Goal: Task Accomplishment & Management: Complete application form

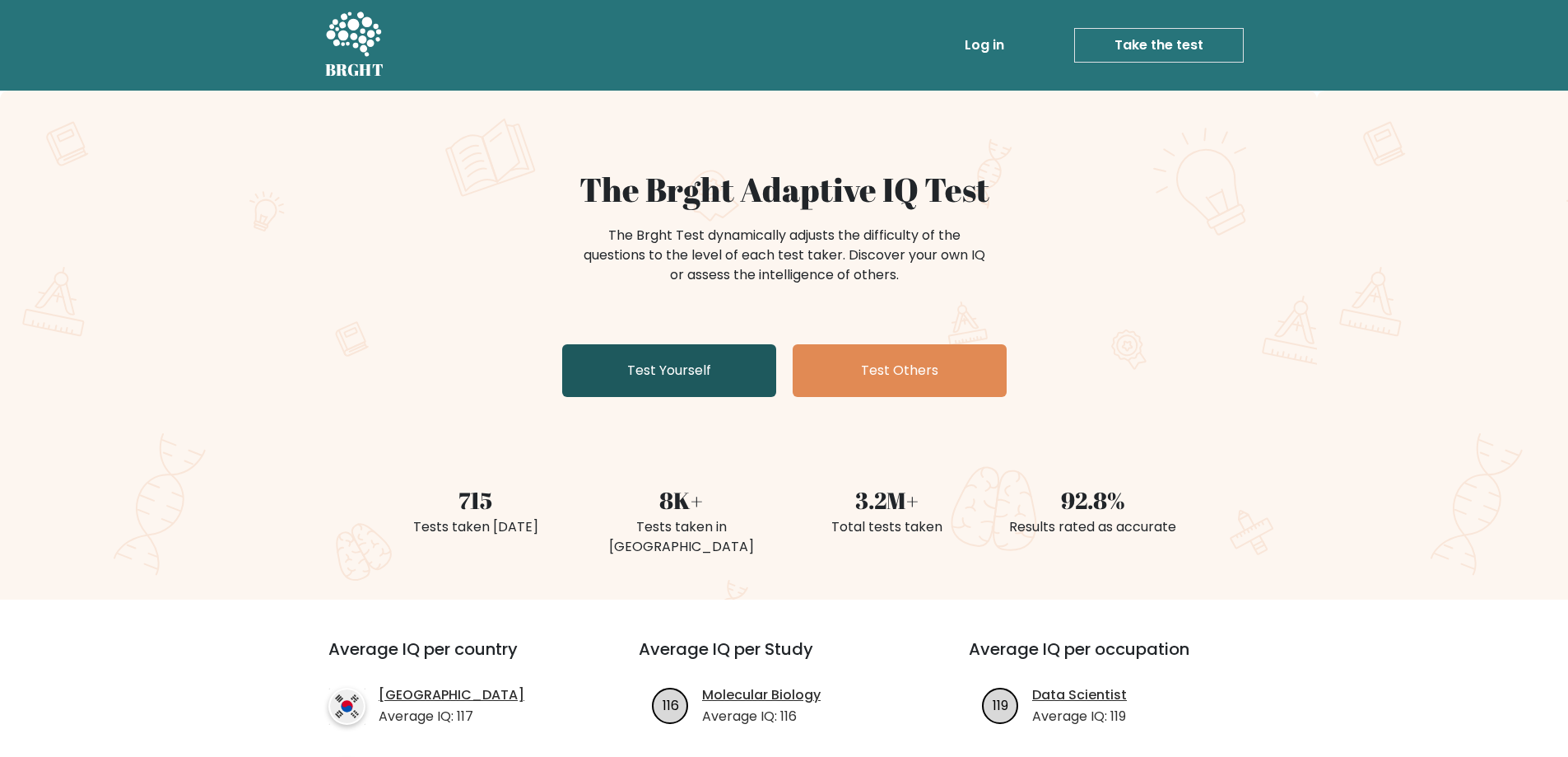
click at [716, 377] on link "Test Yourself" at bounding box center [669, 371] width 214 height 53
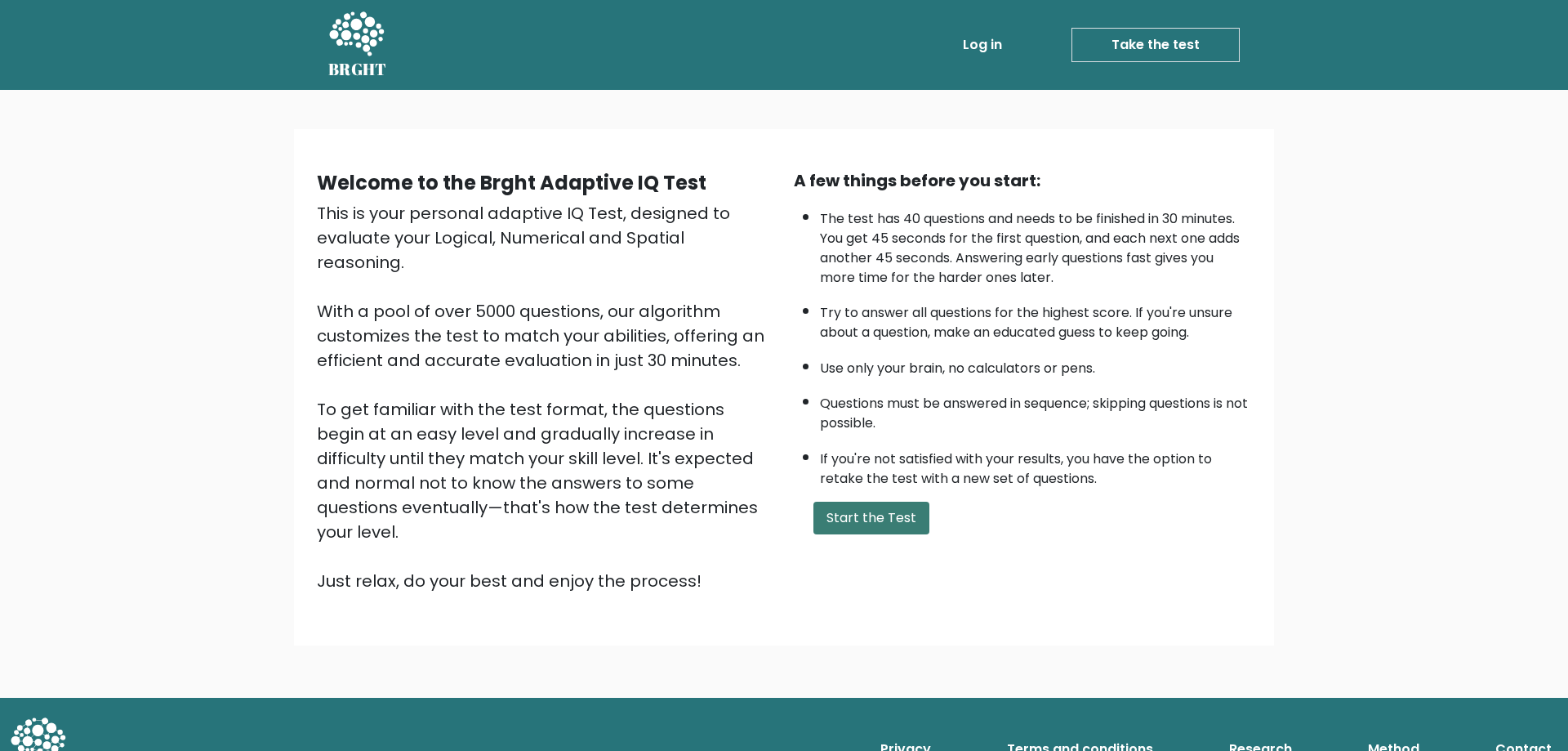
click at [860, 527] on button "Start the Test" at bounding box center [870, 518] width 116 height 33
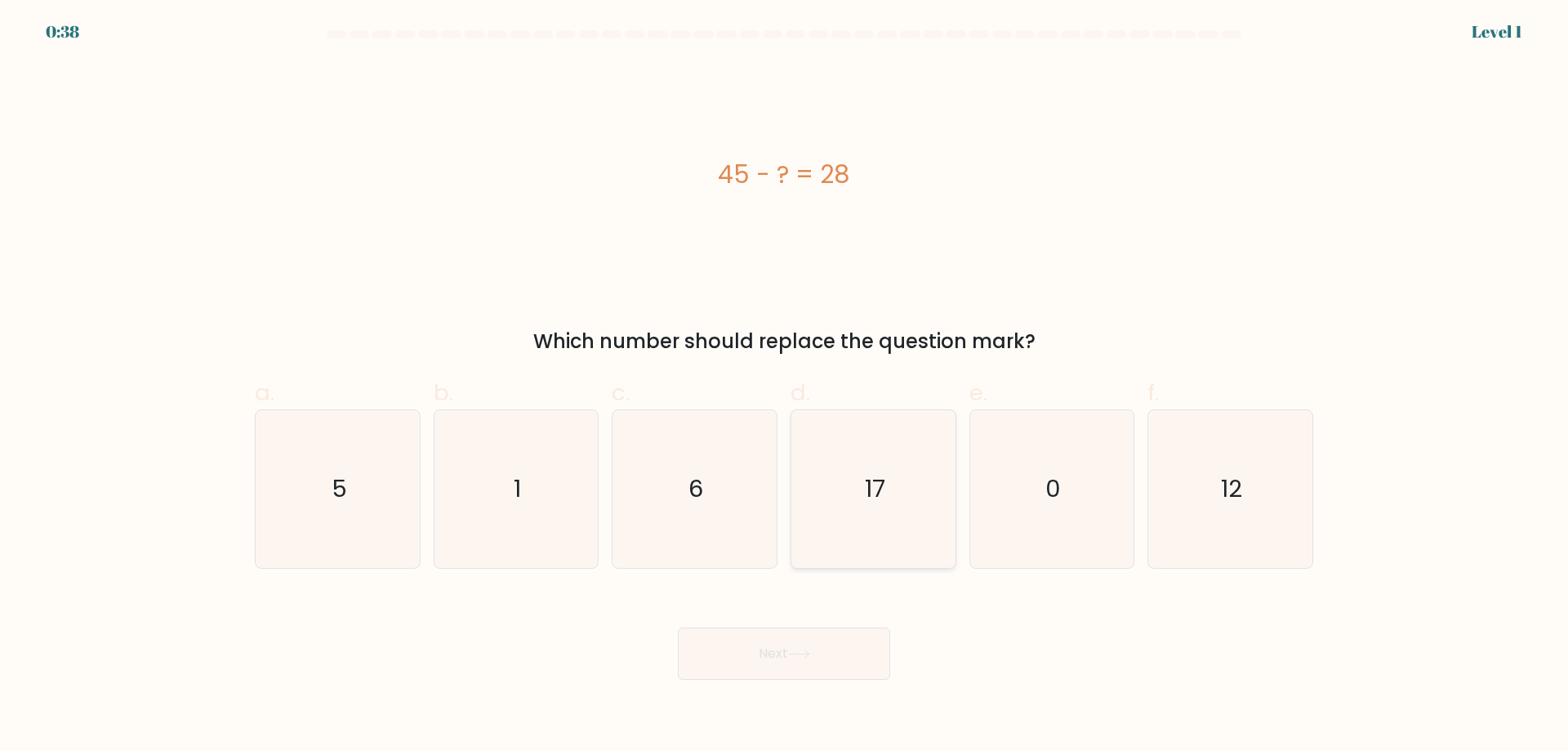
click at [874, 506] on icon "17" at bounding box center [873, 489] width 158 height 158
click at [784, 386] on input "d. 17" at bounding box center [784, 380] width 1 height 11
radio input "true"
click at [817, 651] on button "Next" at bounding box center [784, 653] width 212 height 52
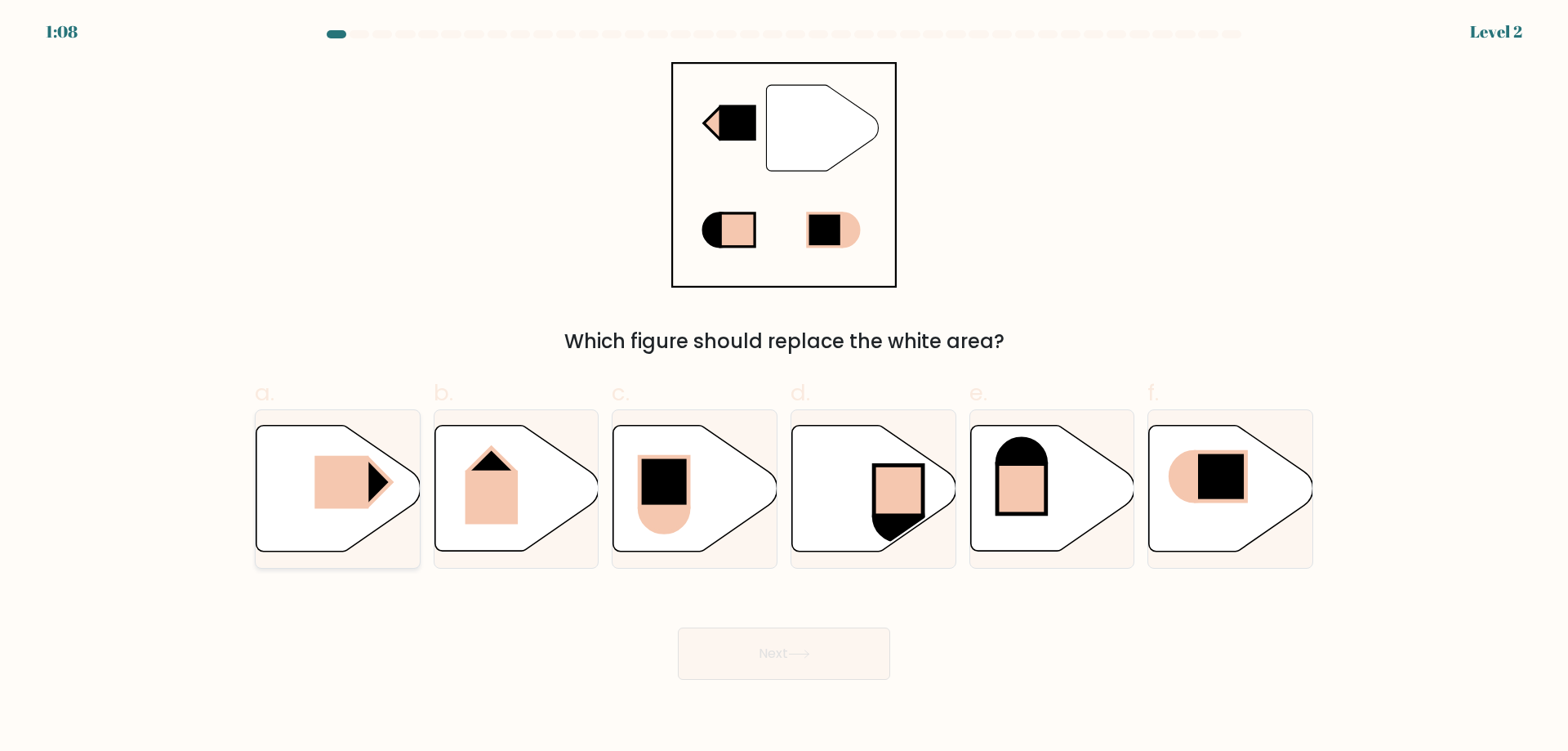
click at [371, 489] on rect at bounding box center [368, 481] width 46 height 46
click at [784, 386] on input "a." at bounding box center [784, 380] width 1 height 11
radio input "true"
click at [766, 649] on button "Next" at bounding box center [784, 653] width 212 height 52
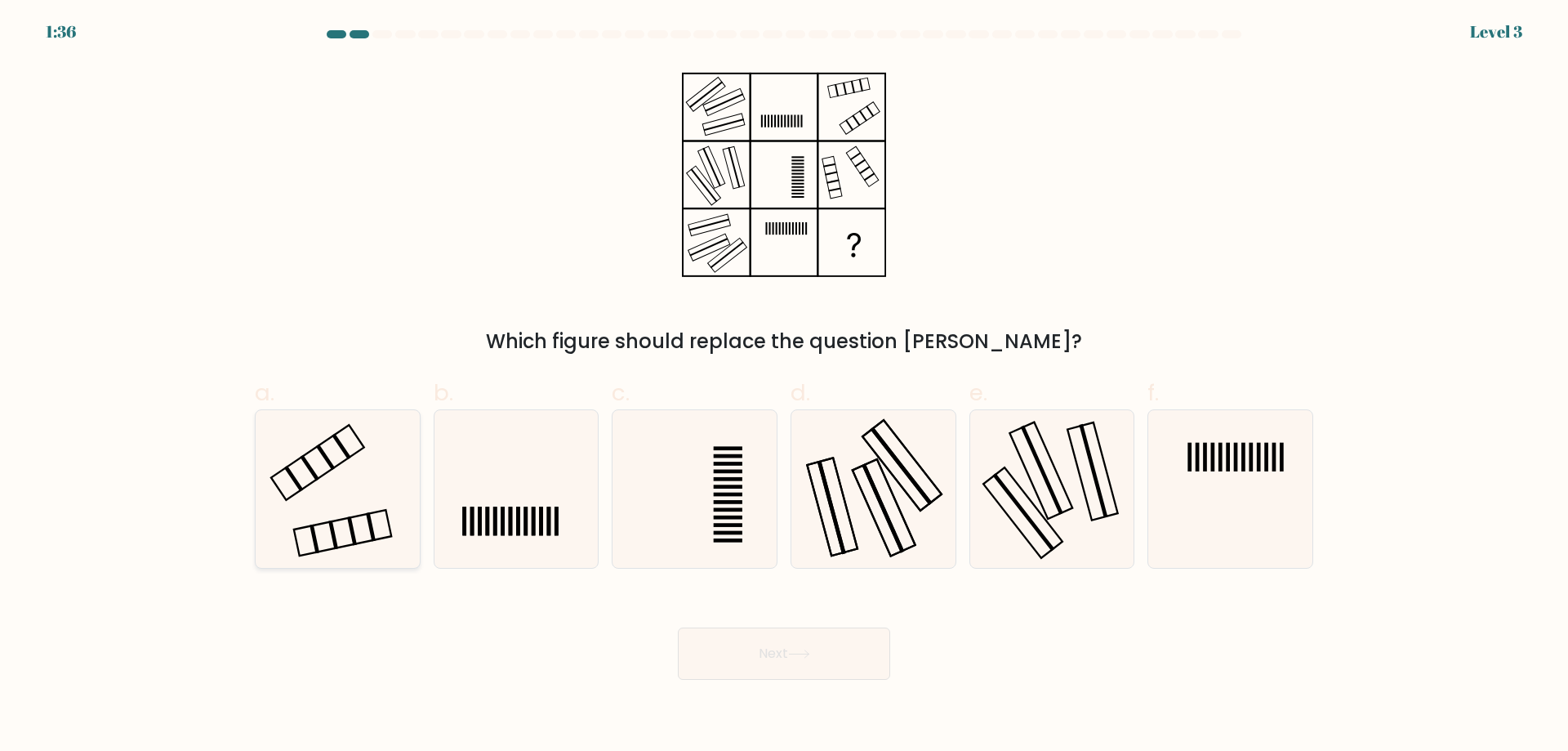
click at [298, 465] on icon at bounding box center [338, 489] width 158 height 158
click at [784, 386] on input "a." at bounding box center [784, 380] width 1 height 11
radio input "true"
click at [752, 660] on button "Next" at bounding box center [784, 653] width 212 height 52
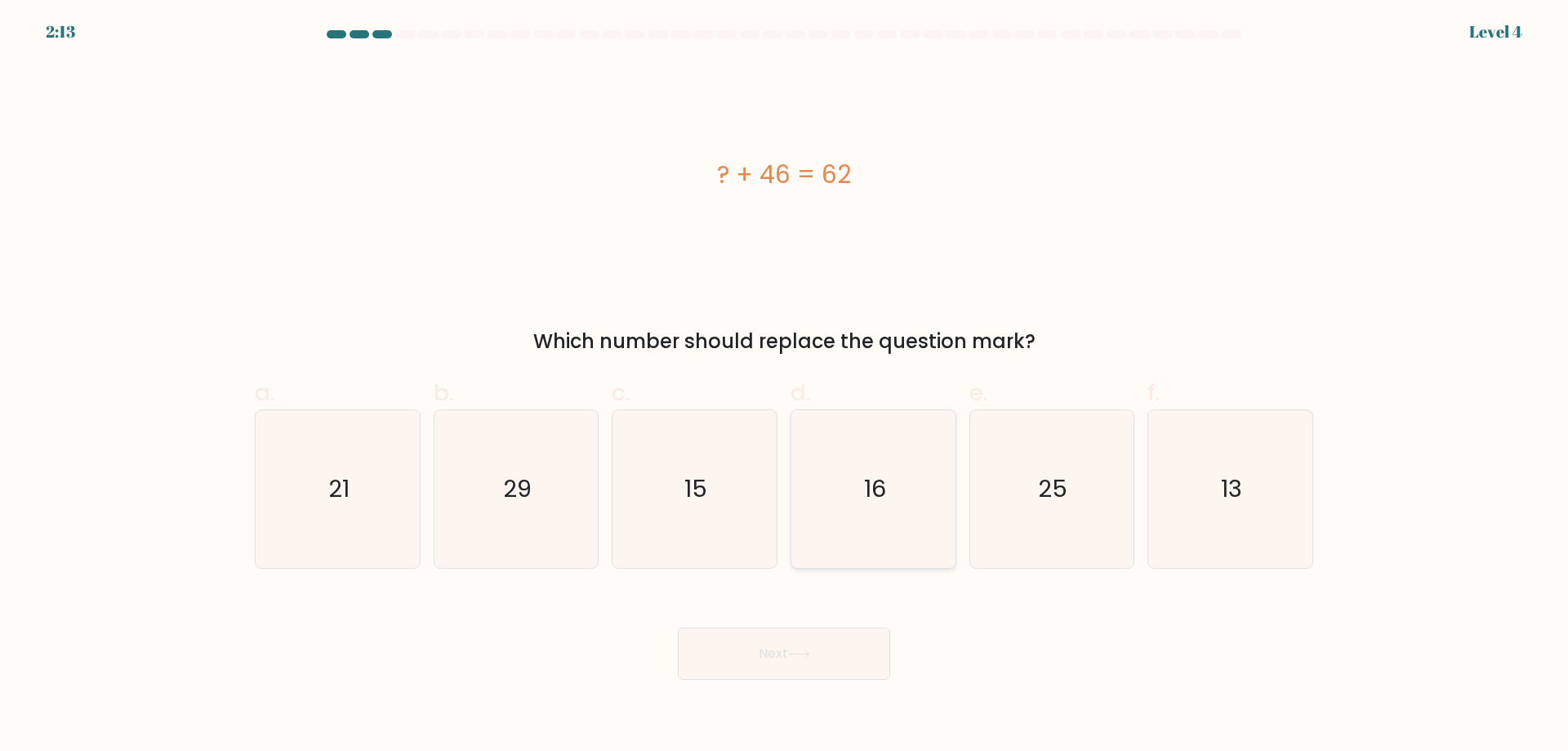
click at [860, 507] on icon "16" at bounding box center [873, 489] width 158 height 158
click at [784, 386] on input "d. 16" at bounding box center [784, 380] width 1 height 11
radio input "true"
click at [768, 662] on button "Next" at bounding box center [784, 653] width 212 height 52
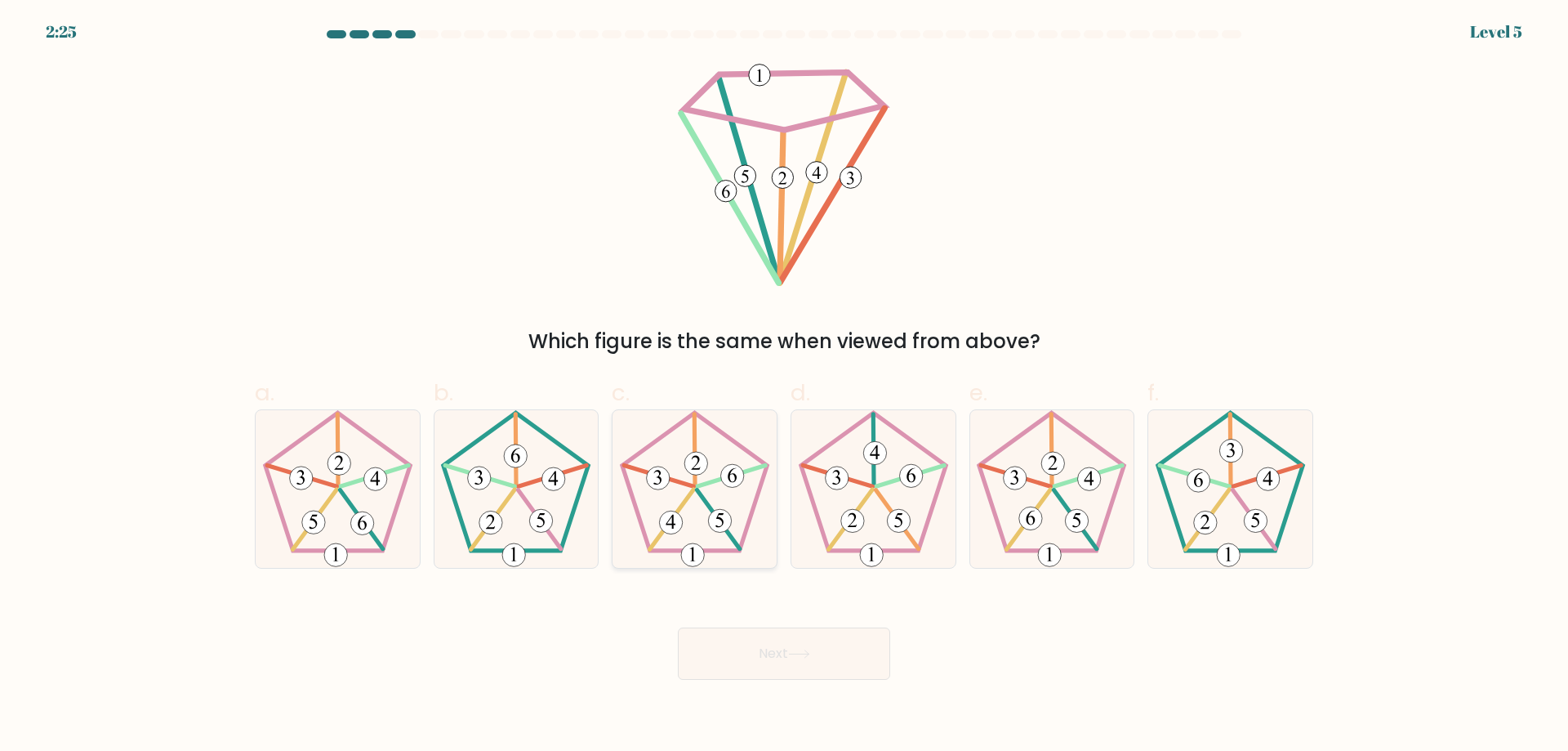
click at [700, 535] on icon at bounding box center [695, 489] width 158 height 158
click at [784, 386] on input "c." at bounding box center [784, 380] width 1 height 11
radio input "true"
click at [769, 651] on button "Next" at bounding box center [784, 653] width 212 height 52
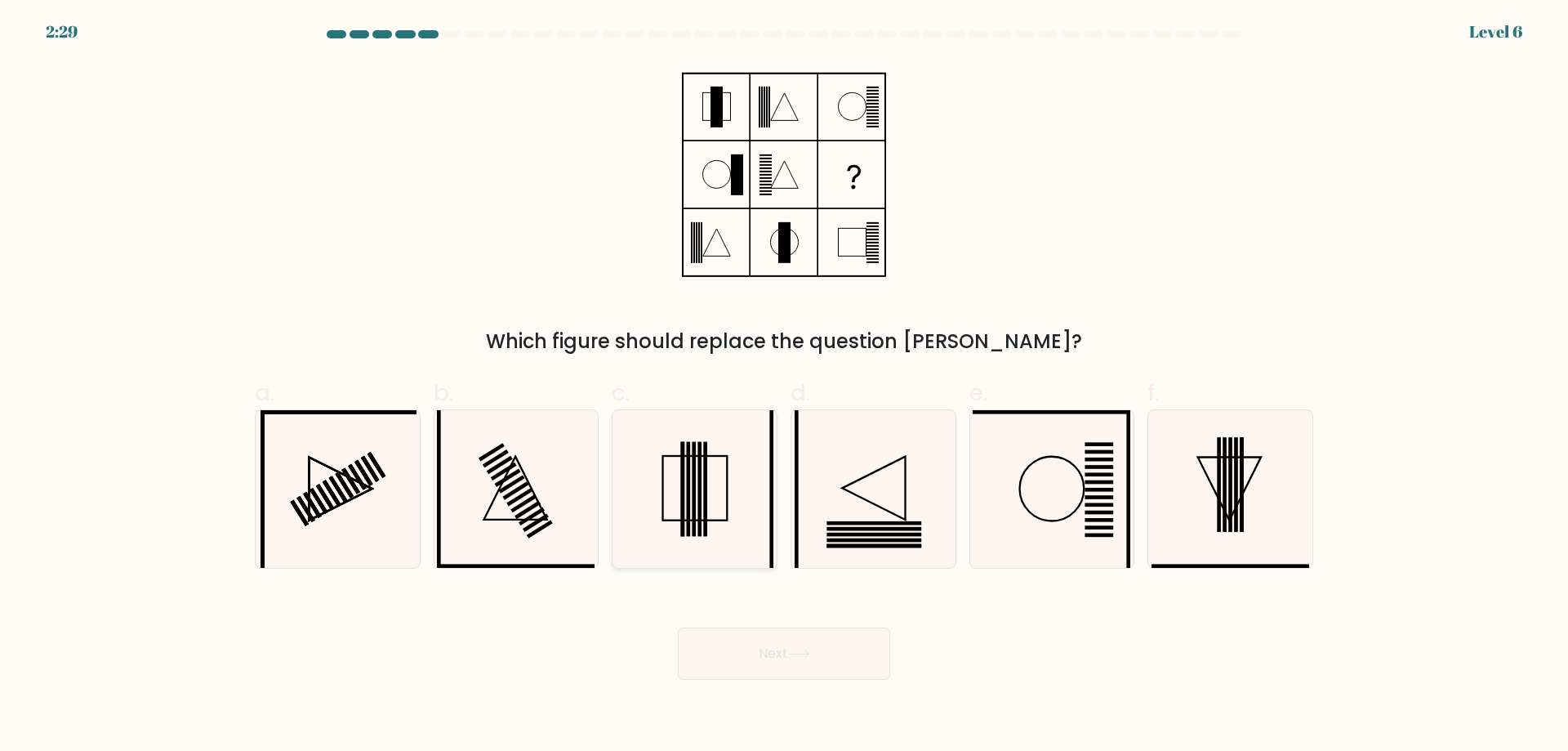
click at [730, 507] on icon at bounding box center [695, 489] width 158 height 158
click at [784, 386] on input "c." at bounding box center [784, 380] width 1 height 11
radio input "true"
drag, startPoint x: 747, startPoint y: 657, endPoint x: 742, endPoint y: 666, distance: 10.3
click at [742, 664] on button "Next" at bounding box center [784, 653] width 212 height 52
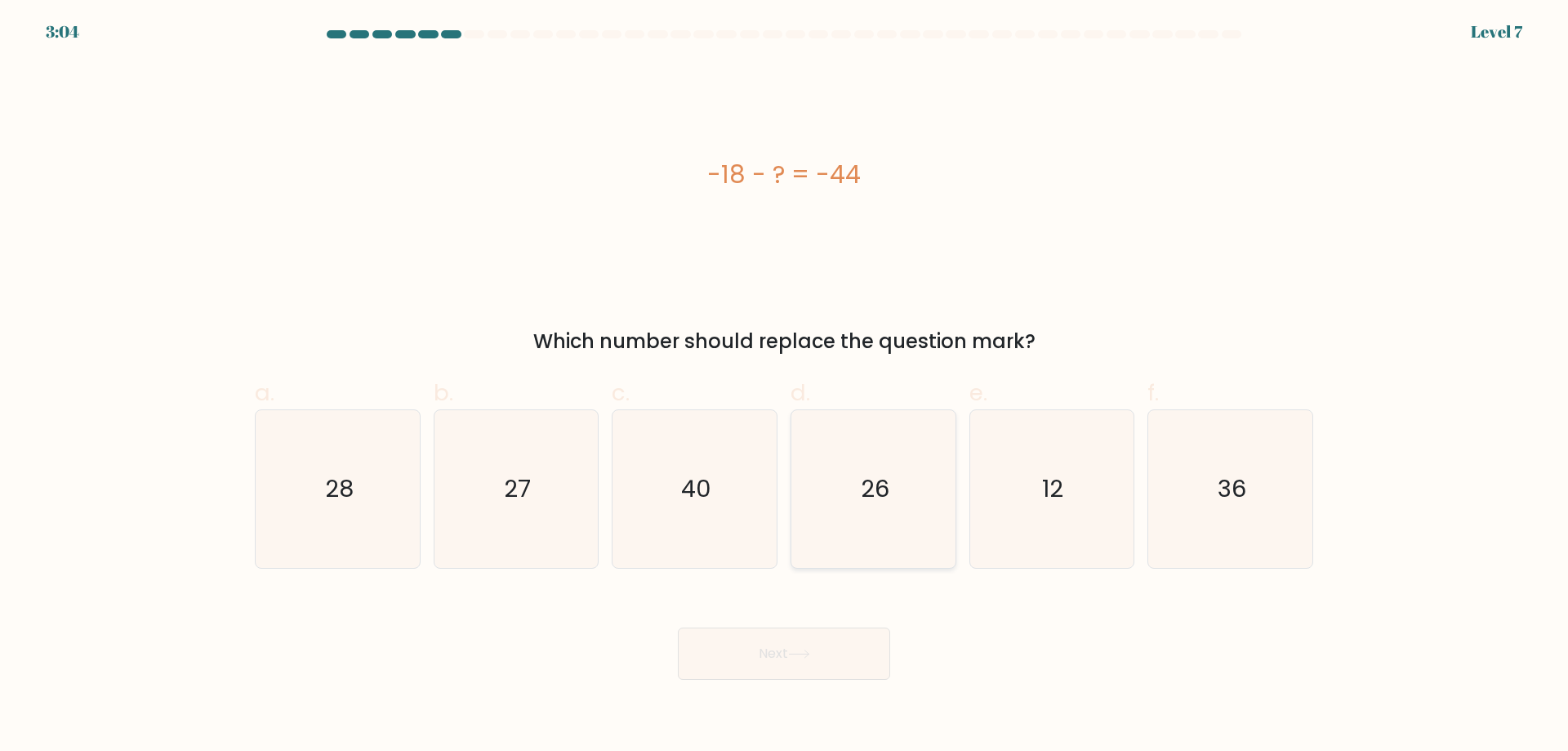
click at [886, 535] on icon "26" at bounding box center [873, 489] width 158 height 158
click at [784, 386] on input "d. 26" at bounding box center [784, 380] width 1 height 11
radio input "true"
click at [820, 649] on button "Next" at bounding box center [784, 653] width 212 height 52
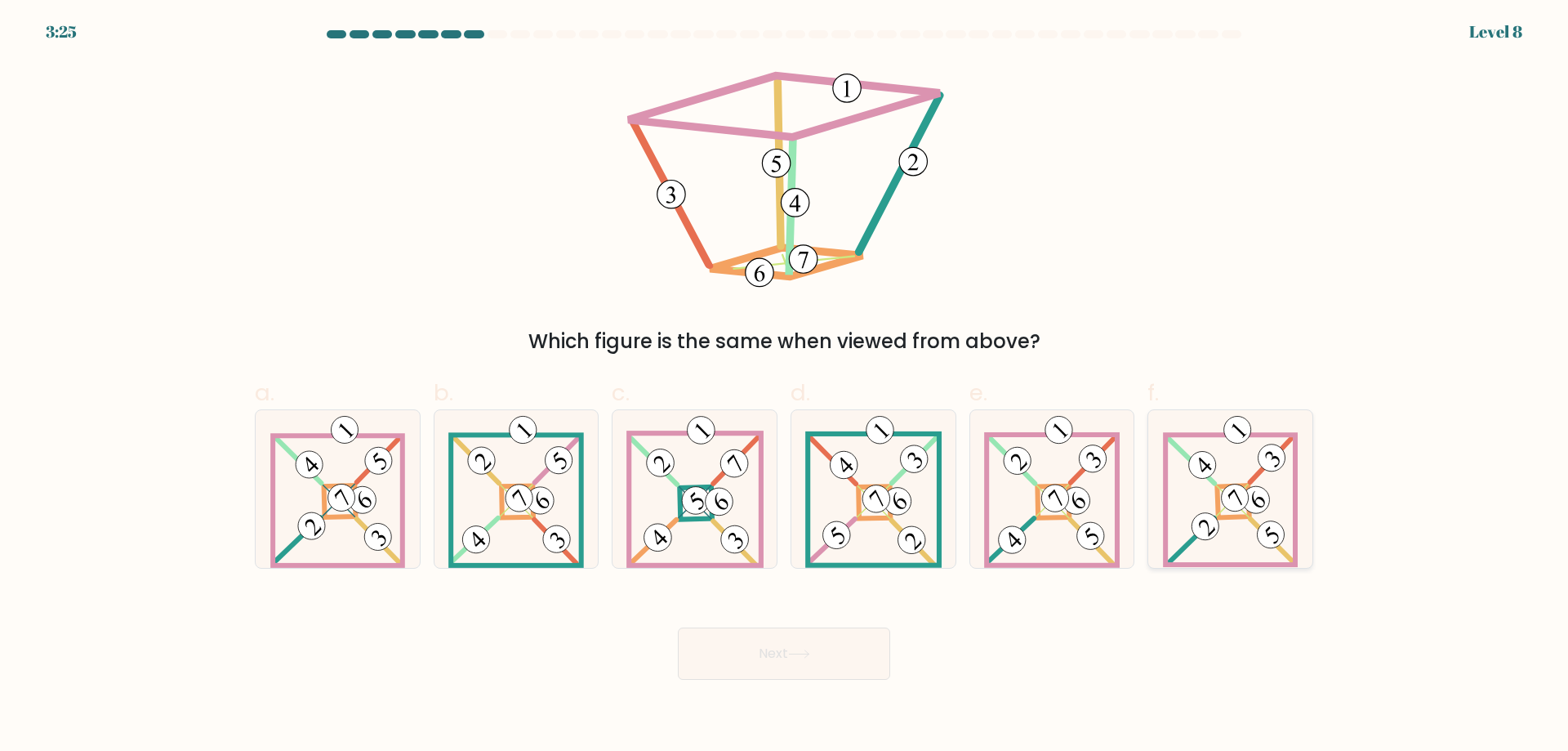
click at [1264, 520] on icon at bounding box center [1230, 489] width 135 height 158
click at [784, 386] on input "f." at bounding box center [784, 380] width 1 height 11
radio input "true"
click at [789, 637] on button "Next" at bounding box center [784, 653] width 212 height 52
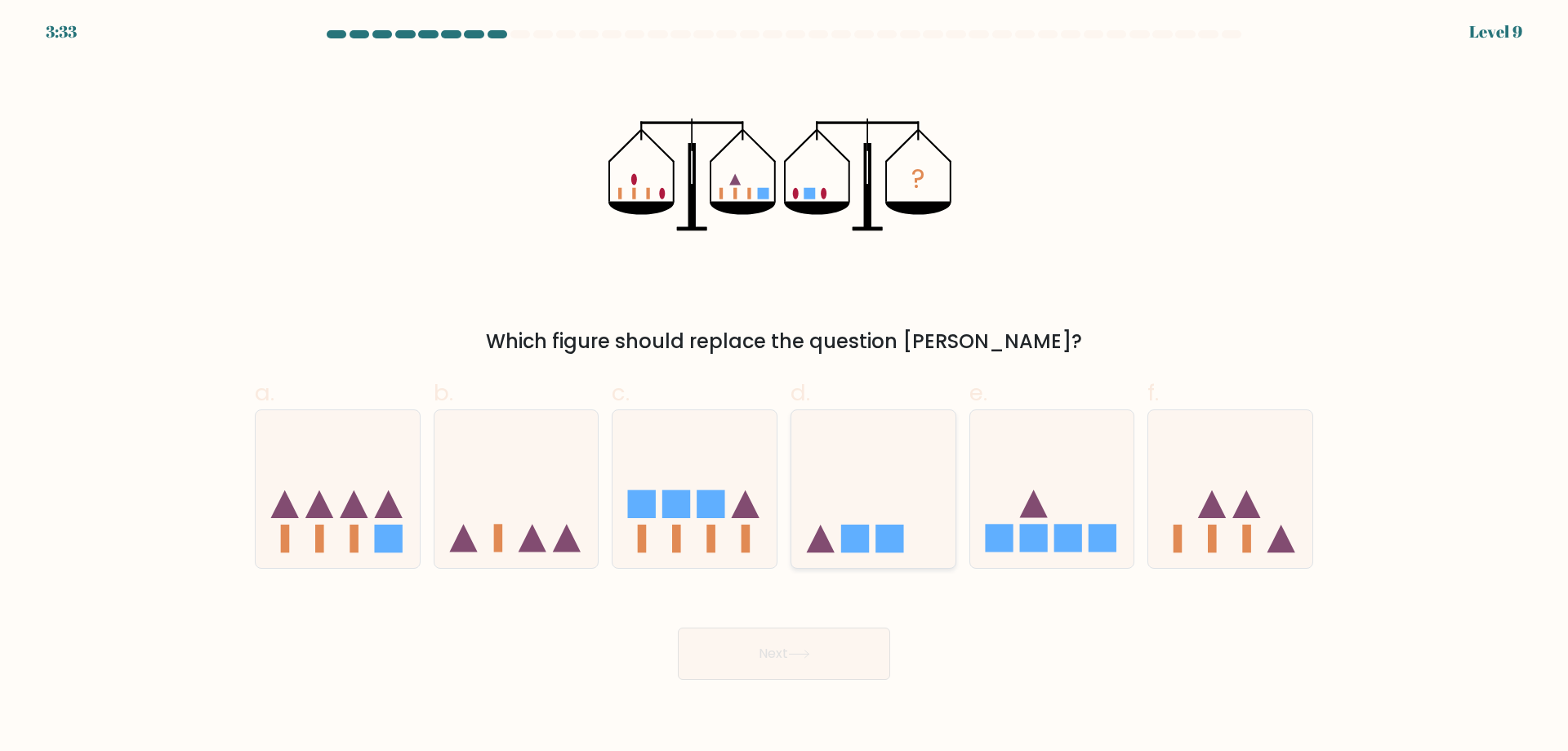
click at [907, 447] on icon at bounding box center [873, 488] width 164 height 135
click at [784, 386] on input "d." at bounding box center [784, 380] width 1 height 11
radio input "true"
click at [810, 654] on icon at bounding box center [799, 653] width 22 height 9
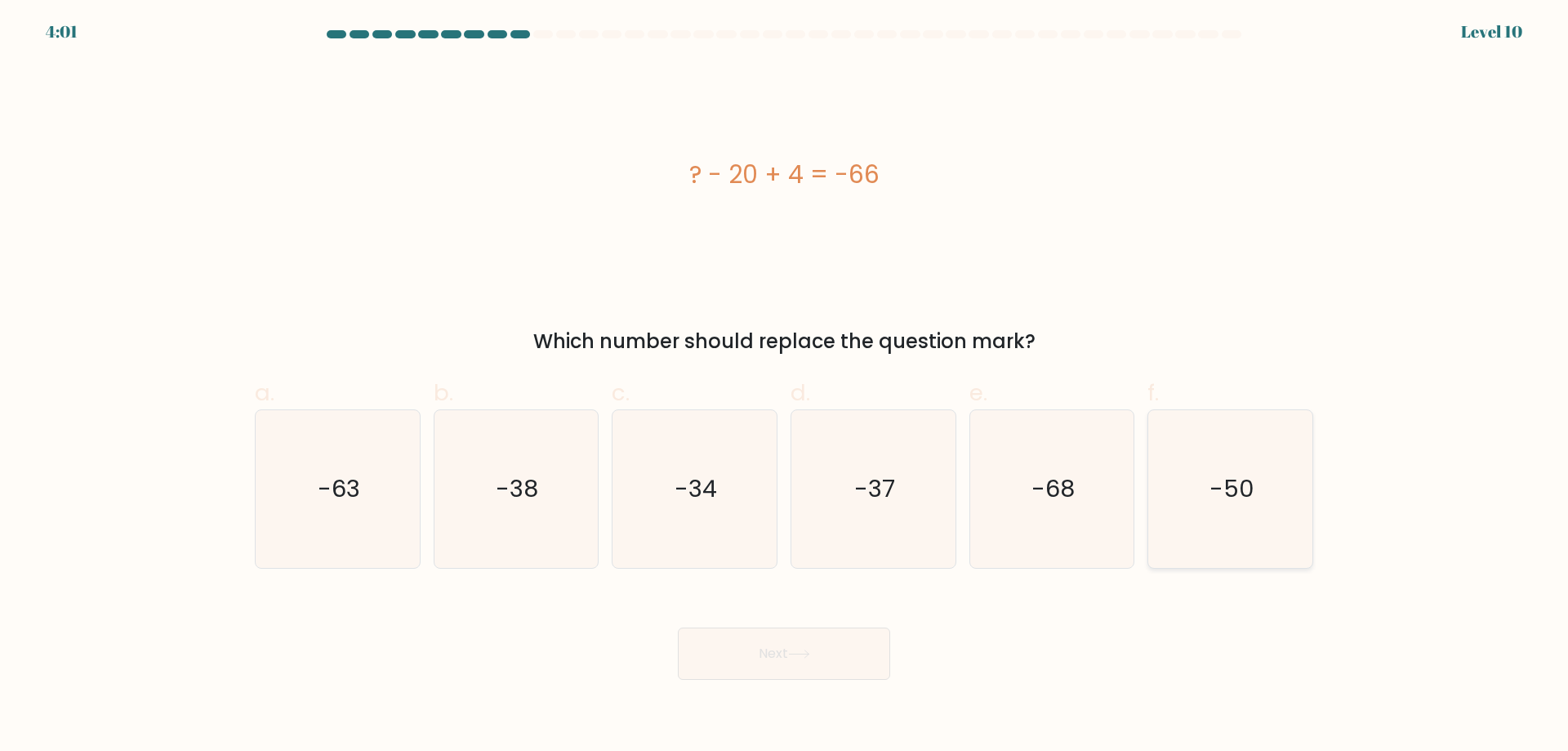
click at [1192, 502] on icon "-50" at bounding box center [1231, 489] width 158 height 158
click at [784, 386] on input "f. -50" at bounding box center [784, 380] width 1 height 11
radio input "true"
click at [808, 638] on button "Next" at bounding box center [784, 653] width 212 height 52
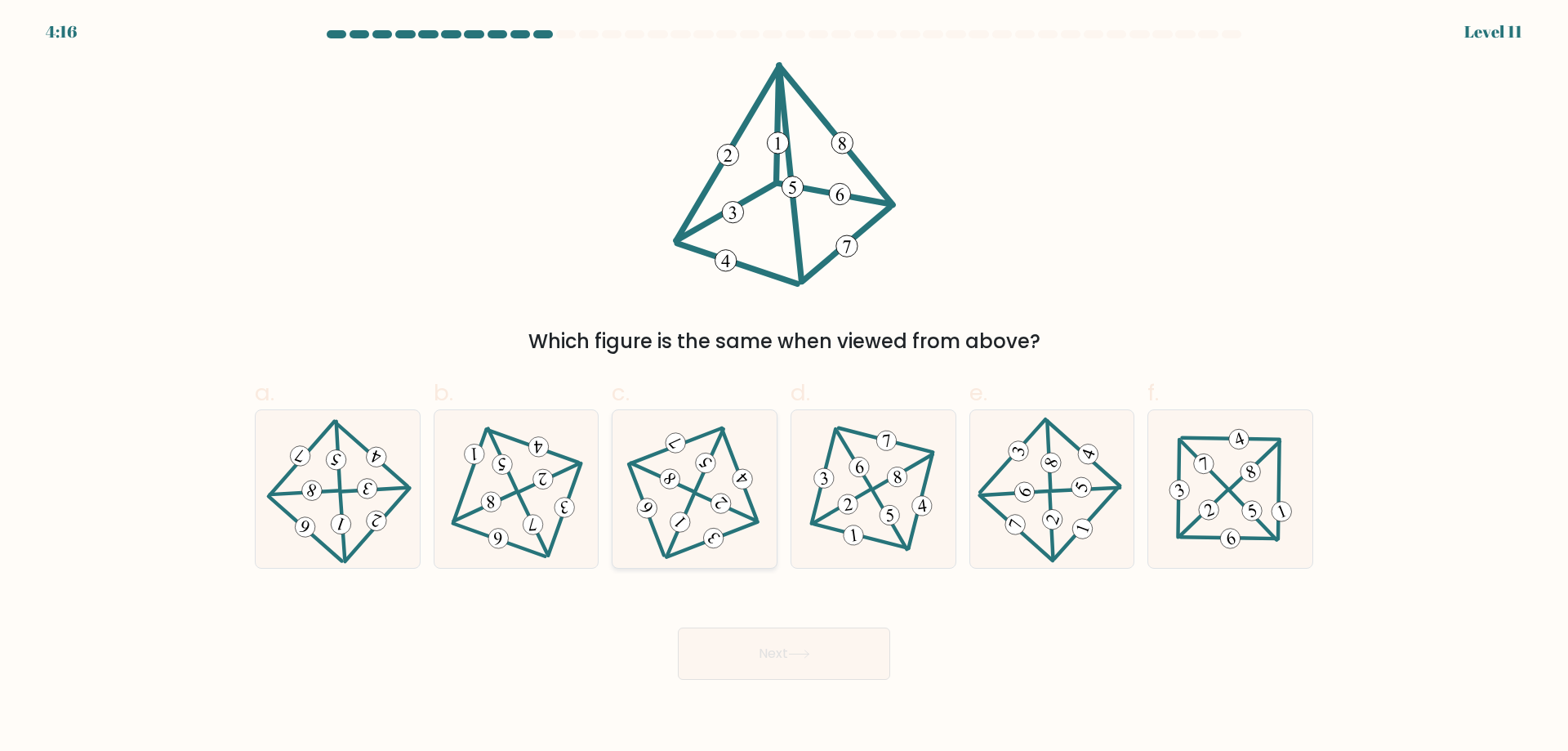
click at [700, 485] on 600 at bounding box center [708, 459] width 28 height 61
click at [784, 386] on input "c." at bounding box center [784, 380] width 1 height 11
radio input "true"
click at [797, 651] on icon at bounding box center [799, 653] width 22 height 9
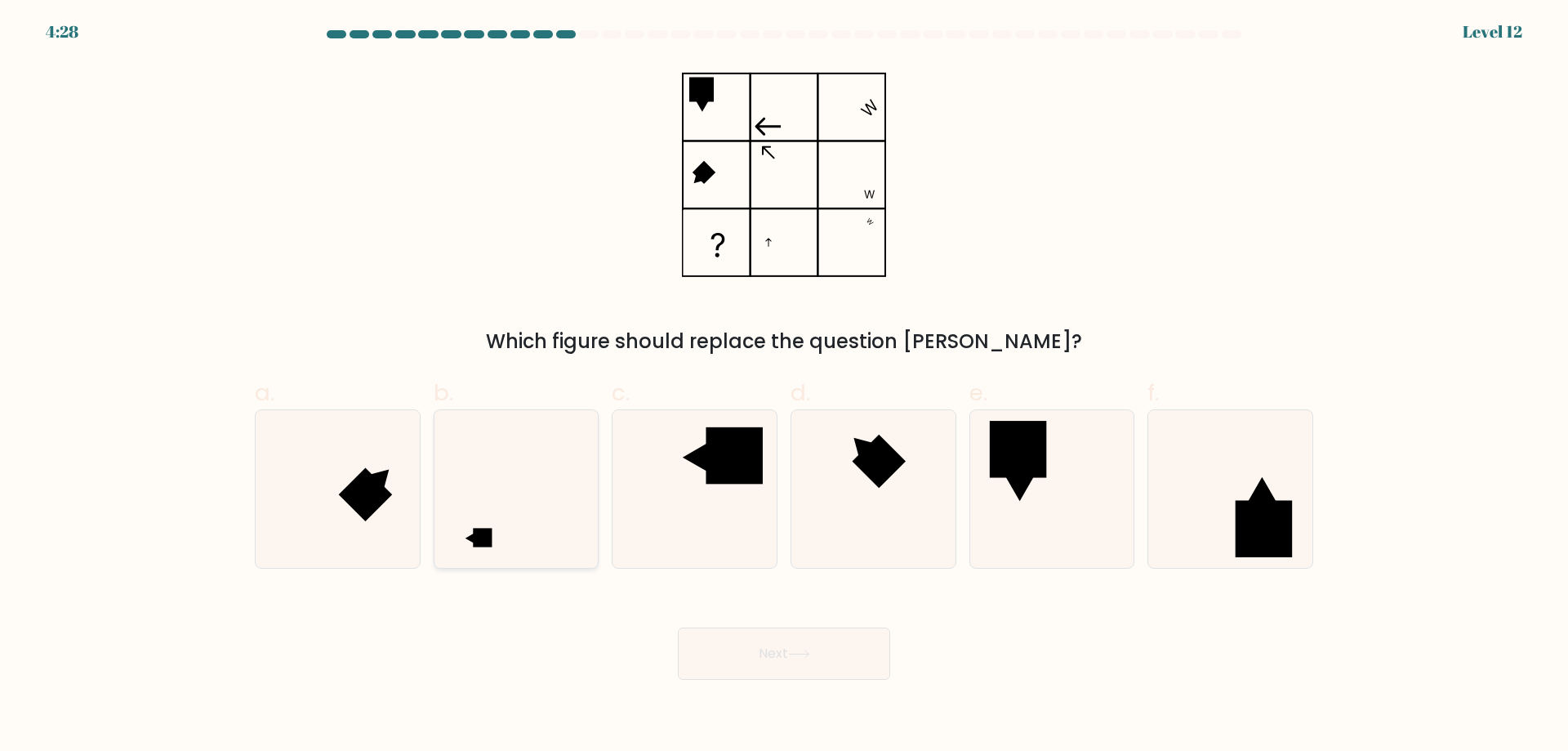
click at [514, 522] on icon at bounding box center [516, 489] width 158 height 158
click at [784, 386] on input "b." at bounding box center [784, 380] width 1 height 11
radio input "true"
click at [744, 671] on button "Next" at bounding box center [784, 653] width 212 height 52
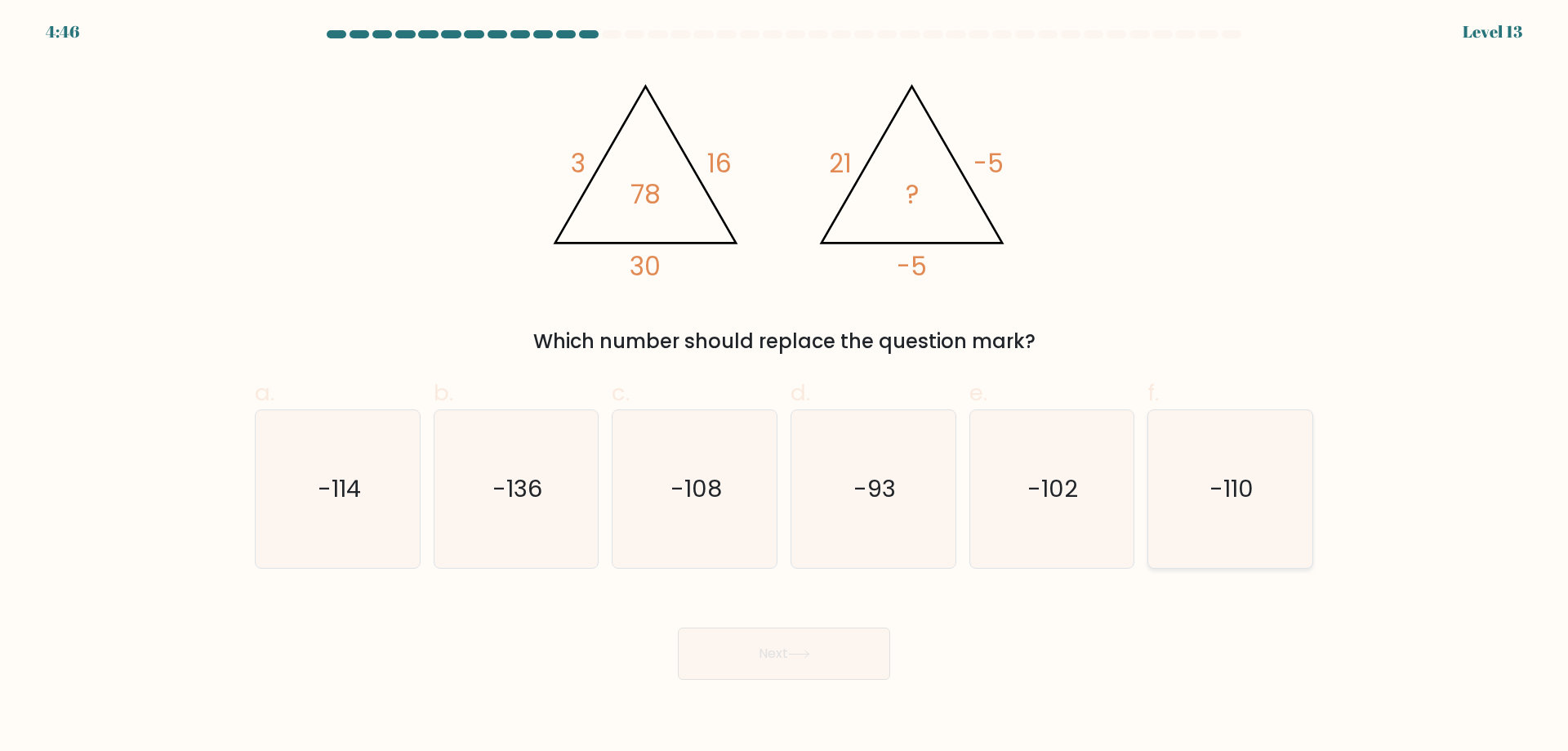
click at [1230, 495] on text "-110" at bounding box center [1232, 488] width 44 height 33
click at [784, 386] on input "f. -110" at bounding box center [784, 380] width 1 height 11
radio input "true"
click at [790, 638] on button "Next" at bounding box center [784, 653] width 212 height 52
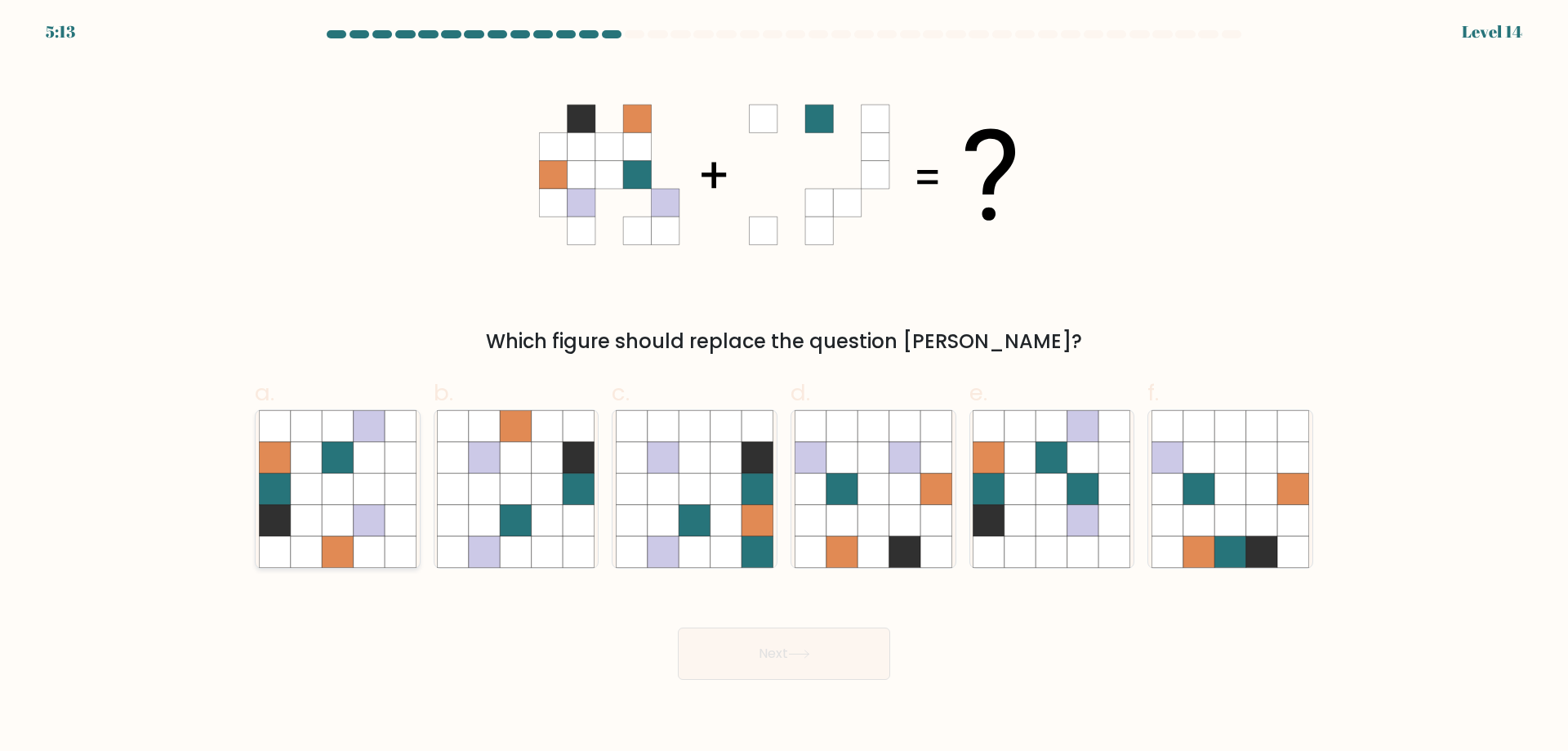
click at [313, 445] on icon at bounding box center [305, 457] width 31 height 31
click at [784, 386] on input "a." at bounding box center [784, 380] width 1 height 11
radio input "true"
click at [827, 661] on button "Next" at bounding box center [784, 653] width 212 height 52
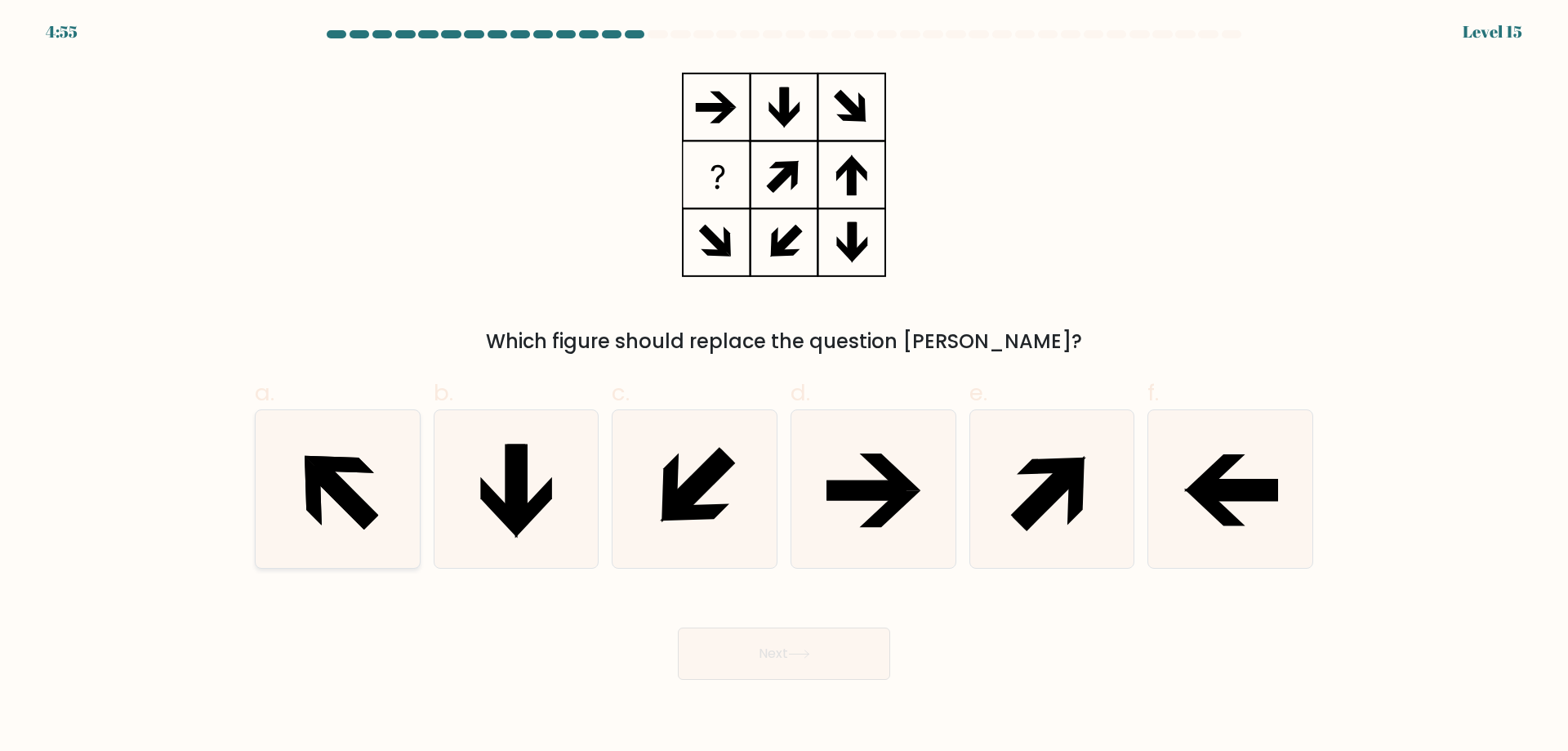
click at [374, 456] on icon at bounding box center [338, 489] width 158 height 158
click at [784, 386] on input "a." at bounding box center [784, 380] width 1 height 11
radio input "true"
click at [775, 657] on button "Next" at bounding box center [784, 653] width 212 height 52
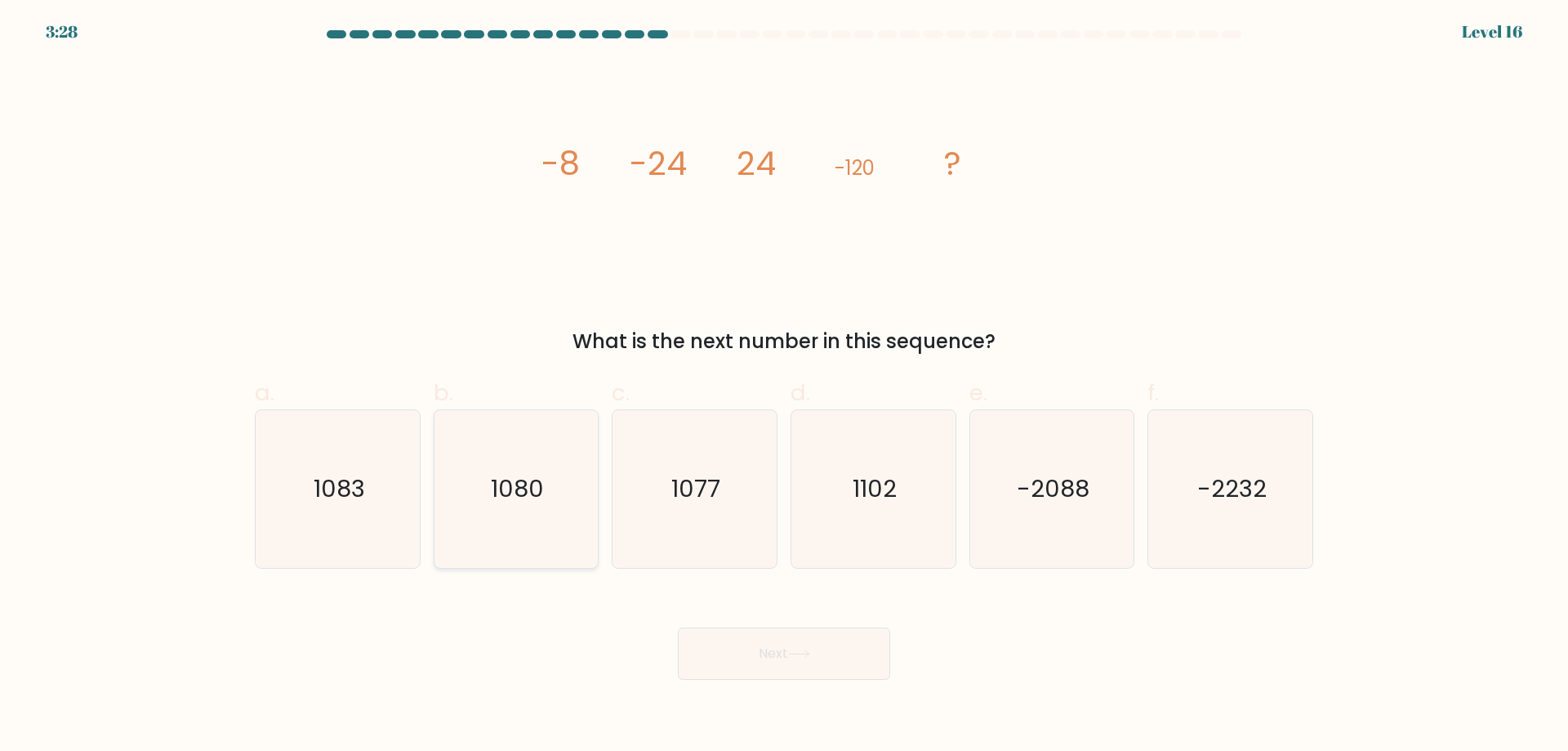
click at [525, 467] on icon "1080" at bounding box center [516, 489] width 158 height 158
click at [784, 386] on input "b. 1080" at bounding box center [784, 380] width 1 height 11
radio input "true"
click at [774, 658] on button "Next" at bounding box center [784, 653] width 212 height 52
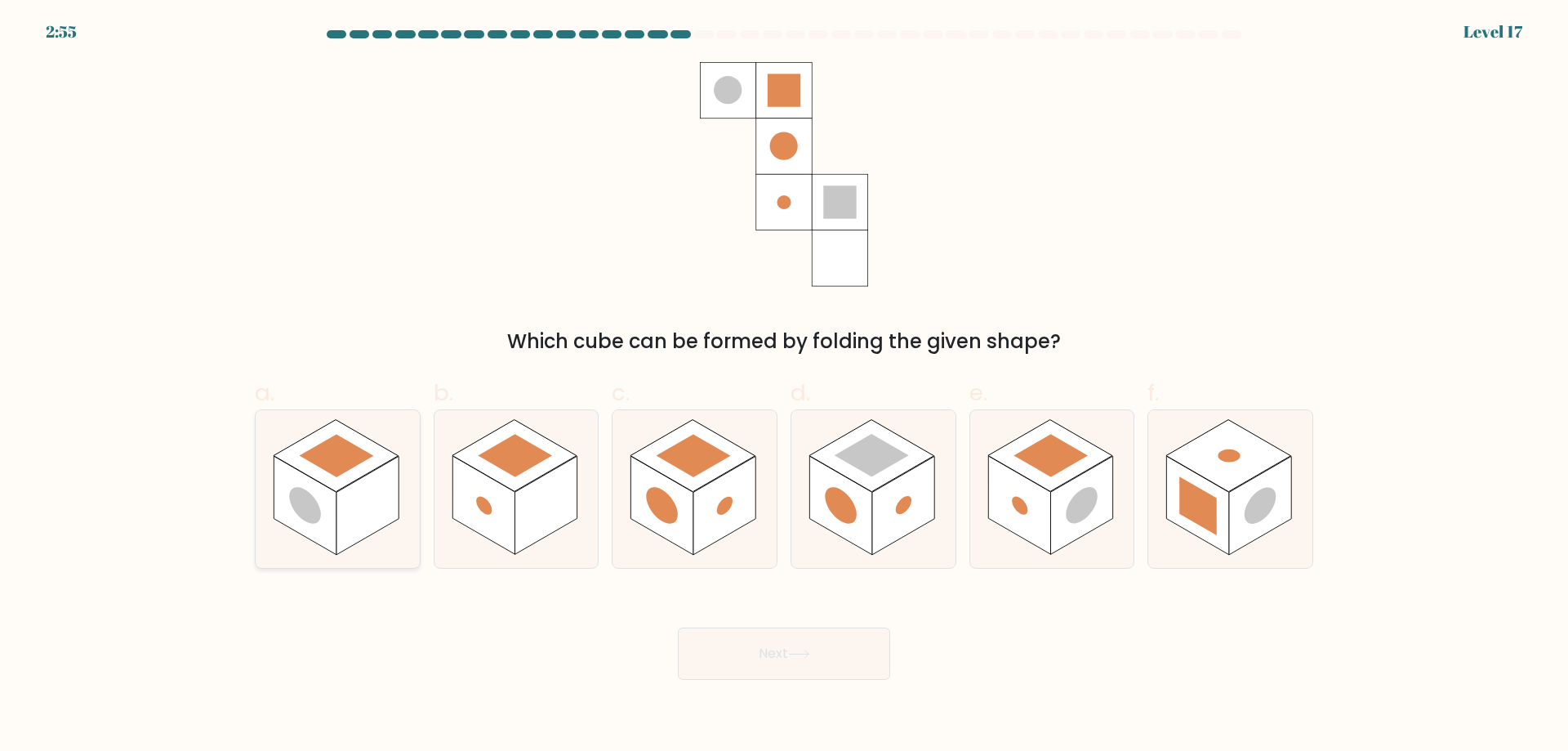
click at [383, 535] on icon at bounding box center [338, 489] width 164 height 158
click at [784, 386] on input "a." at bounding box center [784, 380] width 1 height 11
radio input "true"
click at [808, 653] on icon at bounding box center [799, 653] width 22 height 9
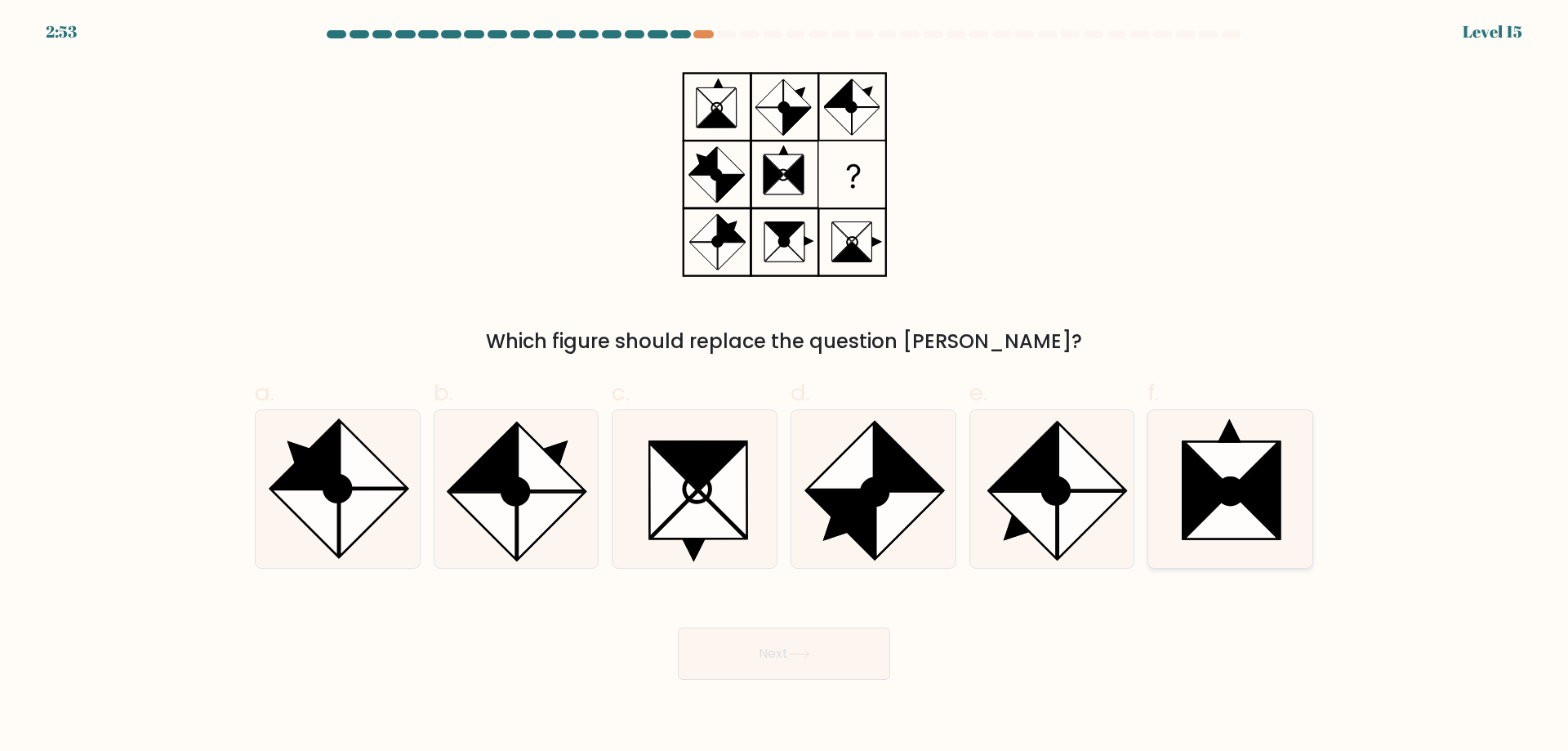
click at [1229, 485] on icon at bounding box center [1231, 491] width 26 height 26
click at [784, 386] on input "f." at bounding box center [784, 380] width 1 height 11
radio input "true"
click at [862, 651] on button "Next" at bounding box center [784, 653] width 212 height 52
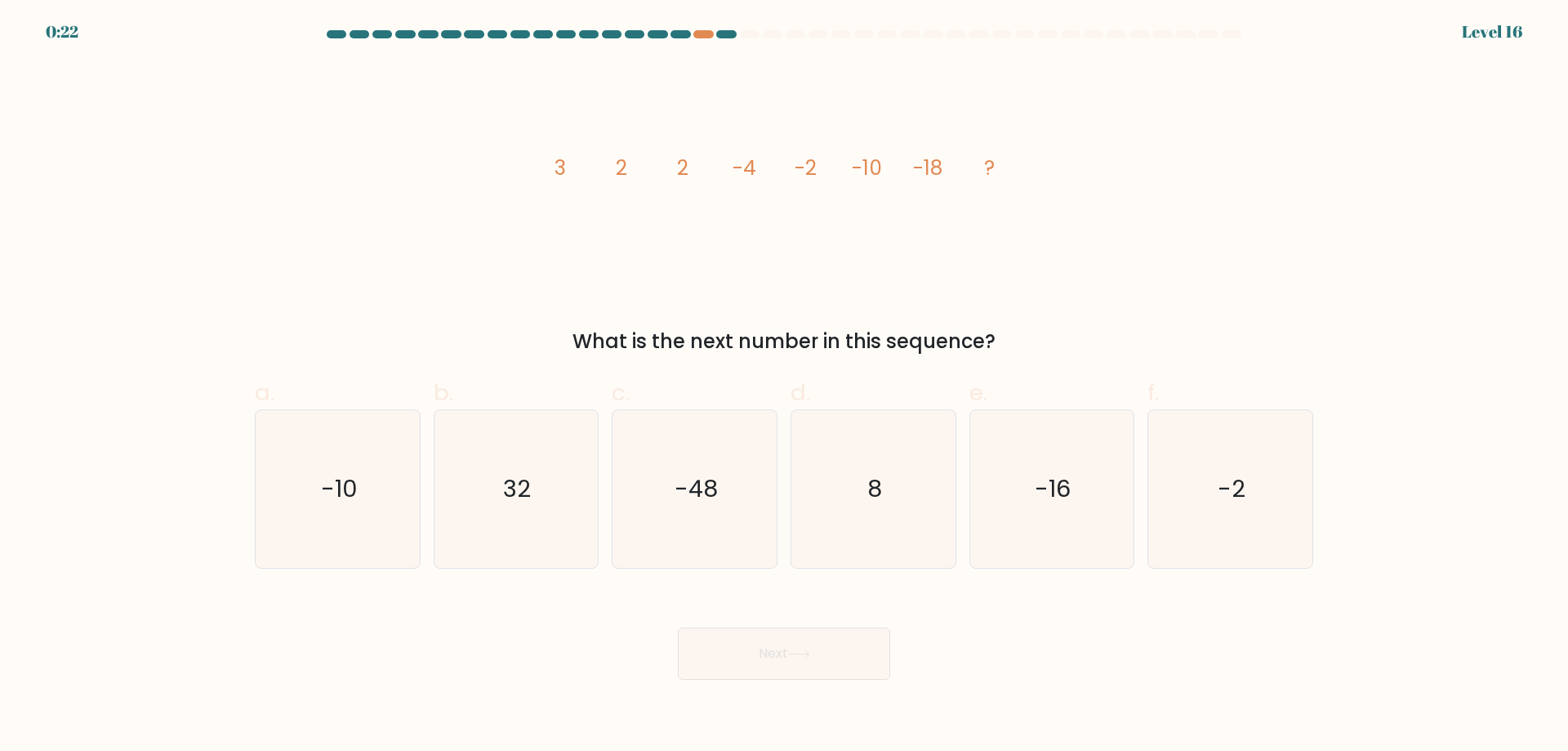
drag, startPoint x: 824, startPoint y: 41, endPoint x: 821, endPoint y: 65, distance: 24.2
drag, startPoint x: 821, startPoint y: 65, endPoint x: 636, endPoint y: 346, distance: 336.4
click at [629, 341] on div "What is the next number in this sequence?" at bounding box center [784, 342] width 1039 height 30
click at [691, 473] on icon "-48" at bounding box center [695, 489] width 158 height 158
click at [784, 386] on input "c. -48" at bounding box center [784, 380] width 1 height 11
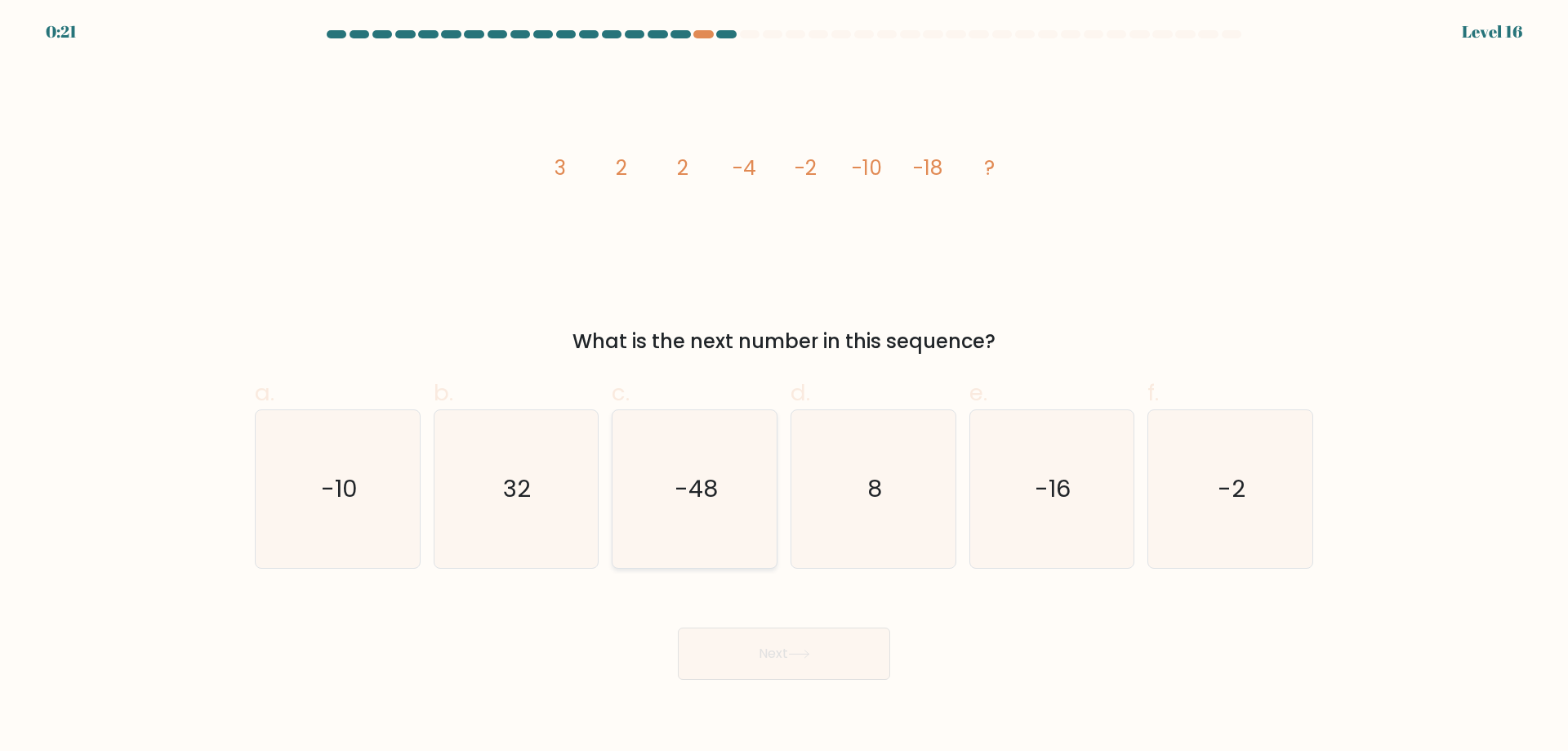
radio input "true"
click at [709, 470] on icon "-48" at bounding box center [695, 489] width 156 height 156
click at [784, 386] on input "c. -48" at bounding box center [784, 380] width 1 height 11
click at [806, 640] on button "Next" at bounding box center [784, 653] width 212 height 52
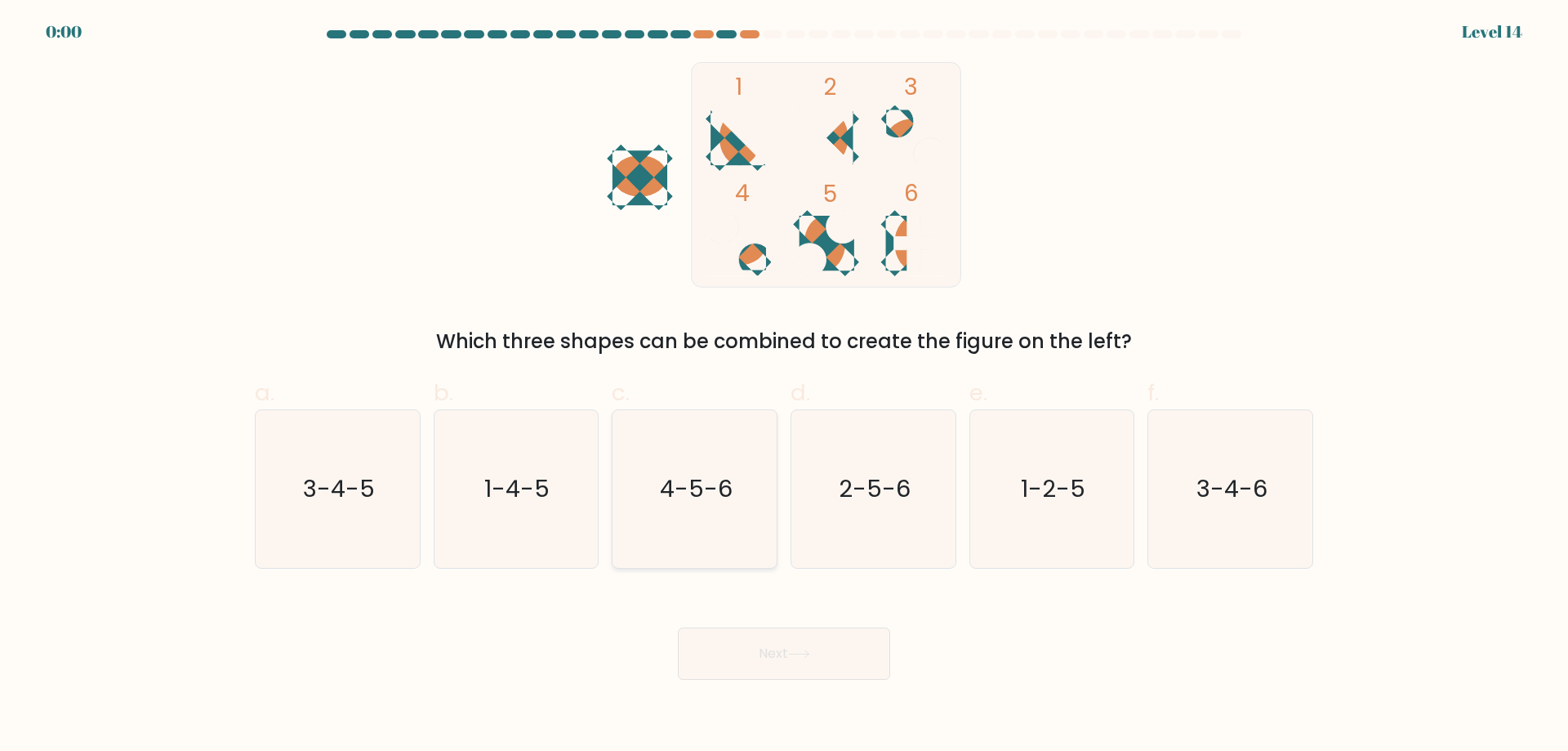
click at [704, 494] on text "4-5-6" at bounding box center [697, 488] width 73 height 33
click at [784, 386] on input "c. 4-5-6" at bounding box center [784, 380] width 1 height 11
radio input "true"
click at [760, 643] on button "Next" at bounding box center [784, 653] width 212 height 52
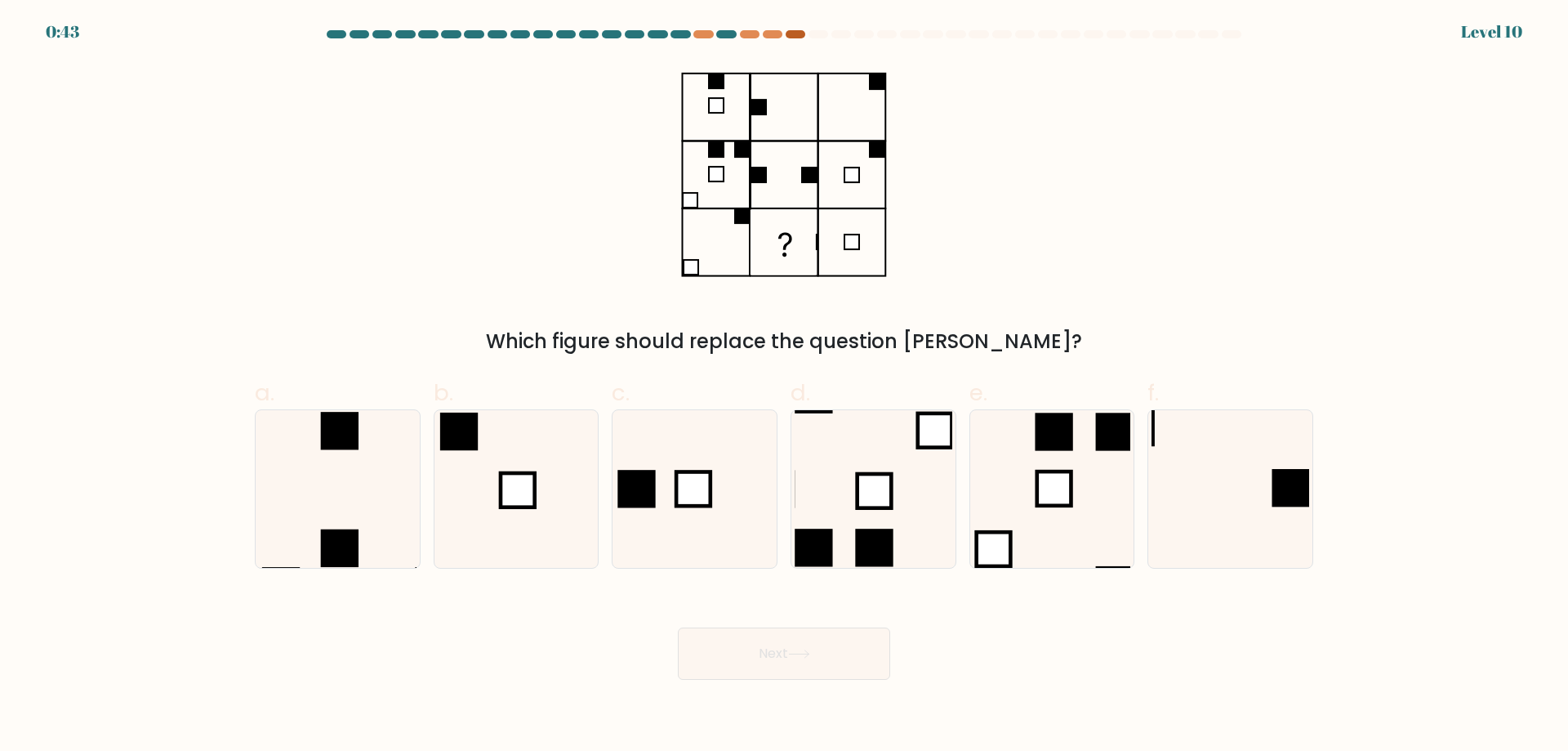
click at [792, 33] on div at bounding box center [795, 35] width 20 height 8
click at [780, 38] on div at bounding box center [773, 35] width 20 height 8
click at [797, 33] on div at bounding box center [795, 35] width 20 height 8
click at [1256, 483] on icon at bounding box center [1231, 489] width 158 height 158
click at [784, 386] on input "f." at bounding box center [784, 380] width 1 height 11
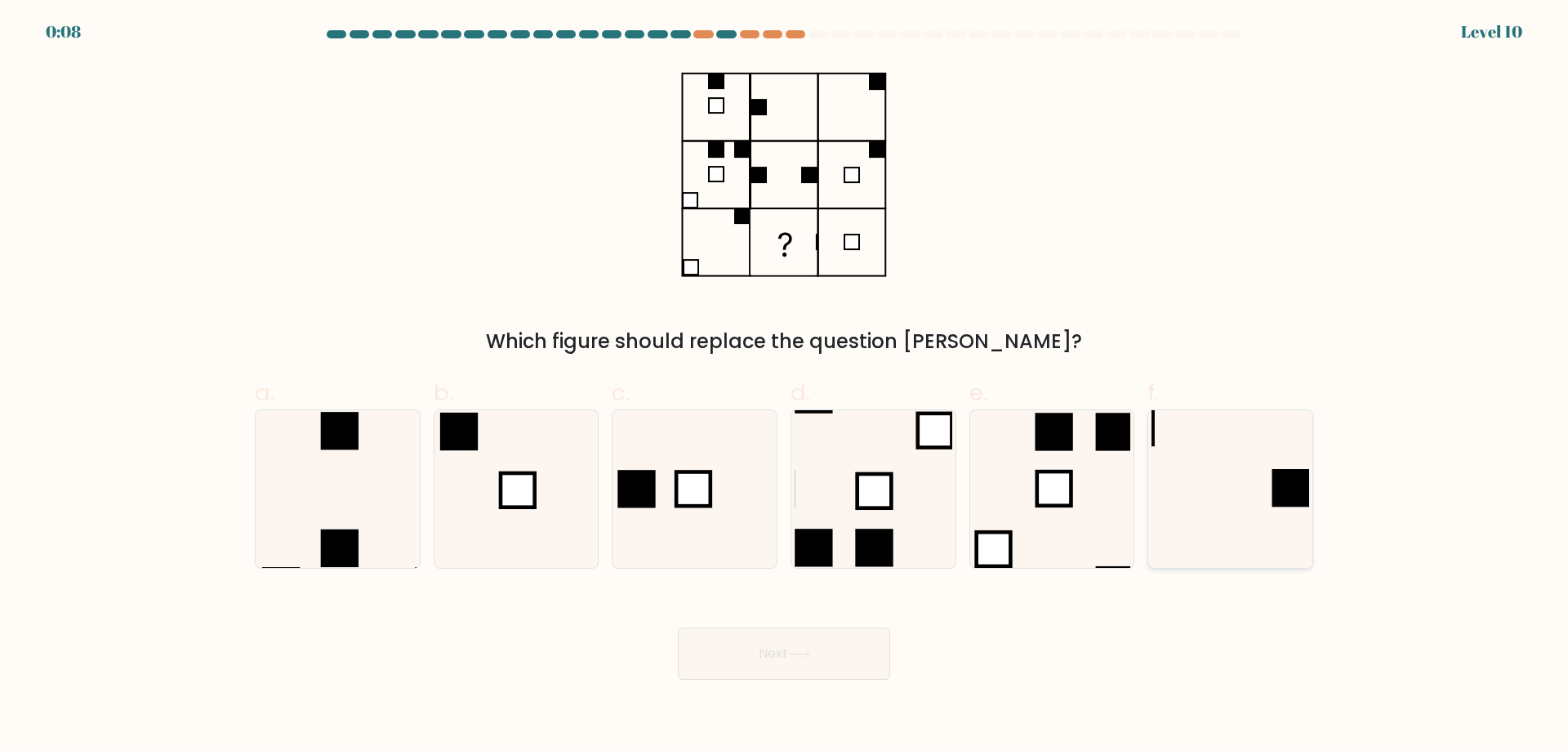
radio input "true"
click at [853, 657] on button "Next" at bounding box center [784, 653] width 212 height 52
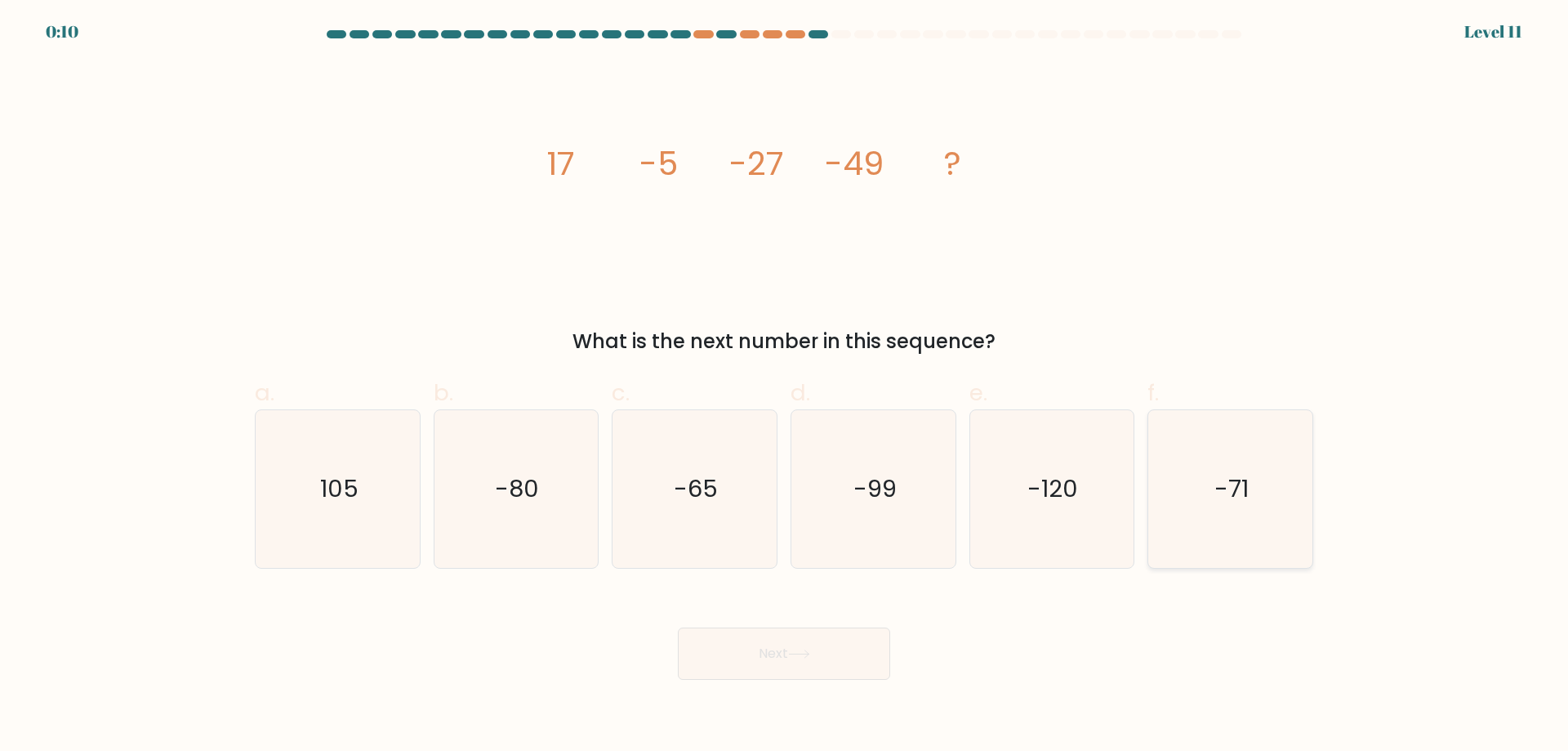
click at [1190, 502] on icon "-71" at bounding box center [1231, 489] width 158 height 158
click at [784, 386] on input "f. -71" at bounding box center [784, 380] width 1 height 11
radio input "true"
click at [812, 668] on button "Next" at bounding box center [784, 653] width 212 height 52
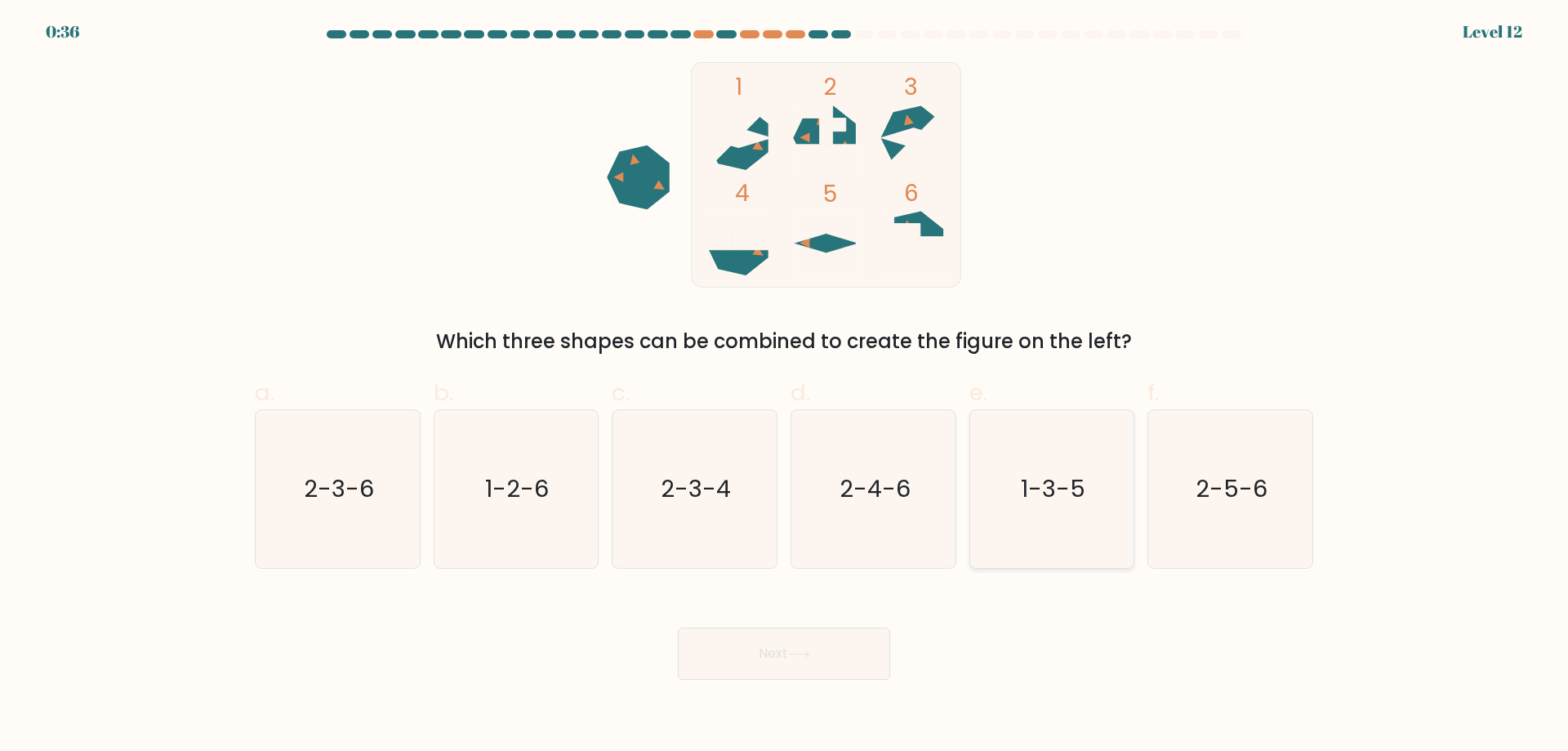
click at [1042, 496] on text "1-3-5" at bounding box center [1052, 488] width 64 height 33
click at [784, 386] on input "e. 1-3-5" at bounding box center [784, 380] width 1 height 11
radio input "true"
click at [828, 644] on button "Next" at bounding box center [784, 653] width 212 height 52
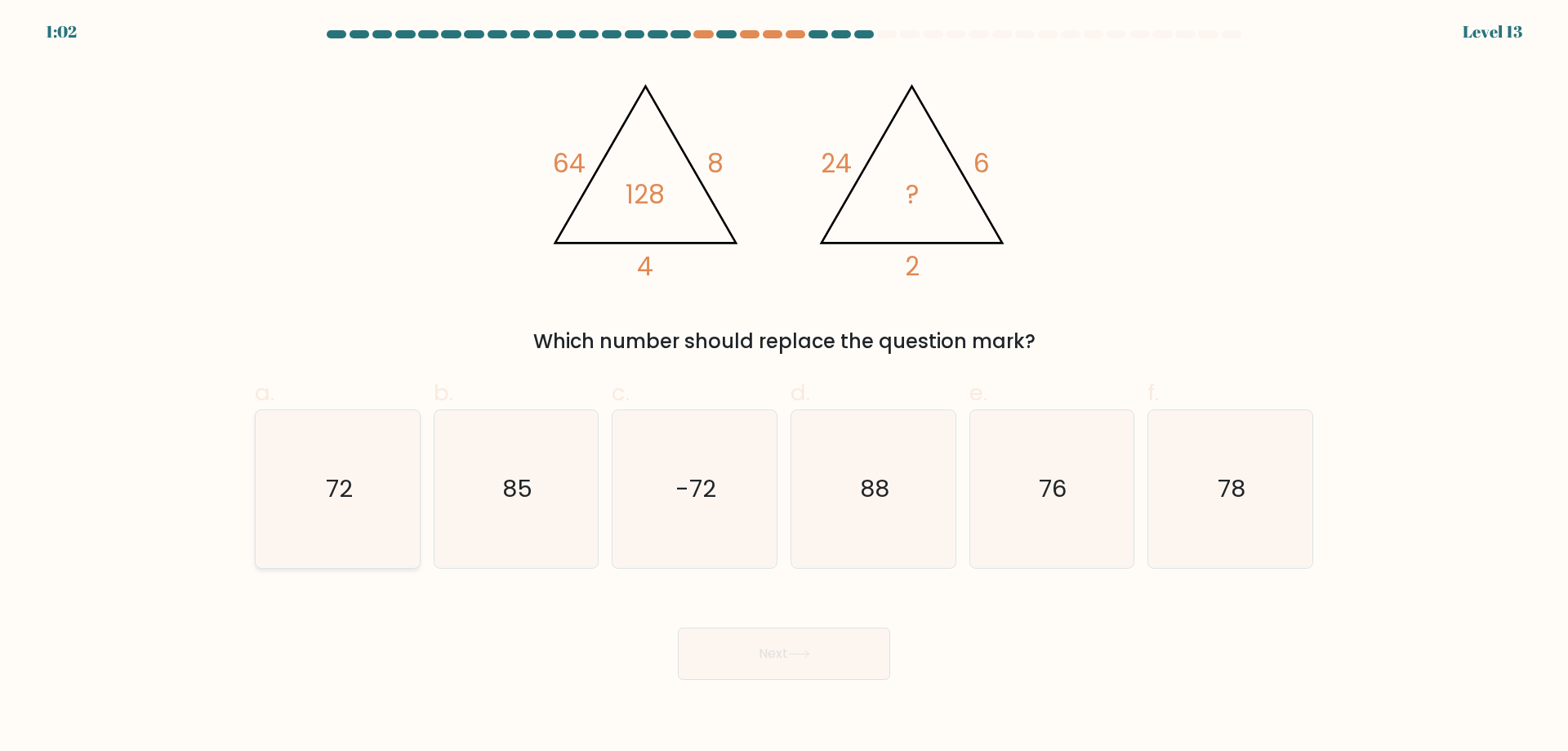
click at [373, 528] on icon "72" at bounding box center [338, 489] width 158 height 158
click at [784, 386] on input "a. 72" at bounding box center [784, 380] width 1 height 11
radio input "true"
click at [784, 648] on button "Next" at bounding box center [784, 653] width 212 height 52
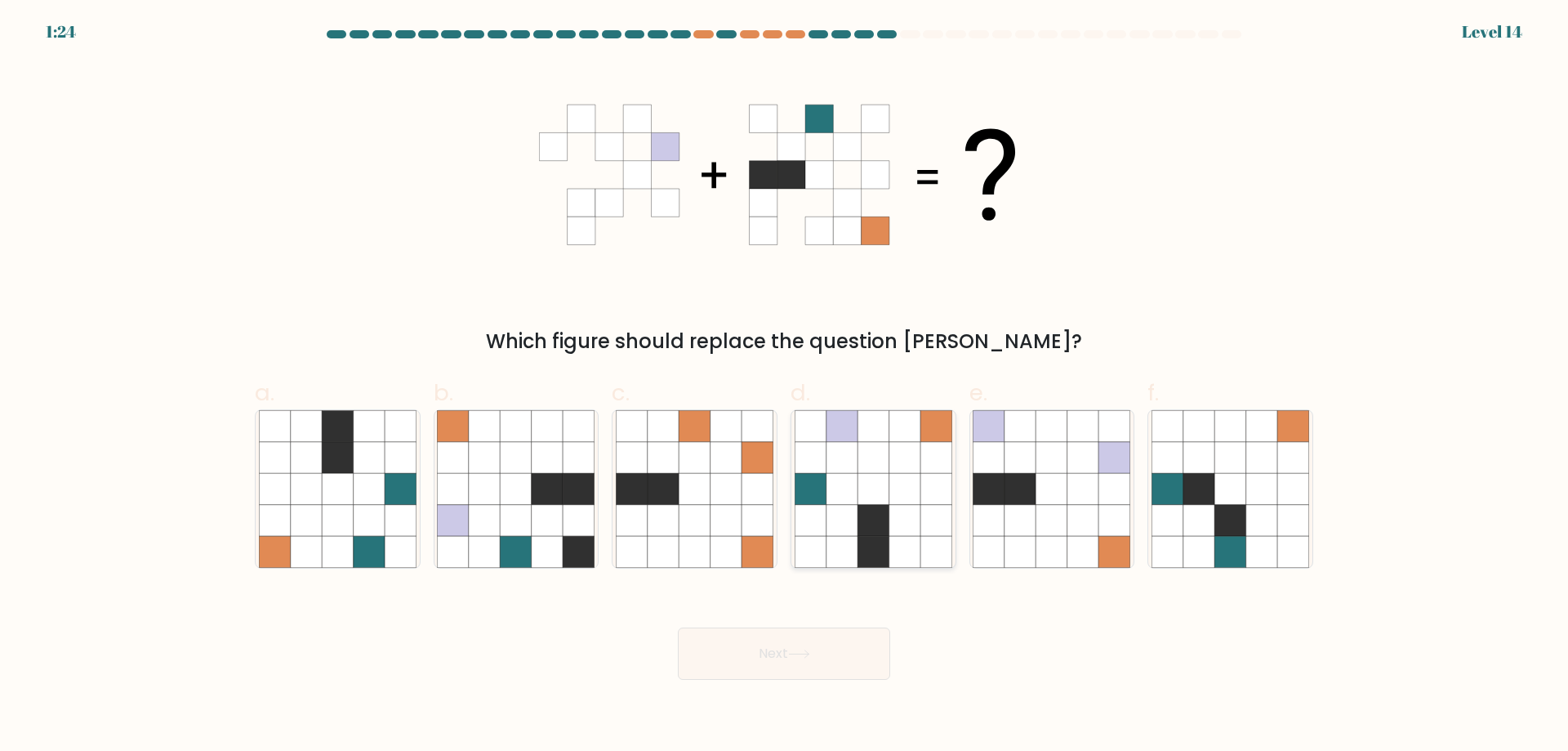
click at [866, 507] on icon at bounding box center [872, 520] width 31 height 31
click at [784, 386] on input "d." at bounding box center [784, 380] width 1 height 11
radio input "true"
click at [816, 650] on button "Next" at bounding box center [784, 653] width 212 height 52
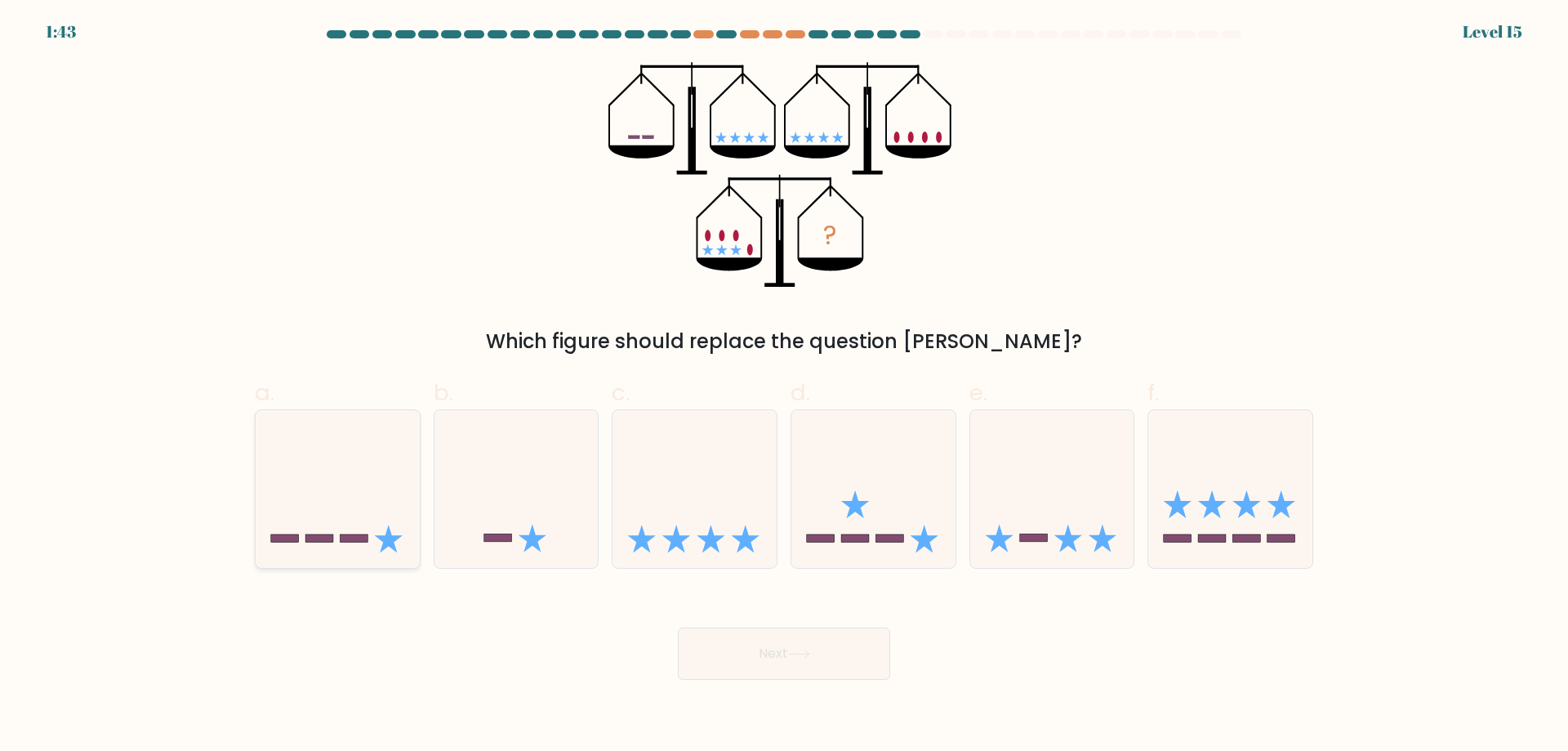
click at [364, 512] on icon at bounding box center [338, 488] width 164 height 135
click at [784, 386] on input "a." at bounding box center [784, 380] width 1 height 11
radio input "true"
click at [713, 645] on button "Next" at bounding box center [784, 653] width 212 height 52
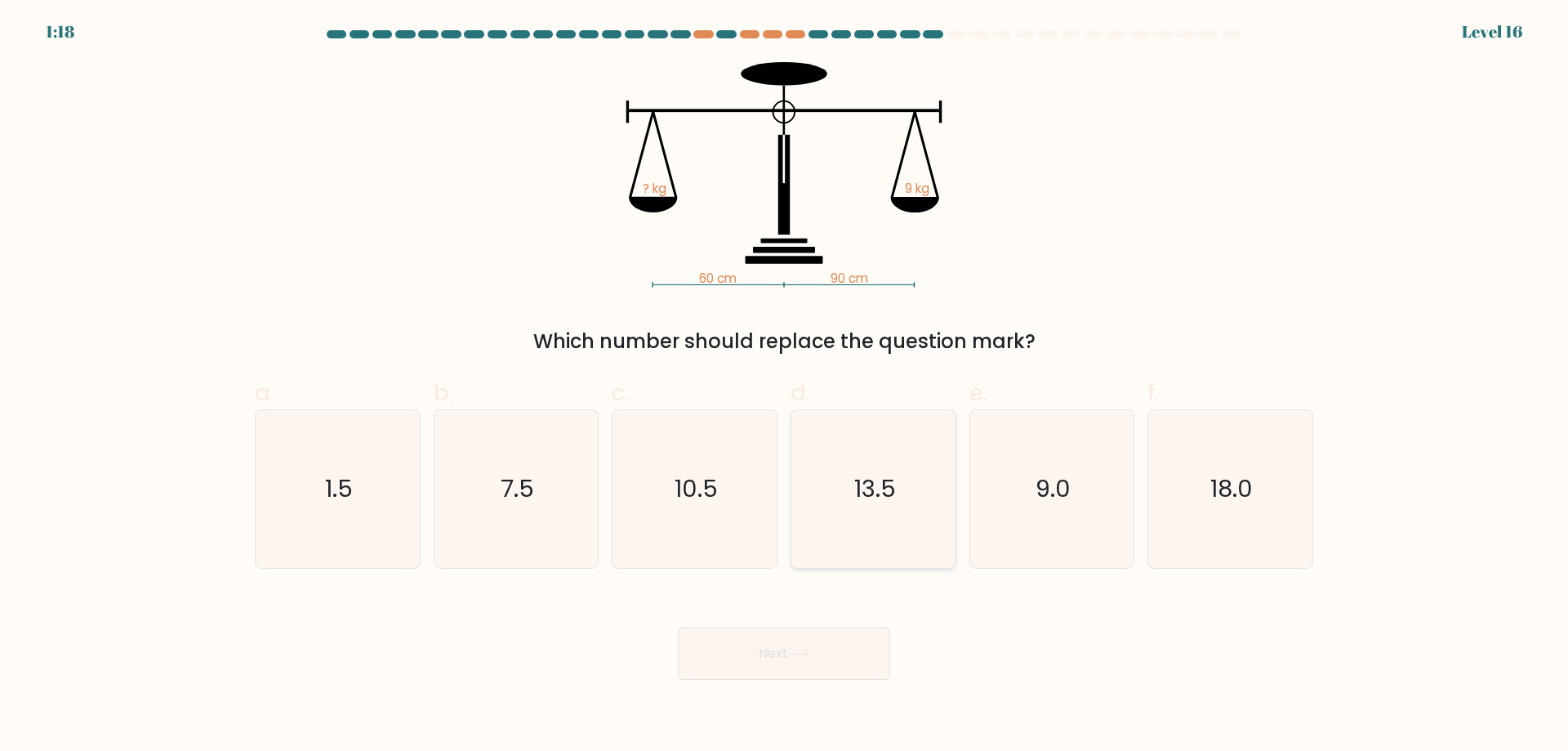
click at [829, 549] on icon "13.5" at bounding box center [873, 489] width 158 height 158
click at [784, 386] on input "d. 13.5" at bounding box center [784, 380] width 1 height 11
radio input "true"
click at [832, 648] on button "Next" at bounding box center [784, 653] width 212 height 52
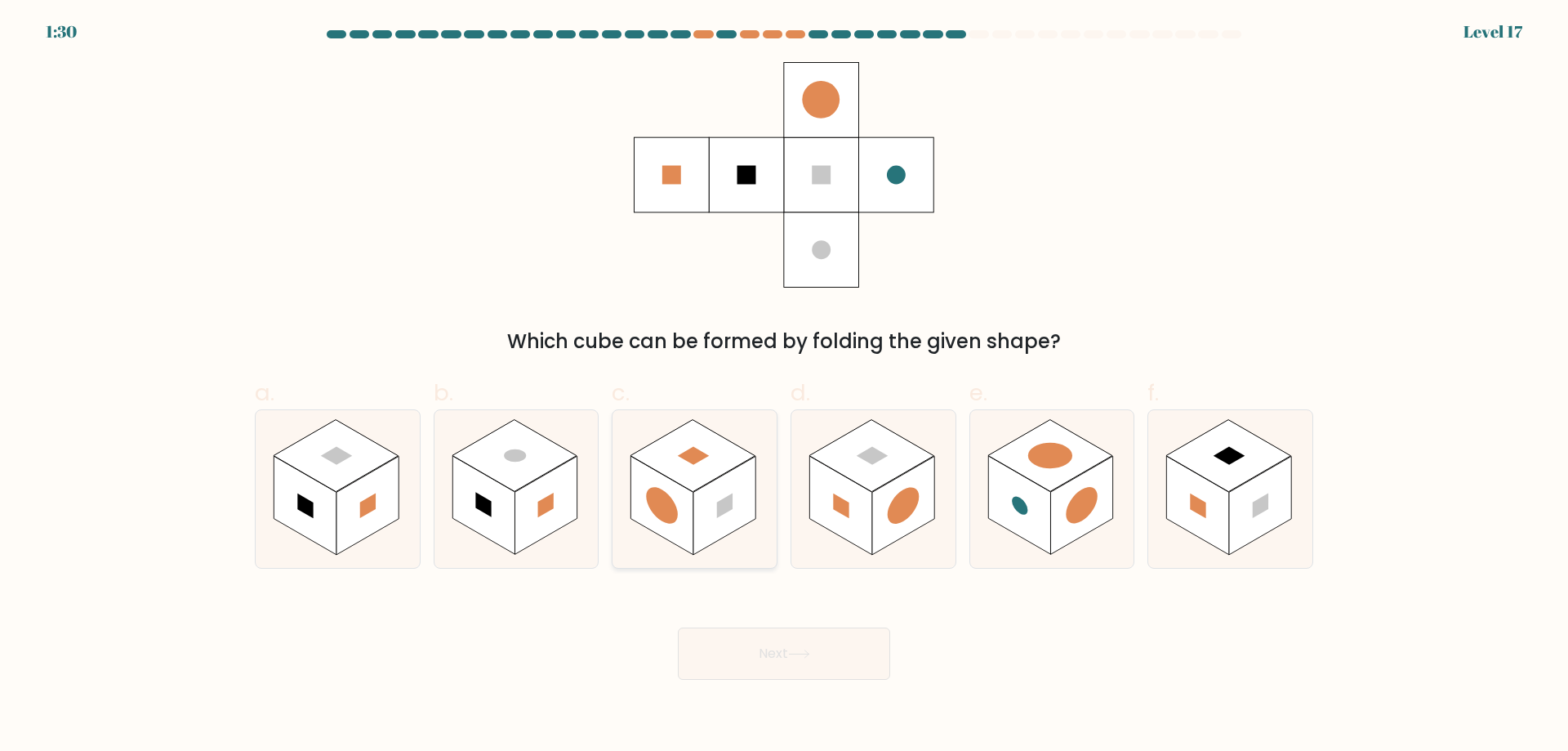
click at [690, 524] on rect at bounding box center [662, 505] width 62 height 99
click at [784, 386] on input "c." at bounding box center [784, 380] width 1 height 11
radio input "true"
click at [772, 653] on button "Next" at bounding box center [784, 653] width 212 height 52
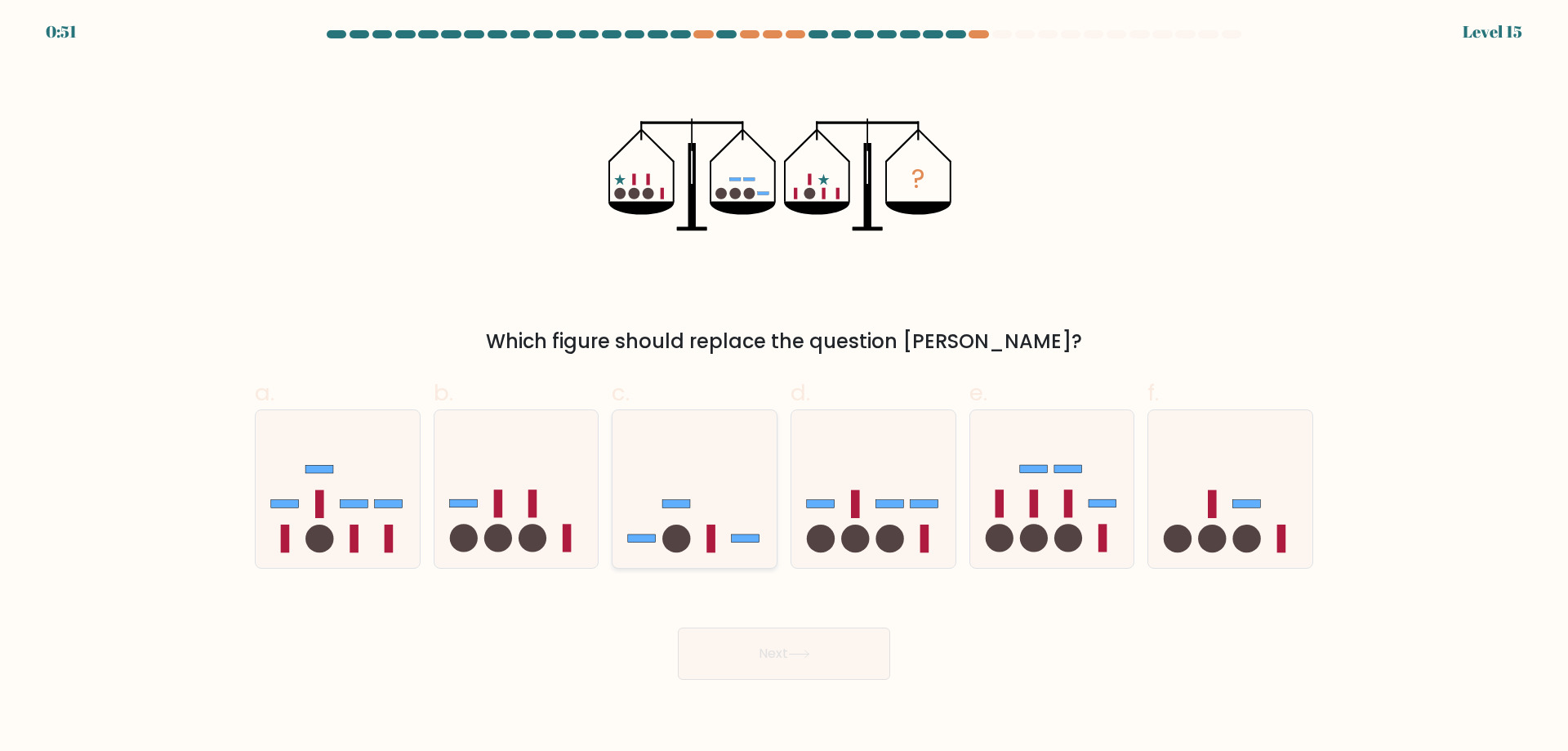
click at [723, 553] on icon at bounding box center [695, 488] width 164 height 135
click at [784, 386] on input "c." at bounding box center [784, 380] width 1 height 11
radio input "true"
click at [749, 660] on button "Next" at bounding box center [784, 653] width 212 height 52
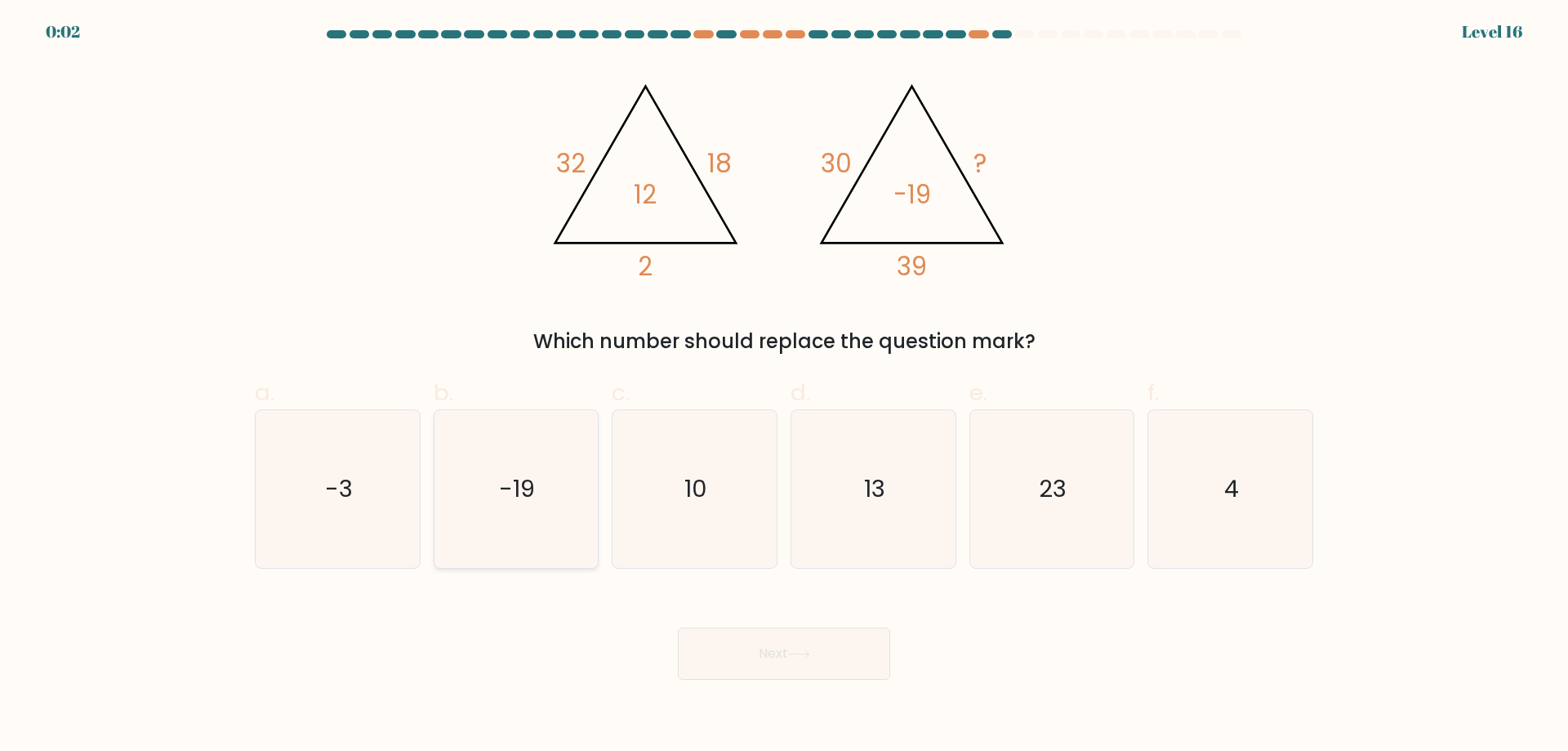
click at [511, 532] on icon "-19" at bounding box center [516, 489] width 158 height 158
click at [784, 386] on input "b. -19" at bounding box center [784, 380] width 1 height 11
radio input "true"
click at [723, 646] on button "Next" at bounding box center [784, 653] width 212 height 52
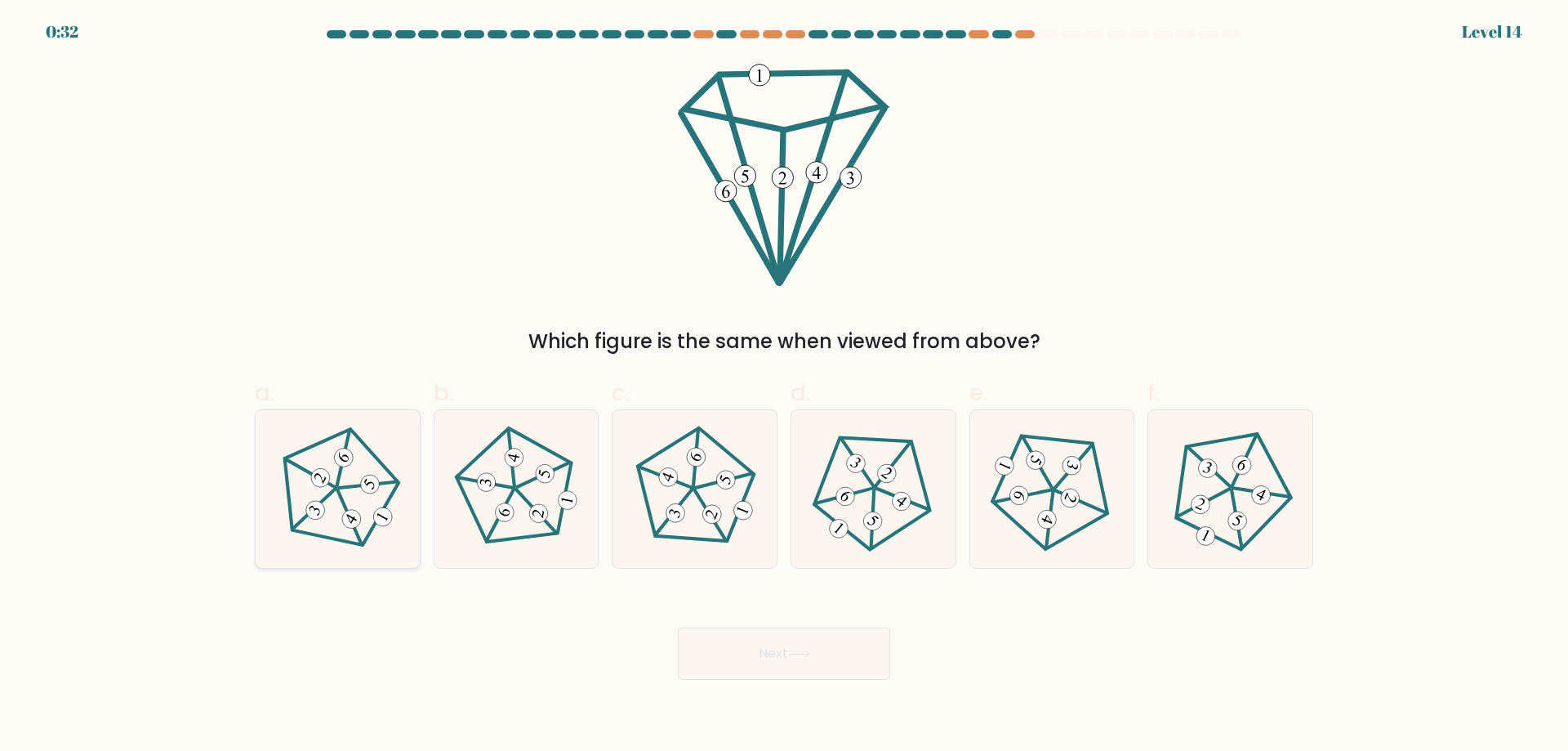
click at [352, 522] on 650 at bounding box center [352, 520] width 26 height 26
click at [784, 386] on input "a." at bounding box center [784, 380] width 1 height 11
radio input "true"
click at [723, 647] on button "Next" at bounding box center [784, 653] width 212 height 52
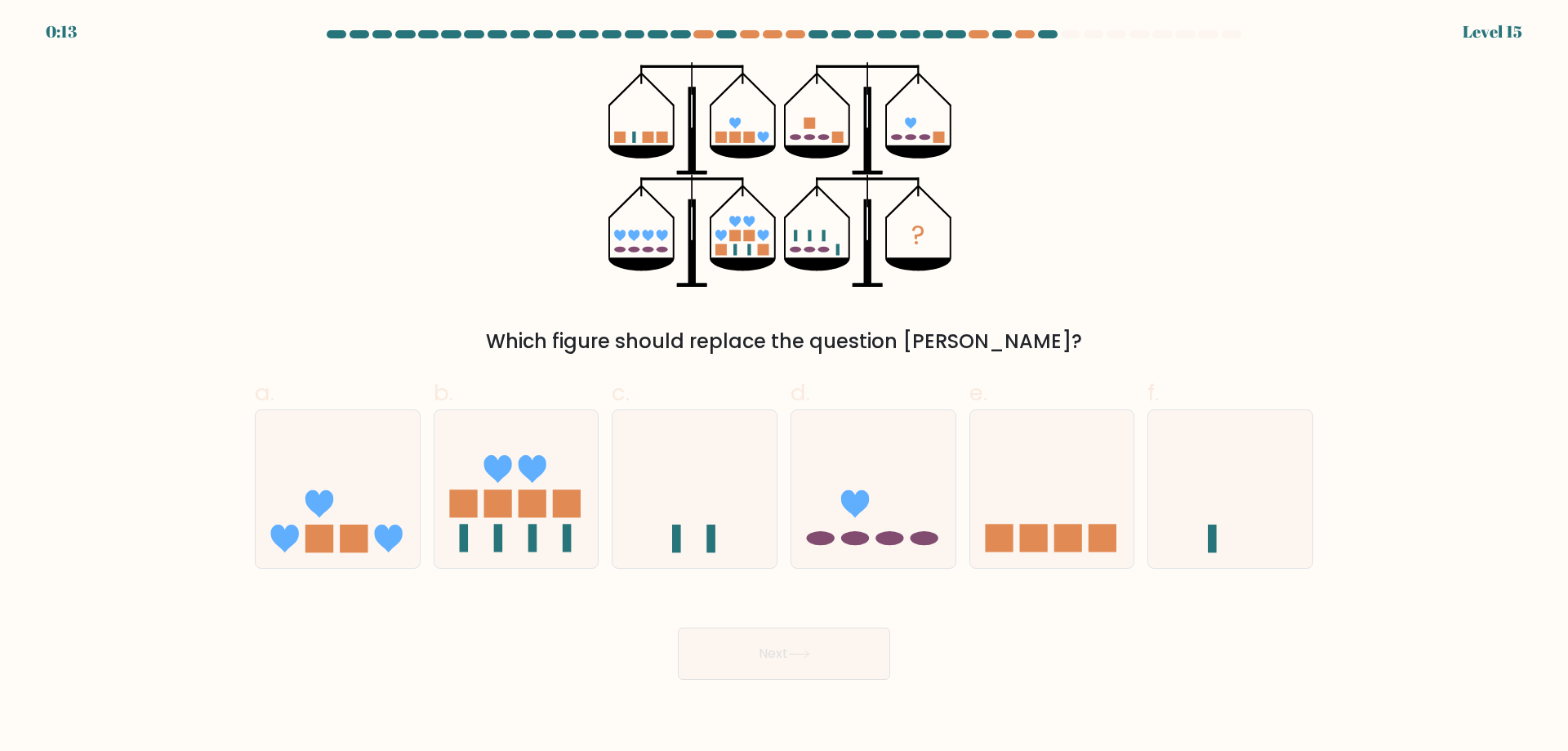
drag, startPoint x: 870, startPoint y: 164, endPoint x: 592, endPoint y: 183, distance: 278.6
click at [594, 193] on div "? Which figure should replace the question mark?" at bounding box center [784, 209] width 1078 height 294
click at [823, 511] on icon at bounding box center [873, 488] width 164 height 135
click at [784, 386] on input "d." at bounding box center [784, 380] width 1 height 11
radio input "true"
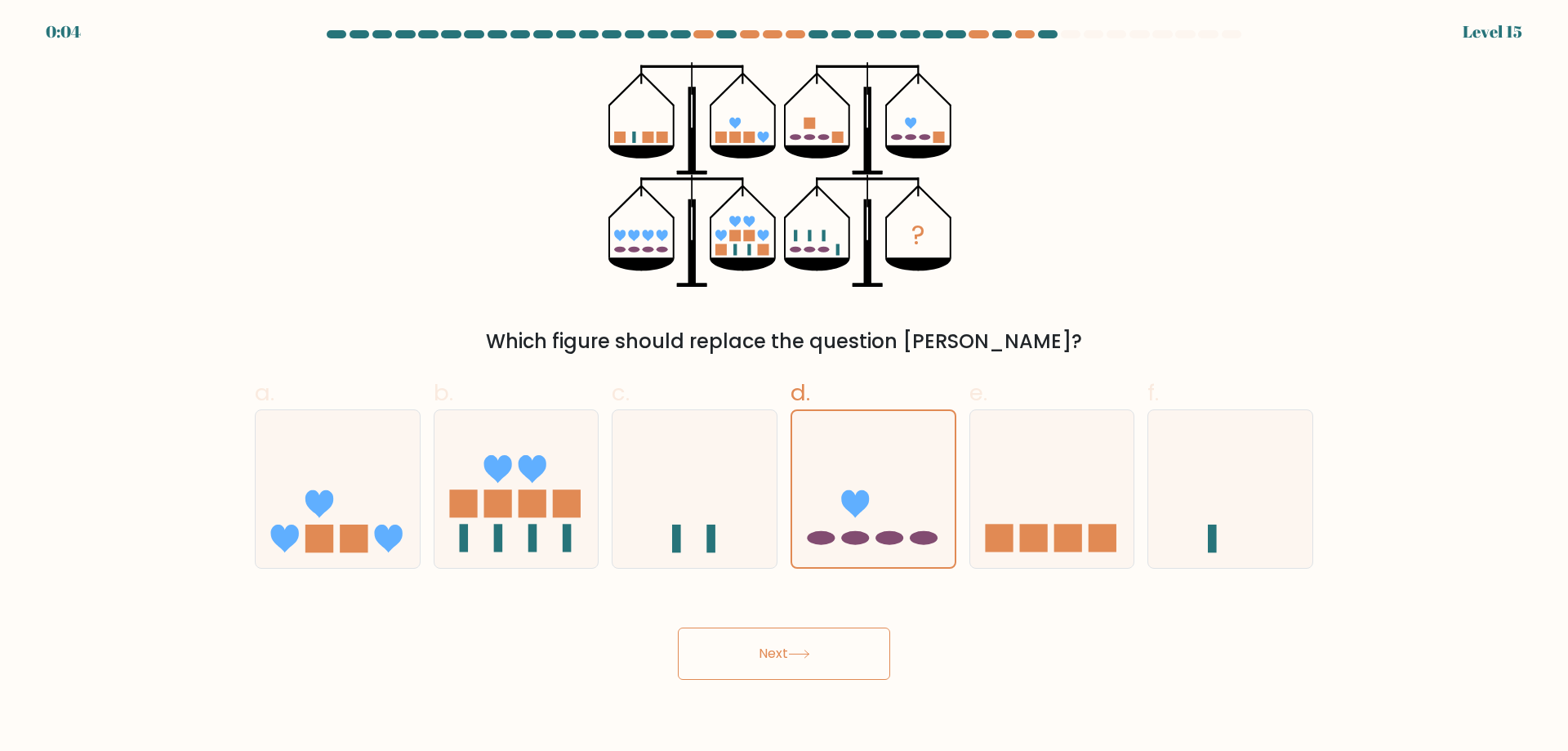
click at [744, 659] on button "Next" at bounding box center [784, 653] width 212 height 52
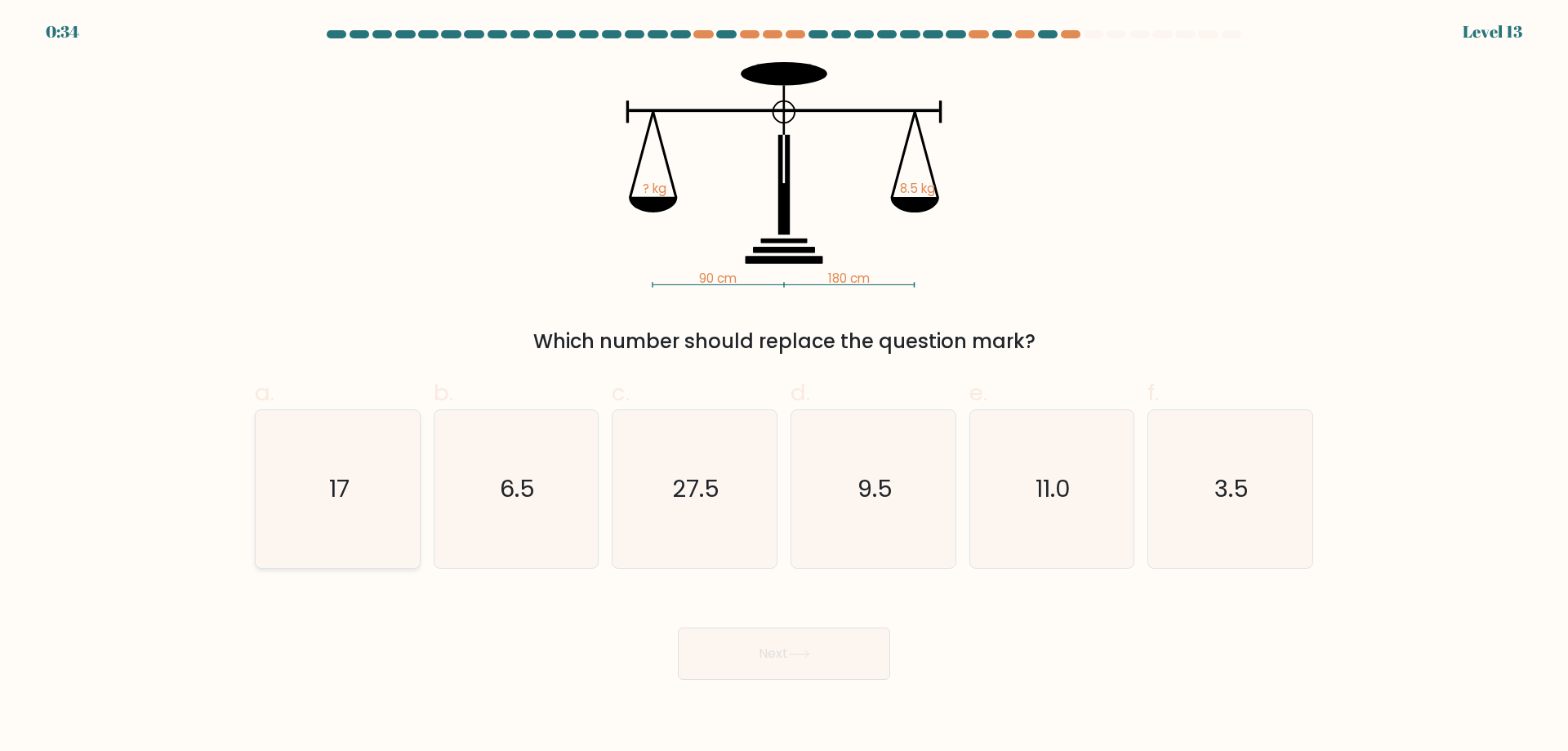
click at [296, 496] on icon "17" at bounding box center [338, 489] width 158 height 158
click at [784, 386] on input "a. 17" at bounding box center [784, 380] width 1 height 11
radio input "true"
click at [710, 652] on button "Next" at bounding box center [784, 653] width 212 height 52
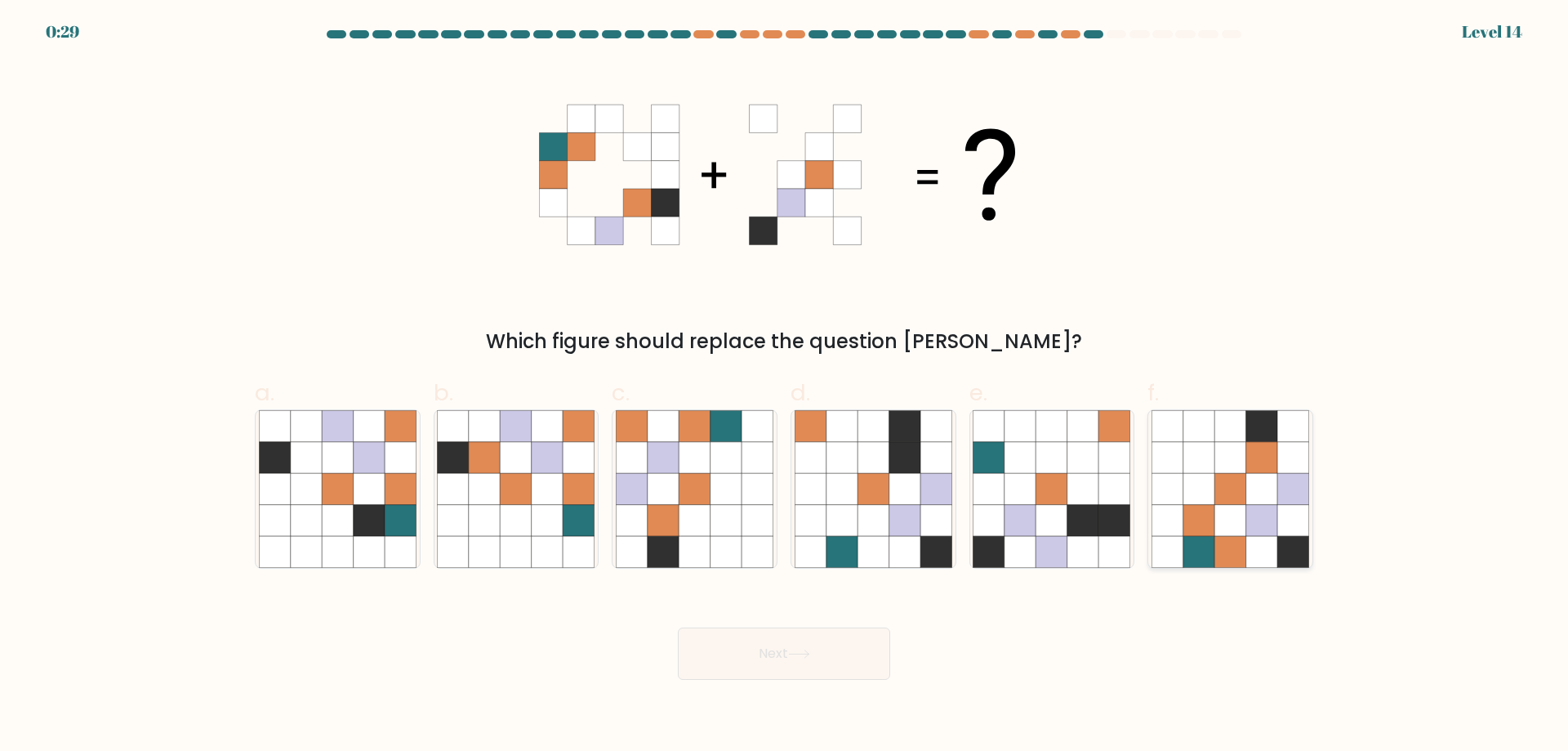
click at [1233, 536] on icon at bounding box center [1229, 550] width 31 height 31
click at [784, 386] on input "f." at bounding box center [784, 380] width 1 height 11
radio input "true"
click at [809, 667] on button "Next" at bounding box center [784, 653] width 212 height 52
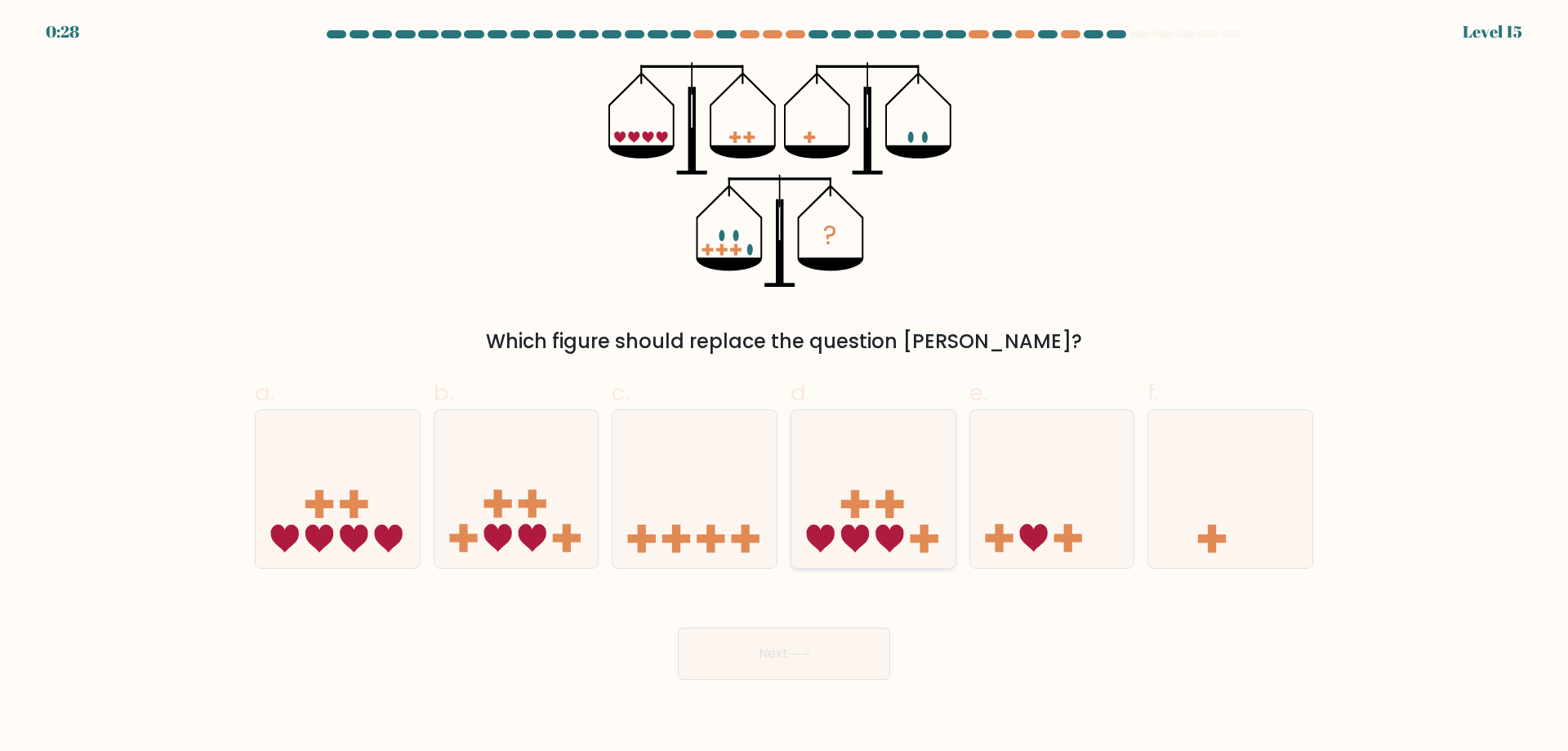
click at [929, 536] on rect at bounding box center [924, 539] width 28 height 8
click at [784, 386] on input "d." at bounding box center [784, 380] width 1 height 11
radio input "true"
click at [834, 652] on button "Next" at bounding box center [784, 653] width 212 height 52
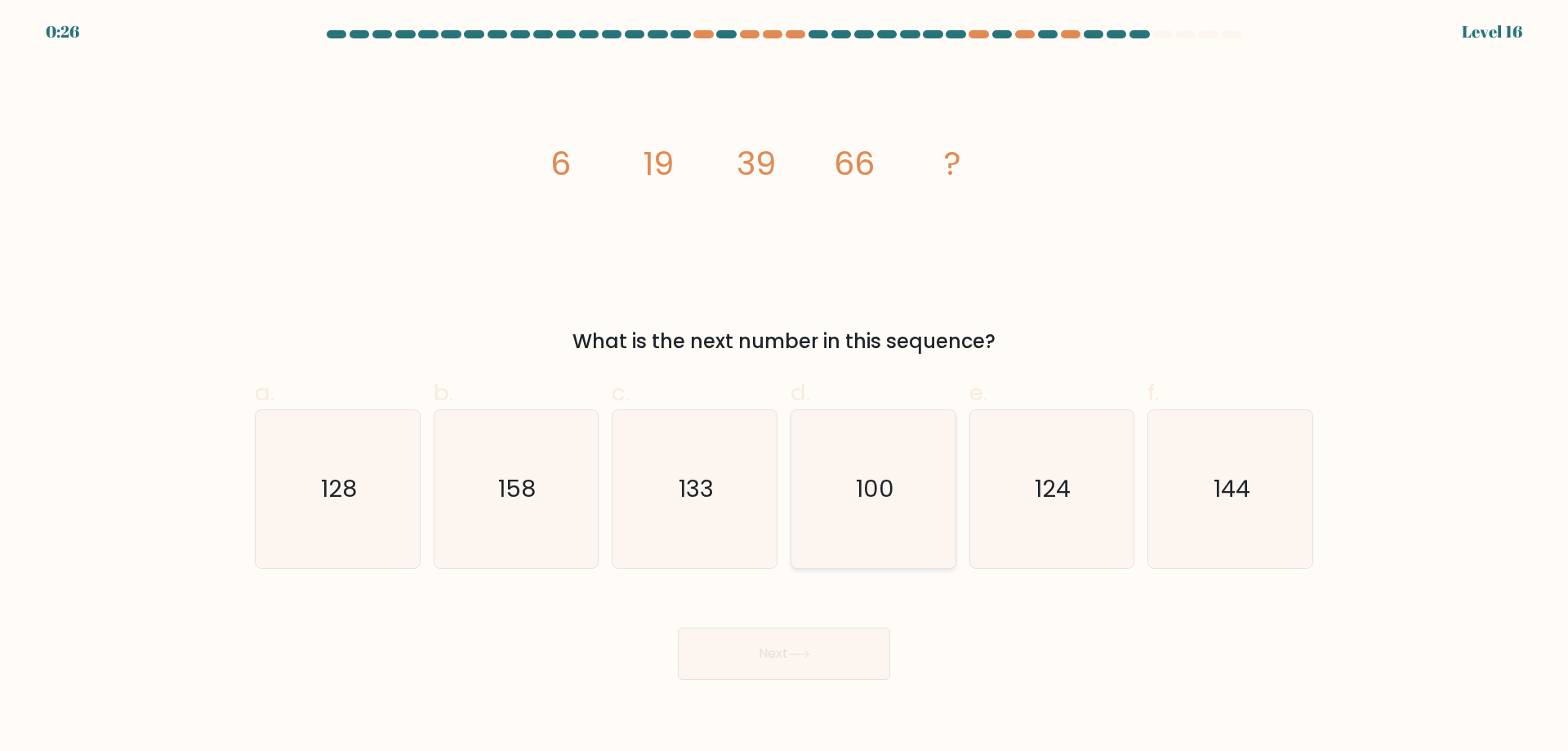
click at [862, 521] on icon "100" at bounding box center [873, 489] width 158 height 158
click at [784, 386] on input "d. 100" at bounding box center [784, 380] width 1 height 11
radio input "true"
click at [822, 639] on button "Next" at bounding box center [784, 653] width 212 height 52
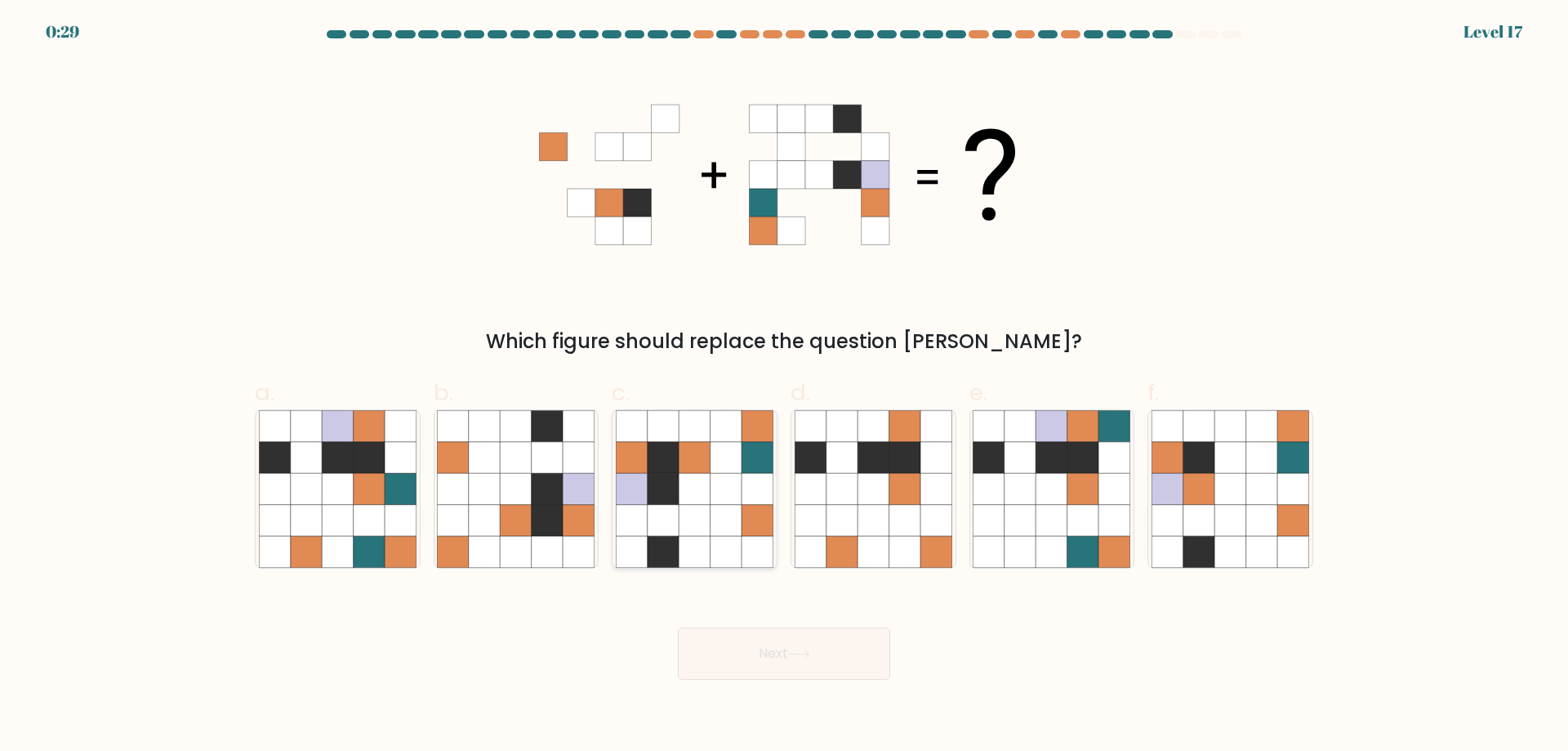
click at [723, 488] on icon at bounding box center [725, 488] width 31 height 31
click at [784, 386] on input "c." at bounding box center [784, 380] width 1 height 11
radio input "true"
click at [768, 648] on button "Next" at bounding box center [784, 653] width 212 height 52
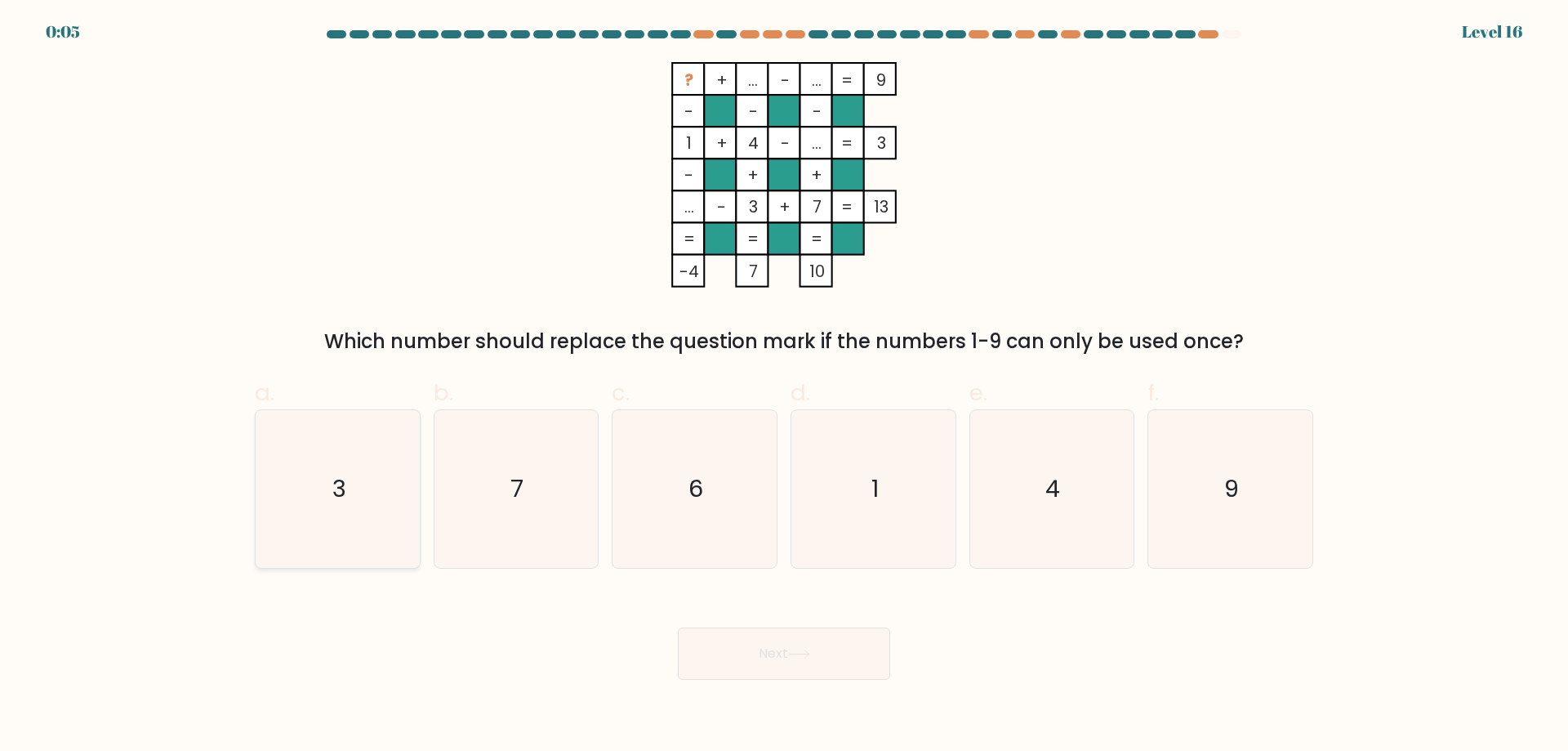
click at [417, 522] on div "3" at bounding box center [338, 488] width 166 height 159
click at [784, 386] on input "a. 3" at bounding box center [784, 380] width 1 height 11
radio input "true"
click at [709, 625] on div "Next" at bounding box center [784, 633] width 1078 height 92
click at [724, 639] on button "Next" at bounding box center [784, 653] width 212 height 52
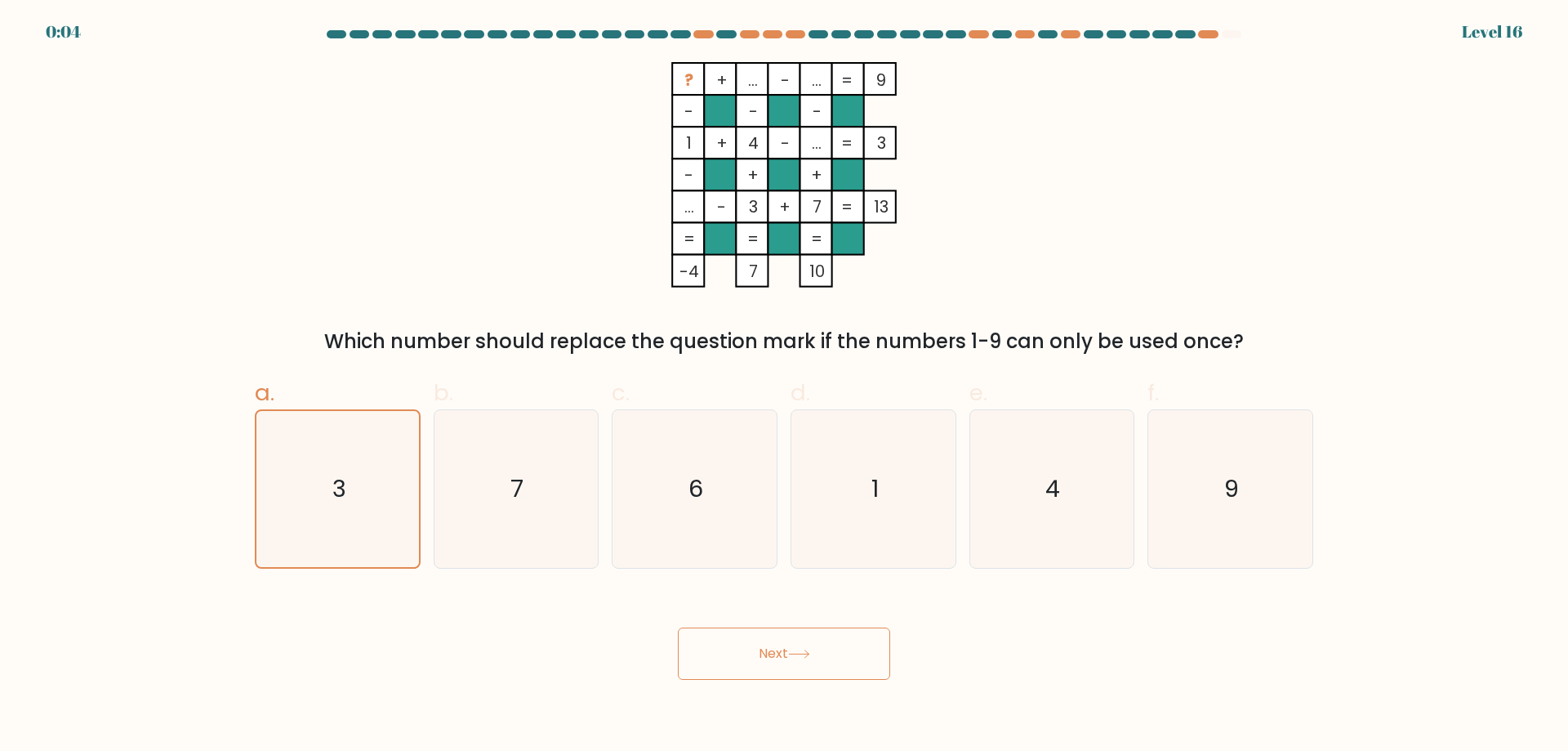
click at [795, 651] on icon at bounding box center [799, 653] width 22 height 9
click at [800, 654] on icon at bounding box center [799, 653] width 20 height 7
click at [358, 513] on icon "3" at bounding box center [338, 489] width 156 height 156
click at [784, 386] on input "a. 3" at bounding box center [784, 380] width 1 height 11
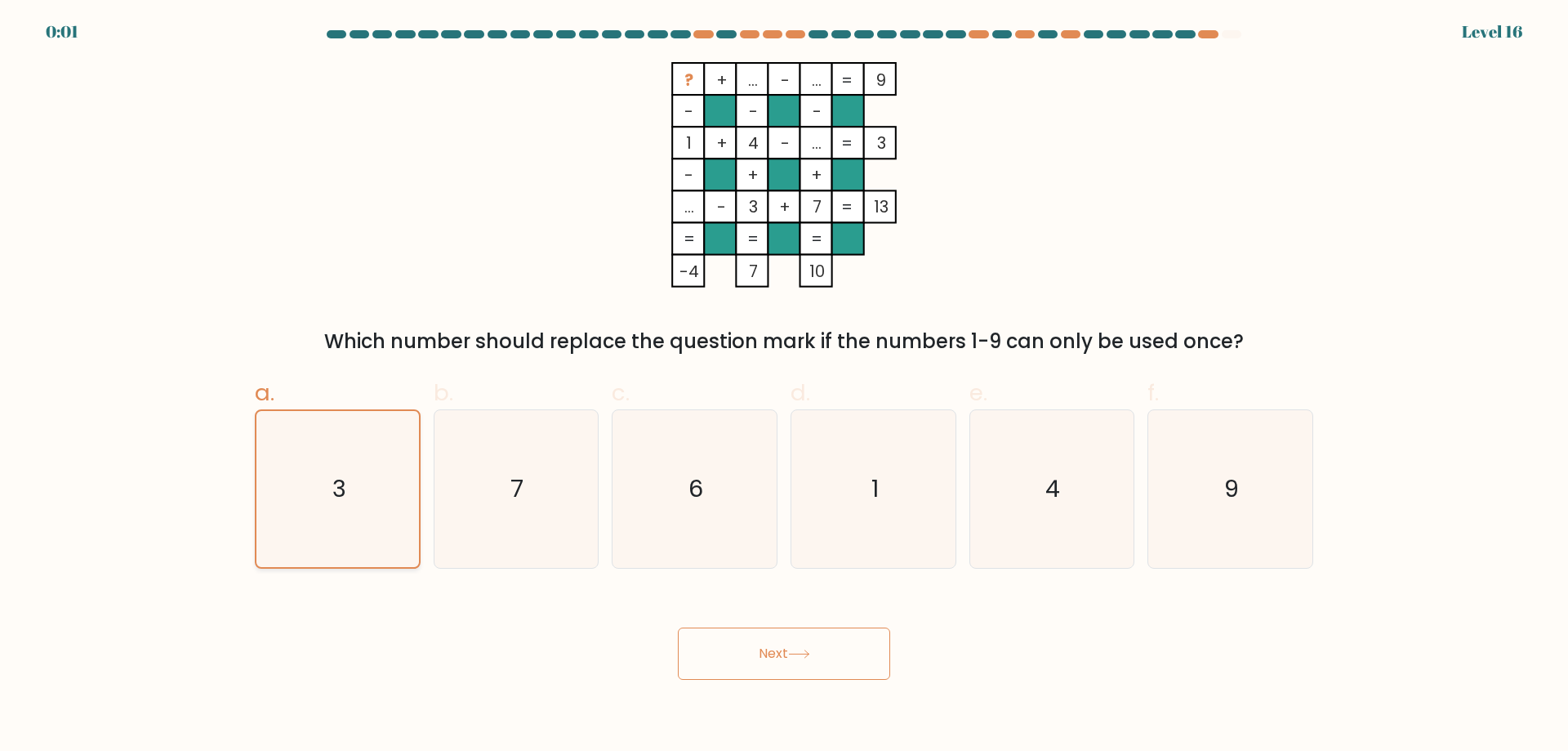
drag, startPoint x: 361, startPoint y: 516, endPoint x: 403, endPoint y: 536, distance: 46.5
click at [361, 516] on icon "3" at bounding box center [338, 489] width 156 height 156
click at [784, 386] on input "a. 3" at bounding box center [784, 380] width 1 height 11
click at [764, 631] on button "Next" at bounding box center [784, 653] width 212 height 52
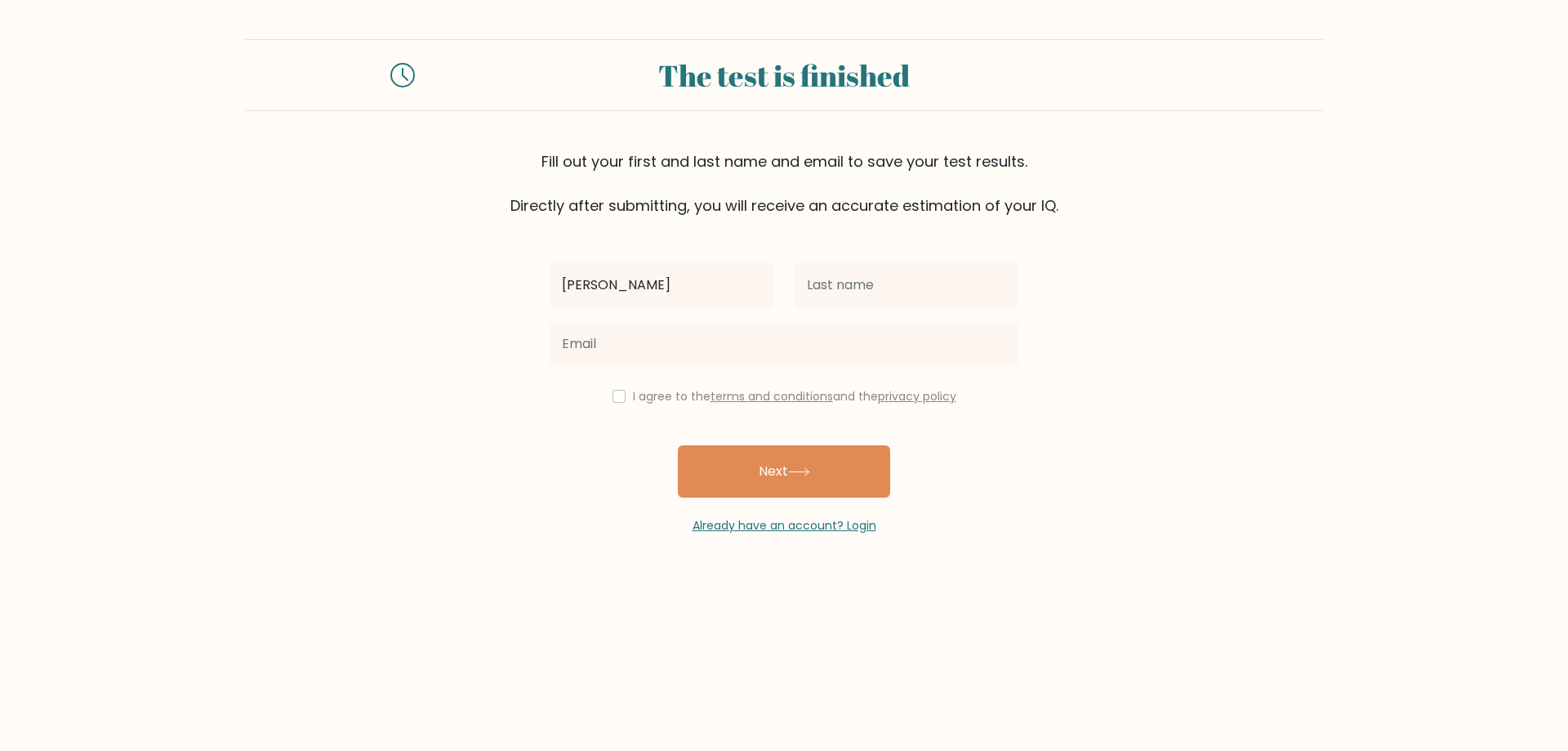
type input "[PERSON_NAME]"
click at [865, 276] on input "text" at bounding box center [907, 285] width 225 height 45
type input "[PERSON_NAME]"
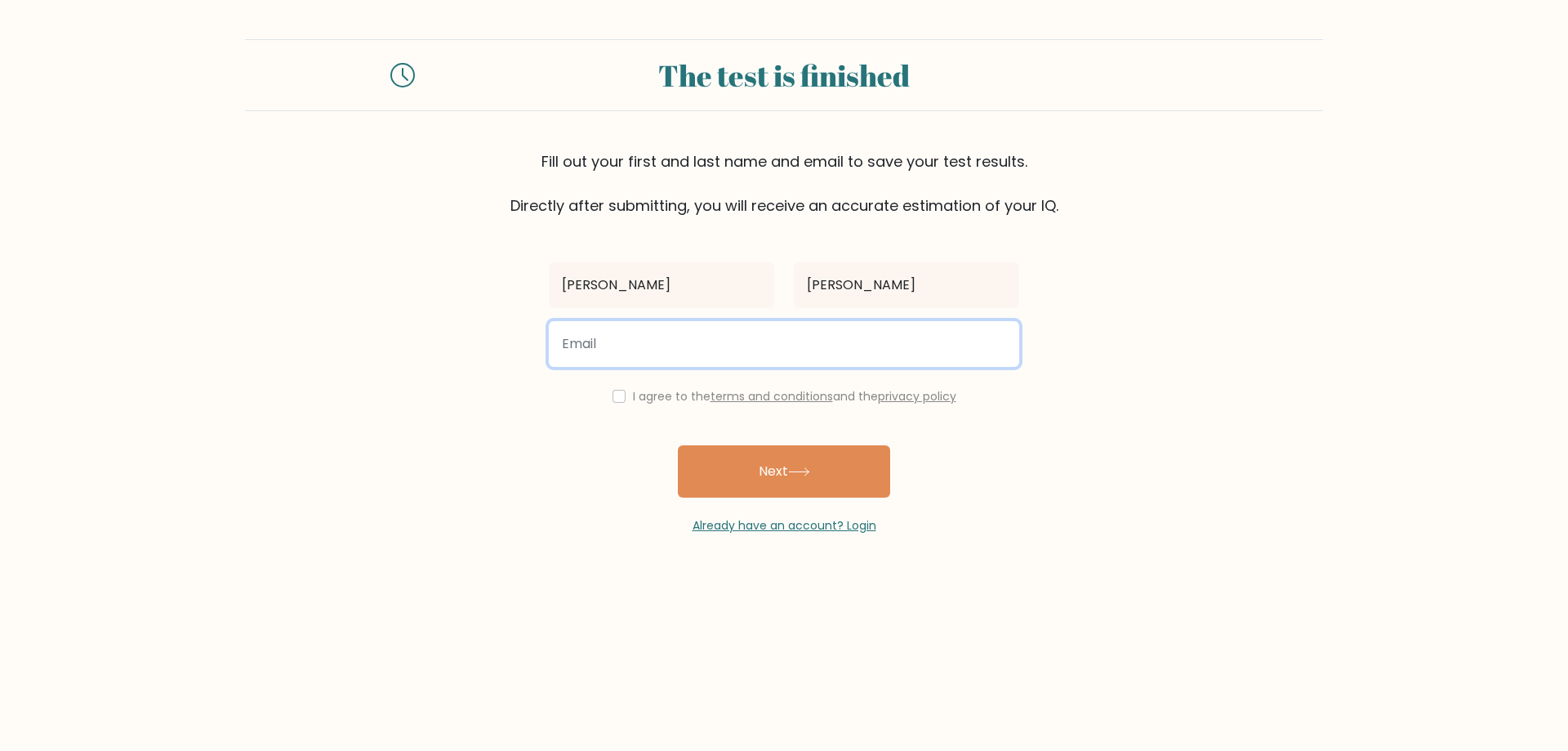
click at [865, 338] on input "email" at bounding box center [784, 344] width 470 height 45
type input "alvaromalloarboleya@gmail.com"
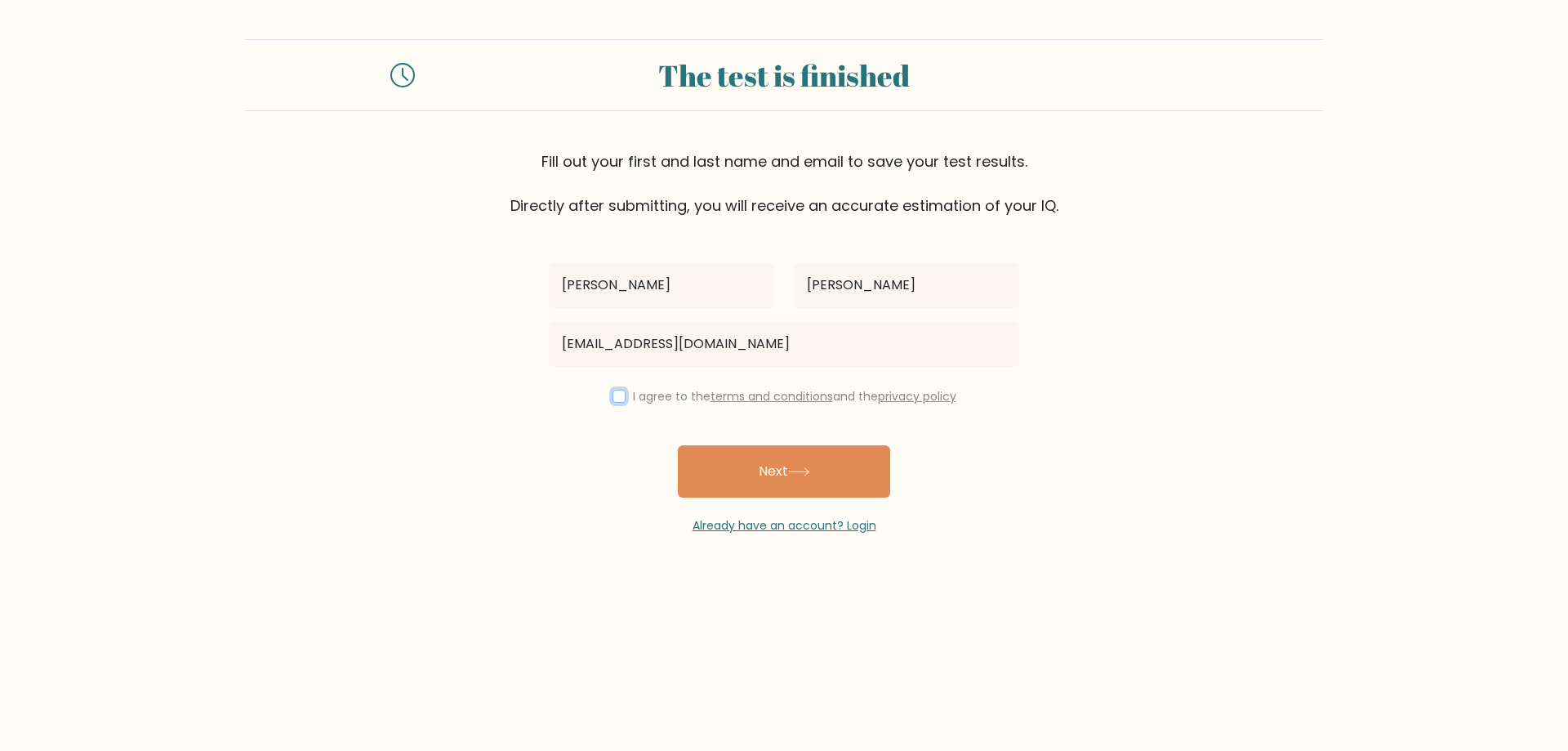
click at [619, 395] on input "checkbox" at bounding box center [619, 395] width 13 height 13
checkbox input "true"
click at [735, 479] on button "Next" at bounding box center [784, 471] width 212 height 52
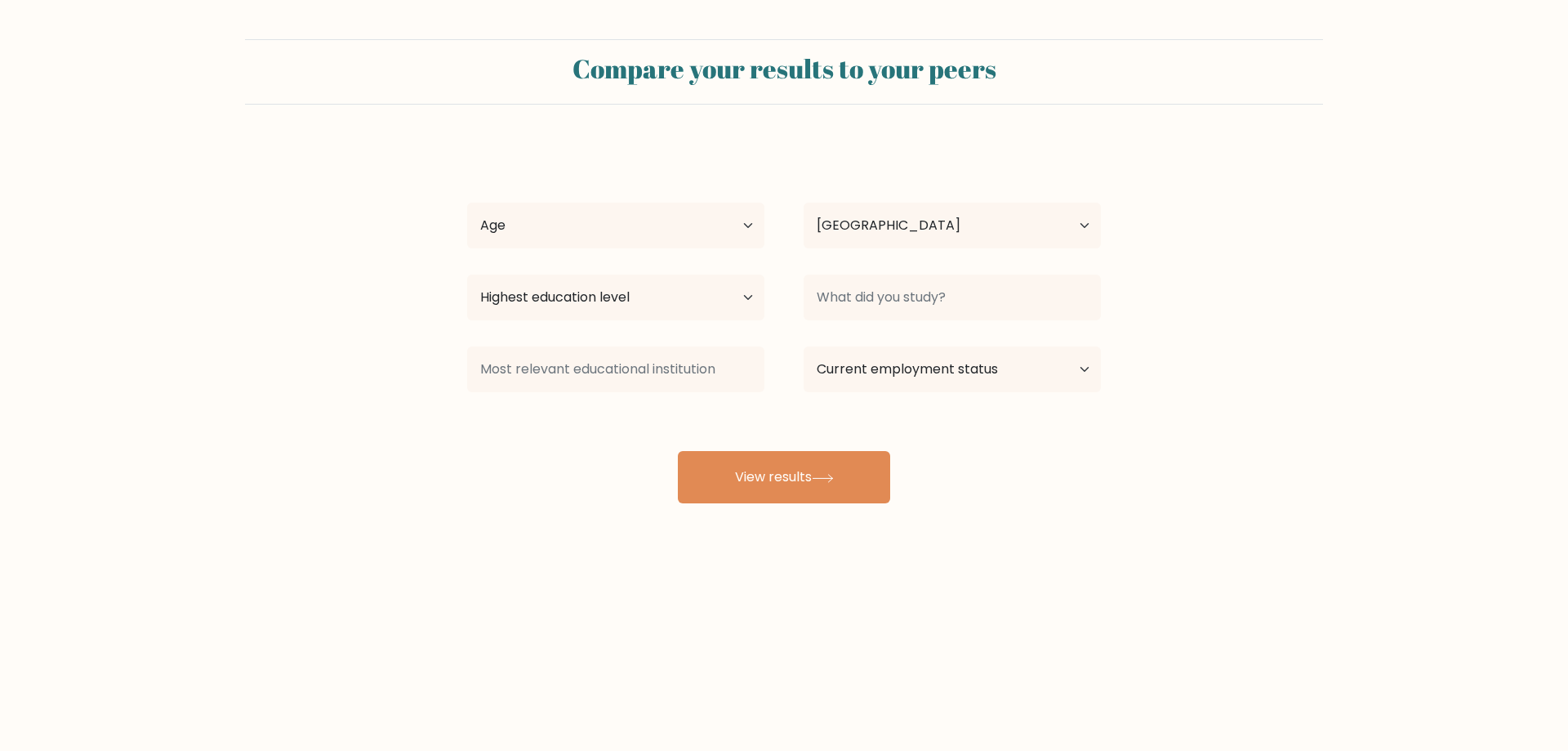
select select "ES"
click at [690, 229] on select "Age Under [DEMOGRAPHIC_DATA] [DEMOGRAPHIC_DATA] [DEMOGRAPHIC_DATA] [DEMOGRAPHIC…" at bounding box center [616, 225] width 297 height 45
select select "18_24"
click at [467, 203] on select "Age Under [DEMOGRAPHIC_DATA] [DEMOGRAPHIC_DATA] [DEMOGRAPHIC_DATA] [DEMOGRAPHIC…" at bounding box center [616, 225] width 297 height 45
click at [836, 228] on select "Country [GEOGRAPHIC_DATA] [GEOGRAPHIC_DATA] [GEOGRAPHIC_DATA] [US_STATE] [GEOGR…" at bounding box center [951, 225] width 297 height 45
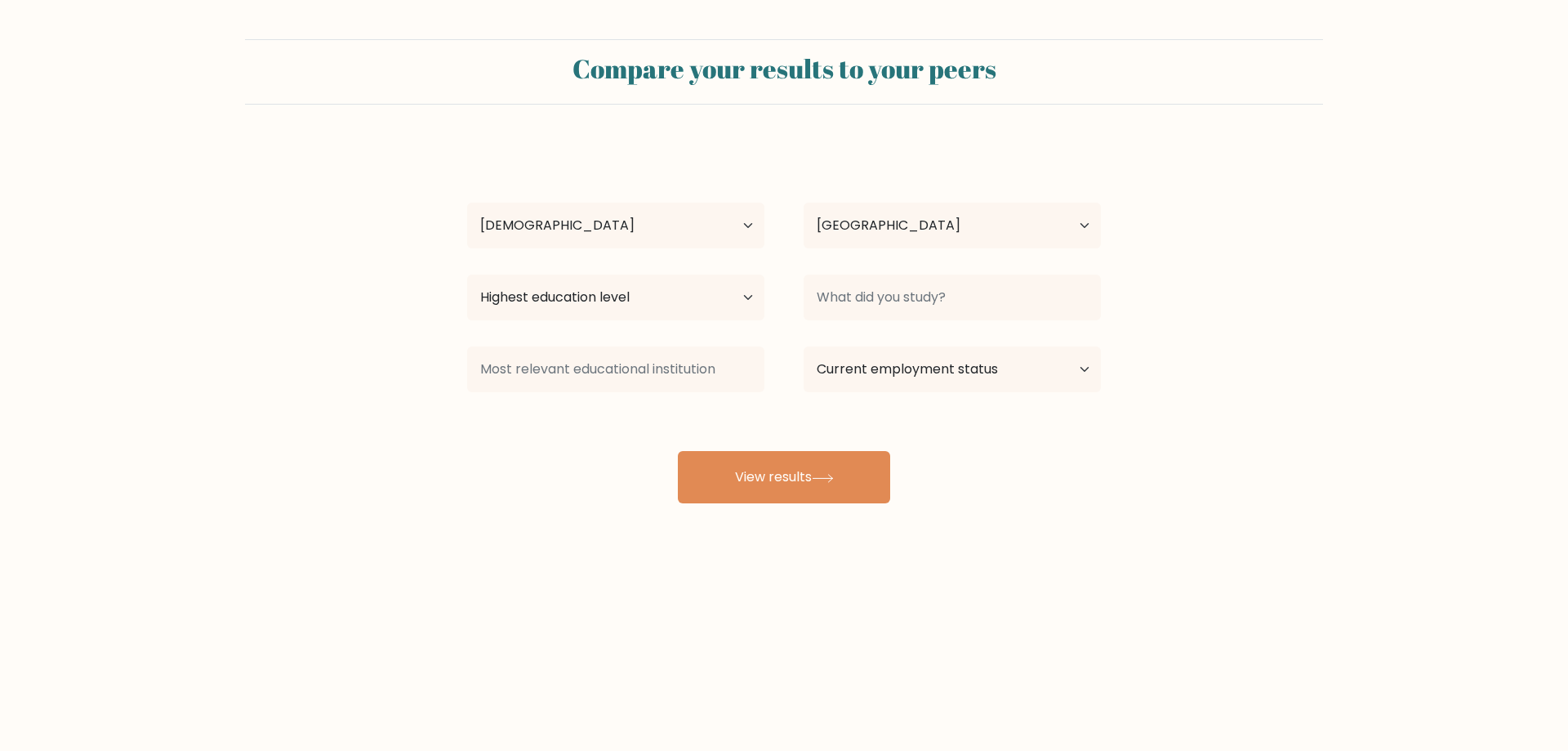
click at [767, 267] on div "[PERSON_NAME] Age Under [DEMOGRAPHIC_DATA] [DEMOGRAPHIC_DATA] [DEMOGRAPHIC_DATA…" at bounding box center [784, 323] width 653 height 360
click at [811, 473] on button "View results" at bounding box center [784, 476] width 212 height 52
click at [687, 287] on select "Highest education level No schooling Primary Lower Secondary Upper Secondary Oc…" at bounding box center [616, 297] width 297 height 45
select select "upper_secondary"
click at [467, 275] on select "Highest education level No schooling Primary Lower Secondary Upper Secondary Oc…" at bounding box center [616, 297] width 297 height 45
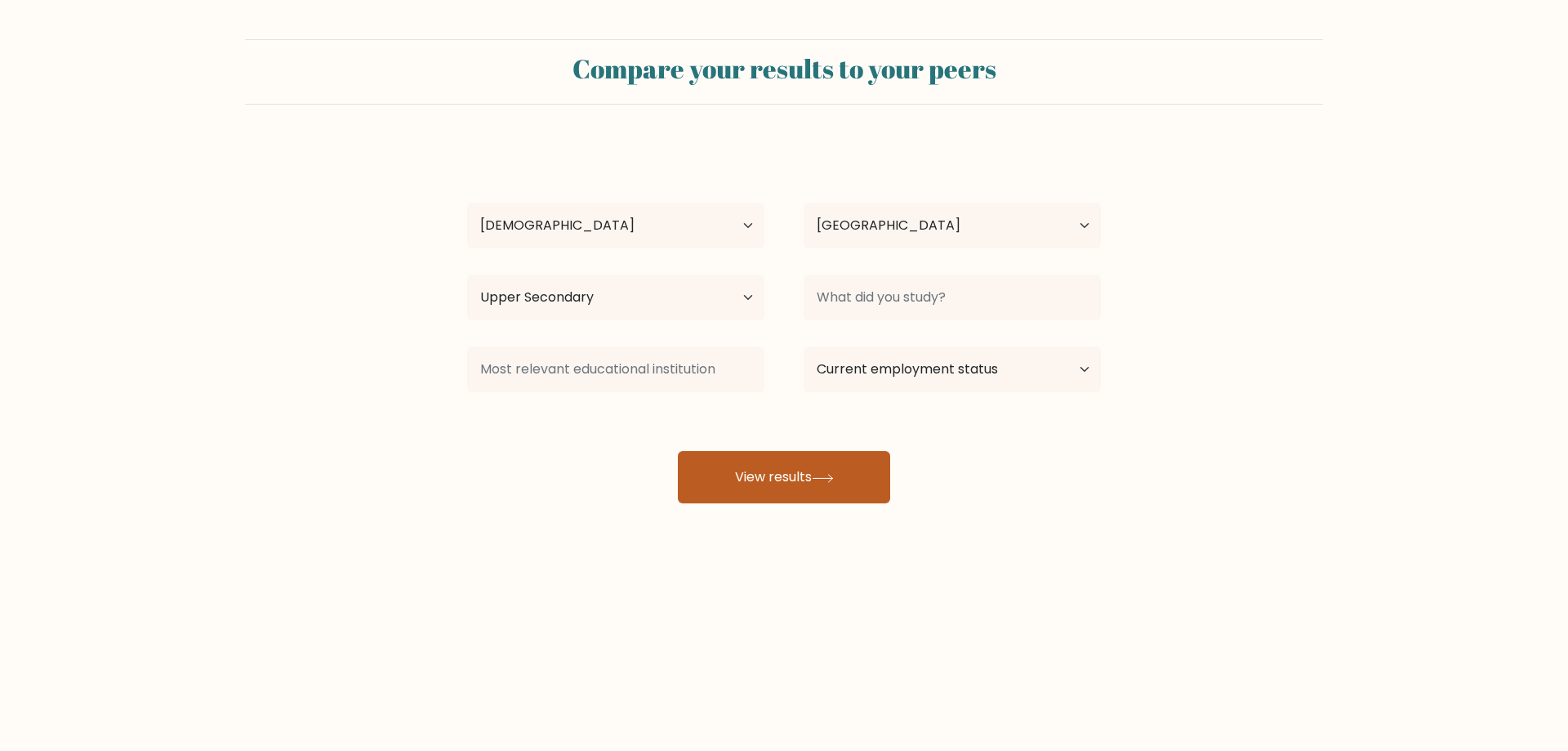
click at [737, 465] on button "View results" at bounding box center [784, 476] width 212 height 52
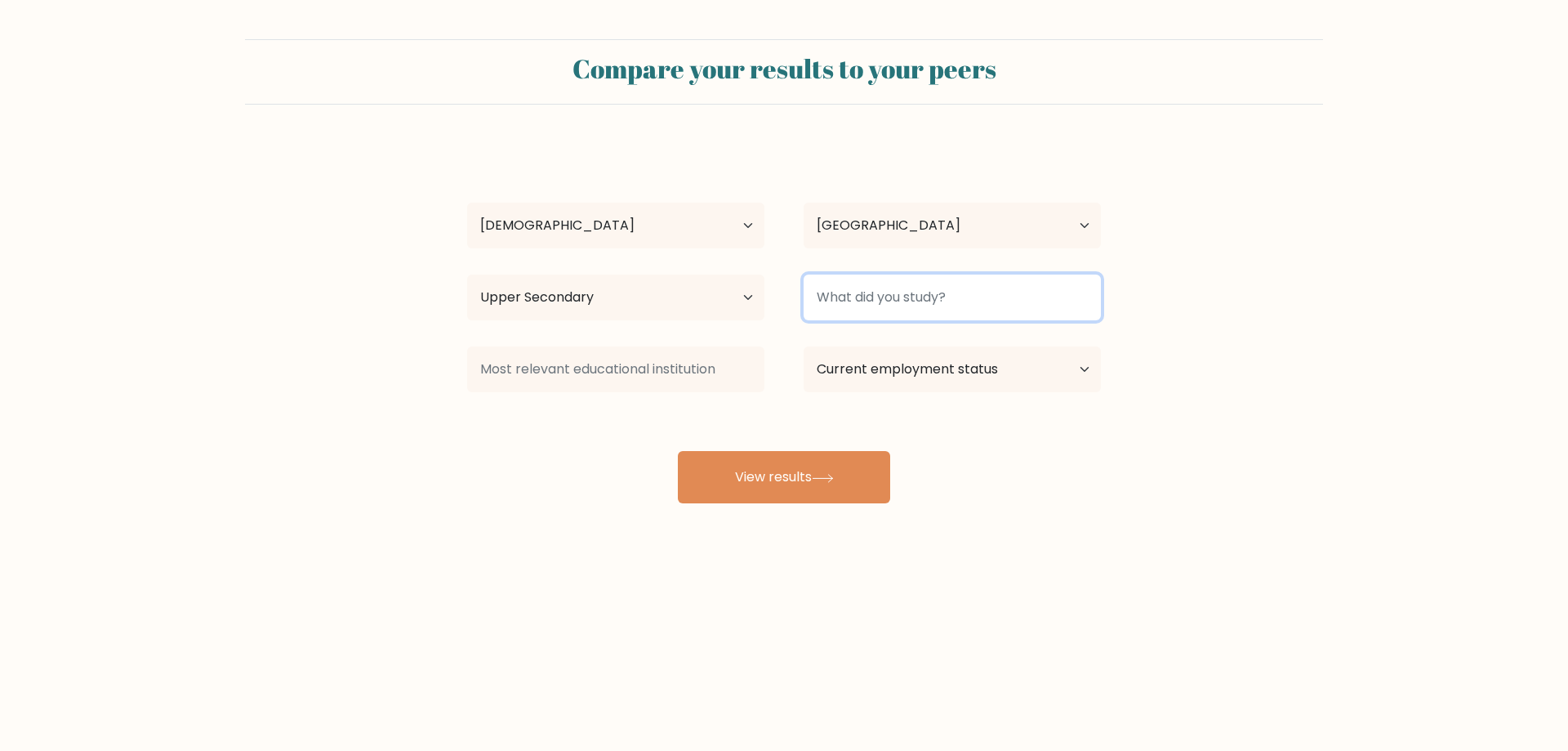
click at [845, 296] on input at bounding box center [951, 297] width 297 height 45
click at [971, 294] on input at bounding box center [951, 297] width 297 height 45
type input "oi"
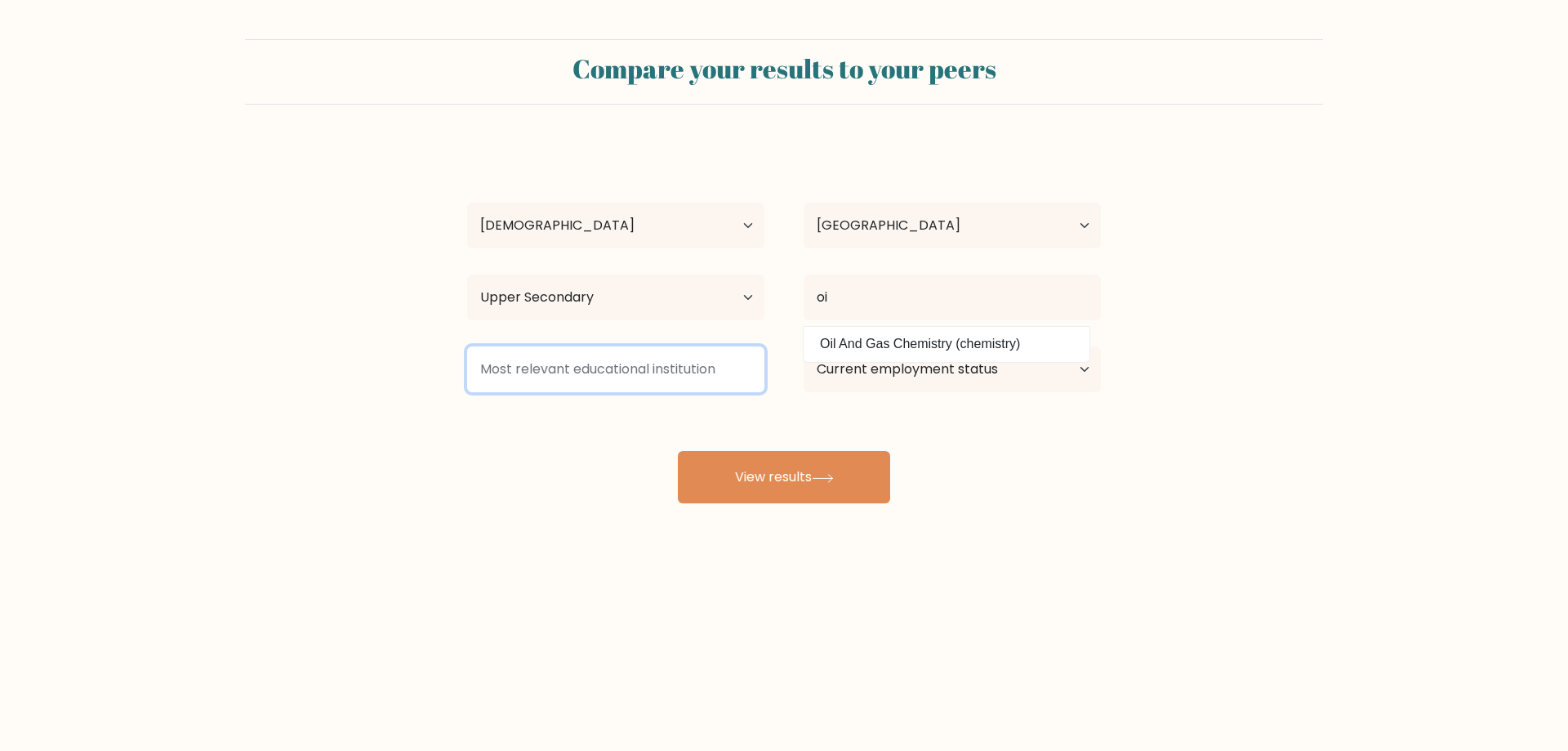
click at [742, 362] on input at bounding box center [616, 370] width 297 height 45
click at [714, 383] on input at bounding box center [616, 370] width 297 height 45
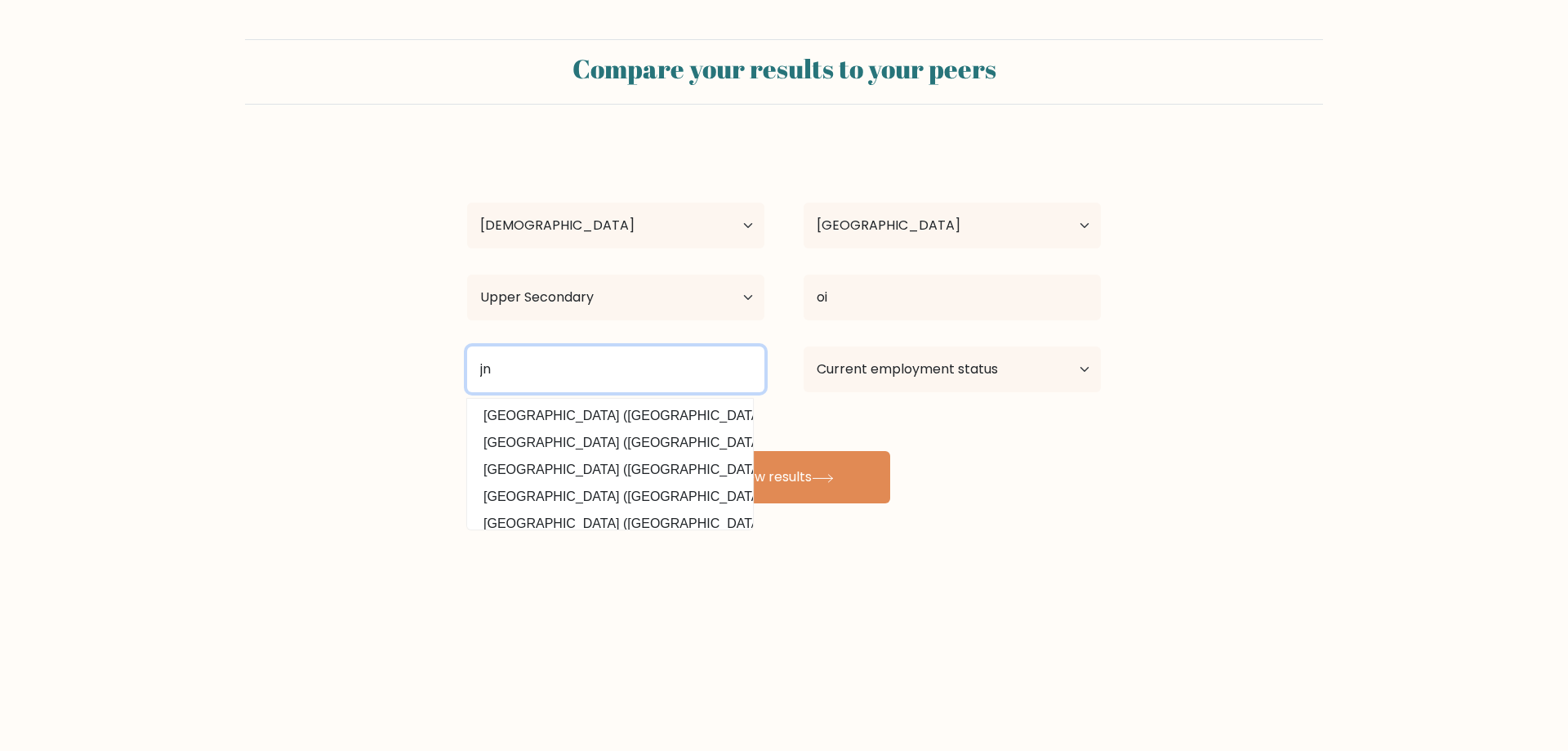
type input "jn"
click at [849, 363] on select "Current employment status Employed Student Retired Other / prefer not to answer" at bounding box center [951, 370] width 297 height 45
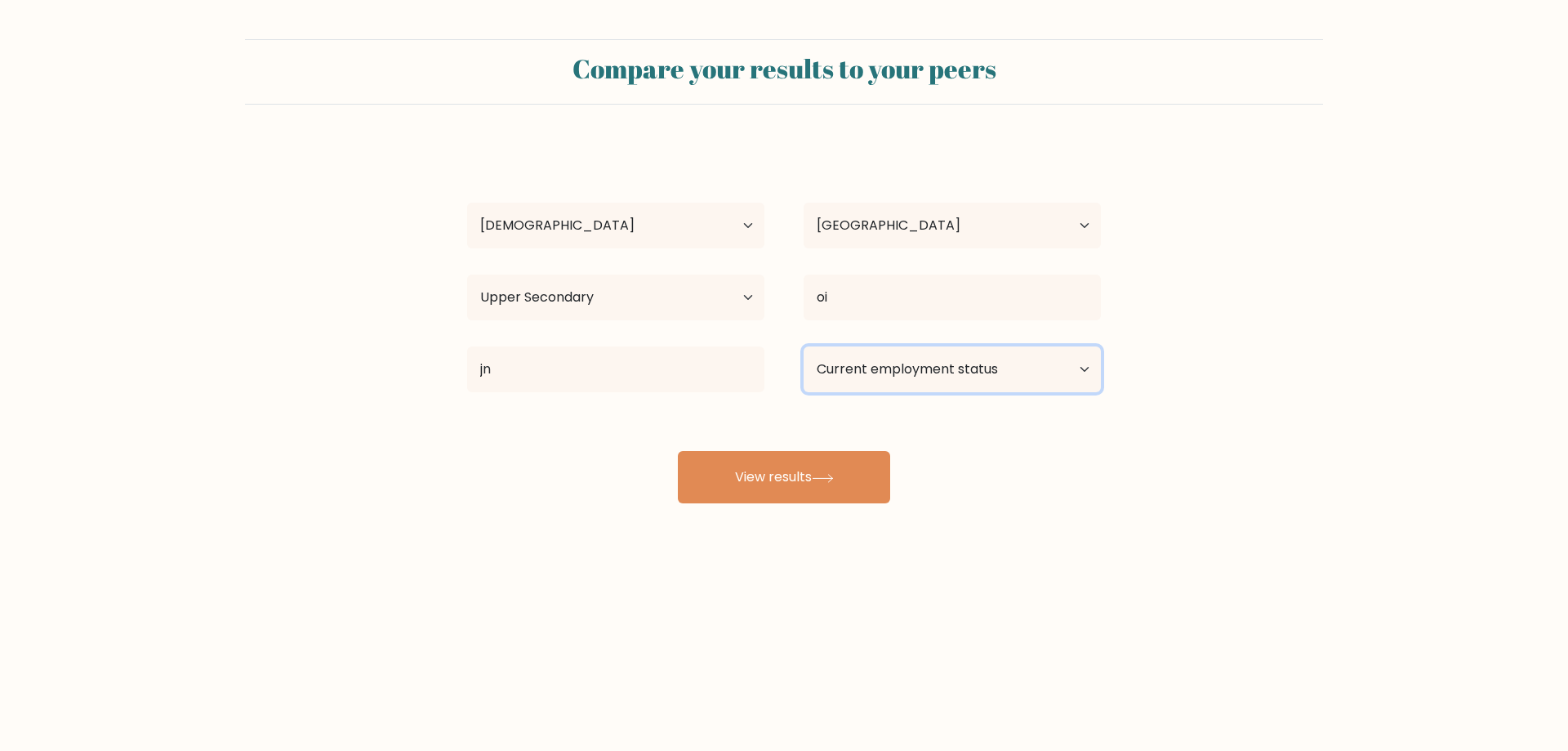
select select "student"
click at [803, 347] on select "Current employment status Employed Student Retired Other / prefer not to answer" at bounding box center [951, 370] width 297 height 45
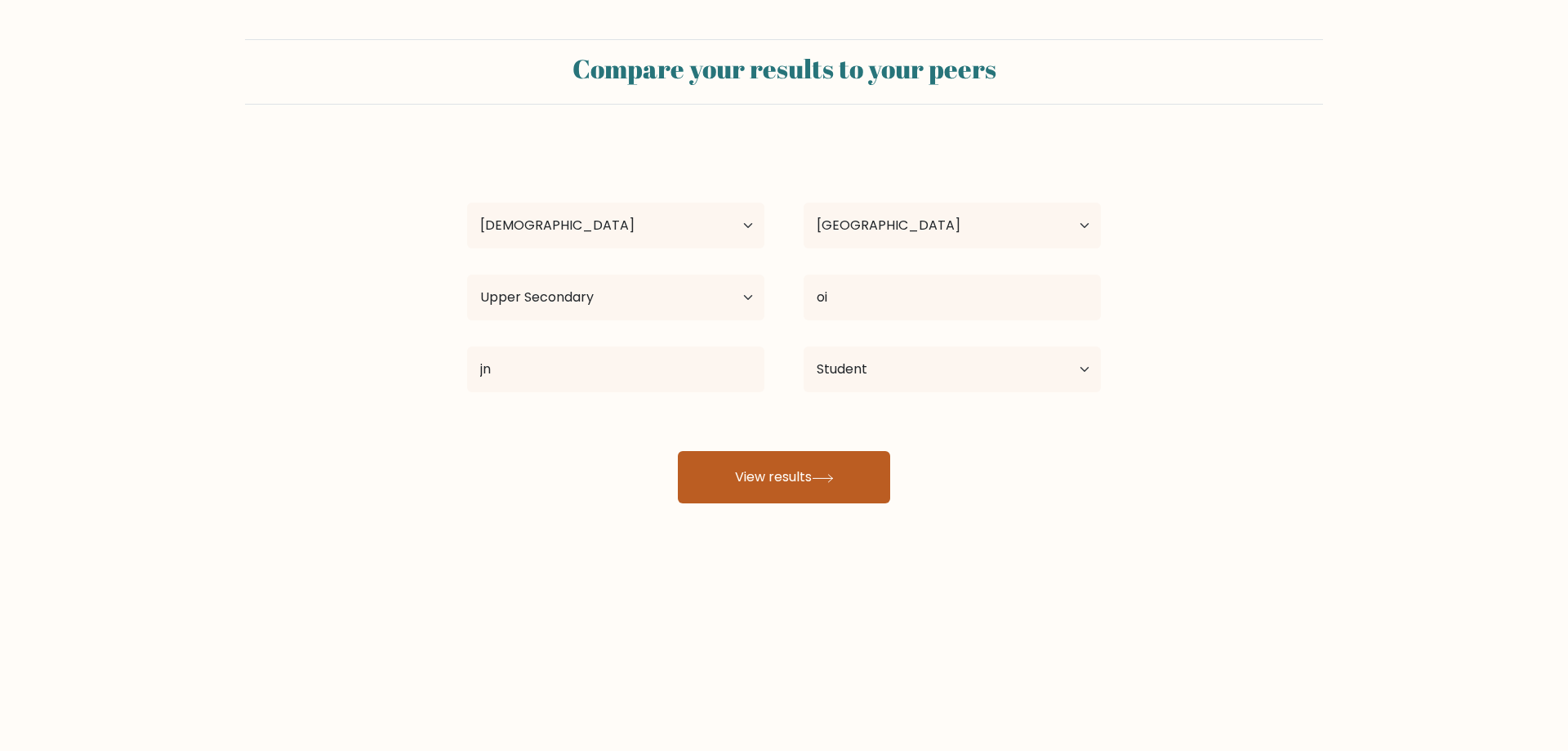
click at [834, 480] on icon at bounding box center [823, 477] width 22 height 9
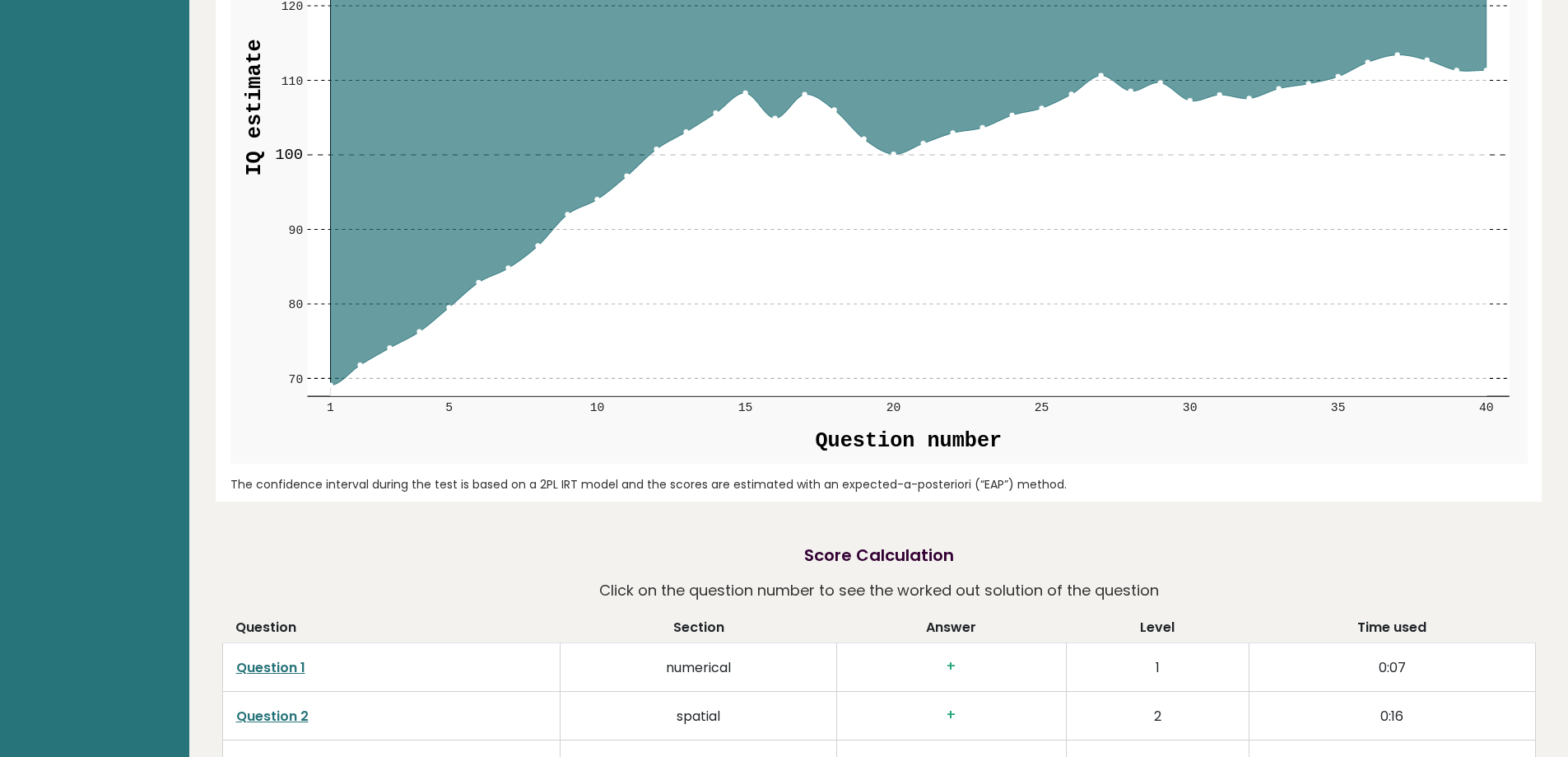
scroll to position [1893, 0]
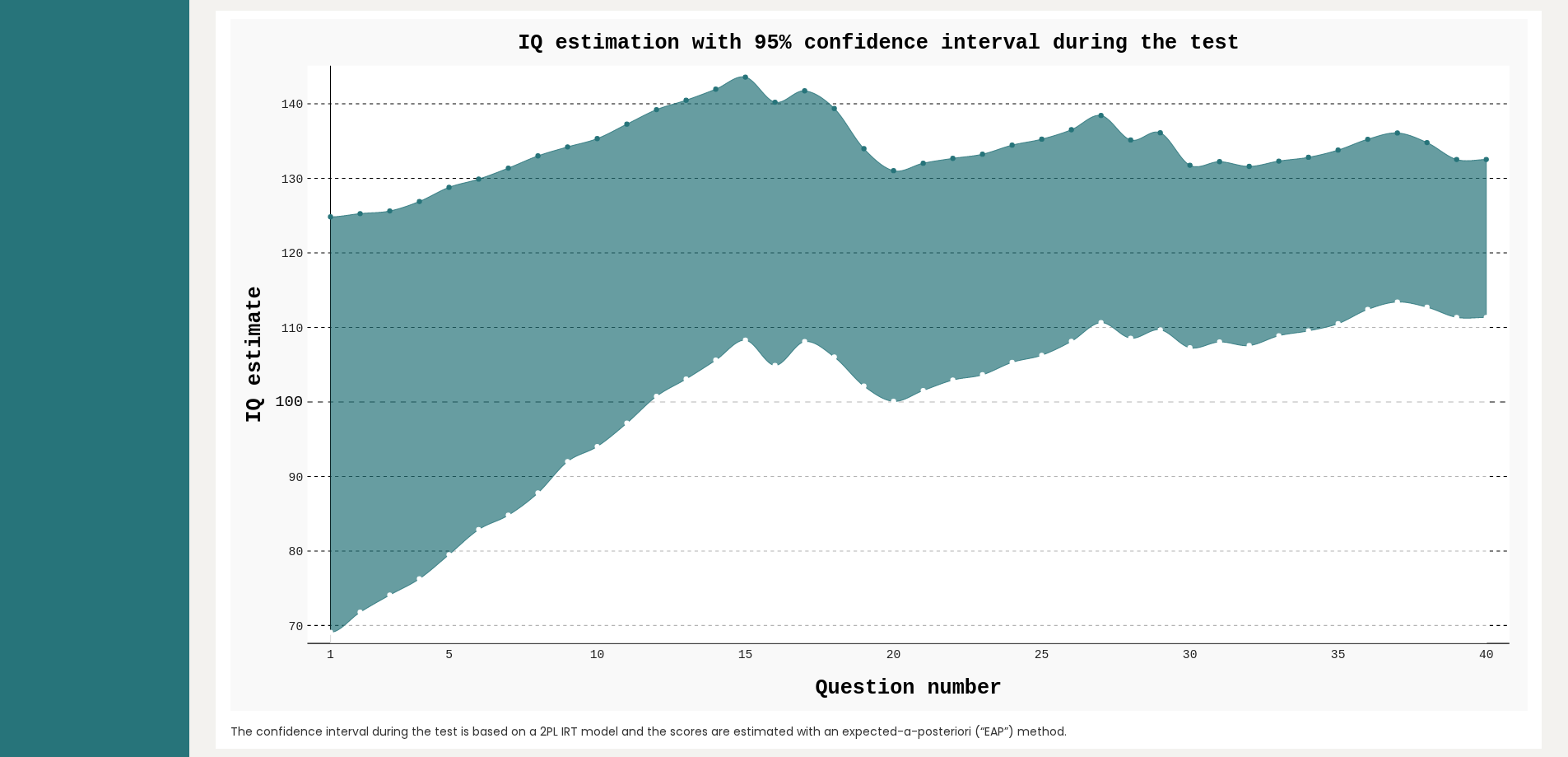
click at [358, 614] on circle at bounding box center [360, 613] width 4 height 4
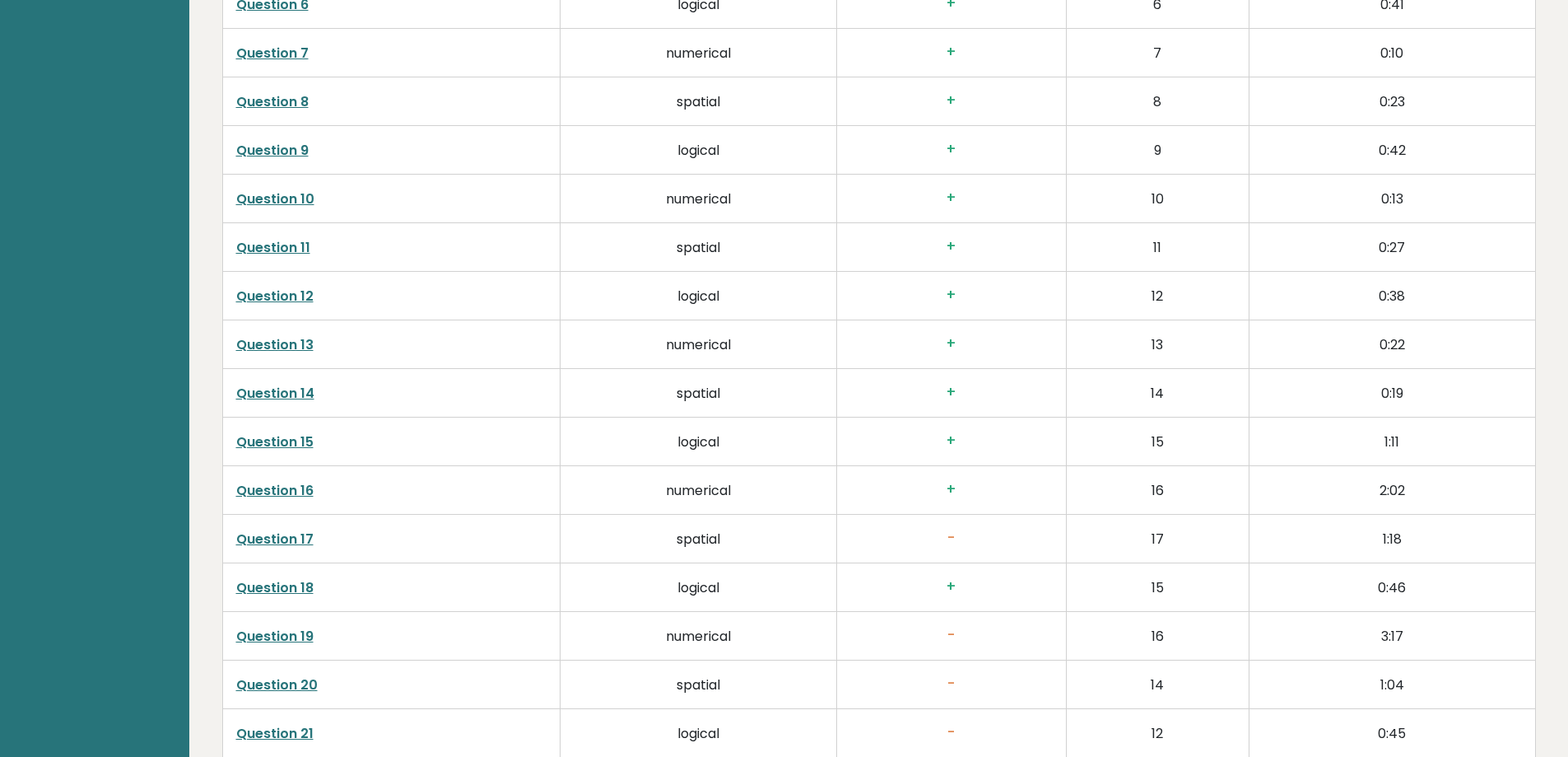
scroll to position [3376, 0]
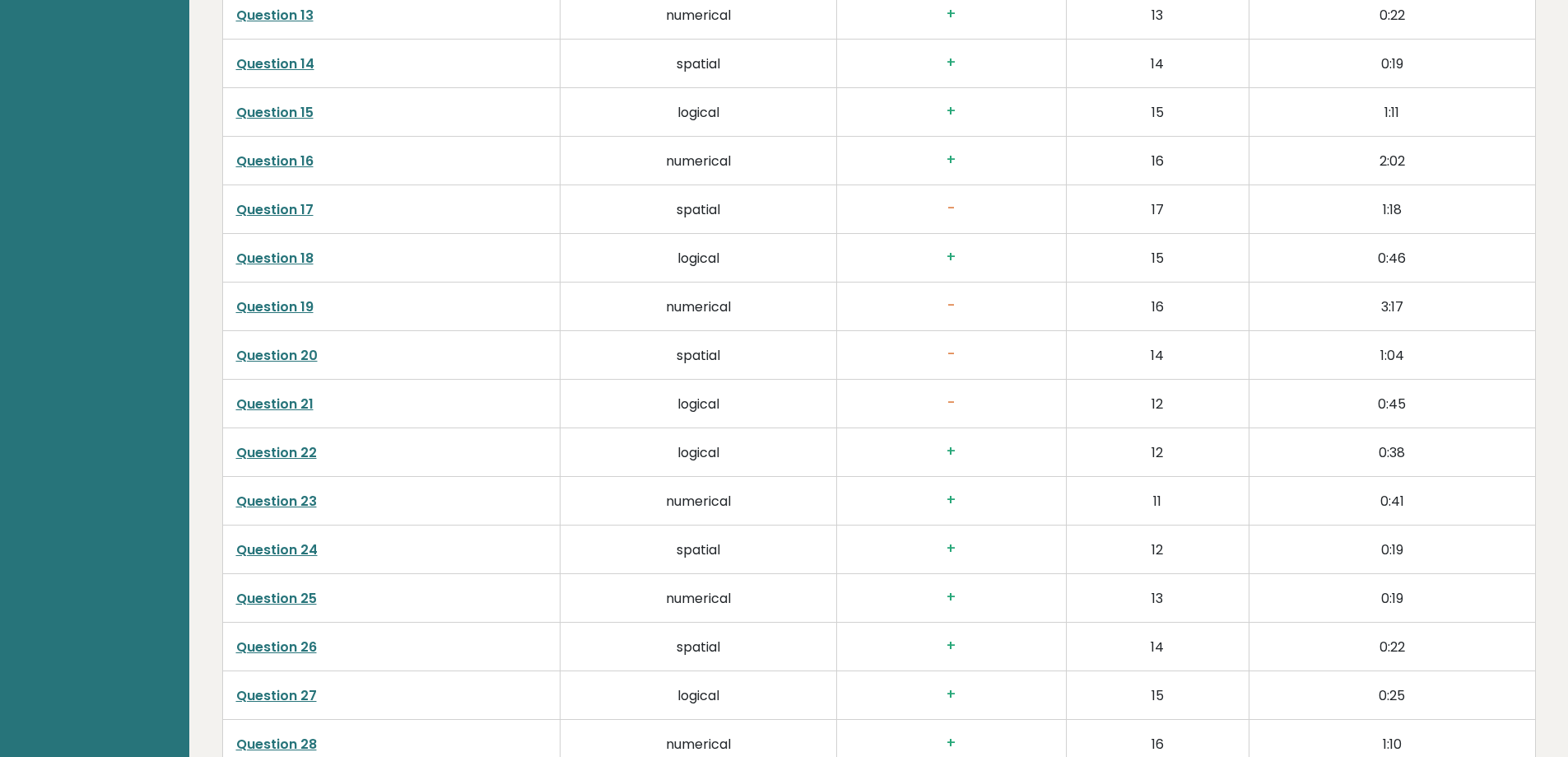
click at [951, 357] on h3 "-" at bounding box center [951, 354] width 202 height 17
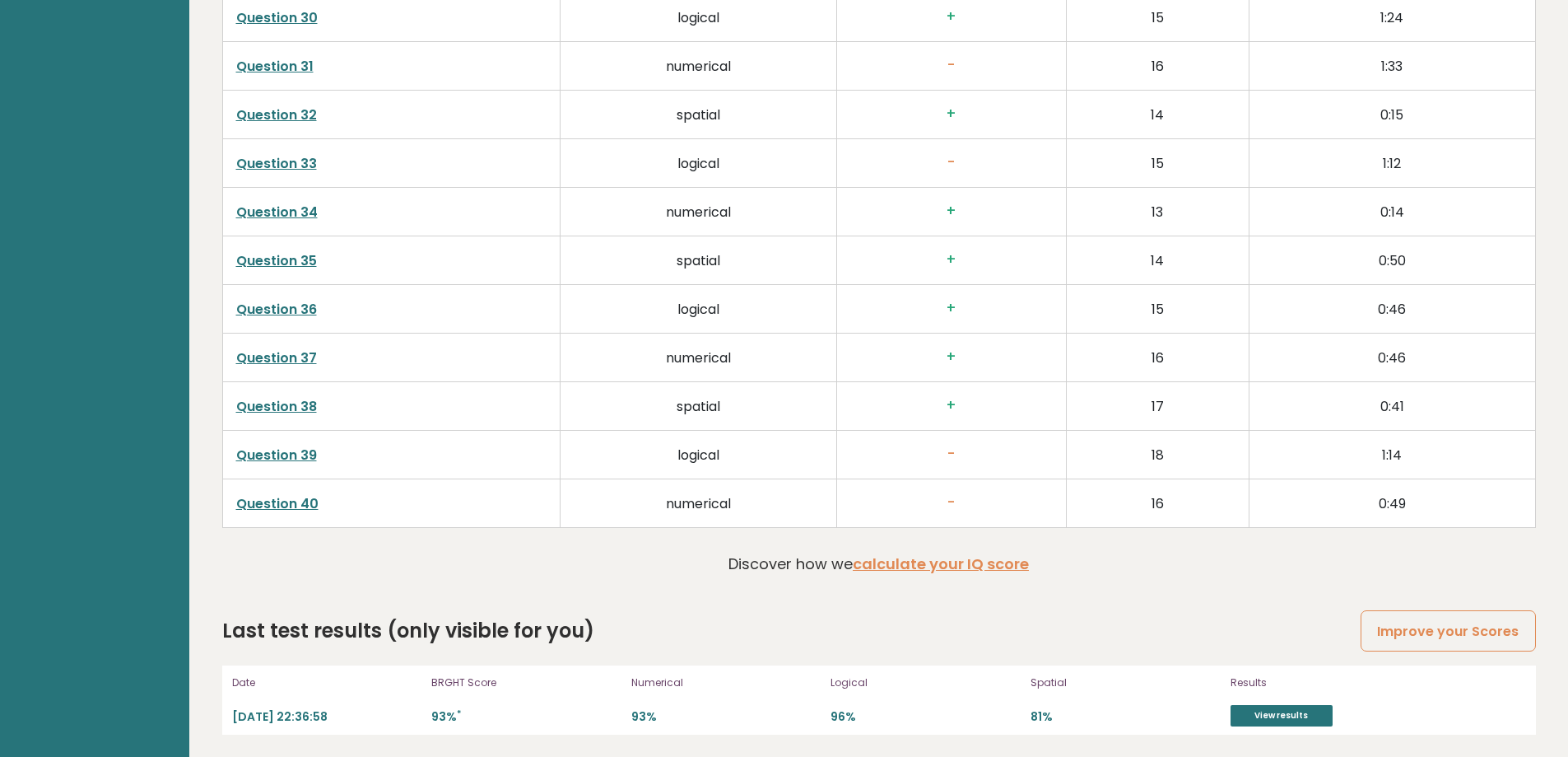
scroll to position [4201, 0]
click at [1246, 716] on link "View results" at bounding box center [1281, 712] width 103 height 21
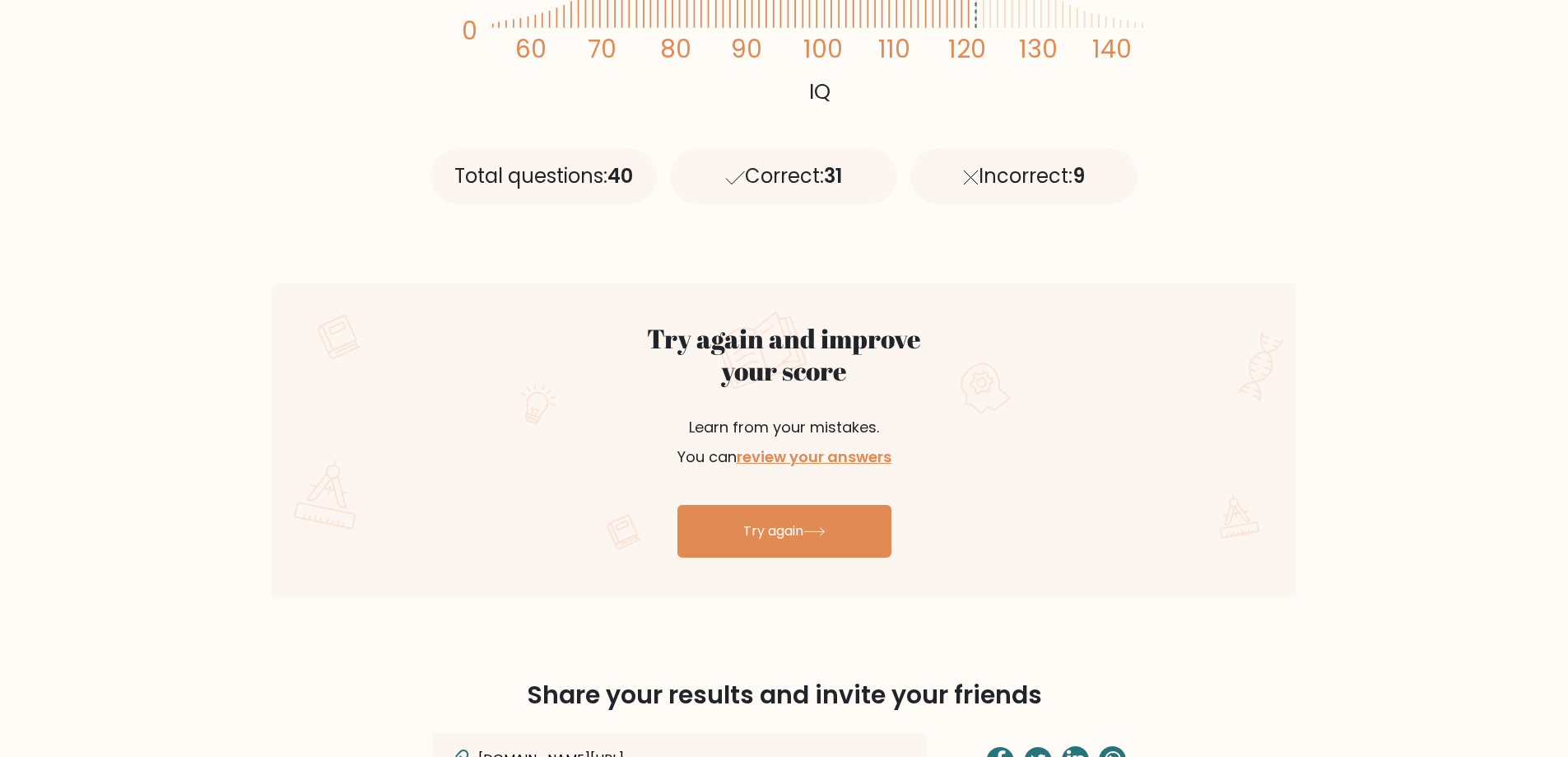
scroll to position [577, 0]
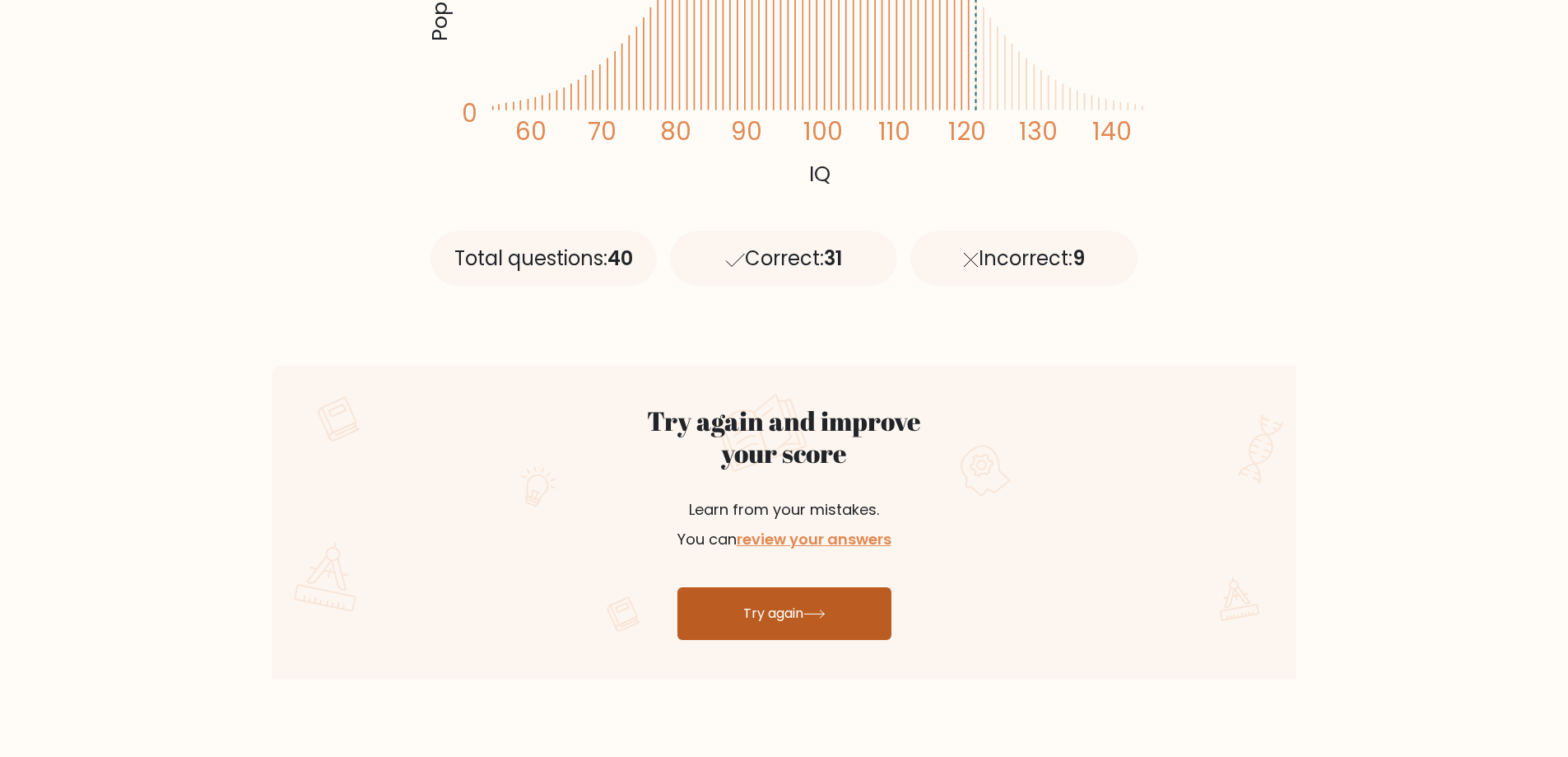
click at [785, 628] on link "Try again" at bounding box center [784, 613] width 214 height 53
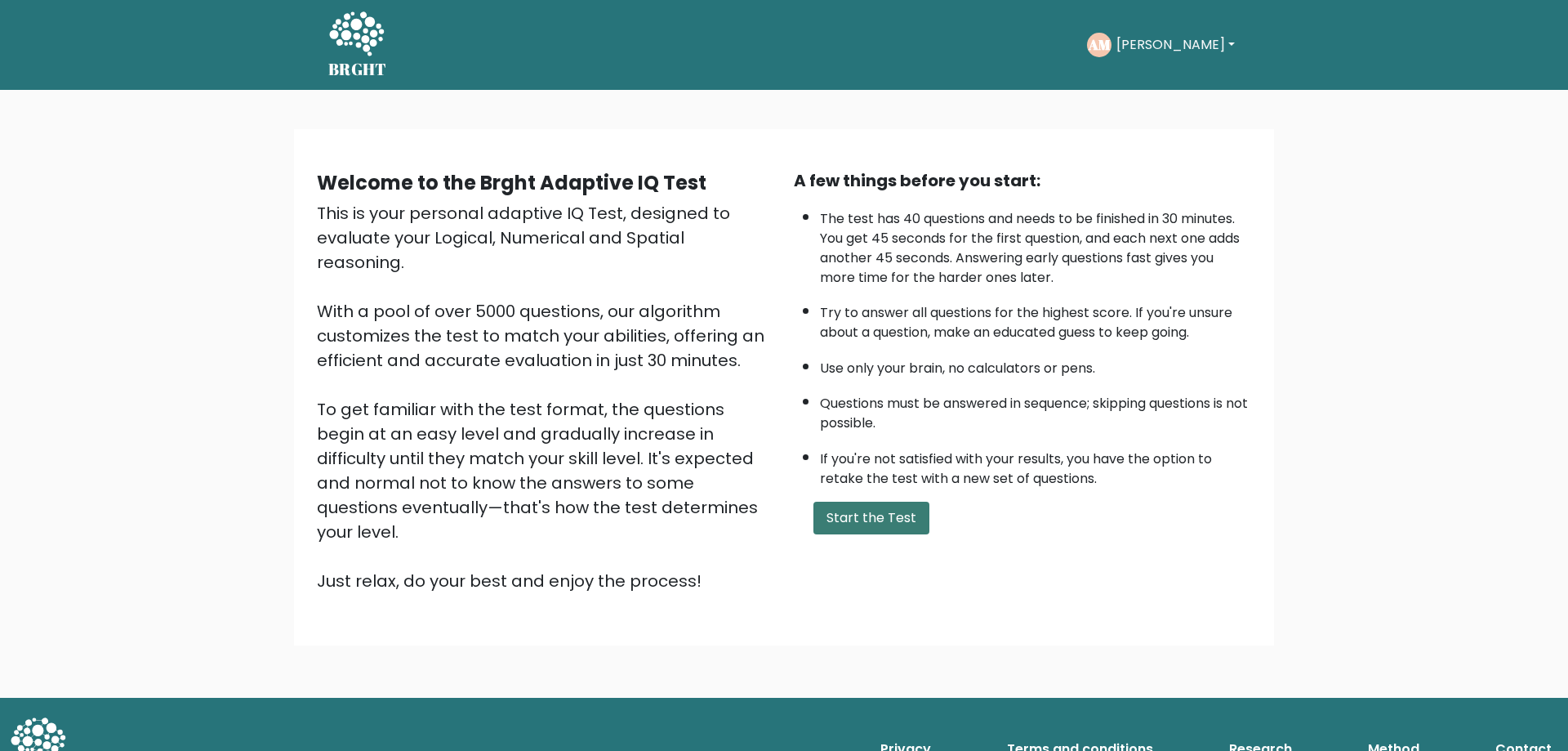
click at [863, 513] on button "Start the Test" at bounding box center [870, 518] width 116 height 33
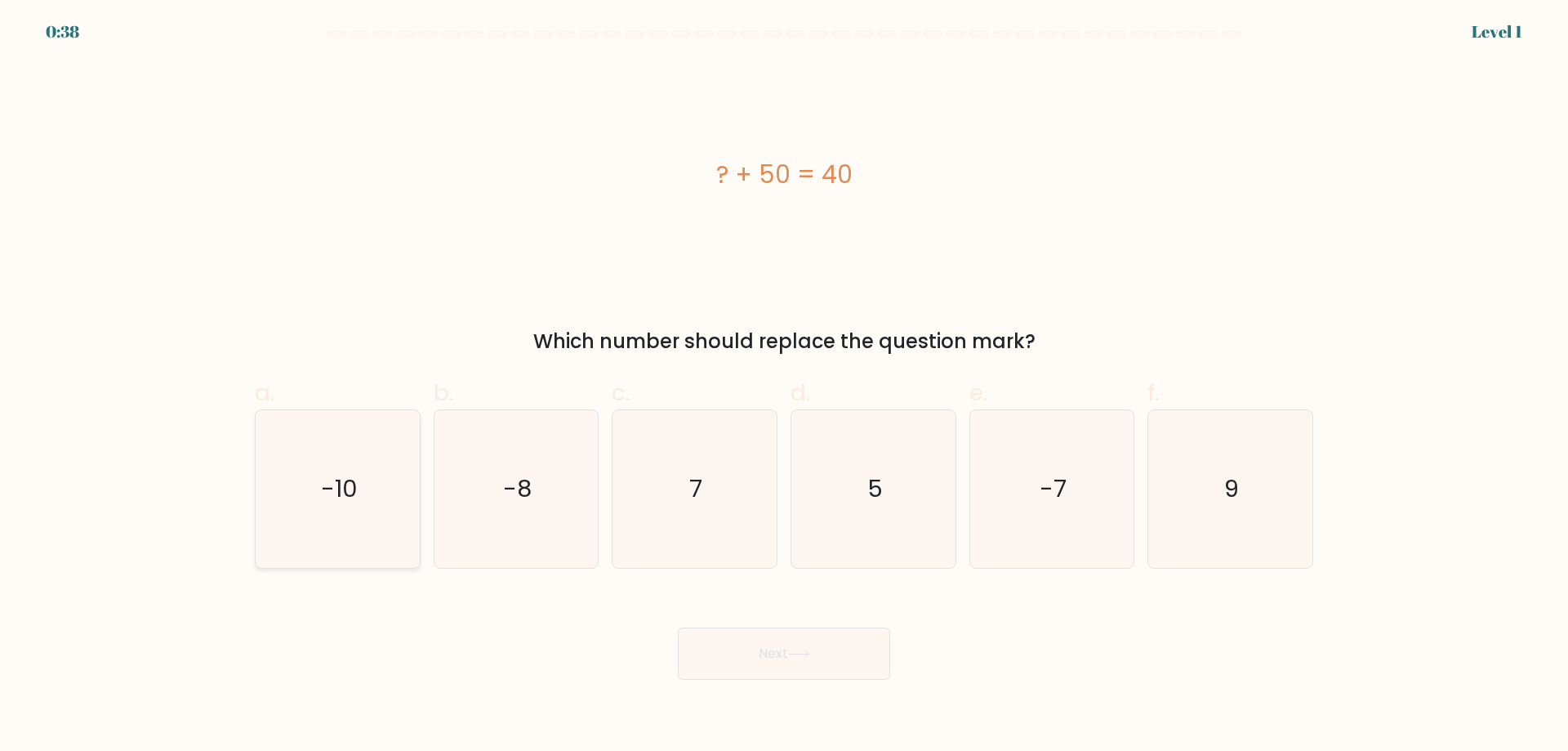
click at [359, 516] on icon "-10" at bounding box center [338, 489] width 158 height 158
click at [784, 386] on input "a. -10" at bounding box center [784, 380] width 1 height 11
radio input "true"
drag, startPoint x: 718, startPoint y: 639, endPoint x: 737, endPoint y: 644, distance: 19.6
click at [719, 639] on button "Next" at bounding box center [784, 653] width 212 height 52
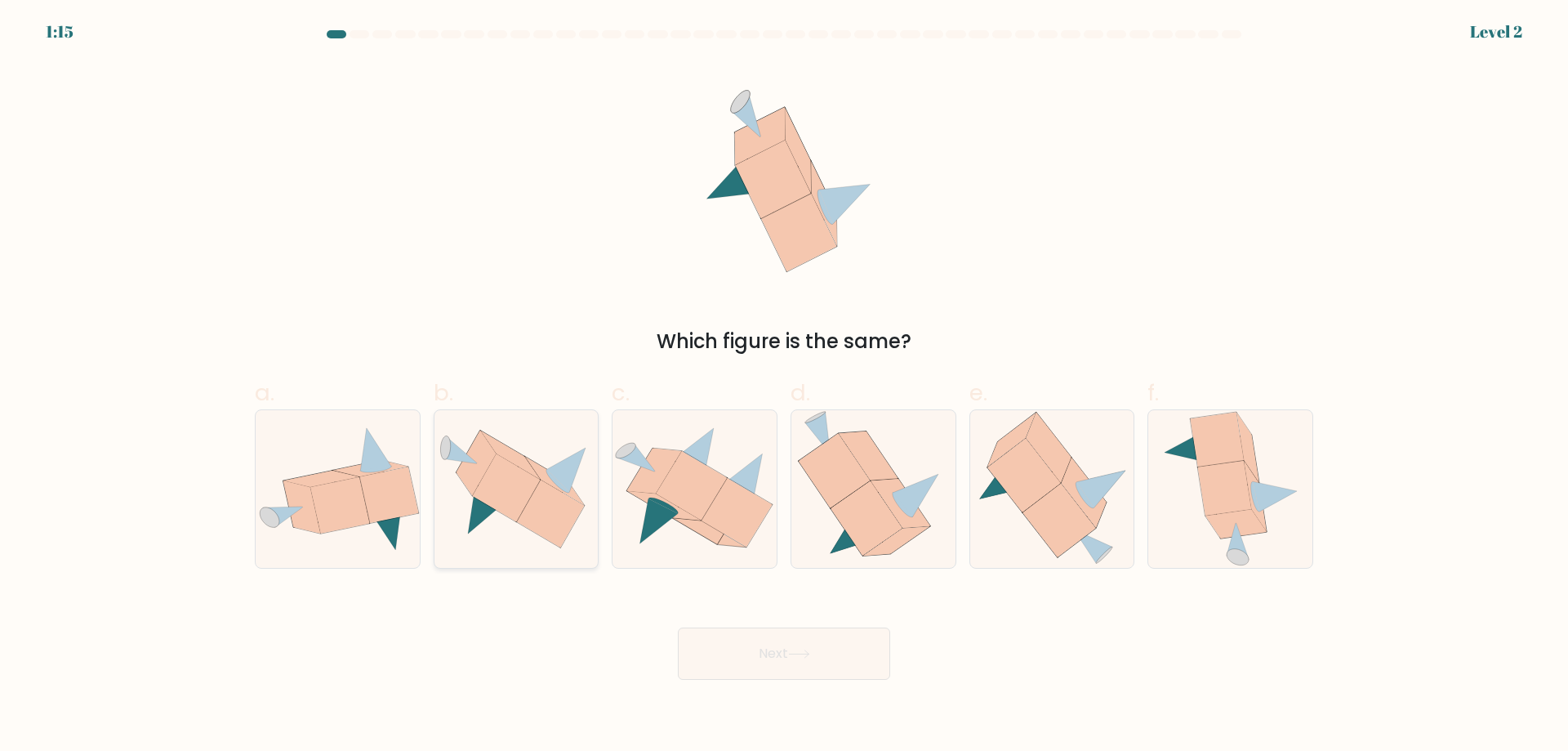
click at [561, 515] on icon at bounding box center [550, 513] width 68 height 68
click at [784, 386] on input "b." at bounding box center [784, 380] width 1 height 11
radio input "true"
click at [786, 675] on button "Next" at bounding box center [784, 653] width 212 height 52
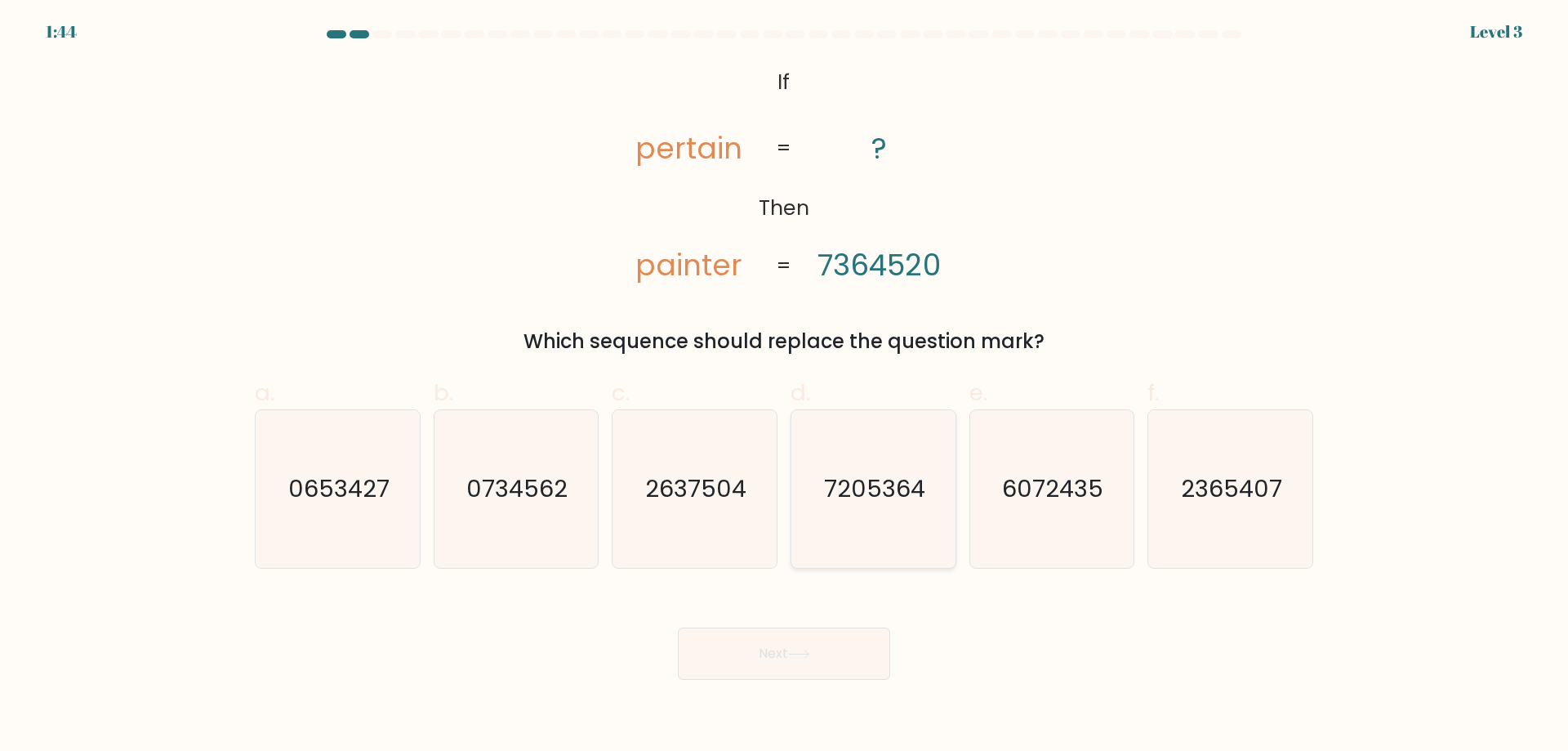
click at [925, 513] on icon "7205364" at bounding box center [873, 489] width 158 height 158
click at [784, 386] on input "d. 7205364" at bounding box center [784, 380] width 1 height 11
radio input "true"
click at [806, 658] on icon at bounding box center [799, 653] width 22 height 9
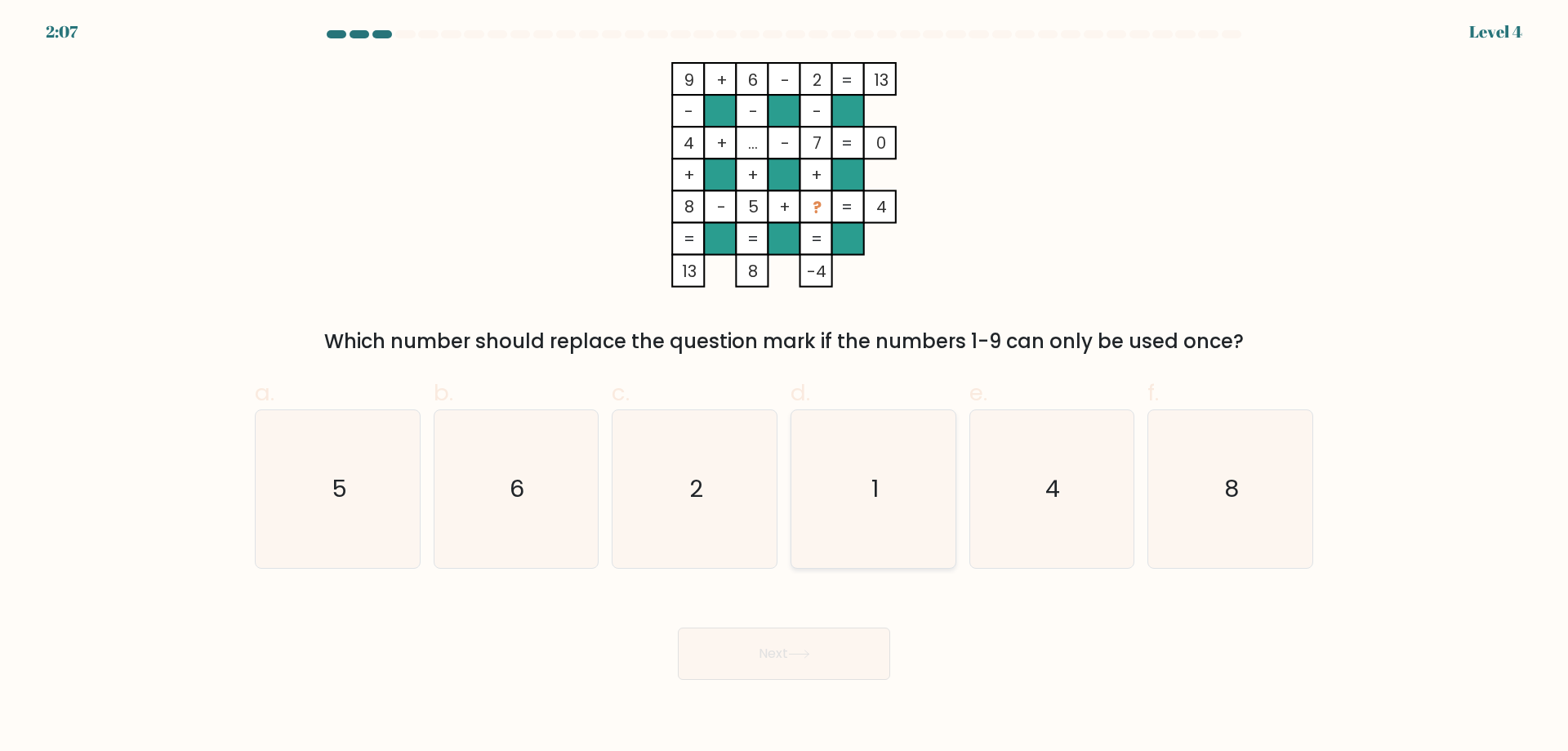
click at [853, 500] on icon "1" at bounding box center [873, 489] width 158 height 158
click at [784, 386] on input "d. 1" at bounding box center [784, 380] width 1 height 11
radio input "true"
click at [854, 668] on button "Next" at bounding box center [784, 653] width 212 height 52
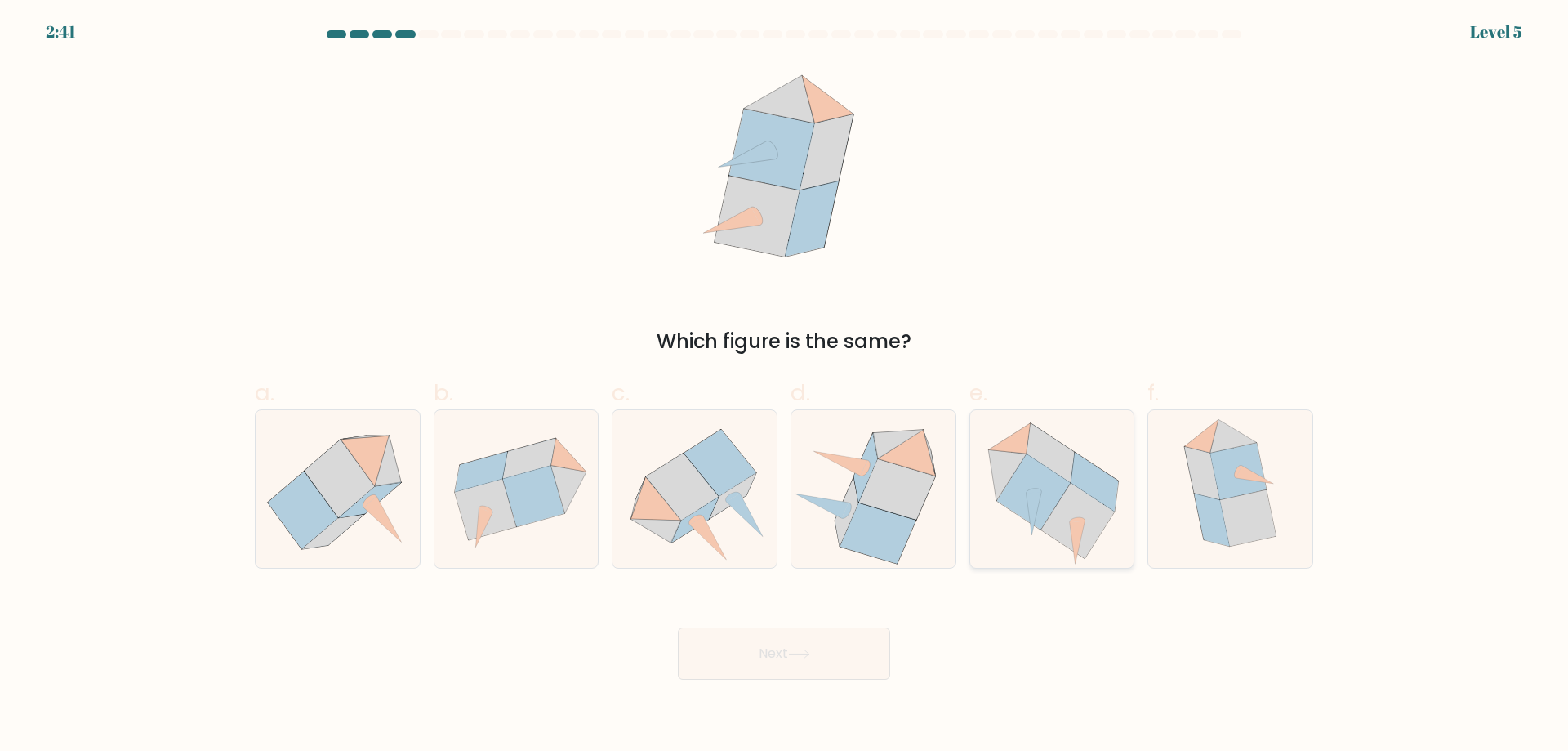
click at [1061, 478] on icon at bounding box center [1033, 492] width 73 height 76
click at [784, 386] on input "e." at bounding box center [784, 380] width 1 height 11
radio input "true"
click at [861, 675] on button "Next" at bounding box center [784, 653] width 212 height 52
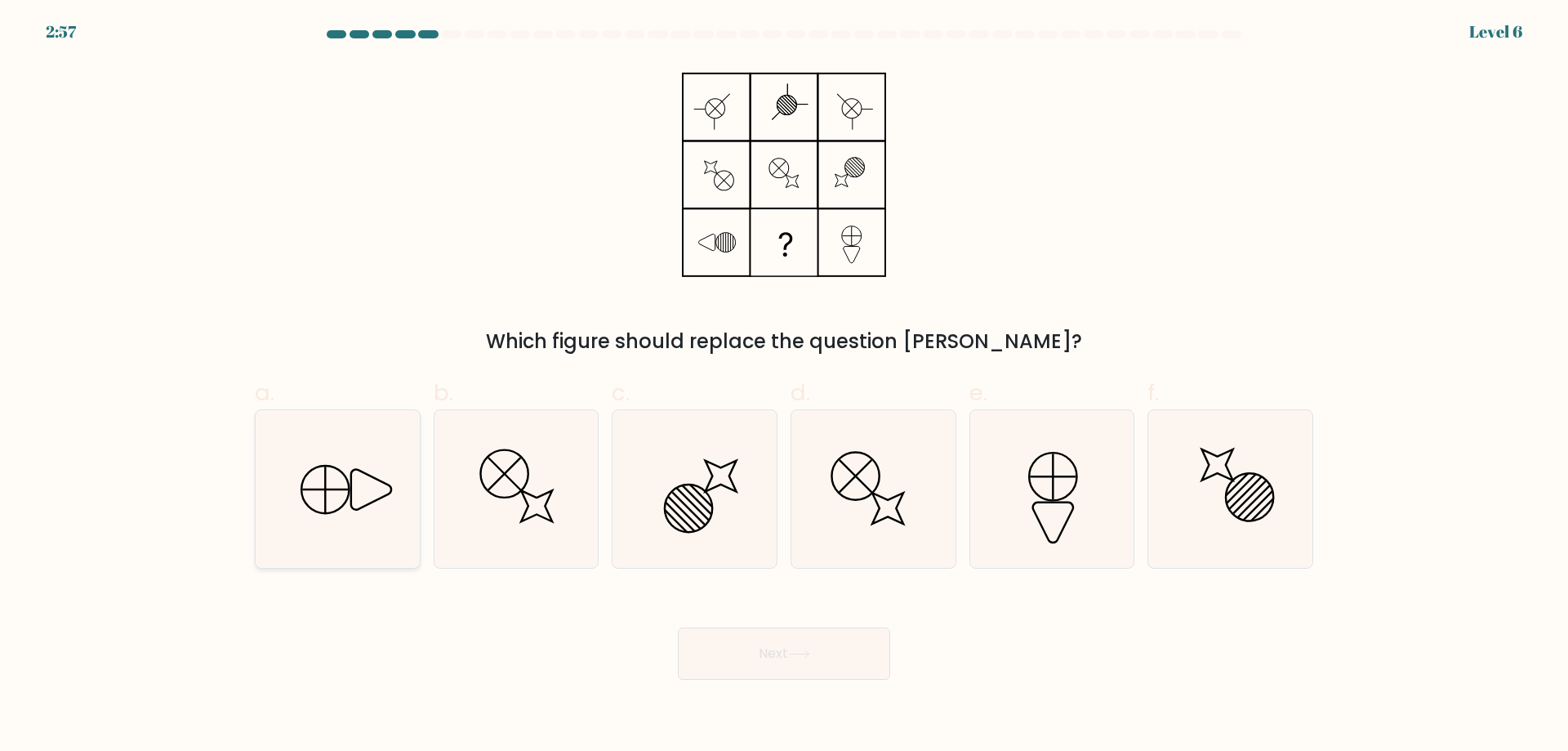
click at [381, 485] on icon at bounding box center [338, 489] width 158 height 158
click at [784, 386] on input "a." at bounding box center [784, 380] width 1 height 11
radio input "true"
click at [757, 655] on button "Next" at bounding box center [784, 653] width 212 height 52
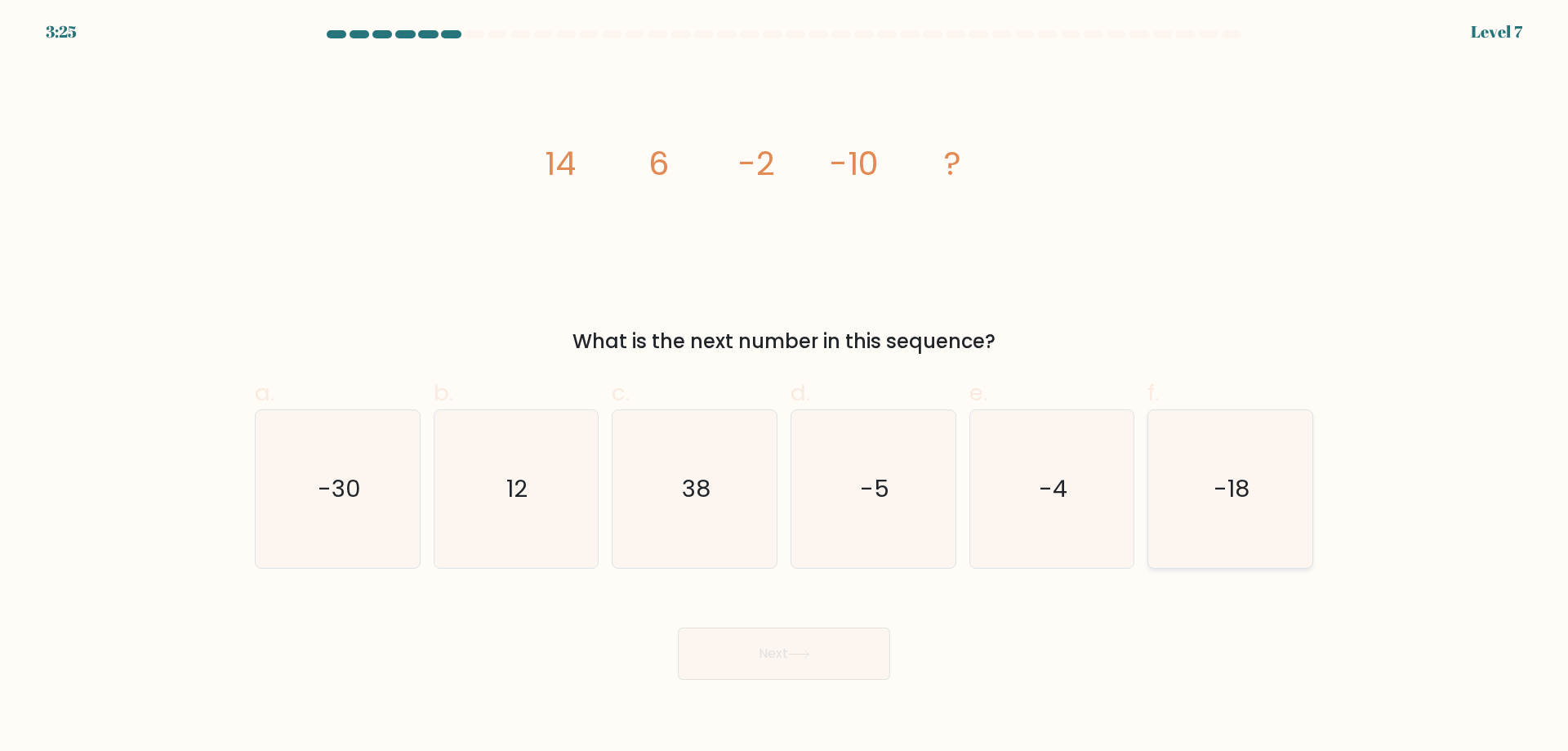
click at [1273, 485] on icon "-18" at bounding box center [1231, 489] width 158 height 158
click at [784, 386] on input "f. -18" at bounding box center [784, 380] width 1 height 11
radio input "true"
click at [763, 638] on button "Next" at bounding box center [784, 653] width 212 height 52
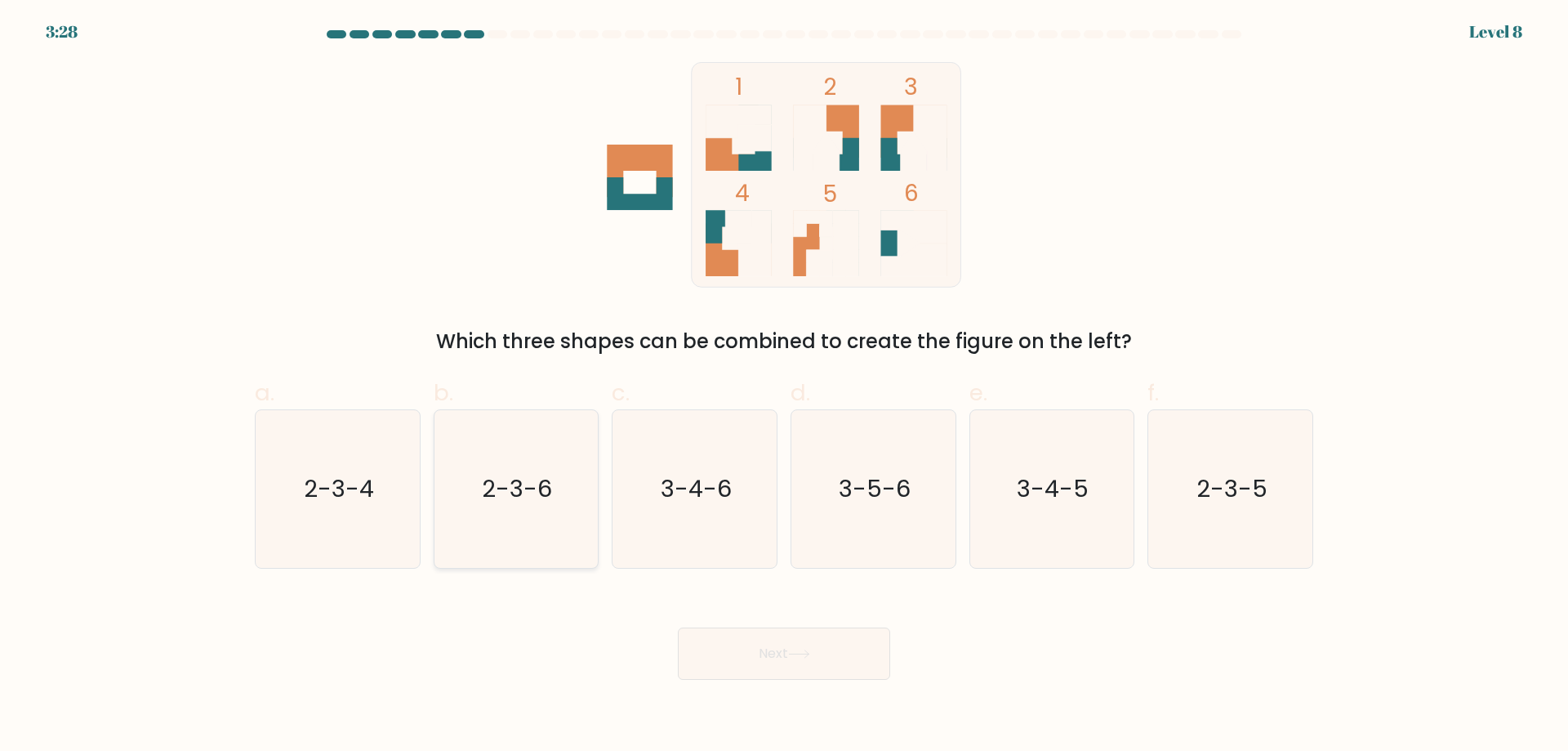
click at [492, 521] on icon "2-3-6" at bounding box center [516, 489] width 158 height 158
click at [784, 386] on input "b. 2-3-6" at bounding box center [784, 380] width 1 height 11
radio input "true"
click at [766, 652] on button "Next" at bounding box center [784, 653] width 212 height 52
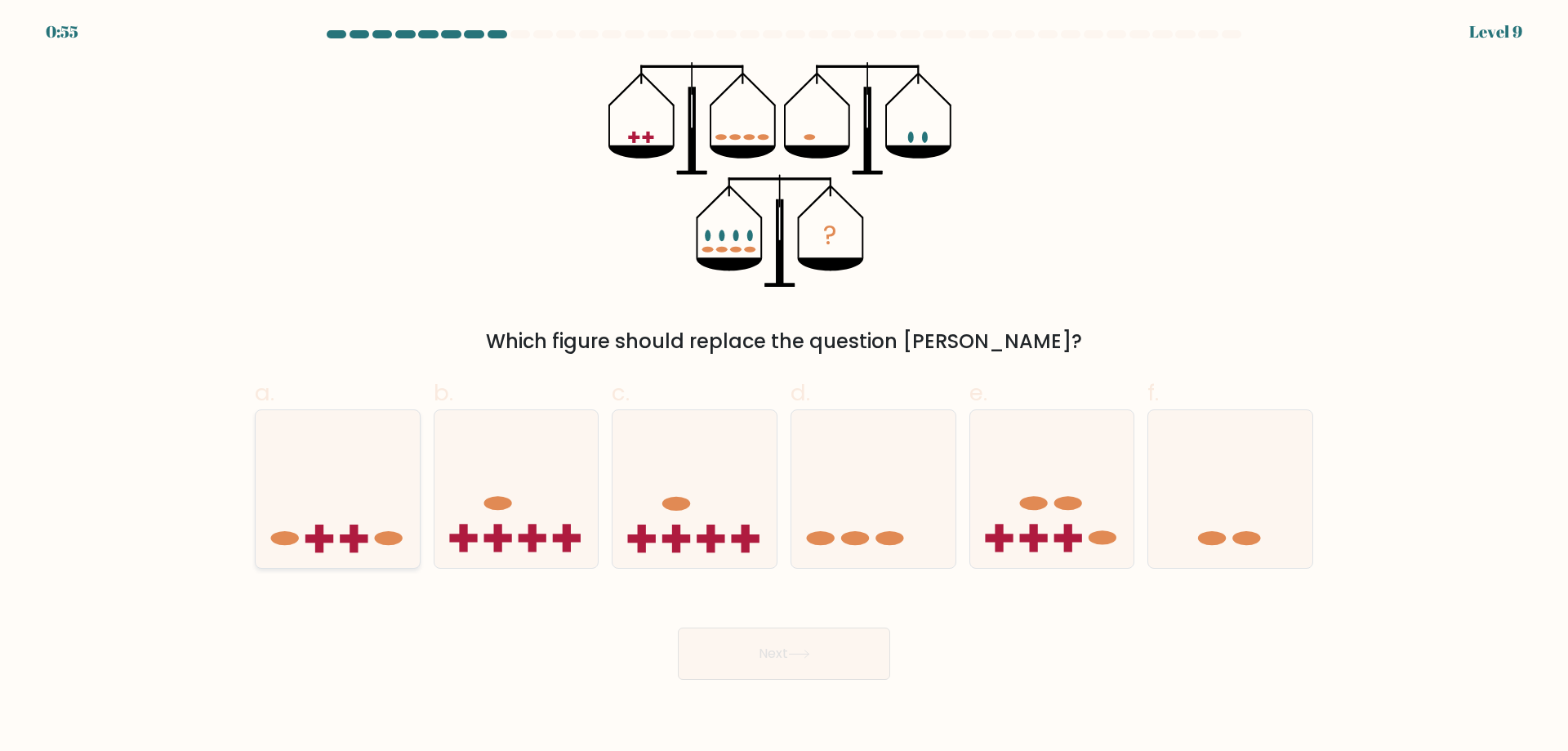
click at [391, 491] on icon at bounding box center [338, 488] width 164 height 135
click at [784, 386] on input "a." at bounding box center [784, 380] width 1 height 11
radio input "true"
click at [737, 648] on button "Next" at bounding box center [784, 653] width 212 height 52
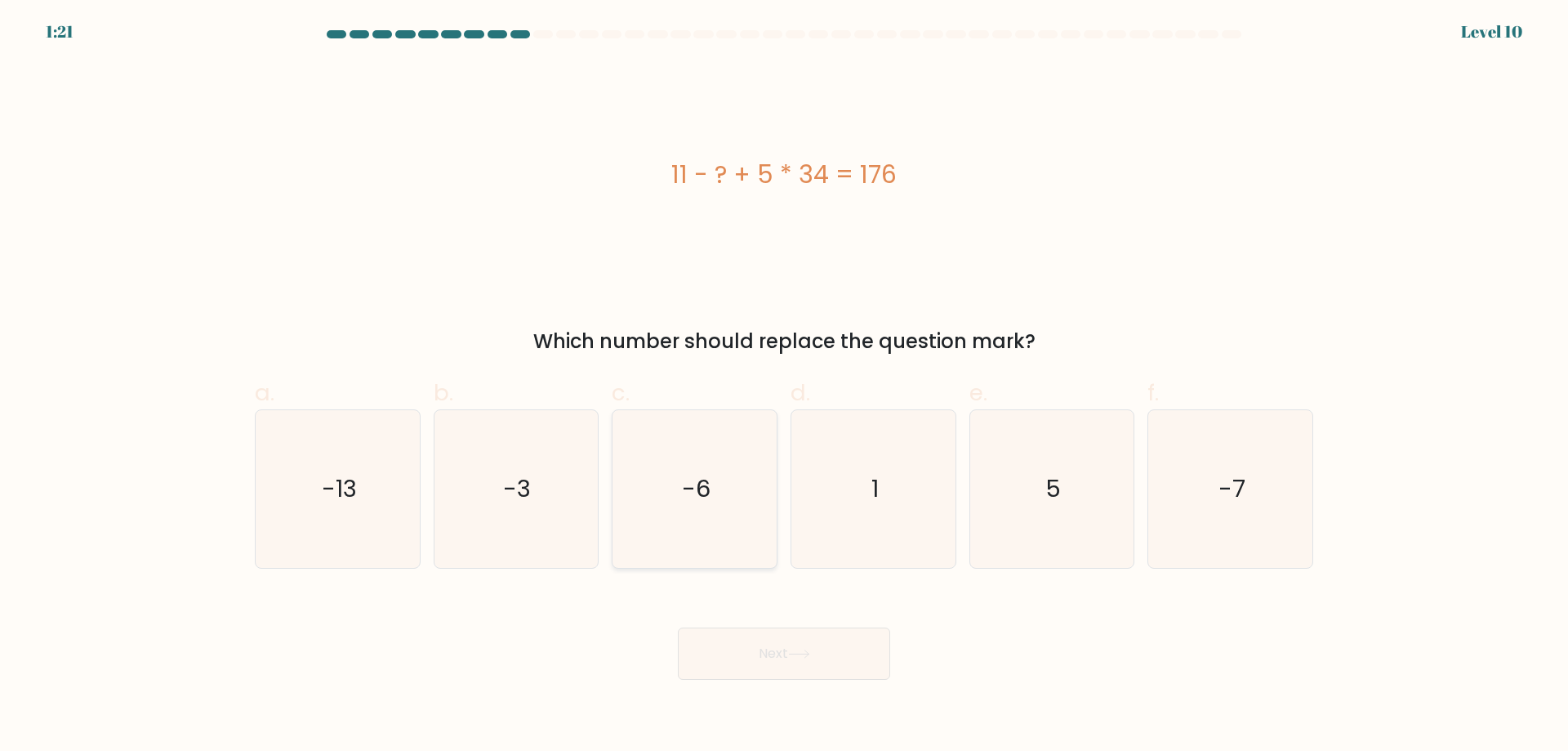
click at [681, 504] on icon "-6" at bounding box center [695, 489] width 158 height 158
click at [784, 386] on input "c. -6" at bounding box center [784, 380] width 1 height 11
radio input "true"
click at [737, 652] on button "Next" at bounding box center [784, 653] width 212 height 52
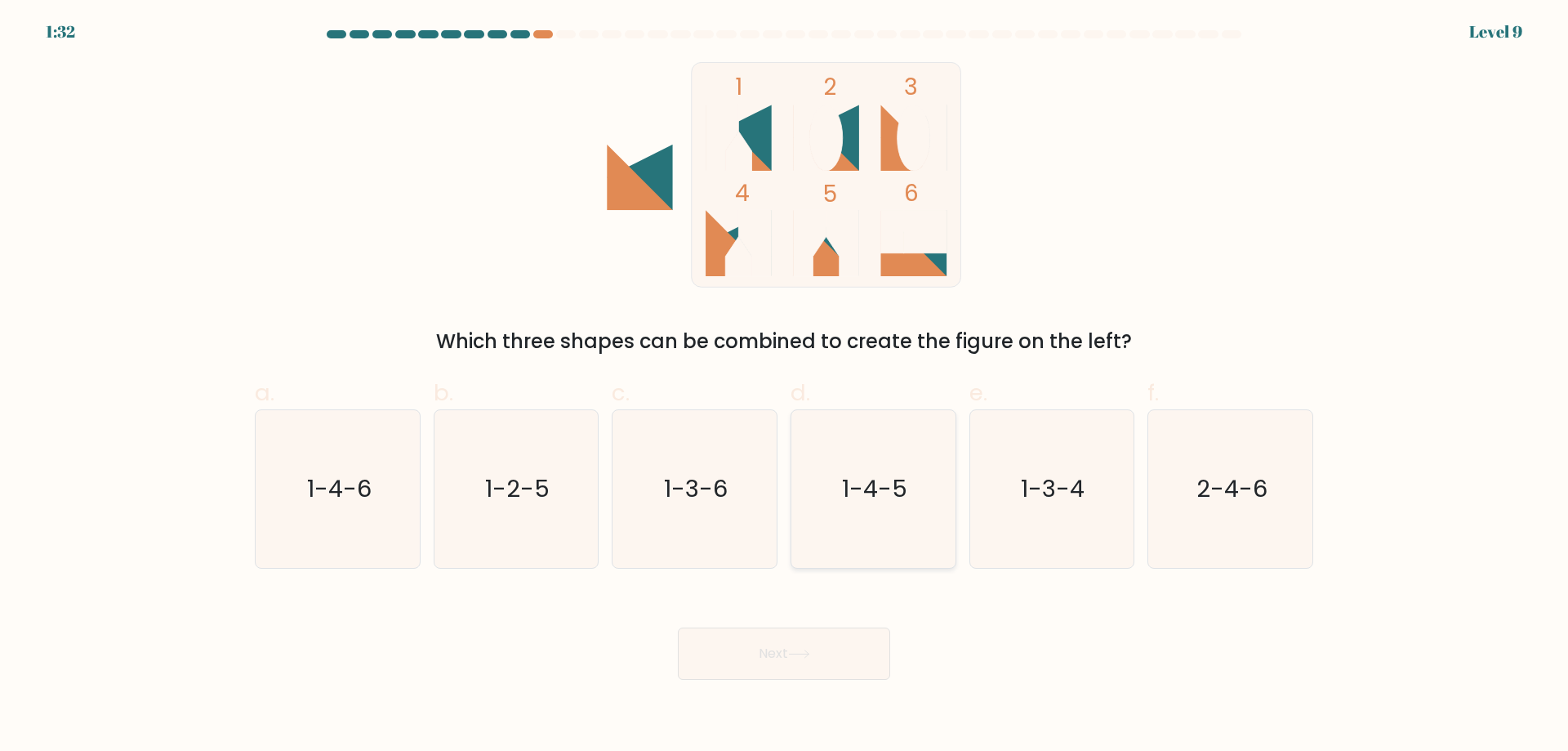
click at [866, 516] on icon "1-4-5" at bounding box center [873, 489] width 158 height 158
click at [784, 386] on input "d. 1-4-5" at bounding box center [784, 380] width 1 height 11
radio input "true"
click at [818, 663] on button "Next" at bounding box center [784, 653] width 212 height 52
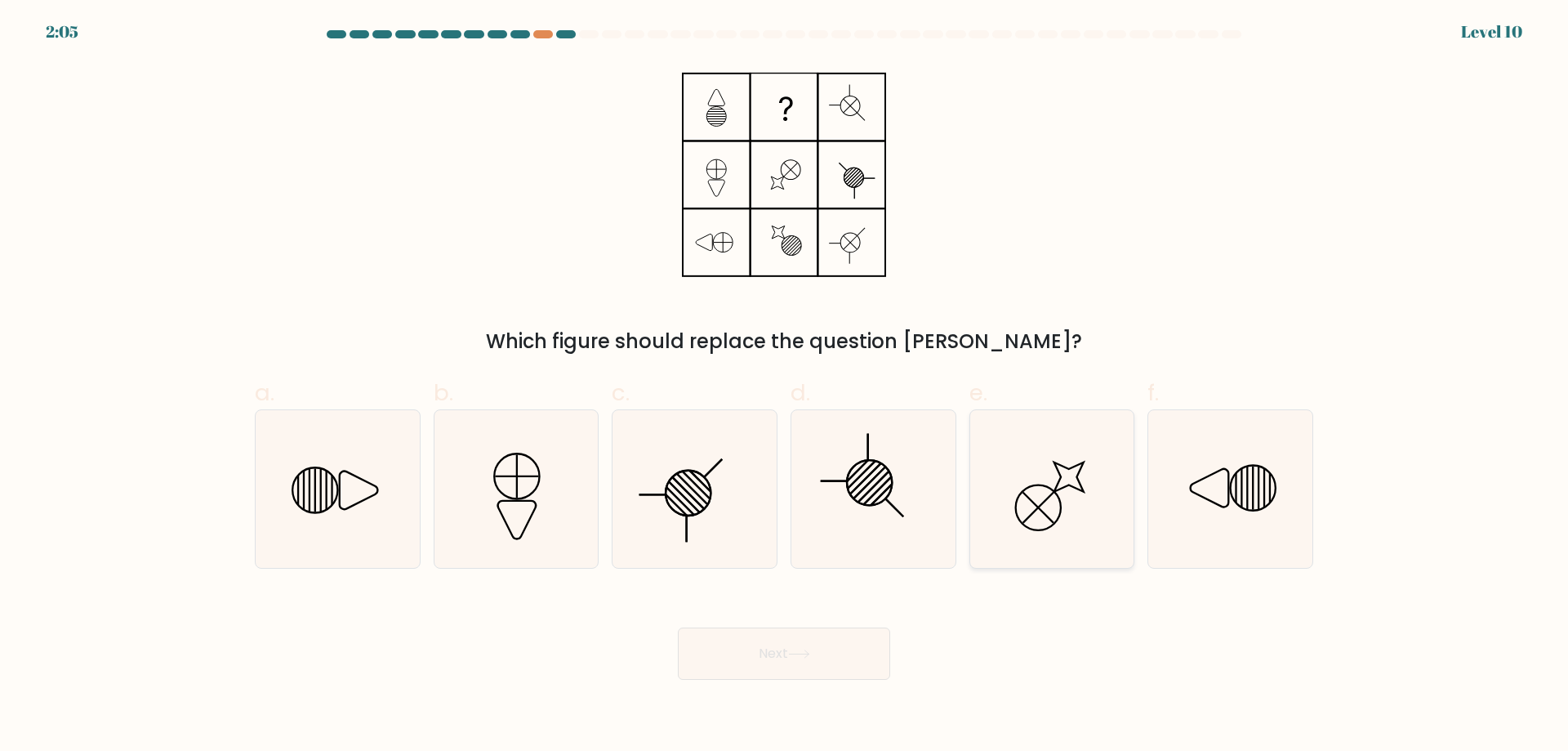
click at [1027, 506] on icon at bounding box center [1052, 489] width 158 height 158
click at [784, 386] on input "e." at bounding box center [784, 380] width 1 height 11
radio input "true"
click at [828, 641] on button "Next" at bounding box center [784, 653] width 212 height 52
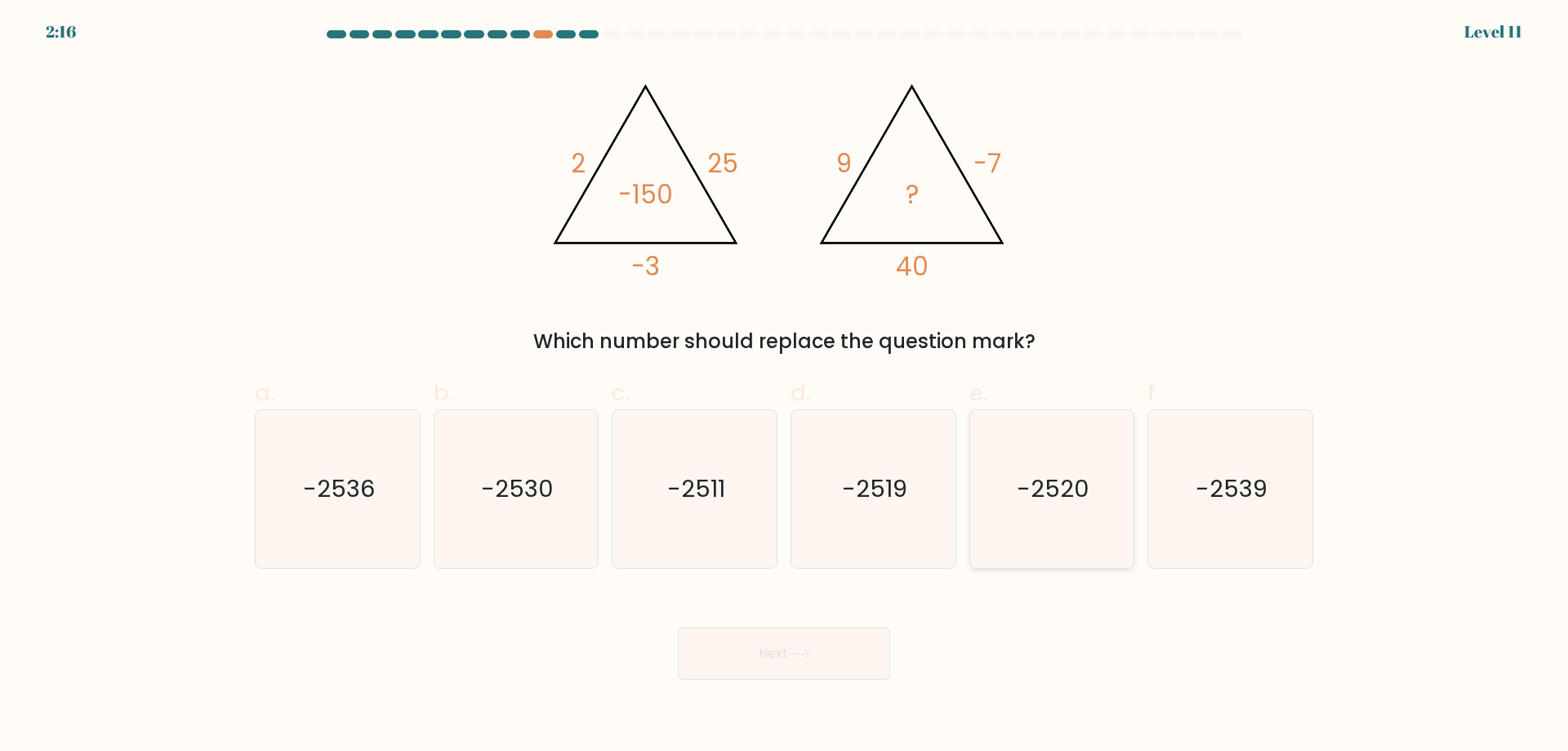
click at [1030, 512] on icon "-2520" at bounding box center [1052, 489] width 158 height 158
click at [784, 386] on input "e. -2520" at bounding box center [784, 380] width 1 height 11
radio input "true"
click at [815, 638] on button "Next" at bounding box center [784, 653] width 212 height 52
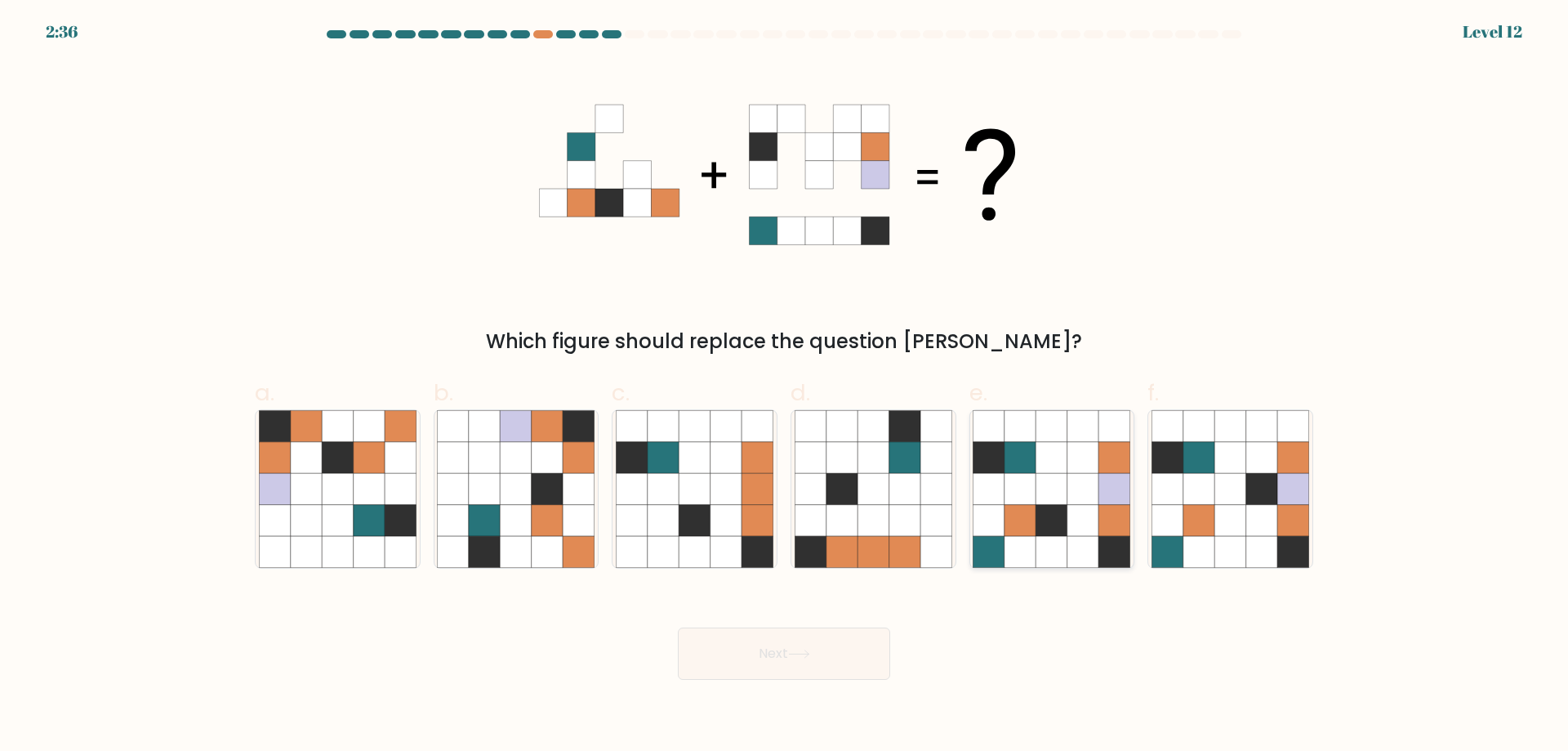
click at [1057, 473] on icon at bounding box center [1051, 457] width 31 height 31
click at [784, 386] on input "e." at bounding box center [784, 380] width 1 height 11
radio input "true"
click at [767, 665] on button "Next" at bounding box center [784, 653] width 212 height 52
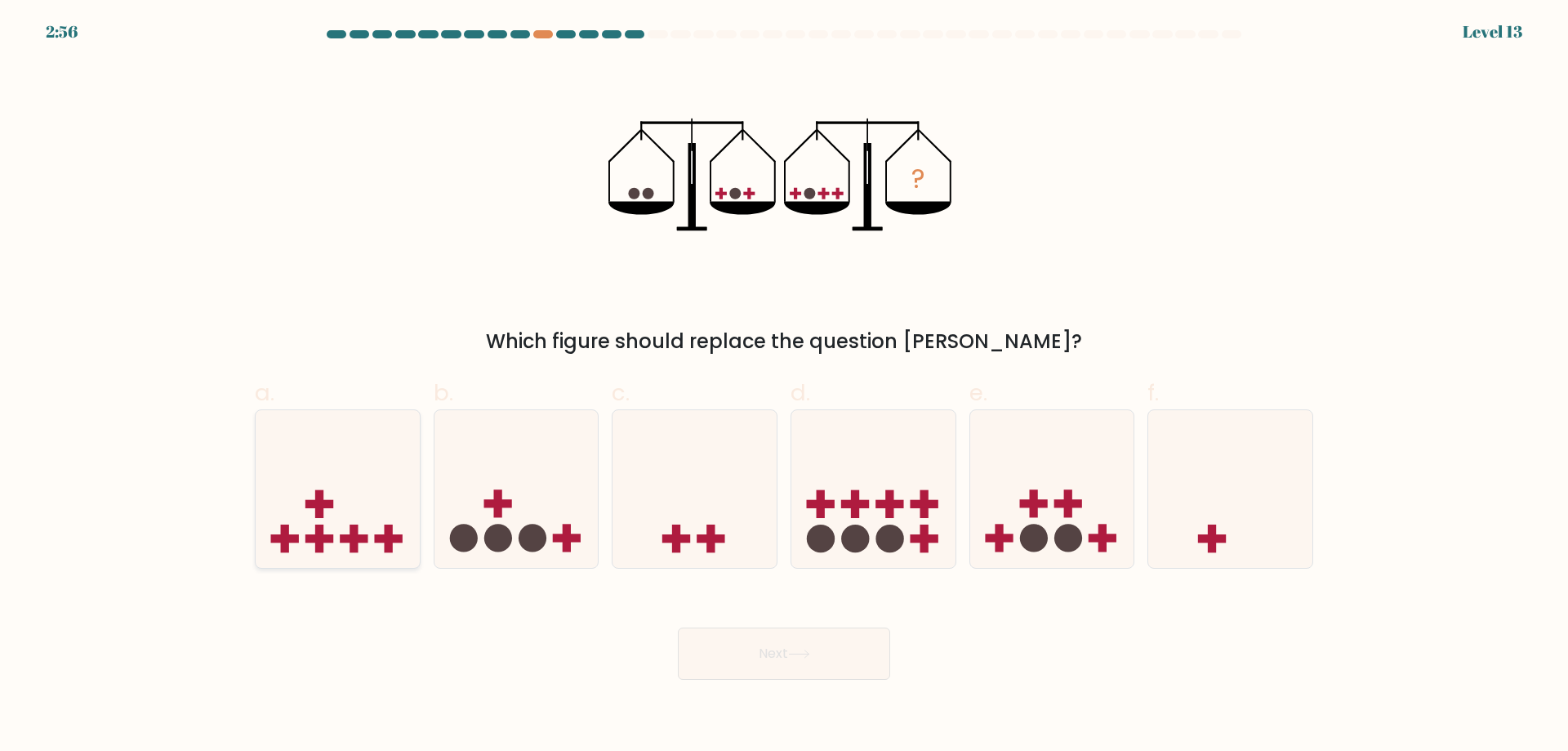
click at [387, 520] on icon at bounding box center [338, 488] width 164 height 135
click at [784, 386] on input "a." at bounding box center [784, 380] width 1 height 11
radio input "true"
click at [760, 664] on button "Next" at bounding box center [784, 653] width 212 height 52
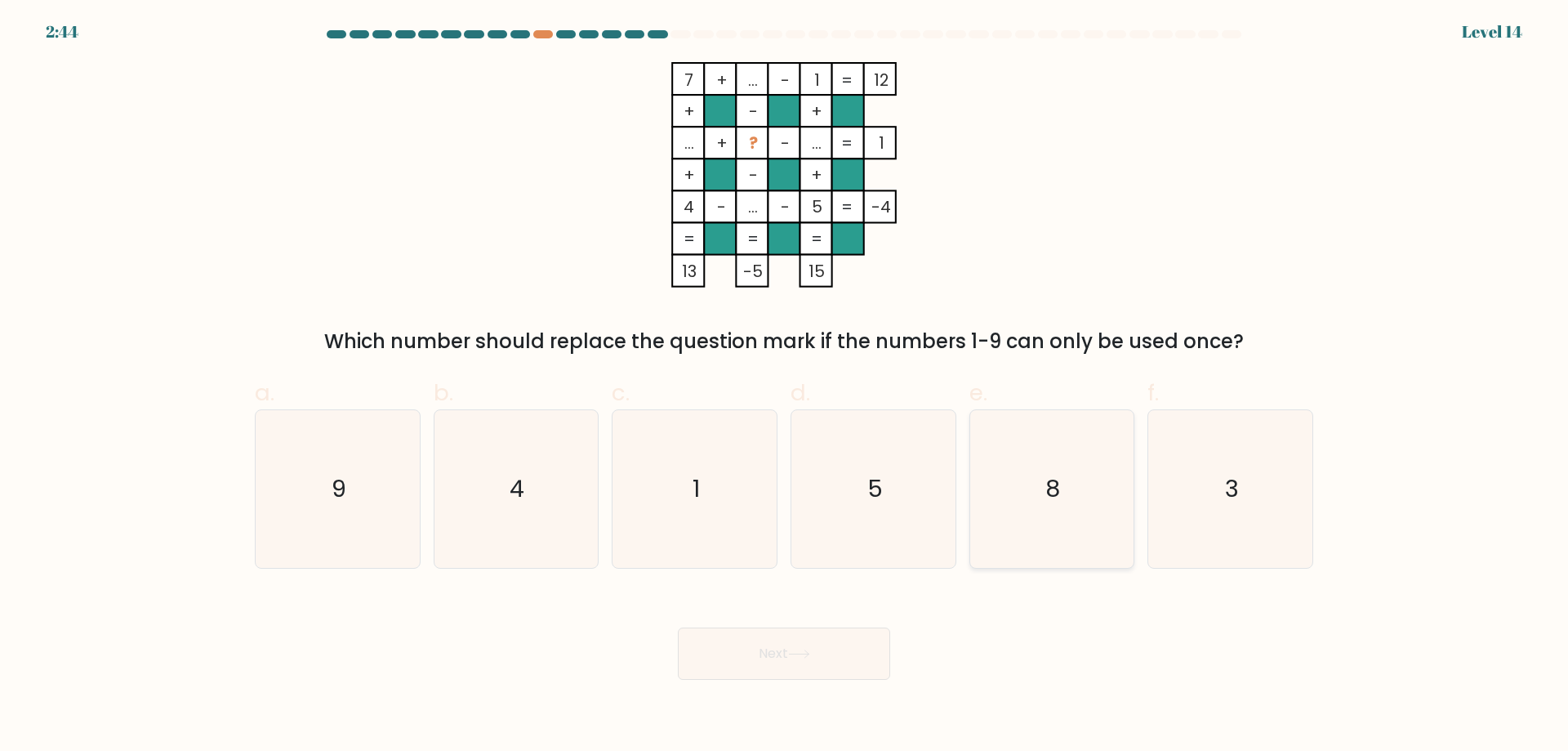
click at [1105, 516] on icon "8" at bounding box center [1052, 489] width 158 height 158
click at [784, 386] on input "e. 8" at bounding box center [784, 380] width 1 height 11
radio input "true"
click at [822, 639] on button "Next" at bounding box center [784, 653] width 212 height 52
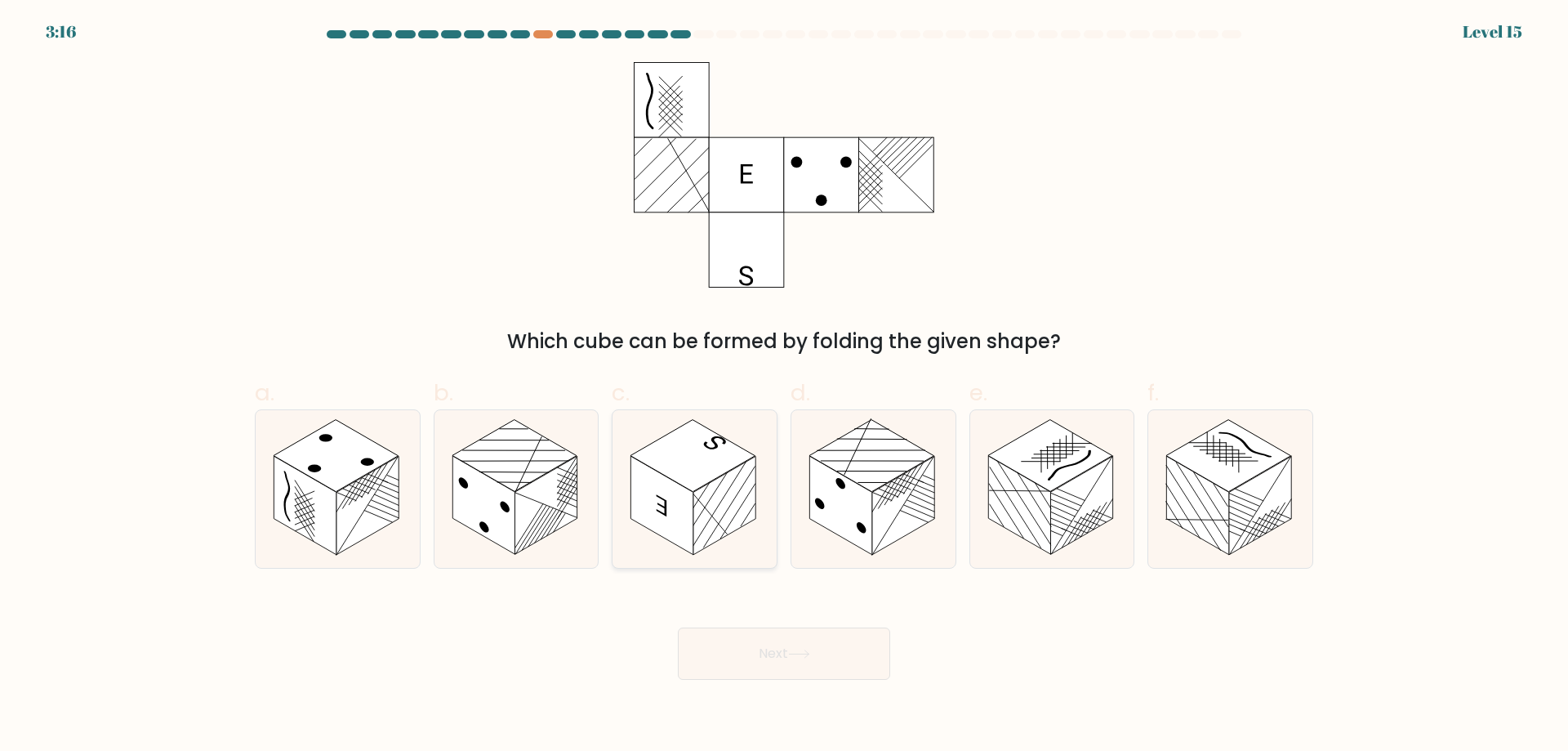
click at [719, 450] on rect at bounding box center [693, 456] width 124 height 72
click at [784, 386] on input "c." at bounding box center [784, 380] width 1 height 11
radio input "true"
click at [789, 646] on button "Next" at bounding box center [784, 653] width 212 height 52
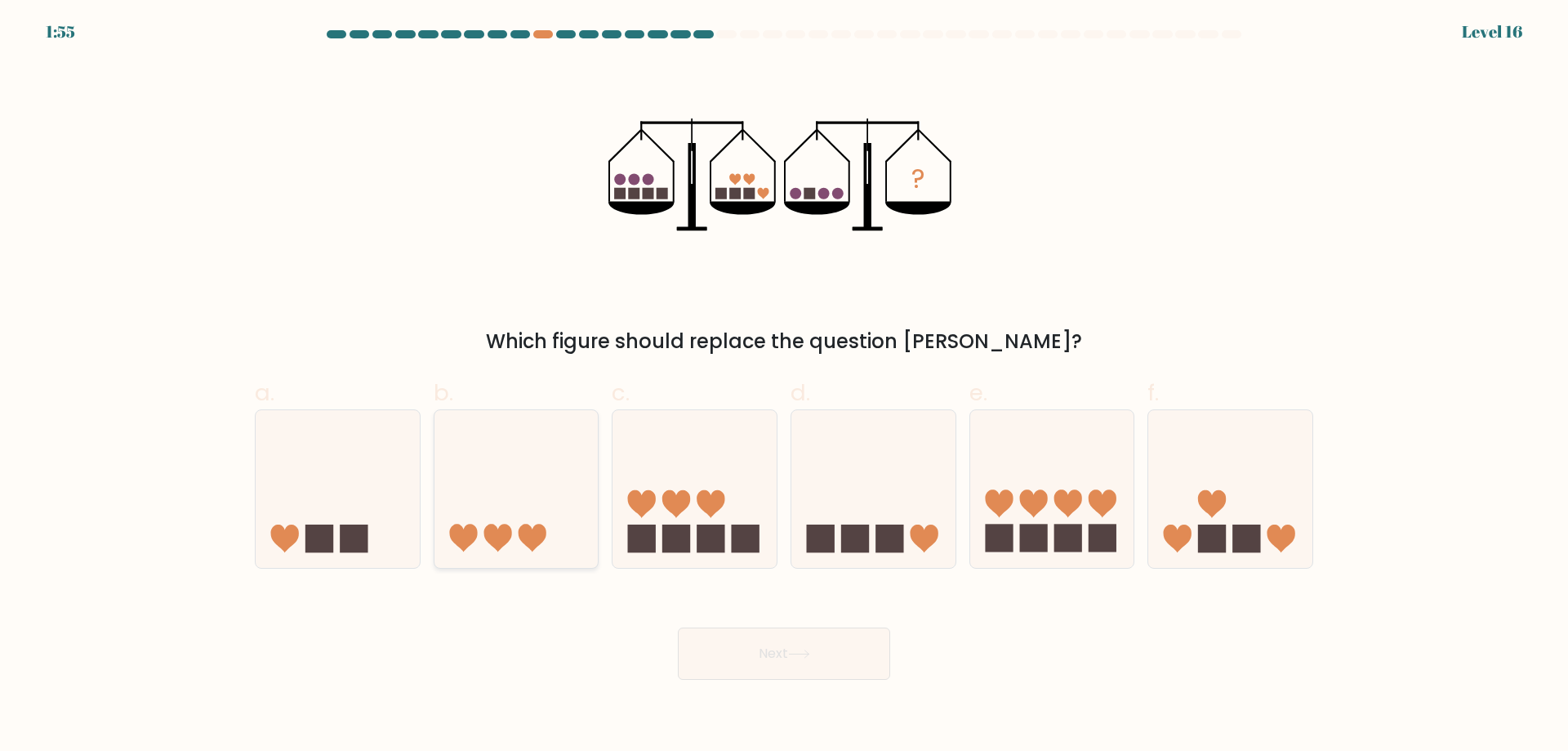
click at [545, 483] on icon at bounding box center [517, 488] width 164 height 135
click at [784, 386] on input "b." at bounding box center [784, 380] width 1 height 11
radio input "true"
click at [758, 669] on button "Next" at bounding box center [784, 653] width 212 height 52
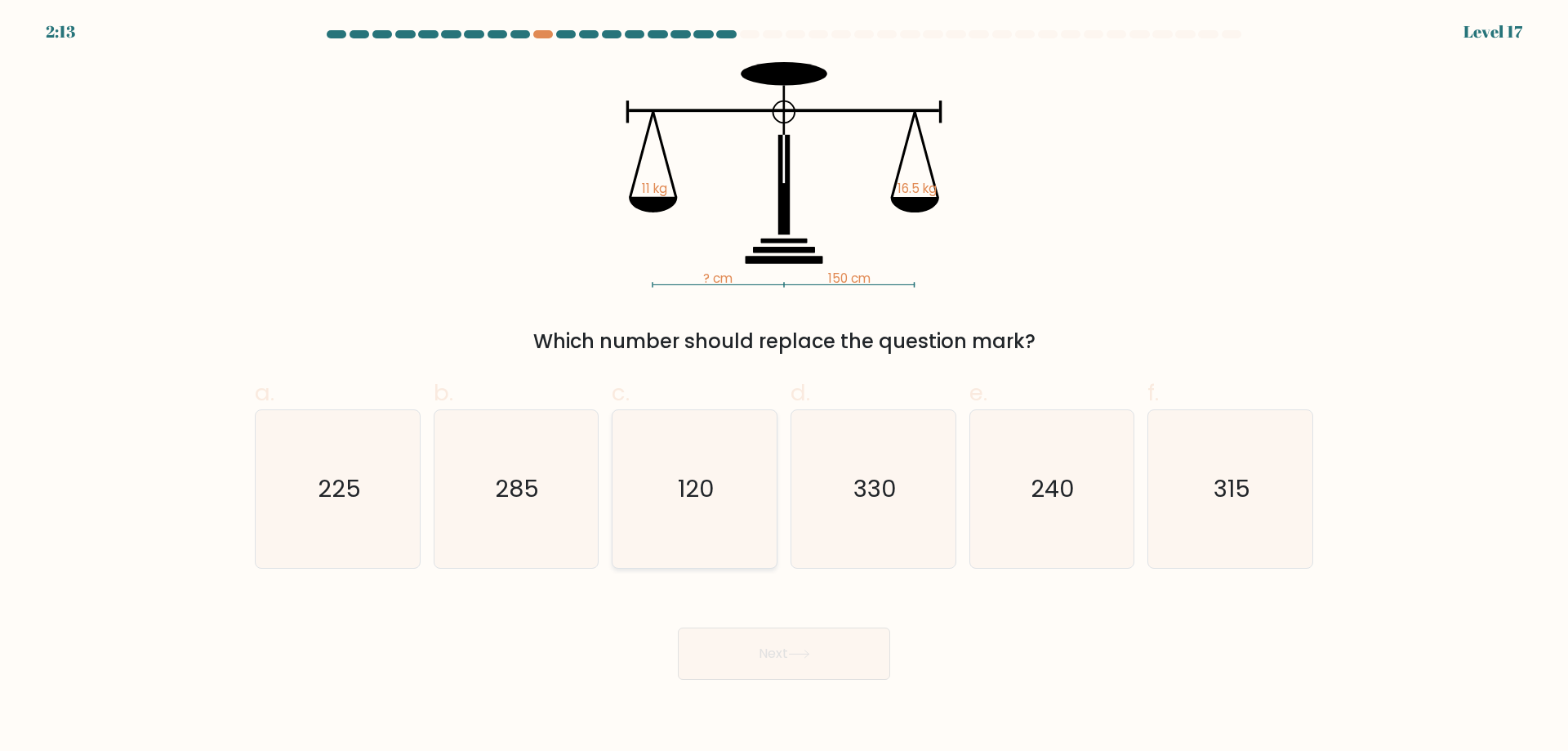
click at [662, 527] on icon "120" at bounding box center [695, 489] width 158 height 158
click at [784, 386] on input "c. 120" at bounding box center [784, 380] width 1 height 11
radio input "true"
click at [329, 477] on text "225" at bounding box center [340, 488] width 43 height 33
click at [784, 386] on input "a. 225" at bounding box center [784, 380] width 1 height 11
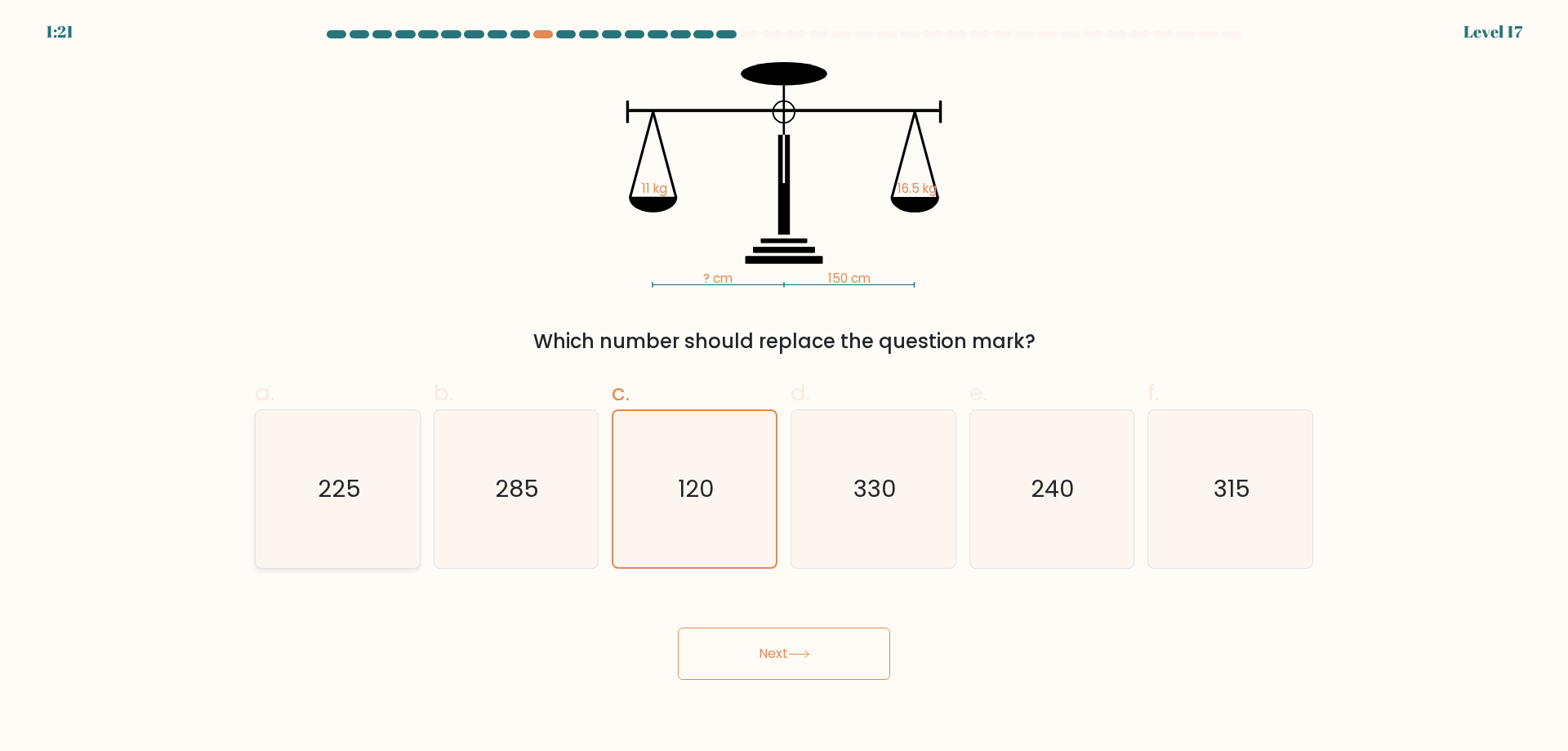
radio input "true"
click at [774, 638] on button "Next" at bounding box center [784, 653] width 212 height 52
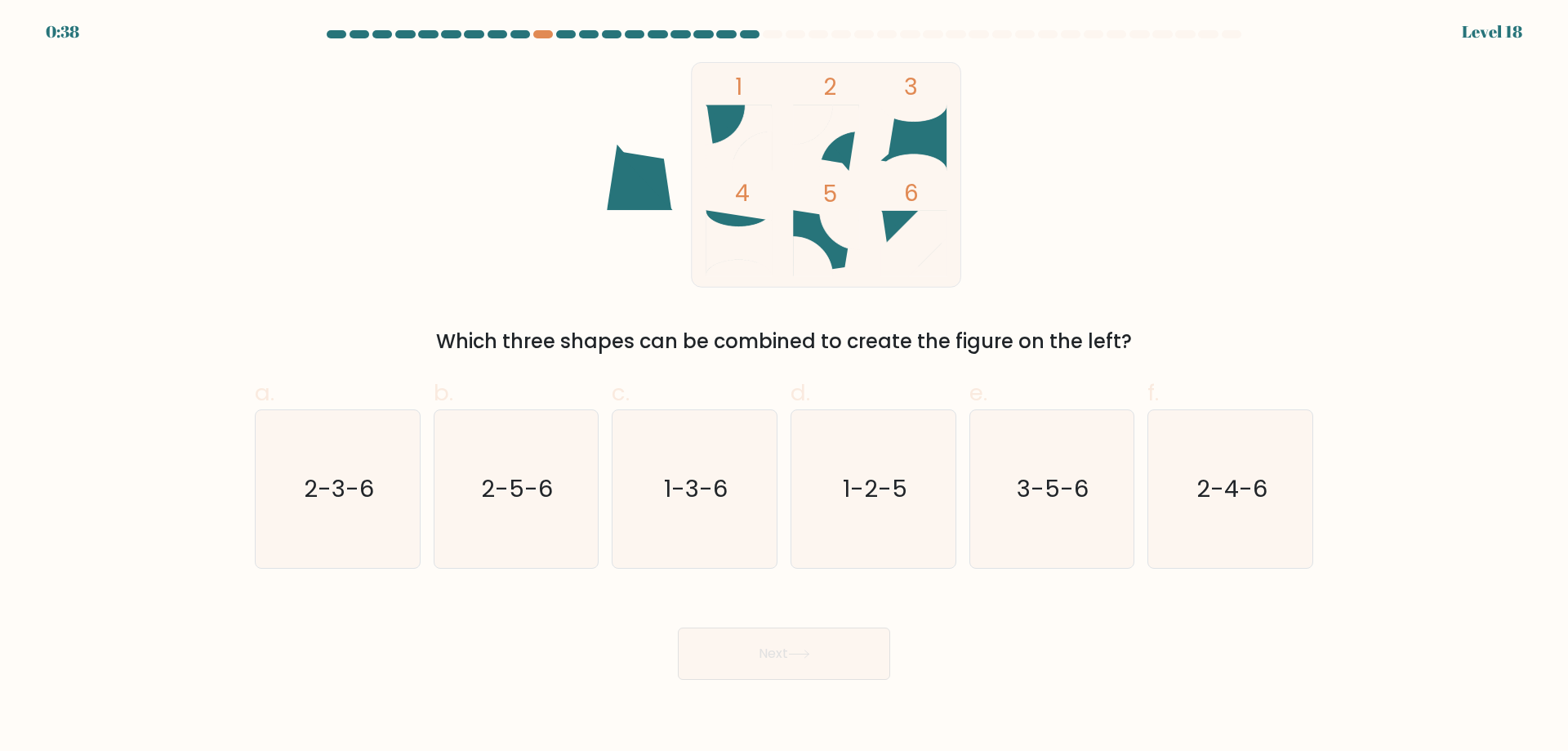
drag, startPoint x: 507, startPoint y: 356, endPoint x: 526, endPoint y: 260, distance: 97.9
click at [526, 260] on div "1 2 3 4 5 6 Which three shapes can be combined to create the figure on the left?" at bounding box center [784, 209] width 1078 height 294
click at [858, 475] on text "1-2-5" at bounding box center [874, 488] width 64 height 33
click at [784, 386] on input "d. 1-2-5" at bounding box center [784, 380] width 1 height 11
radio input "true"
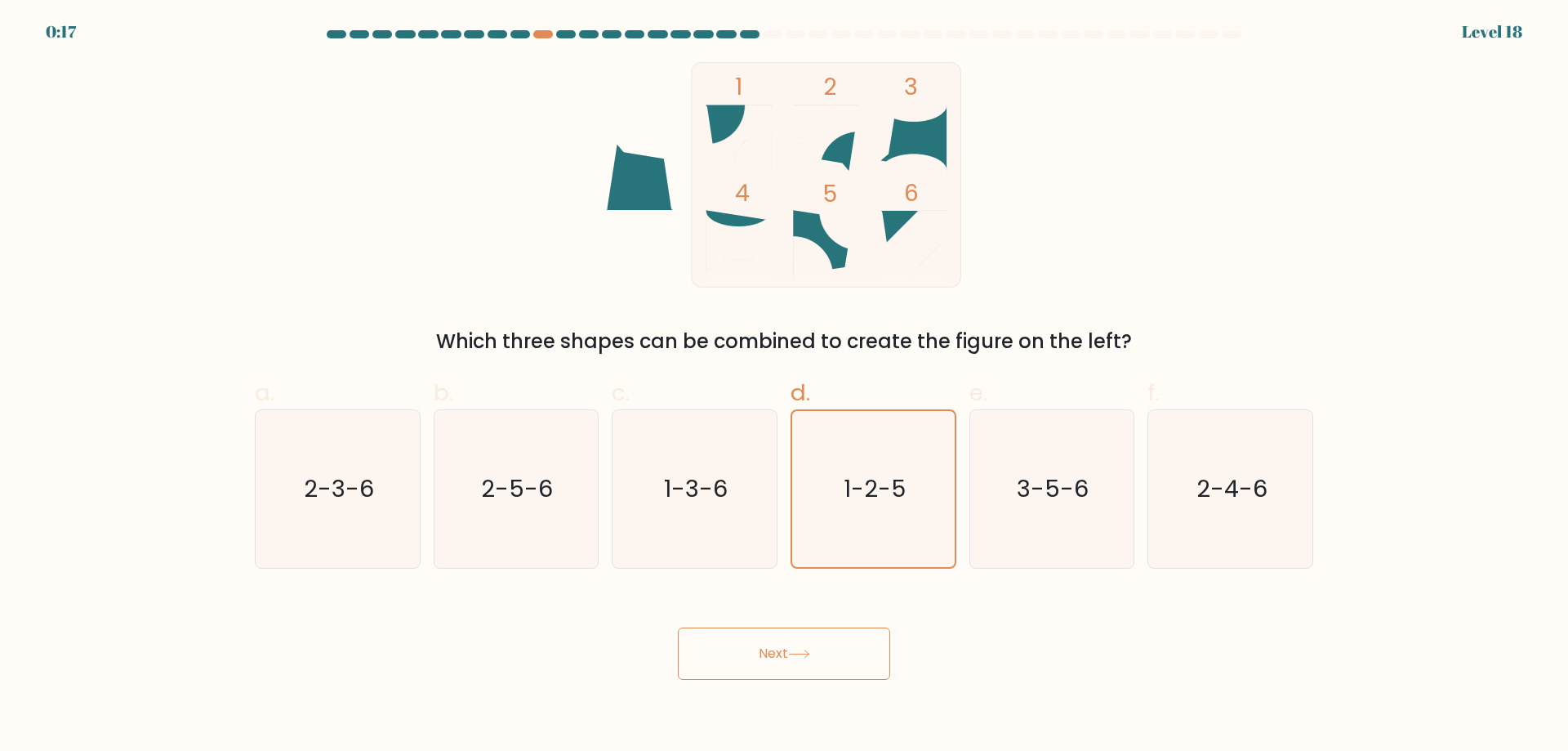
click at [798, 656] on icon at bounding box center [799, 653] width 22 height 9
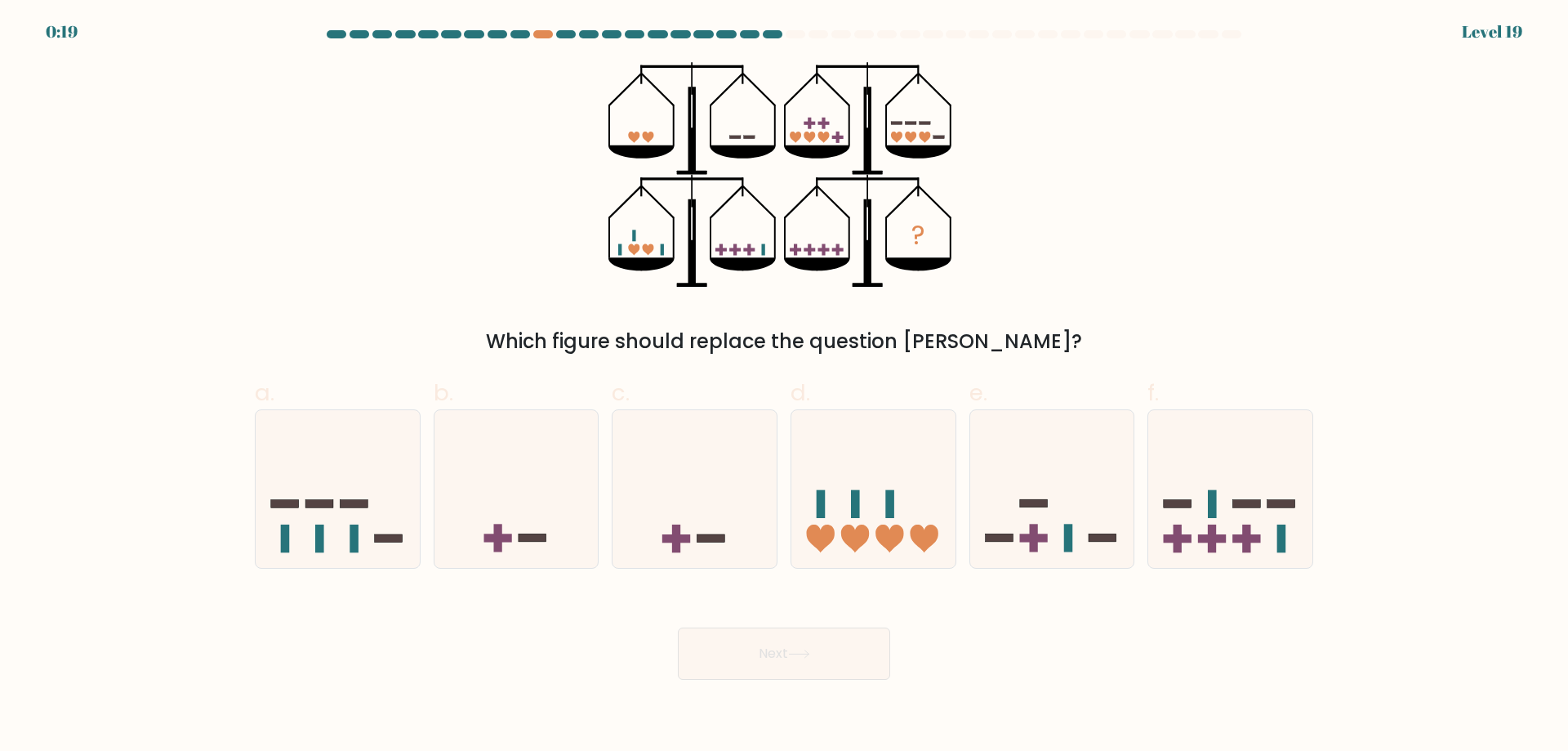
drag, startPoint x: 711, startPoint y: 287, endPoint x: 704, endPoint y: 299, distance: 13.9
drag, startPoint x: 704, startPoint y: 299, endPoint x: 478, endPoint y: 316, distance: 226.6
click at [478, 316] on div "? Which figure should replace the question mark?" at bounding box center [784, 209] width 1078 height 294
click at [373, 504] on icon at bounding box center [338, 488] width 164 height 135
click at [784, 386] on input "a." at bounding box center [784, 380] width 1 height 11
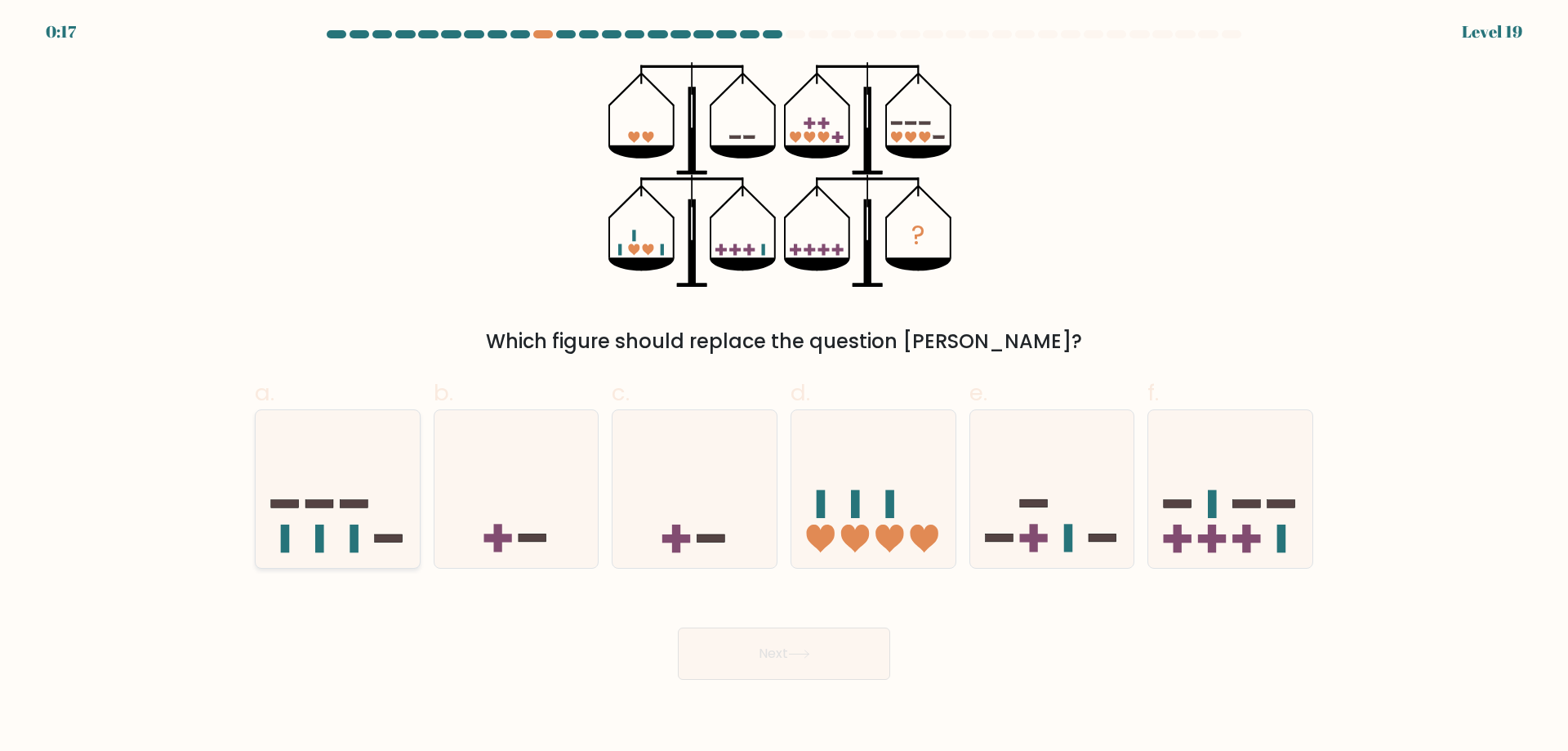
radio input "true"
click at [780, 667] on button "Next" at bounding box center [784, 653] width 212 height 52
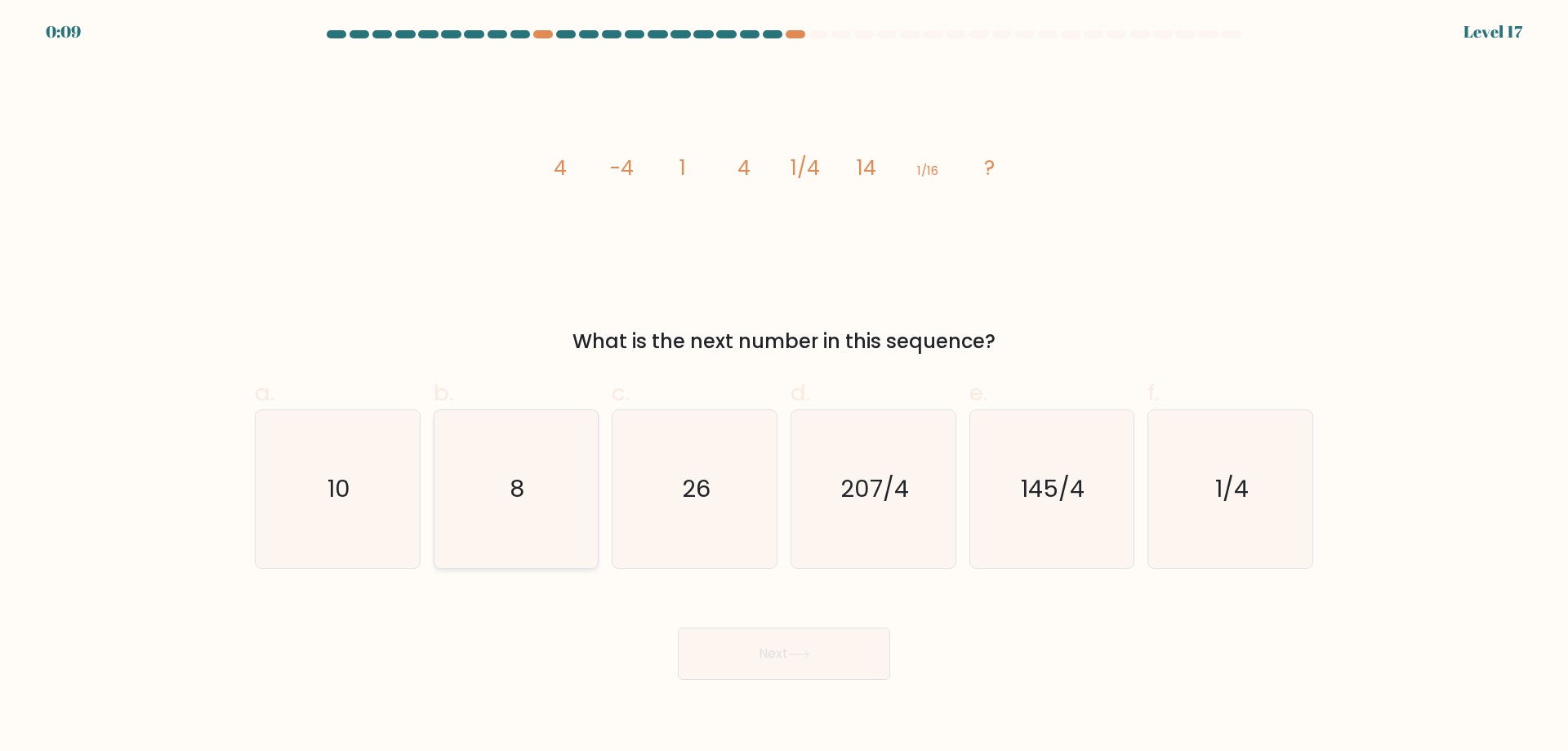
click at [520, 506] on icon "8" at bounding box center [516, 489] width 158 height 158
click at [784, 386] on input "b. 8" at bounding box center [784, 380] width 1 height 11
radio input "true"
click at [760, 646] on button "Next" at bounding box center [784, 653] width 212 height 52
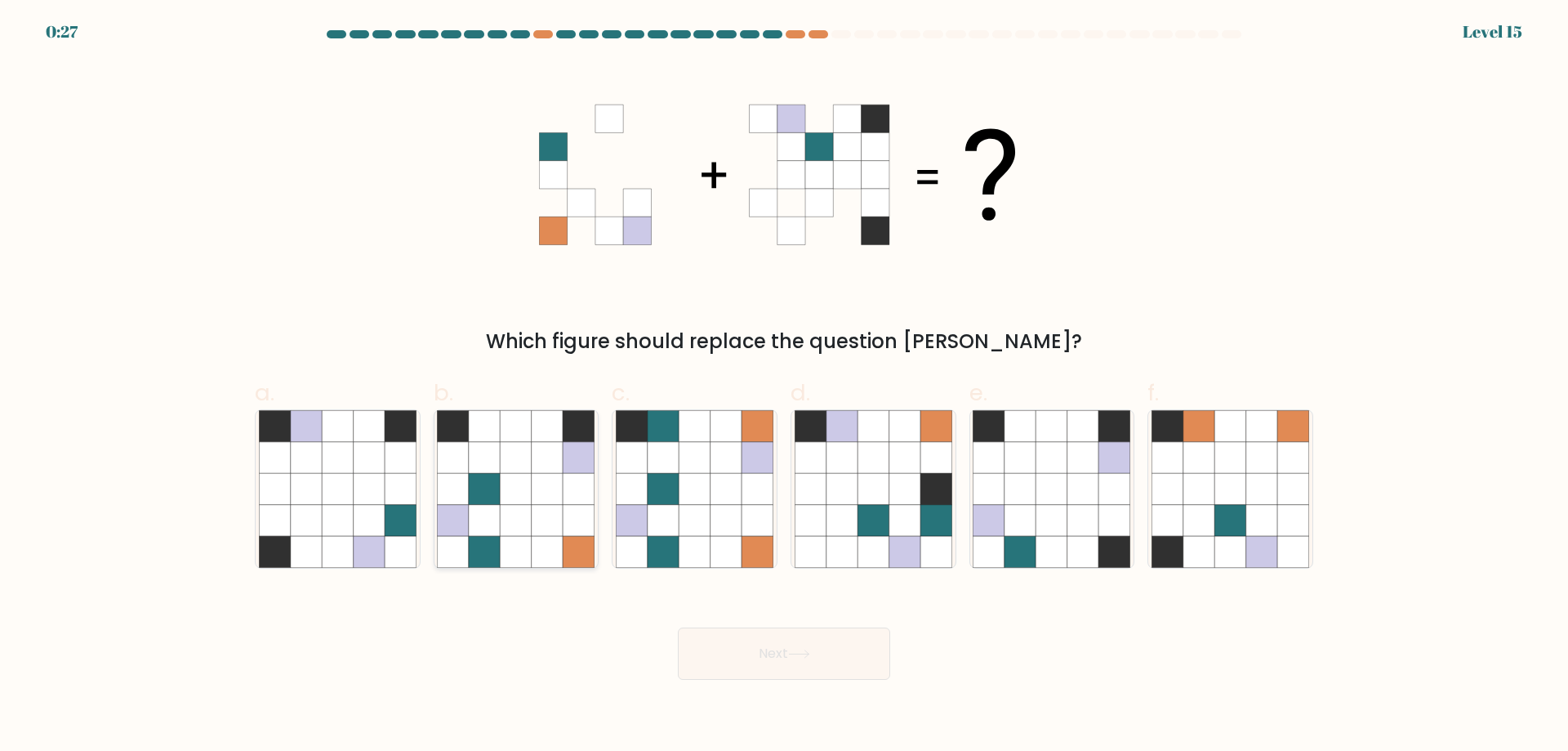
click at [567, 549] on icon at bounding box center [578, 550] width 31 height 31
click at [784, 386] on input "b." at bounding box center [784, 380] width 1 height 11
radio input "true"
click at [709, 655] on button "Next" at bounding box center [784, 653] width 212 height 52
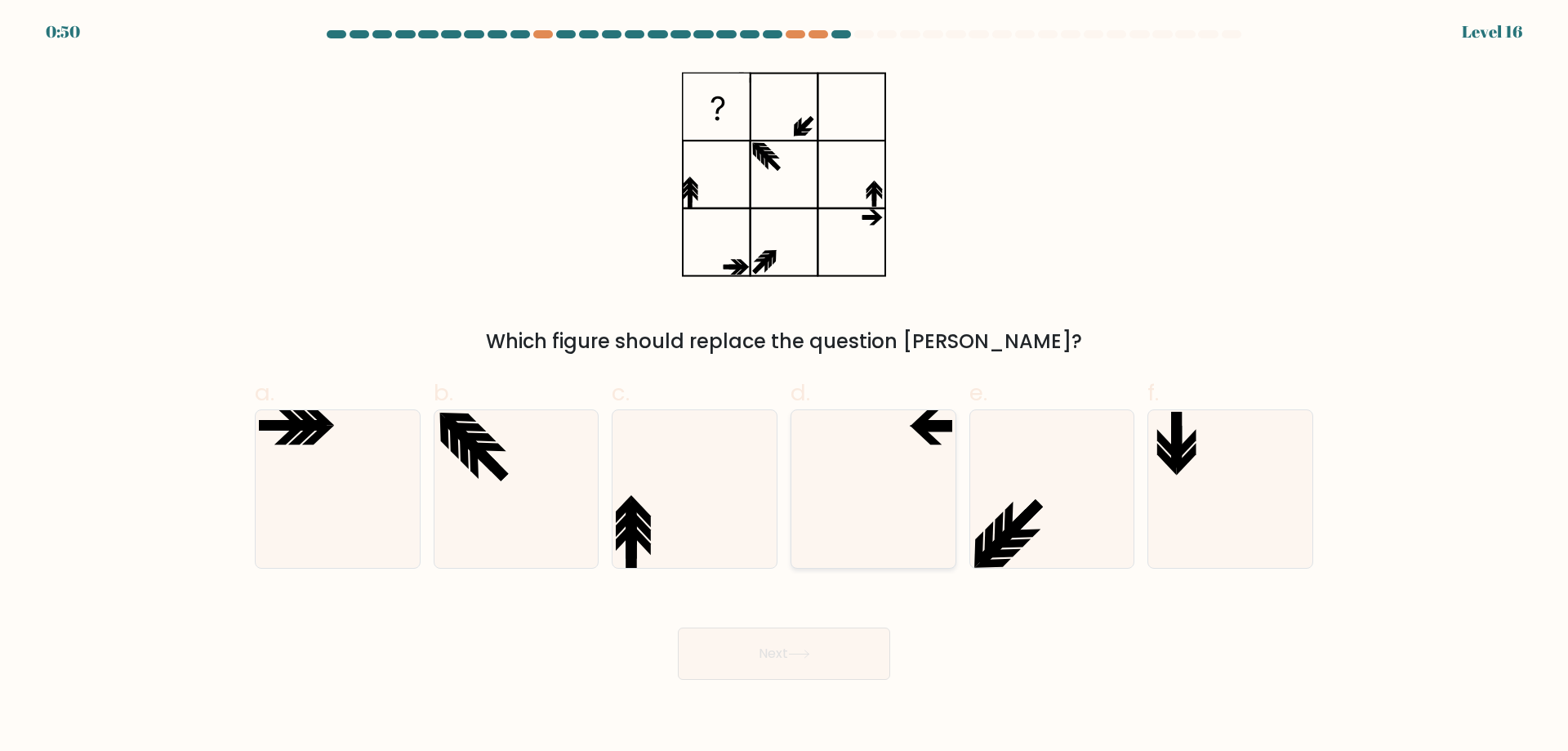
click at [847, 513] on icon at bounding box center [873, 489] width 158 height 158
click at [784, 386] on input "d." at bounding box center [784, 380] width 1 height 11
radio input "true"
click at [808, 672] on button "Next" at bounding box center [784, 653] width 212 height 52
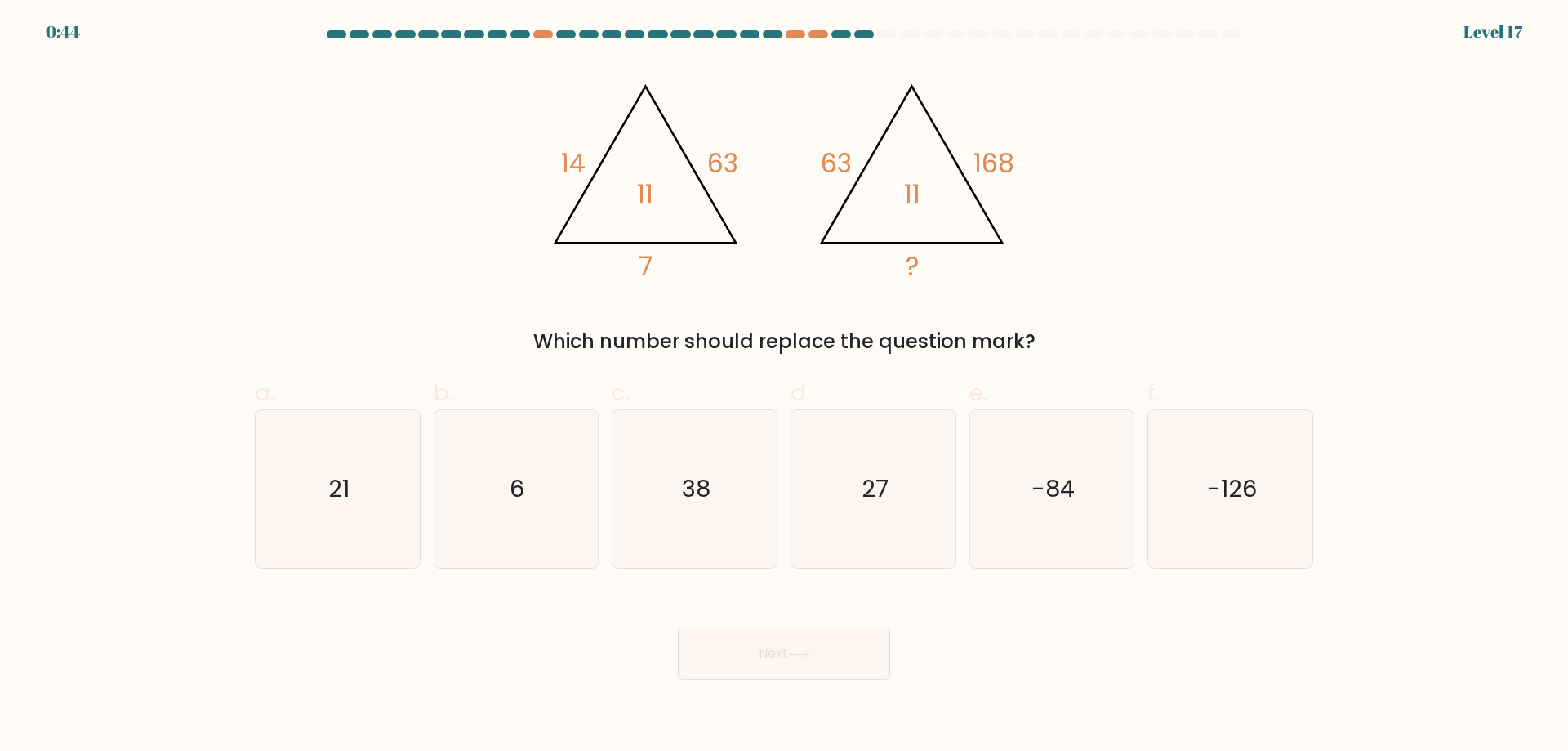
drag, startPoint x: 810, startPoint y: 405, endPoint x: 313, endPoint y: 405, distance: 497.0
click at [307, 371] on div "a. 21 b. 6 c." at bounding box center [784, 465] width 1072 height 206
click at [339, 493] on text "21" at bounding box center [338, 488] width 21 height 33
click at [784, 386] on input "a. 21" at bounding box center [784, 380] width 1 height 11
radio input "true"
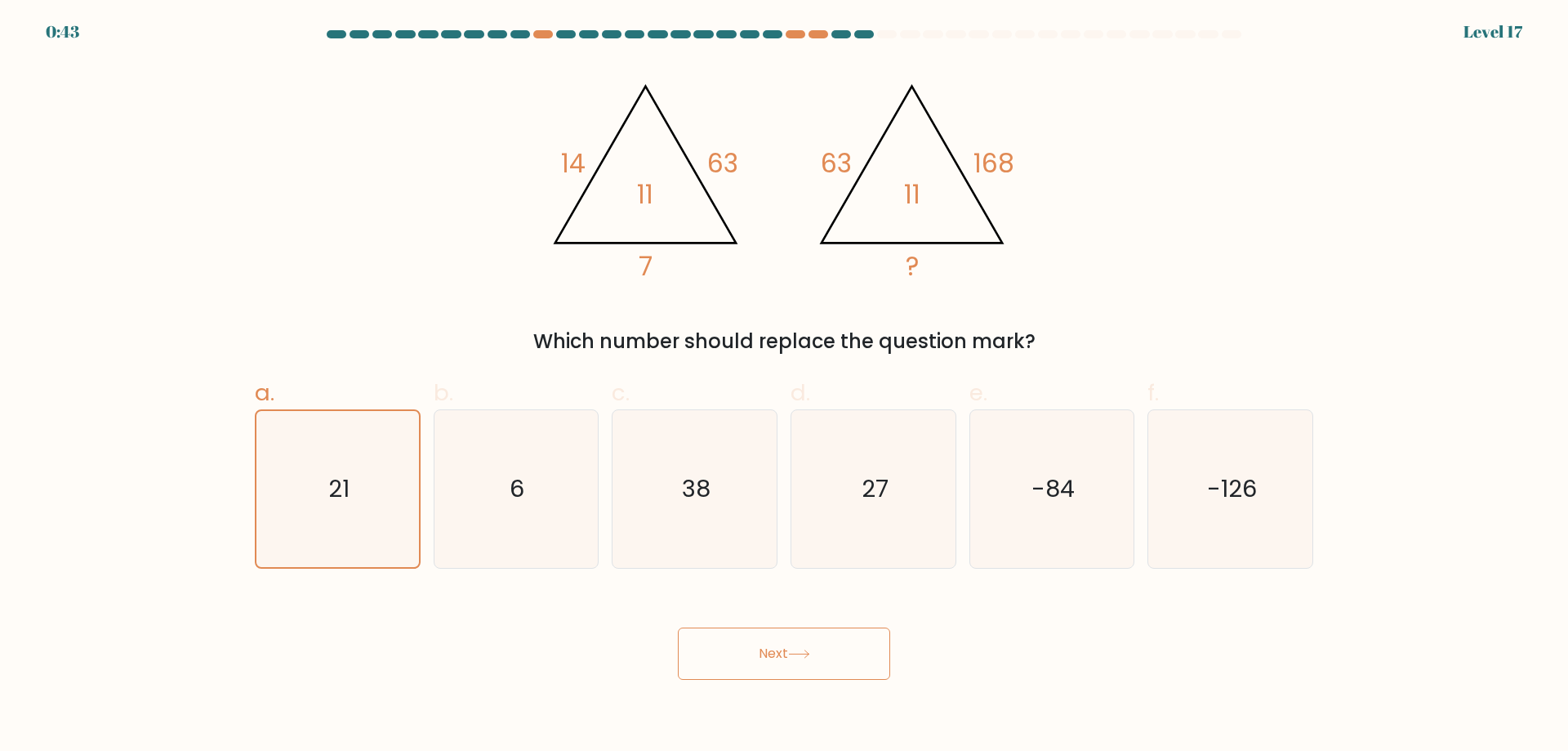
click at [752, 657] on button "Next" at bounding box center [784, 653] width 212 height 52
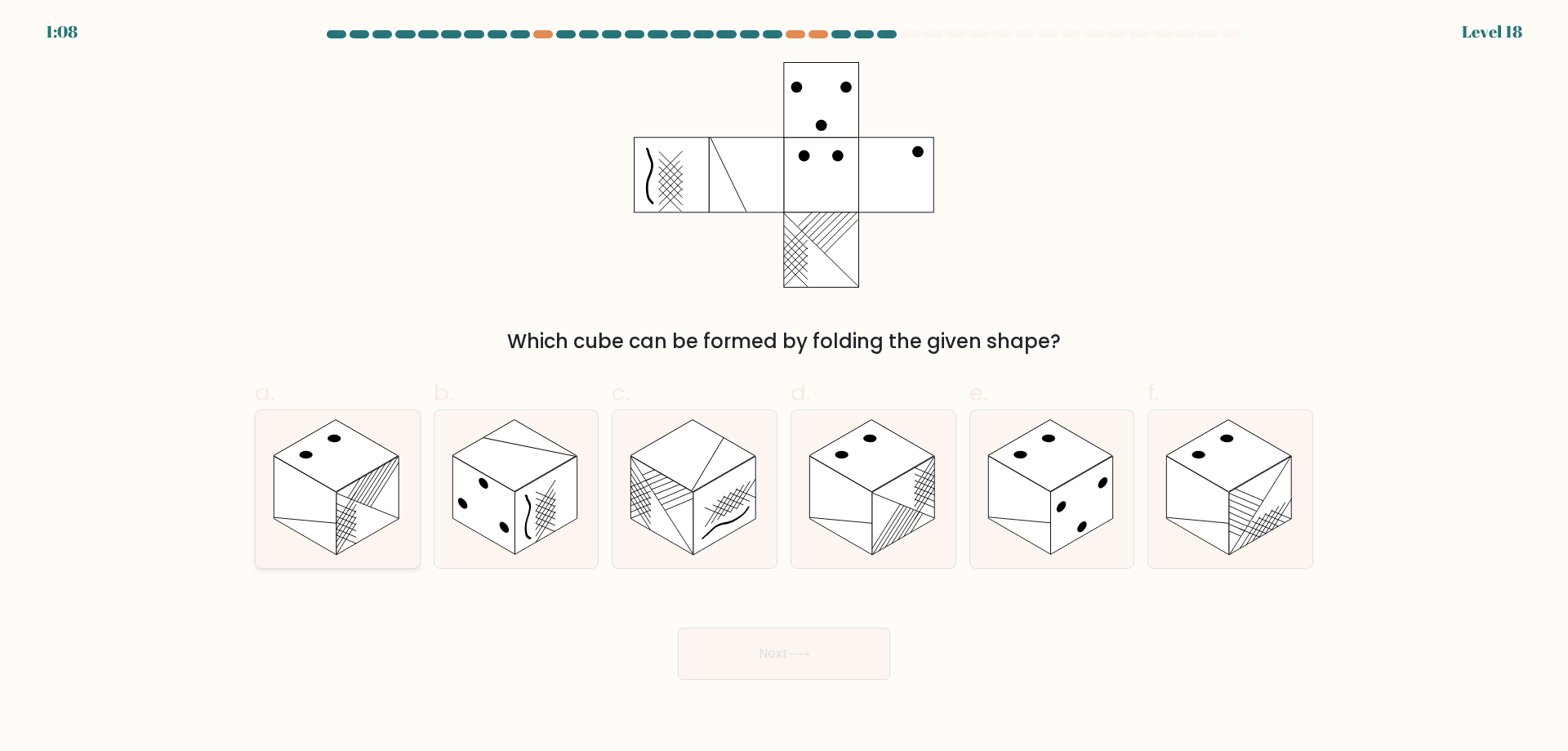
click at [333, 474] on rect at bounding box center [336, 456] width 124 height 72
click at [784, 386] on input "a." at bounding box center [784, 380] width 1 height 11
radio input "true"
click at [787, 659] on button "Next" at bounding box center [784, 653] width 212 height 52
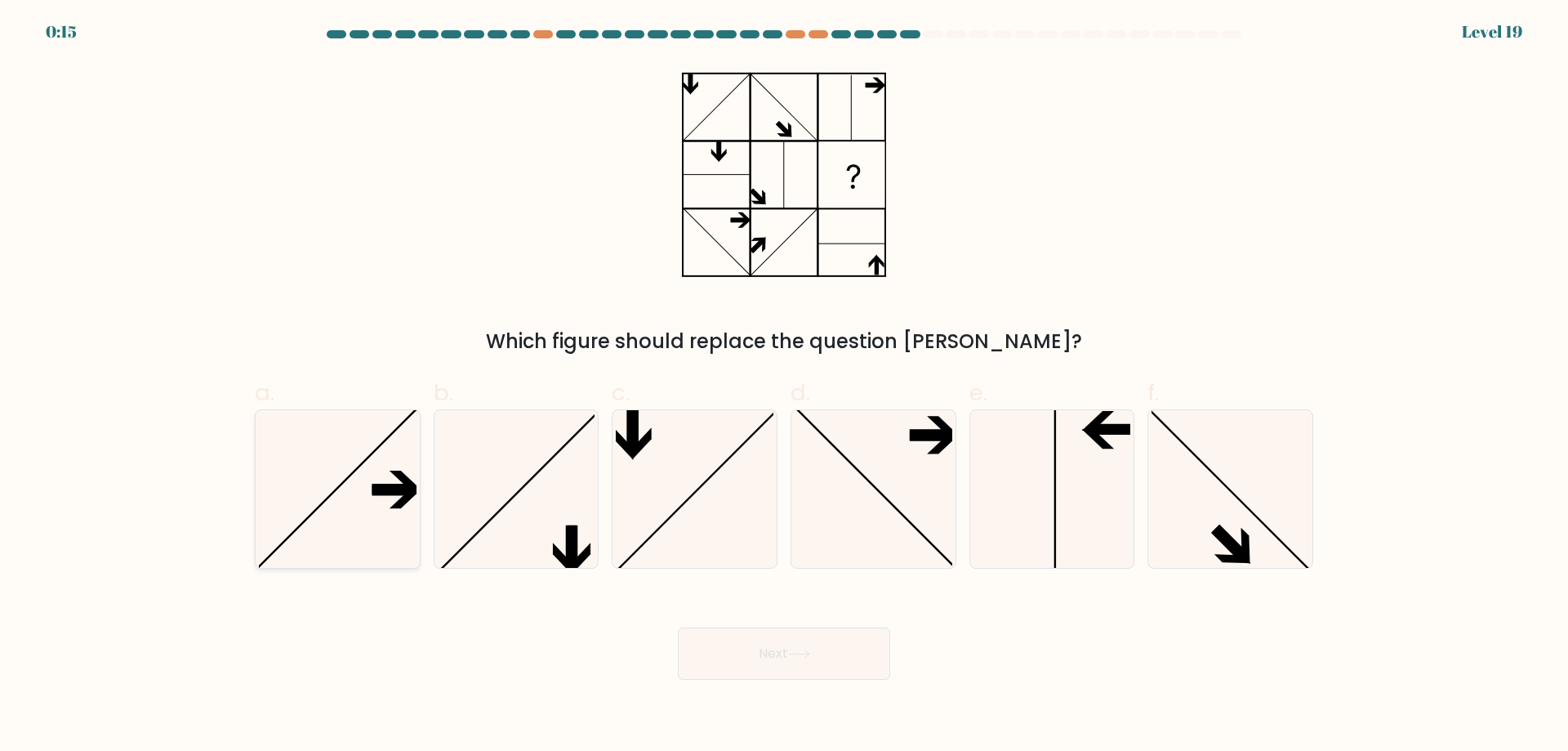
click at [374, 485] on icon at bounding box center [392, 488] width 41 height 11
click at [784, 386] on input "a." at bounding box center [784, 380] width 1 height 11
radio input "true"
click at [704, 654] on button "Next" at bounding box center [784, 653] width 212 height 52
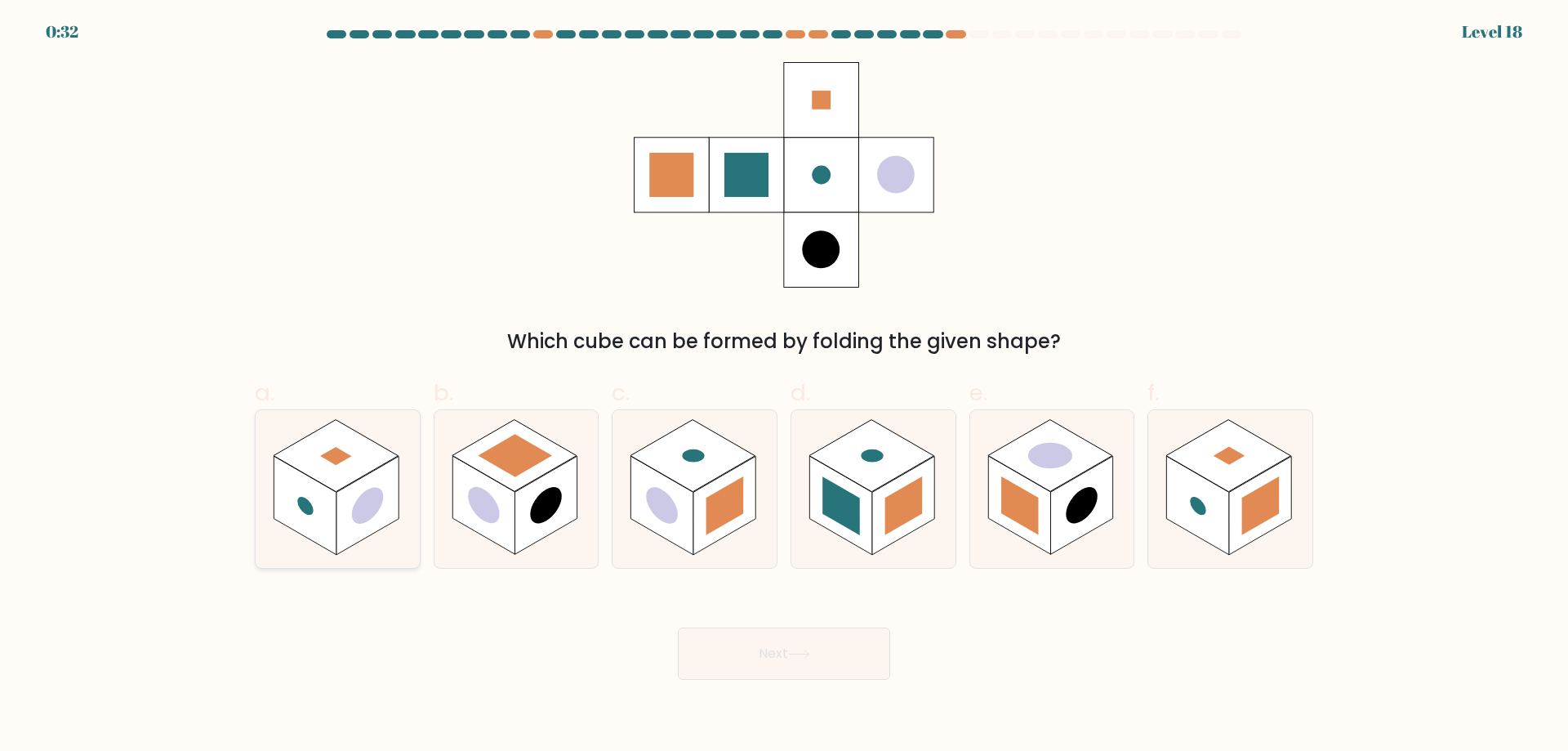
click at [378, 503] on circle at bounding box center [368, 505] width 32 height 49
click at [784, 386] on input "a." at bounding box center [784, 380] width 1 height 11
radio input "true"
click at [773, 652] on button "Next" at bounding box center [784, 653] width 212 height 52
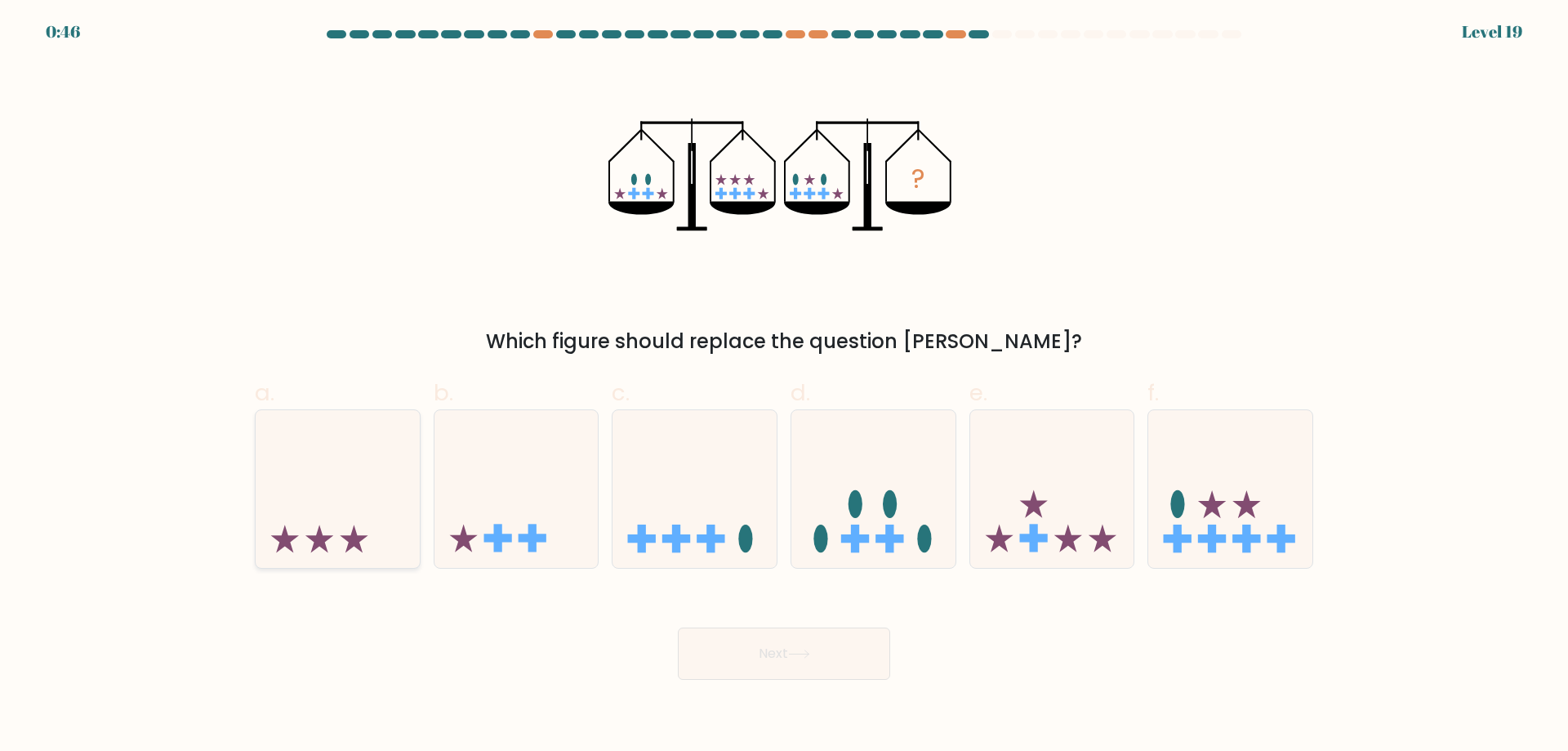
click at [367, 492] on icon at bounding box center [338, 488] width 164 height 135
click at [784, 386] on input "a." at bounding box center [784, 380] width 1 height 11
radio input "true"
click at [856, 527] on rect at bounding box center [855, 539] width 8 height 28
click at [784, 386] on input "d." at bounding box center [784, 380] width 1 height 11
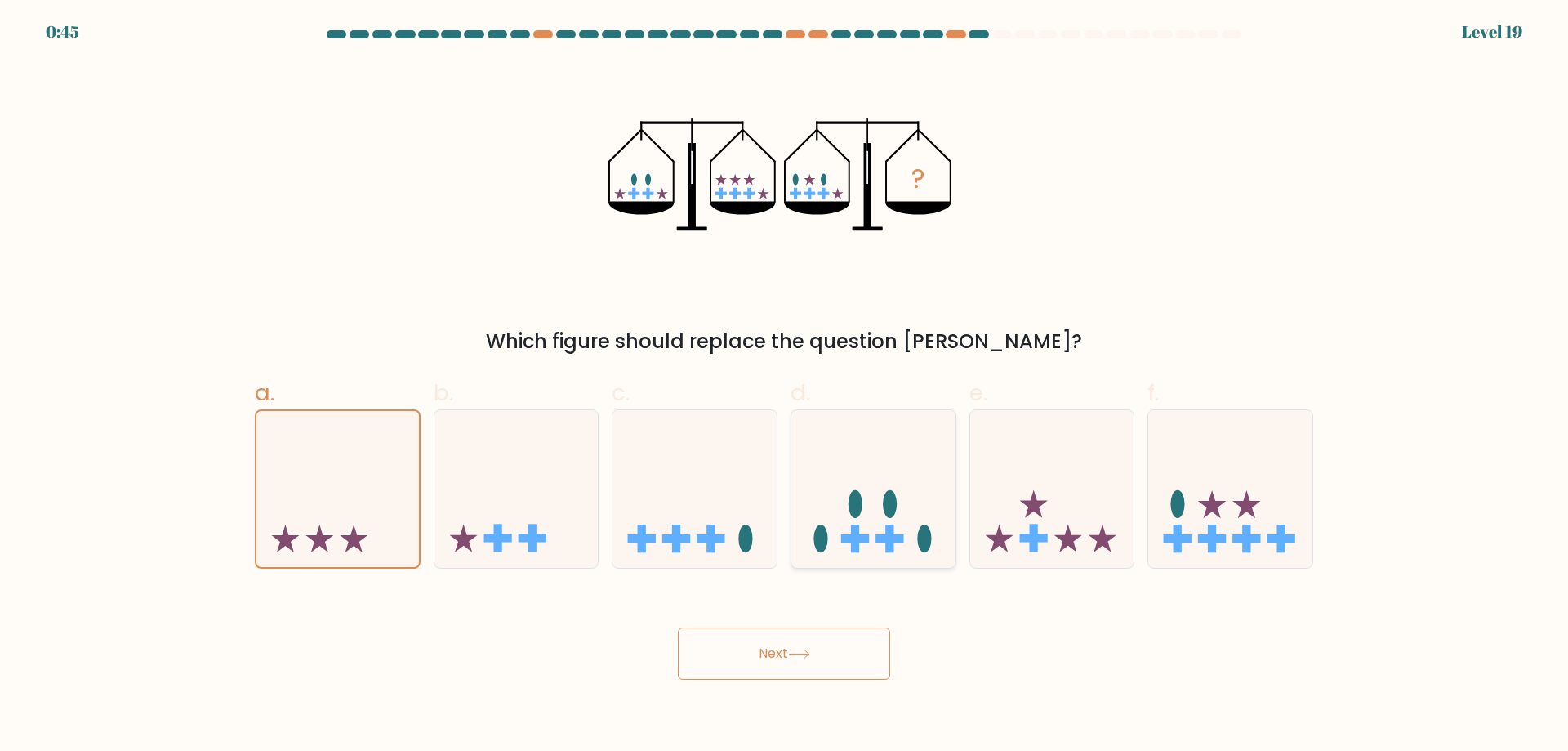
radio input "true"
click at [1025, 554] on icon at bounding box center [1052, 488] width 164 height 135
click at [784, 386] on input "e." at bounding box center [784, 380] width 1 height 11
radio input "true"
click at [1165, 509] on icon at bounding box center [1230, 488] width 164 height 135
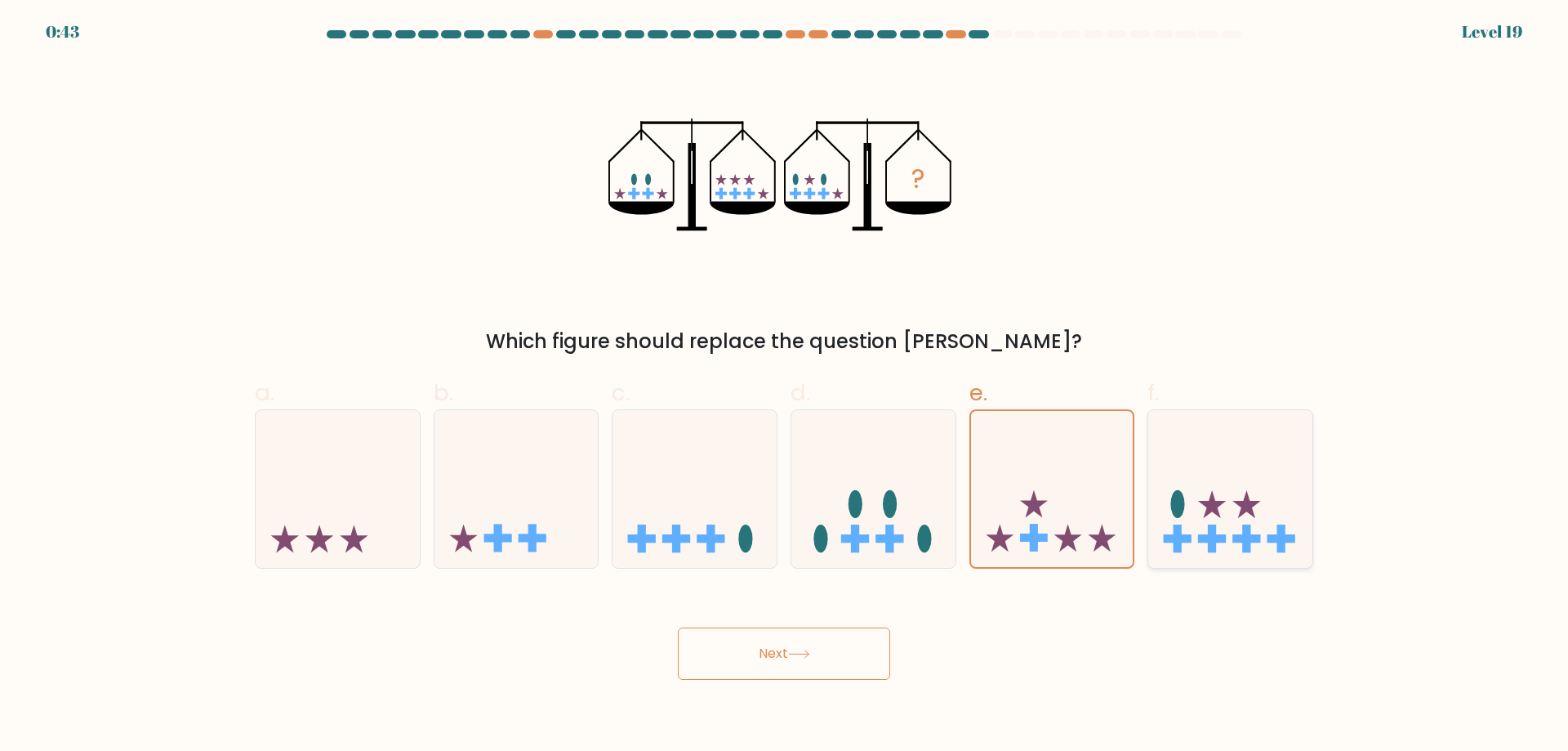
click at [784, 386] on input "f." at bounding box center [784, 380] width 1 height 11
radio input "true"
click at [701, 540] on rect at bounding box center [710, 539] width 28 height 8
click at [784, 386] on input "c." at bounding box center [784, 380] width 1 height 11
radio input "true"
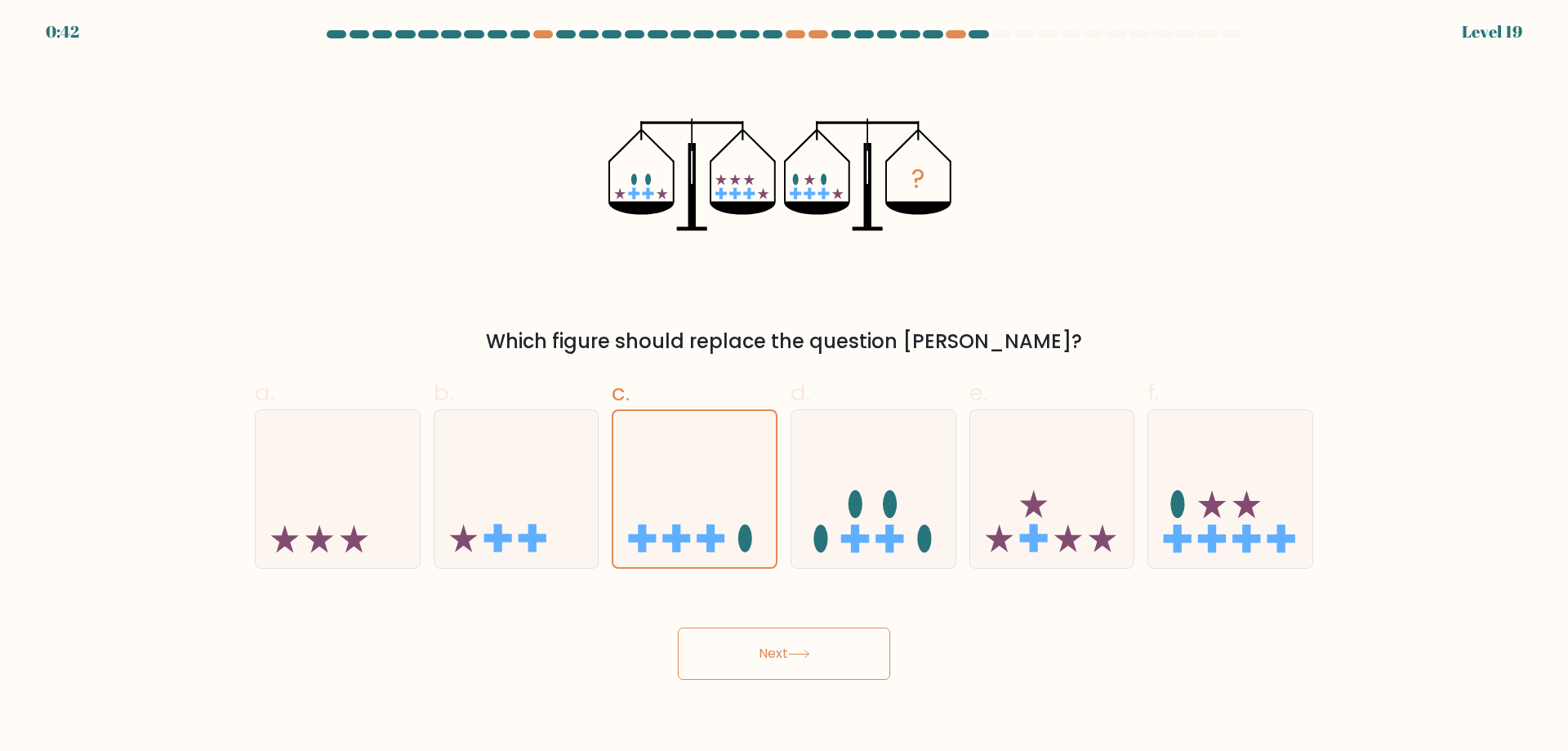
click at [747, 653] on button "Next" at bounding box center [784, 653] width 212 height 52
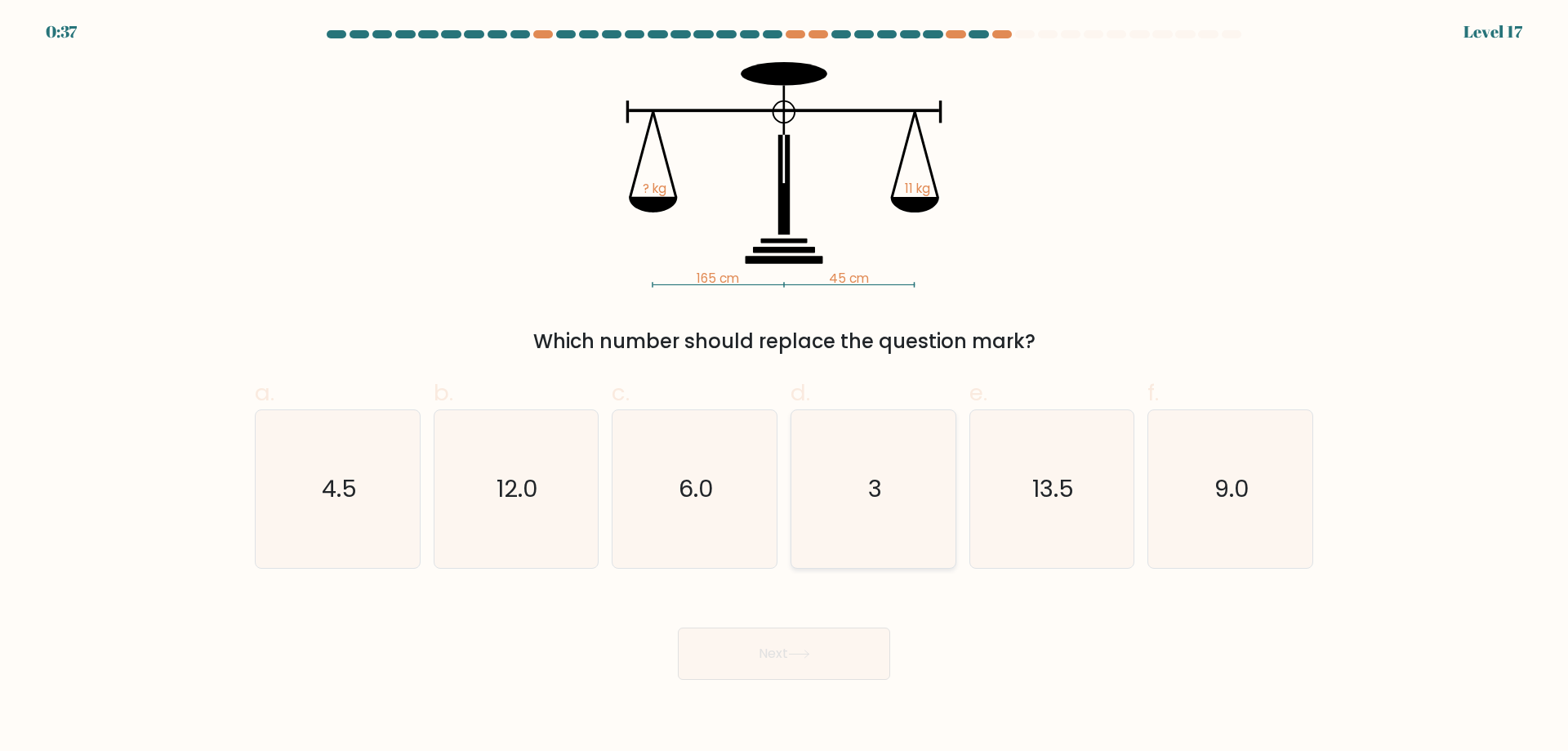
click at [823, 536] on icon "3" at bounding box center [873, 489] width 158 height 158
click at [784, 386] on input "d. 3" at bounding box center [784, 380] width 1 height 11
radio input "true"
click at [809, 653] on icon at bounding box center [799, 653] width 22 height 9
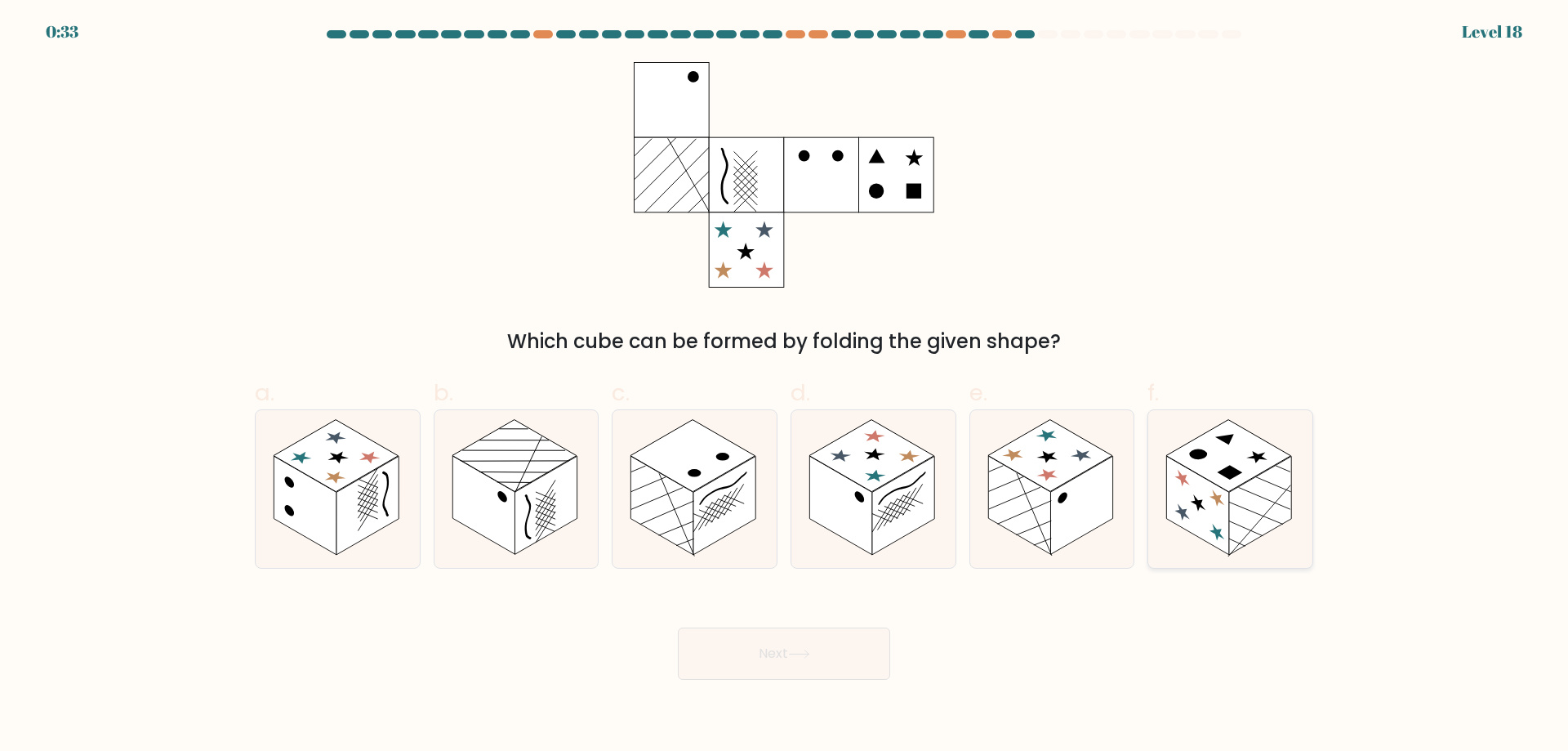
click at [1177, 529] on icon at bounding box center [1230, 489] width 164 height 158
click at [784, 386] on input "f." at bounding box center [784, 380] width 1 height 11
radio input "true"
click at [794, 666] on button "Next" at bounding box center [784, 653] width 212 height 52
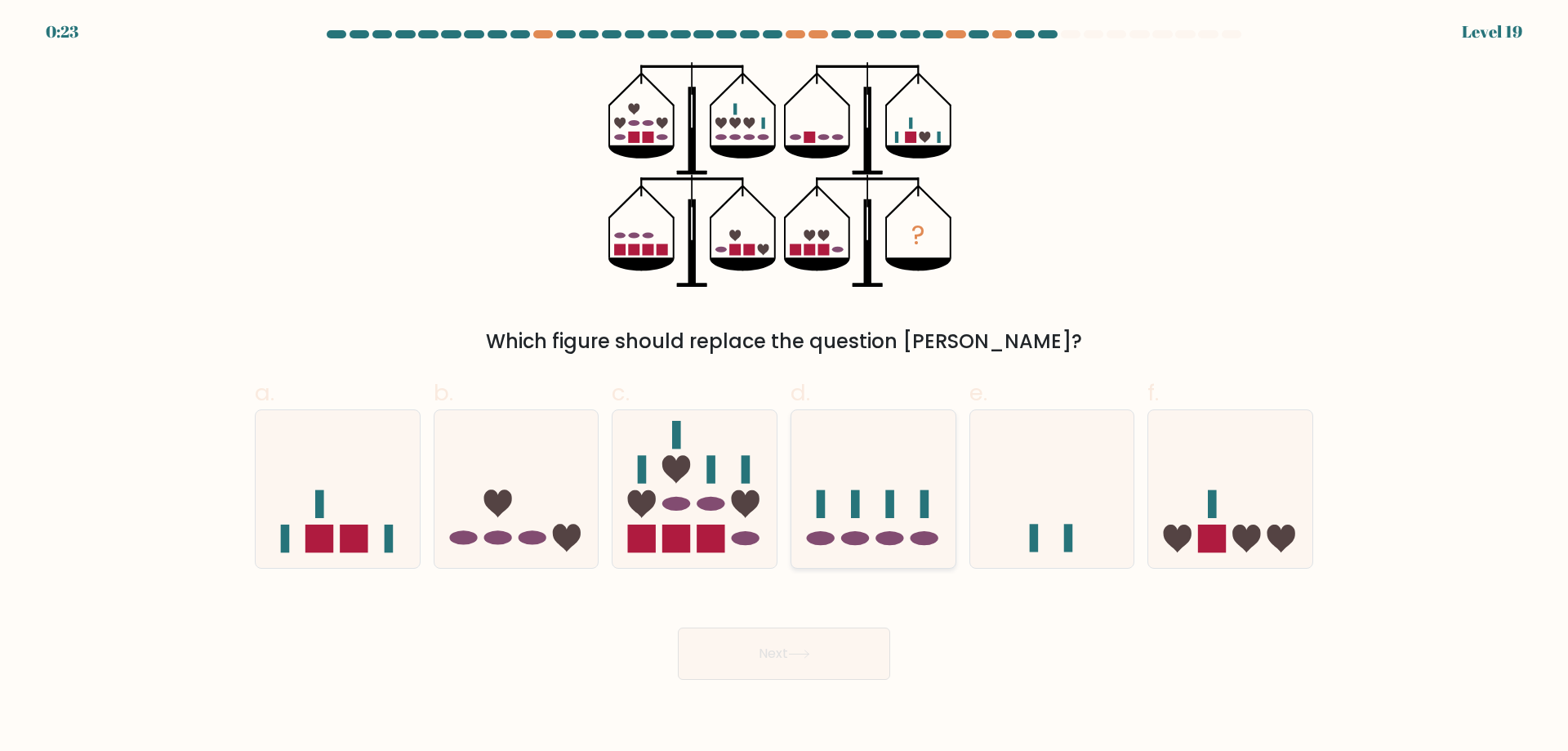
click at [885, 554] on icon at bounding box center [873, 488] width 164 height 135
click at [784, 386] on input "d." at bounding box center [784, 380] width 1 height 11
radio input "true"
click at [852, 649] on button "Next" at bounding box center [784, 653] width 212 height 52
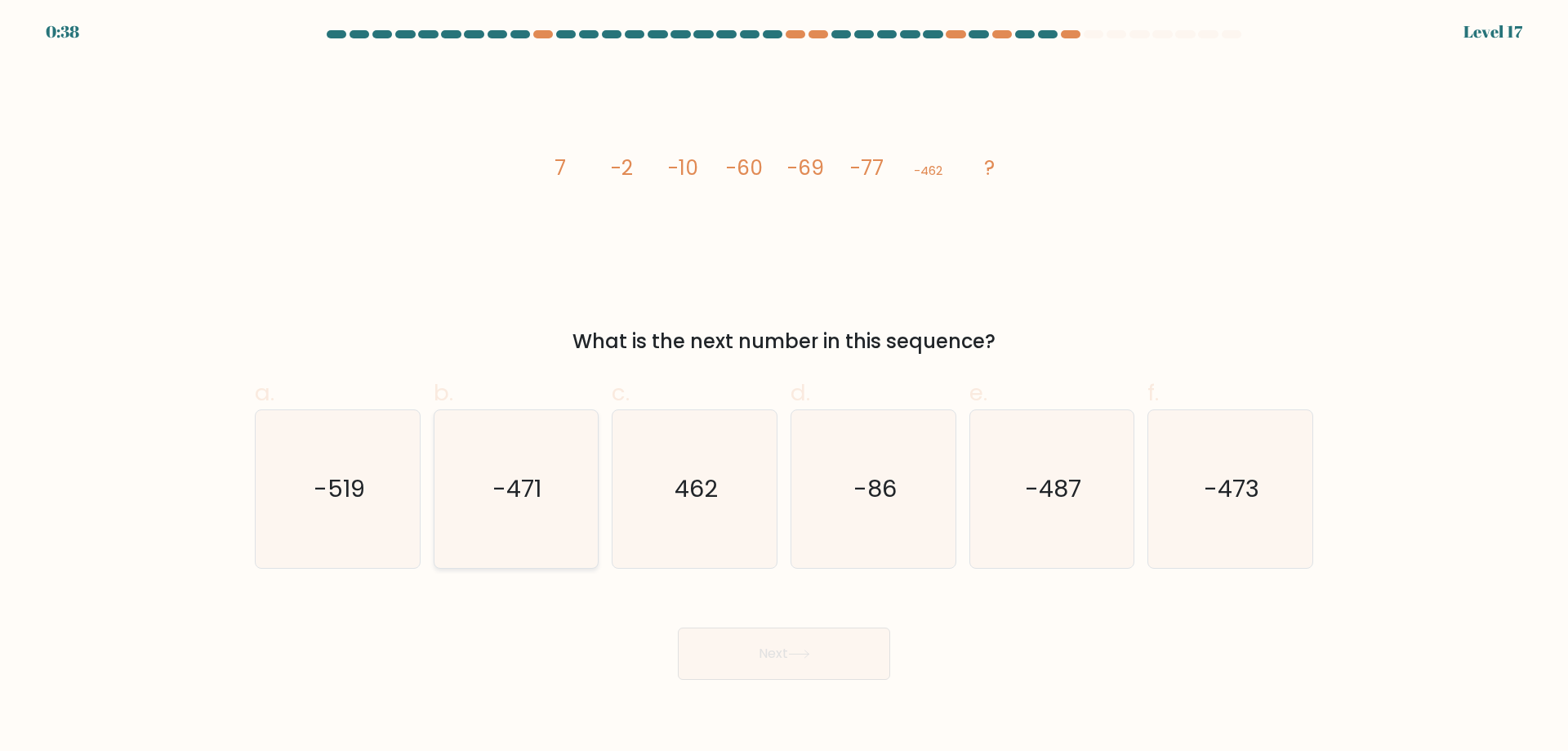
click at [532, 477] on text "-471" at bounding box center [518, 488] width 49 height 33
click at [784, 386] on input "b. -471" at bounding box center [784, 380] width 1 height 11
radio input "true"
click at [756, 652] on button "Next" at bounding box center [784, 653] width 212 height 52
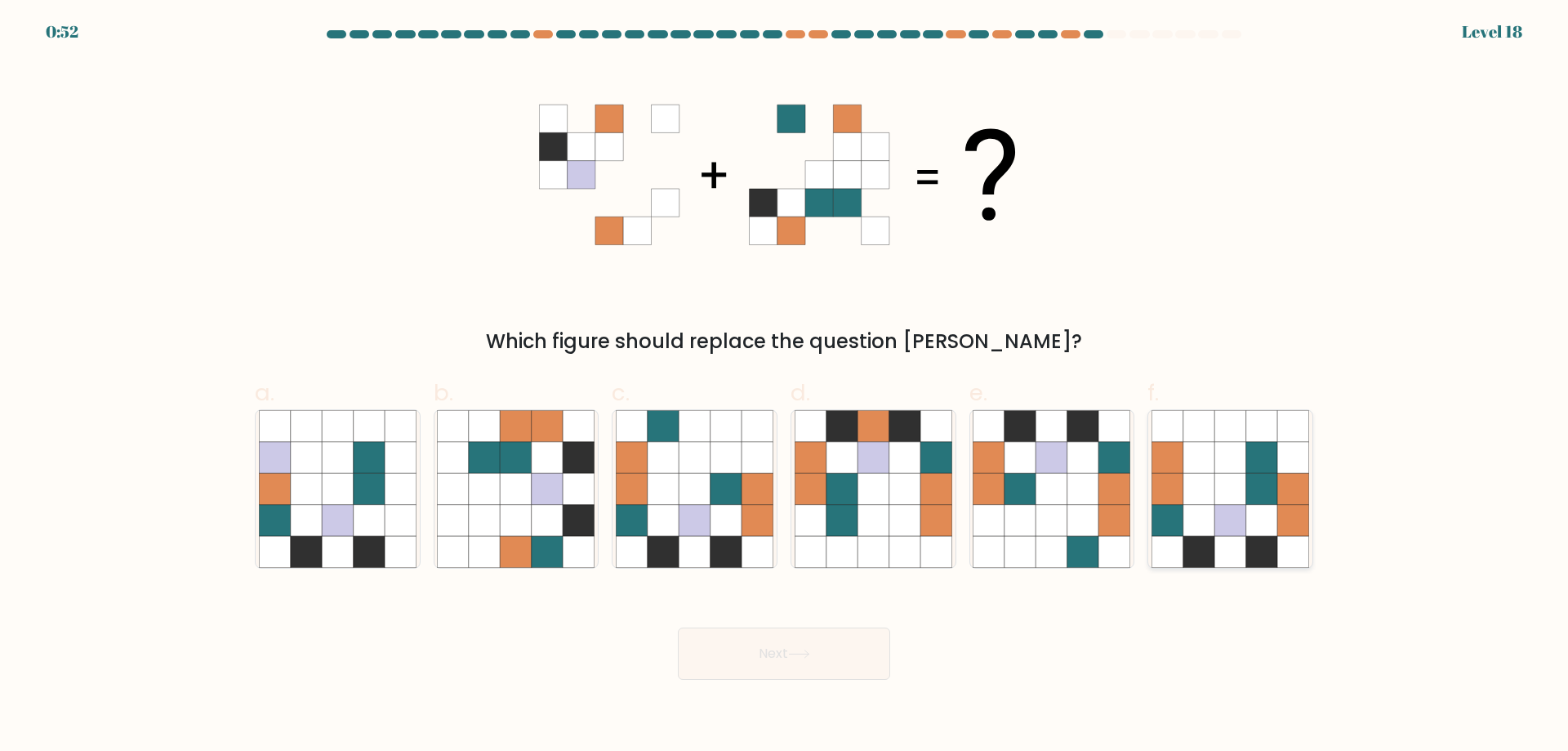
click at [1223, 511] on icon at bounding box center [1229, 520] width 31 height 31
click at [784, 386] on input "f." at bounding box center [784, 380] width 1 height 11
radio input "true"
click at [823, 659] on button "Next" at bounding box center [784, 653] width 212 height 52
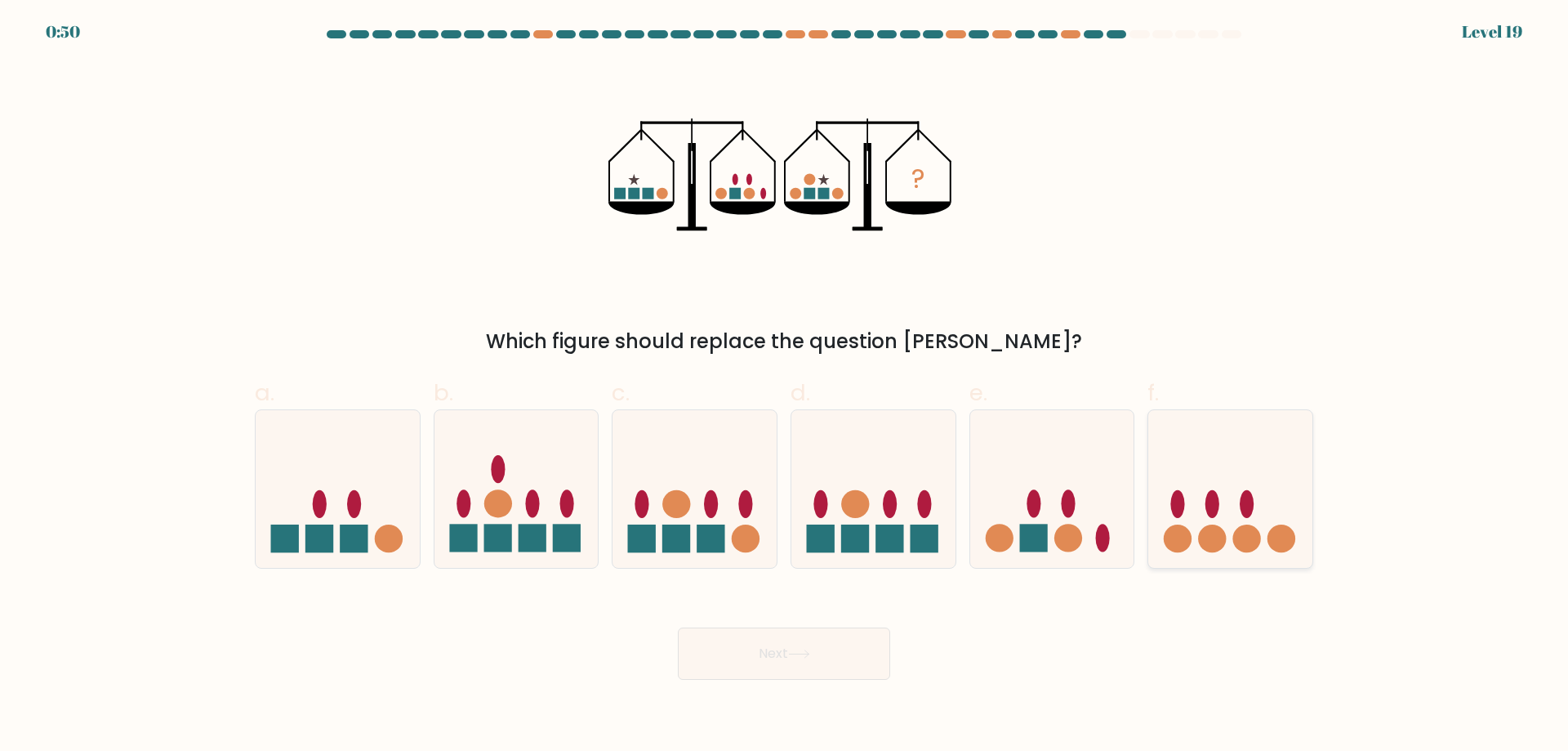
click at [1264, 526] on icon at bounding box center [1230, 488] width 164 height 135
click at [784, 386] on input "f." at bounding box center [784, 380] width 1 height 11
radio input "true"
click at [799, 648] on button "Next" at bounding box center [784, 653] width 212 height 52
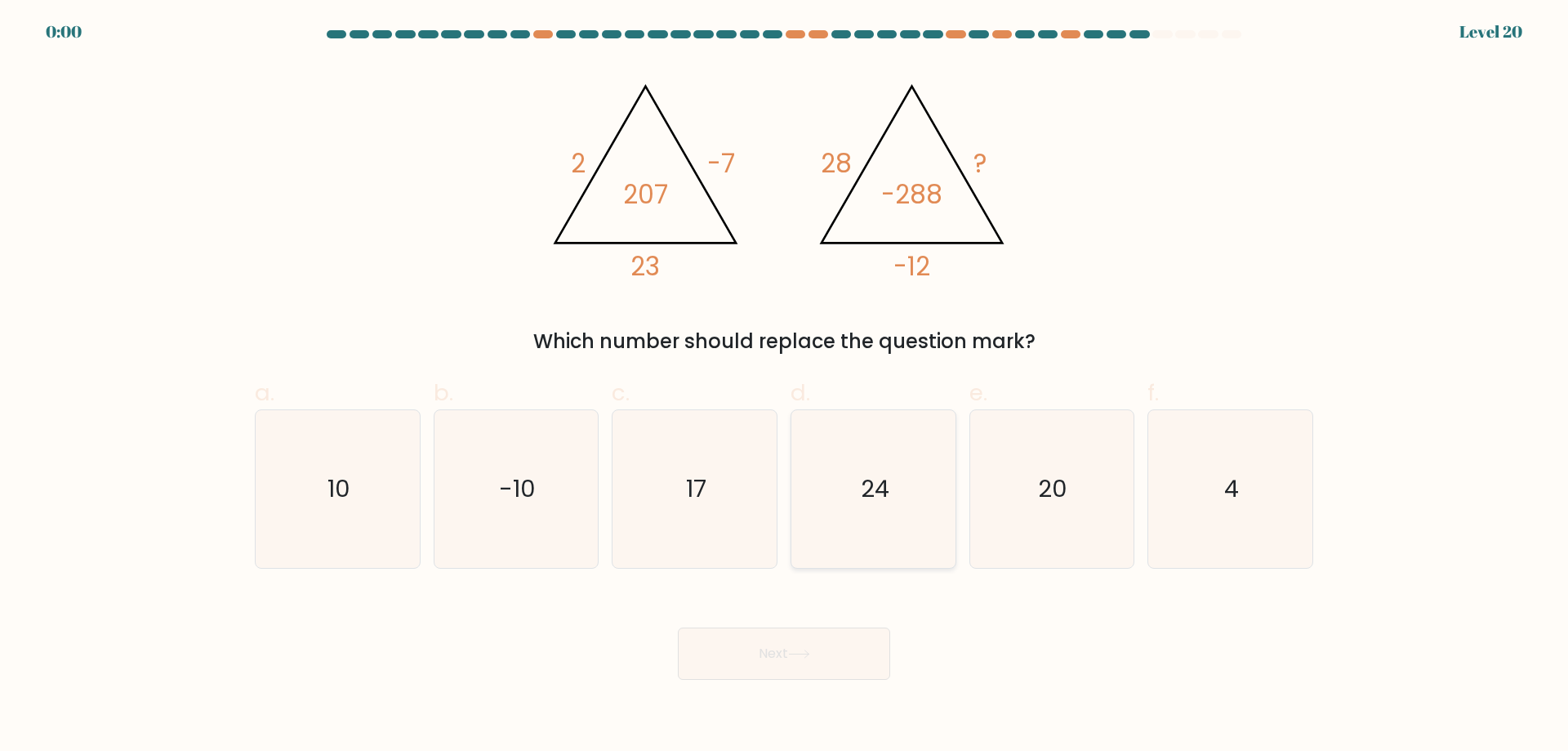
click at [861, 511] on icon "24" at bounding box center [873, 489] width 158 height 158
click at [784, 386] on input "d. 24" at bounding box center [784, 380] width 1 height 11
radio input "true"
click at [804, 640] on div "Next" at bounding box center [784, 633] width 1078 height 92
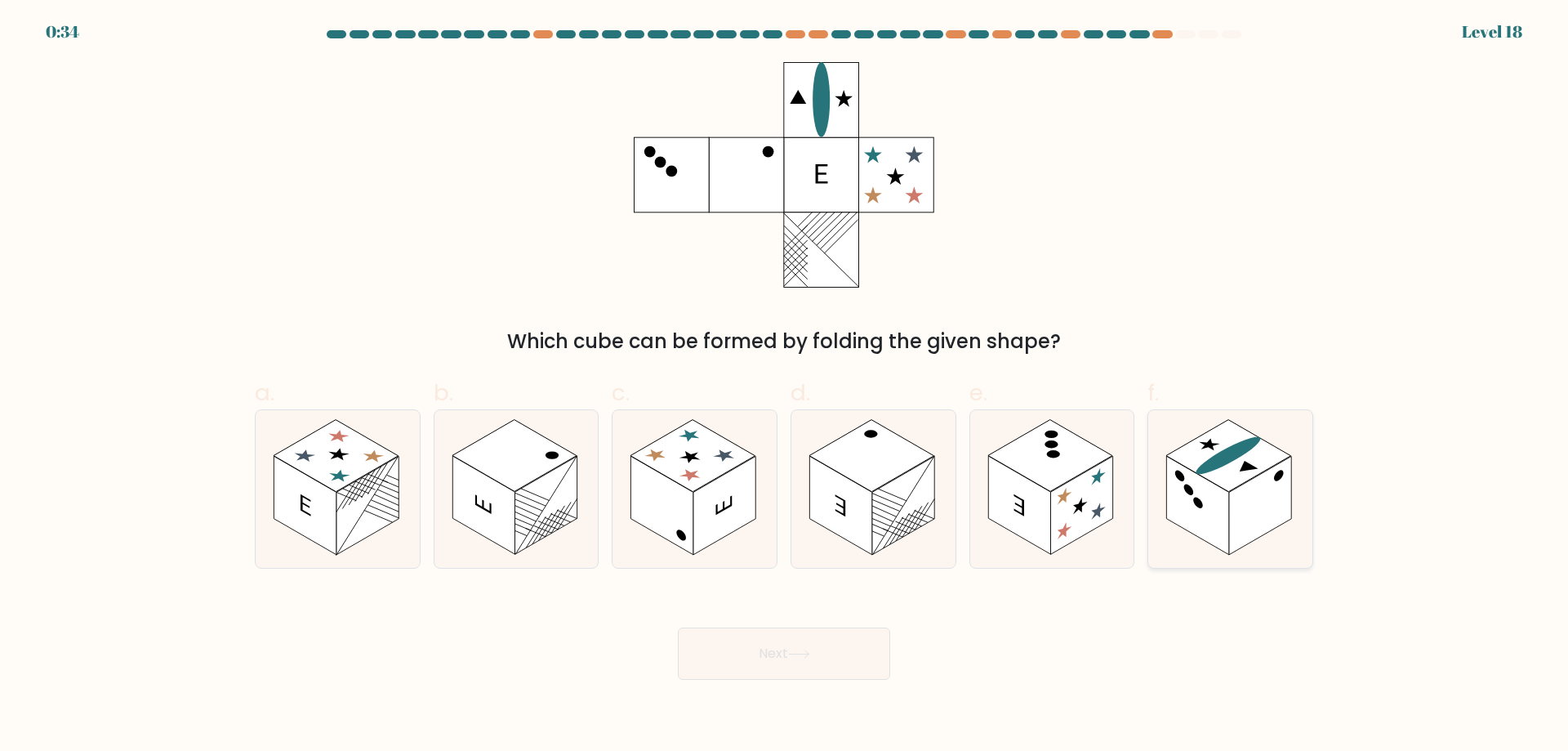
click at [1192, 521] on rect at bounding box center [1197, 505] width 62 height 99
click at [784, 386] on input "f." at bounding box center [784, 380] width 1 height 11
radio input "true"
click at [851, 648] on button "Next" at bounding box center [784, 653] width 212 height 52
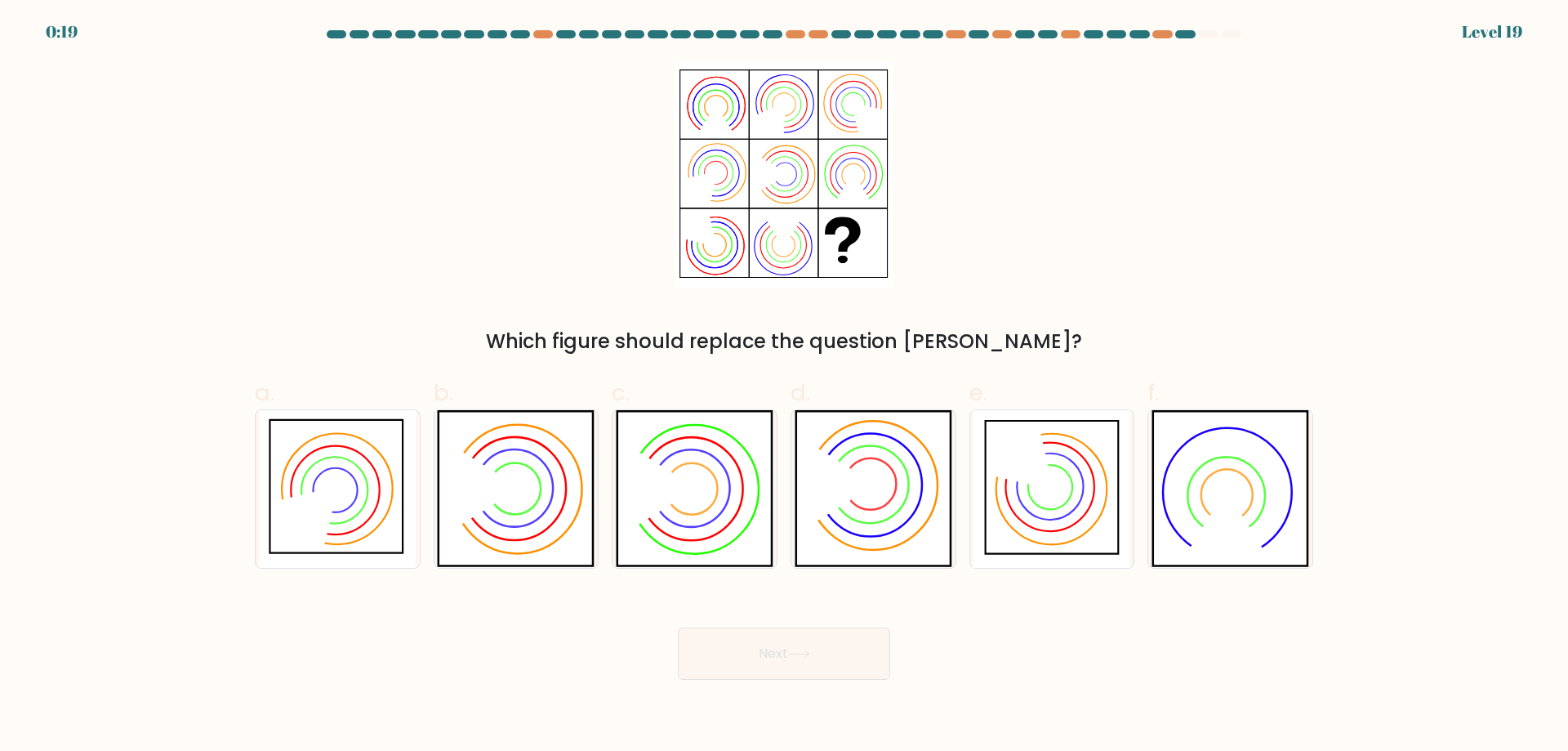
drag, startPoint x: 727, startPoint y: 175, endPoint x: 597, endPoint y: 371, distance: 235.2
click at [597, 371] on div "a. b. c. d." at bounding box center [784, 465] width 1072 height 206
click at [668, 445] on icon at bounding box center [695, 489] width 158 height 158
click at [784, 386] on input "c." at bounding box center [784, 380] width 1 height 11
radio input "true"
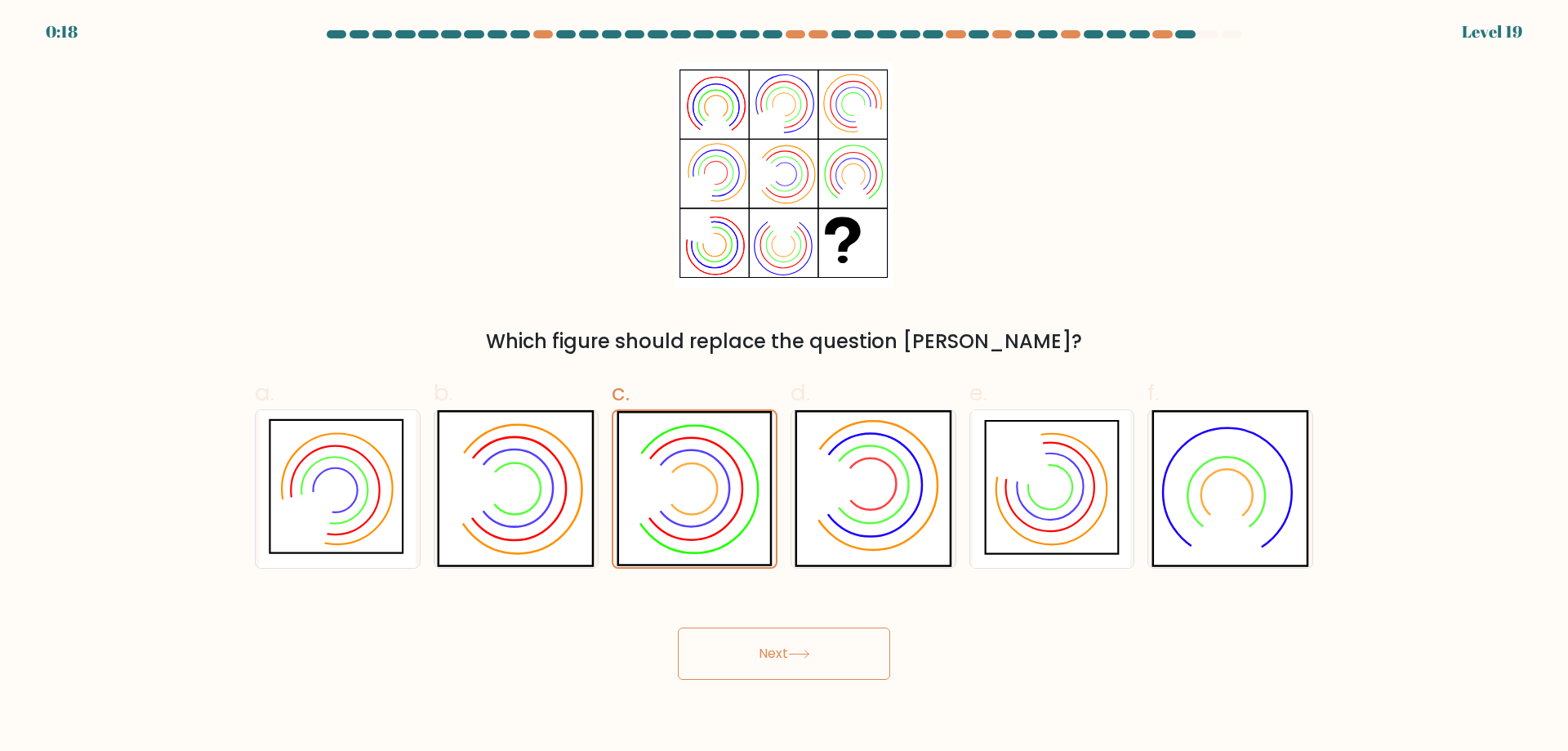
click at [811, 675] on button "Next" at bounding box center [784, 653] width 212 height 52
click at [798, 649] on icon at bounding box center [799, 653] width 22 height 9
click at [694, 539] on icon at bounding box center [695, 489] width 156 height 156
click at [784, 386] on input "c." at bounding box center [784, 380] width 1 height 11
click at [743, 667] on button "Next" at bounding box center [784, 653] width 212 height 52
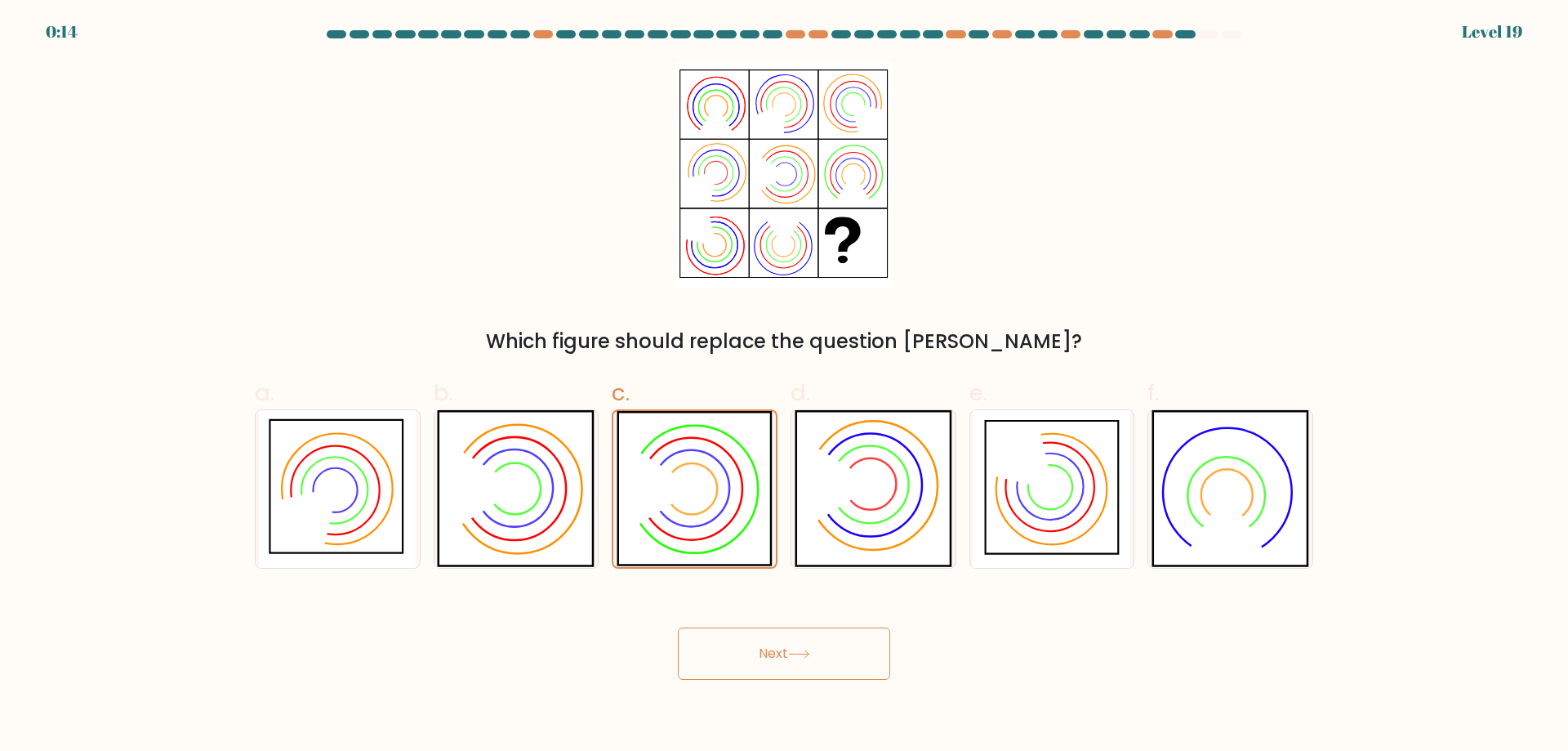
click at [743, 667] on button "Next" at bounding box center [784, 653] width 212 height 52
click at [771, 657] on button "Next" at bounding box center [784, 653] width 212 height 52
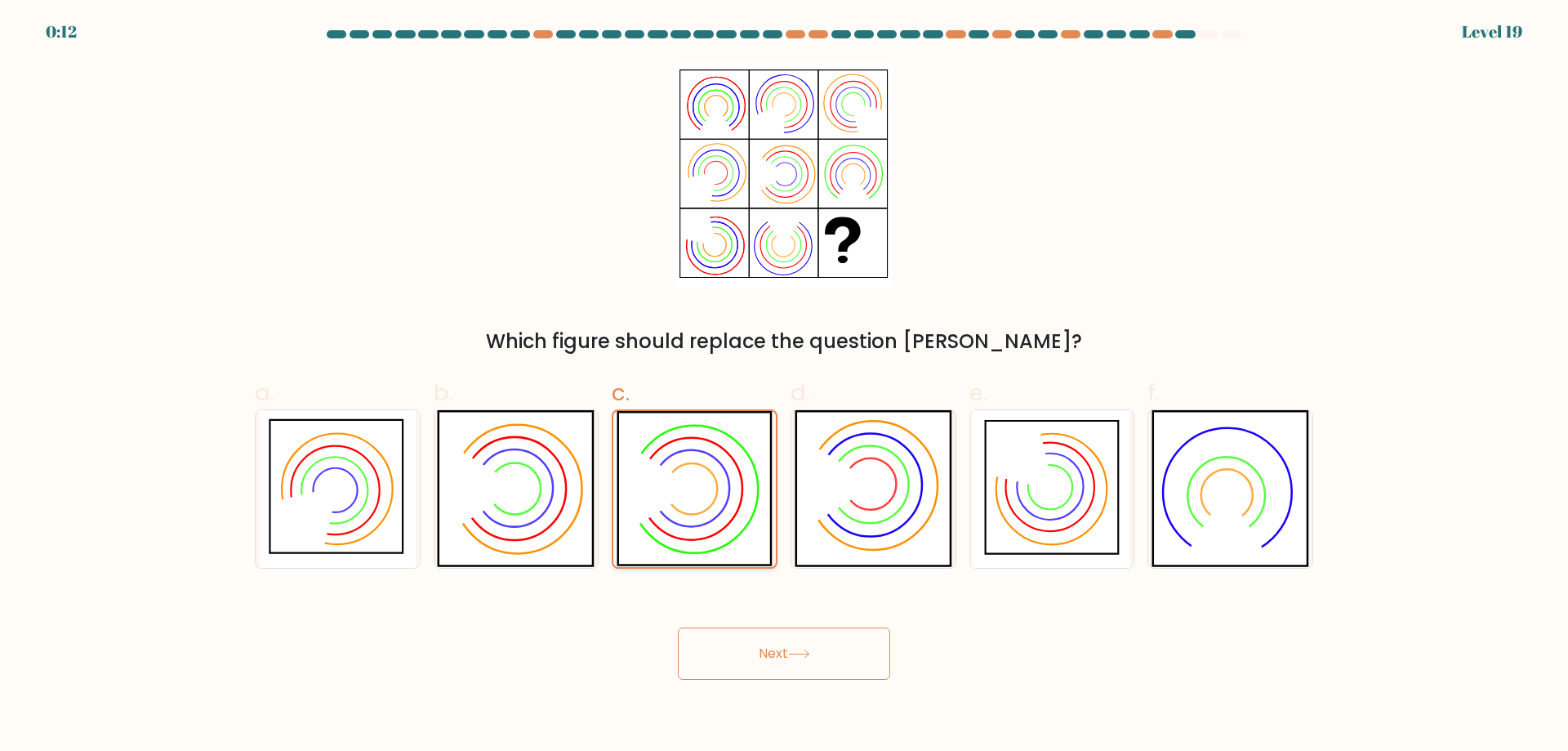
click at [718, 526] on icon at bounding box center [695, 489] width 156 height 156
click at [784, 386] on input "c." at bounding box center [784, 380] width 1 height 11
click at [810, 516] on icon at bounding box center [839, 484] width 72 height 90
click at [784, 386] on input "d." at bounding box center [784, 380] width 1 height 11
radio input "true"
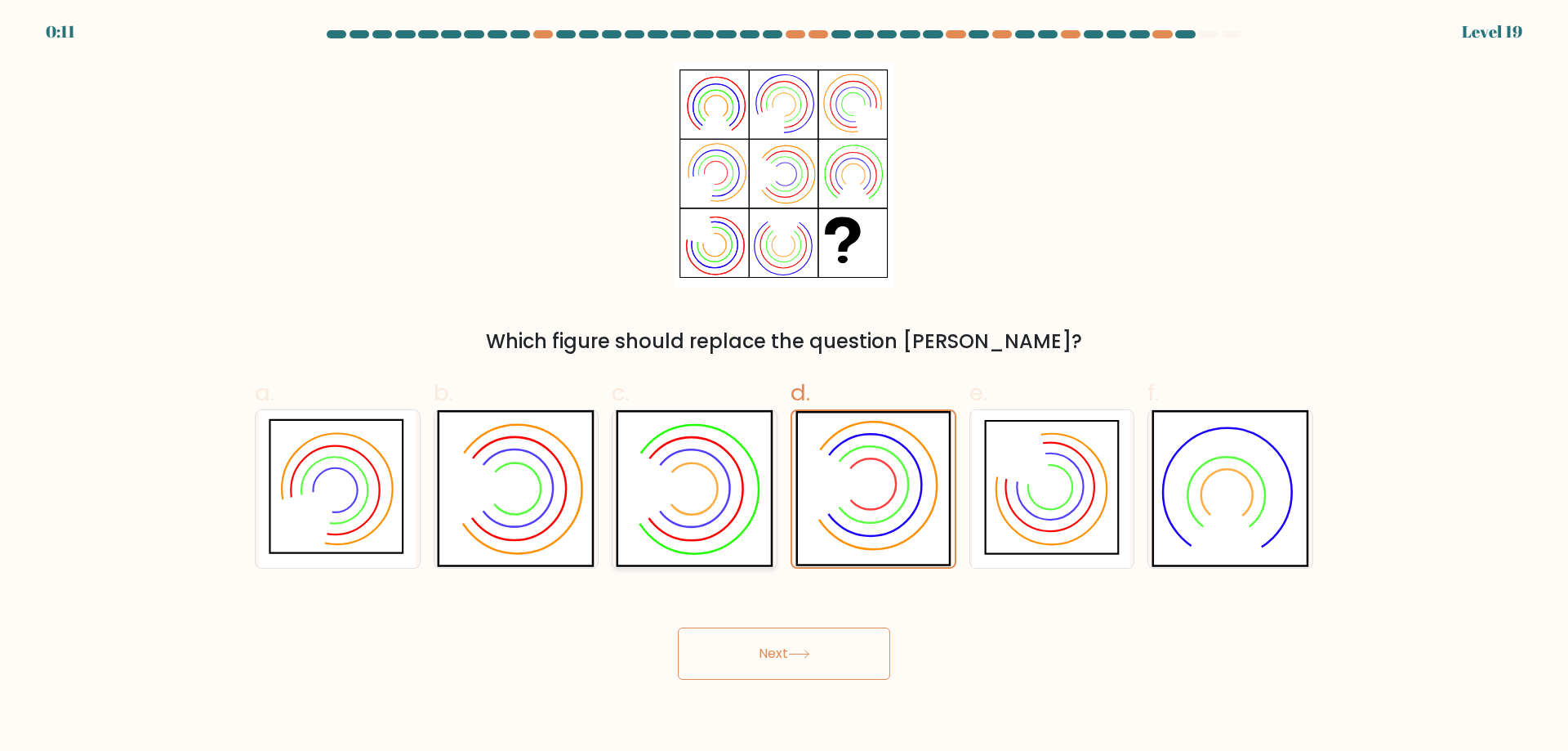
click at [709, 512] on icon at bounding box center [695, 489] width 158 height 158
click at [784, 386] on input "c." at bounding box center [784, 380] width 1 height 11
radio input "true"
click at [774, 671] on button "Next" at bounding box center [784, 653] width 212 height 52
click at [775, 657] on button "Next" at bounding box center [784, 653] width 212 height 52
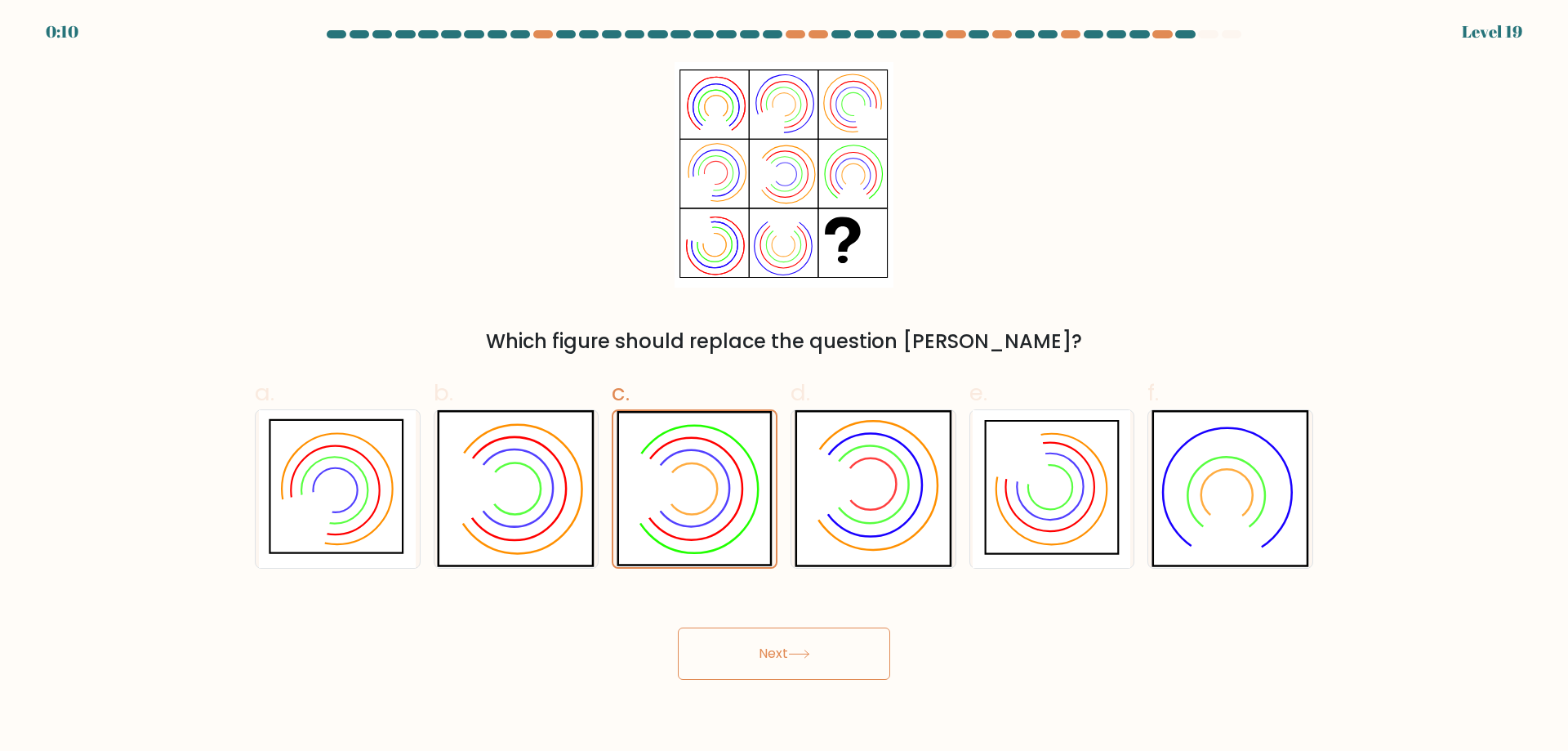
click at [775, 657] on button "Next" at bounding box center [784, 653] width 212 height 52
click at [692, 512] on icon at bounding box center [695, 489] width 156 height 156
click at [784, 386] on input "c." at bounding box center [784, 380] width 1 height 11
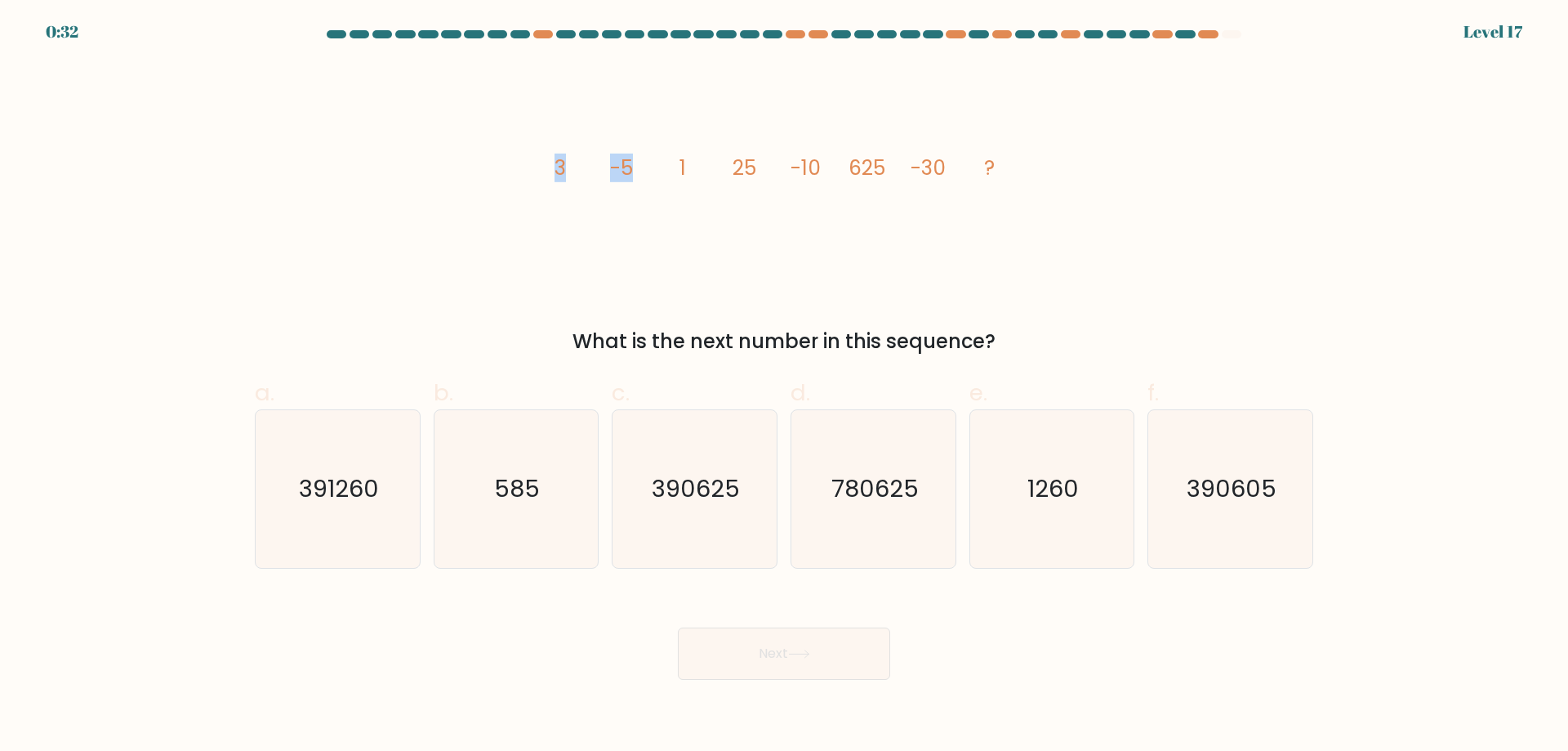
drag, startPoint x: 553, startPoint y: 166, endPoint x: 634, endPoint y: 163, distance: 81.1
click at [634, 163] on icon "image/svg+xml 3 -5 1 25 -10 625 -30 ?" at bounding box center [784, 175] width 490 height 225
click at [651, 128] on icon "image/svg+xml 3 -5 1 25 -10 625 -30 ?" at bounding box center [784, 175] width 490 height 225
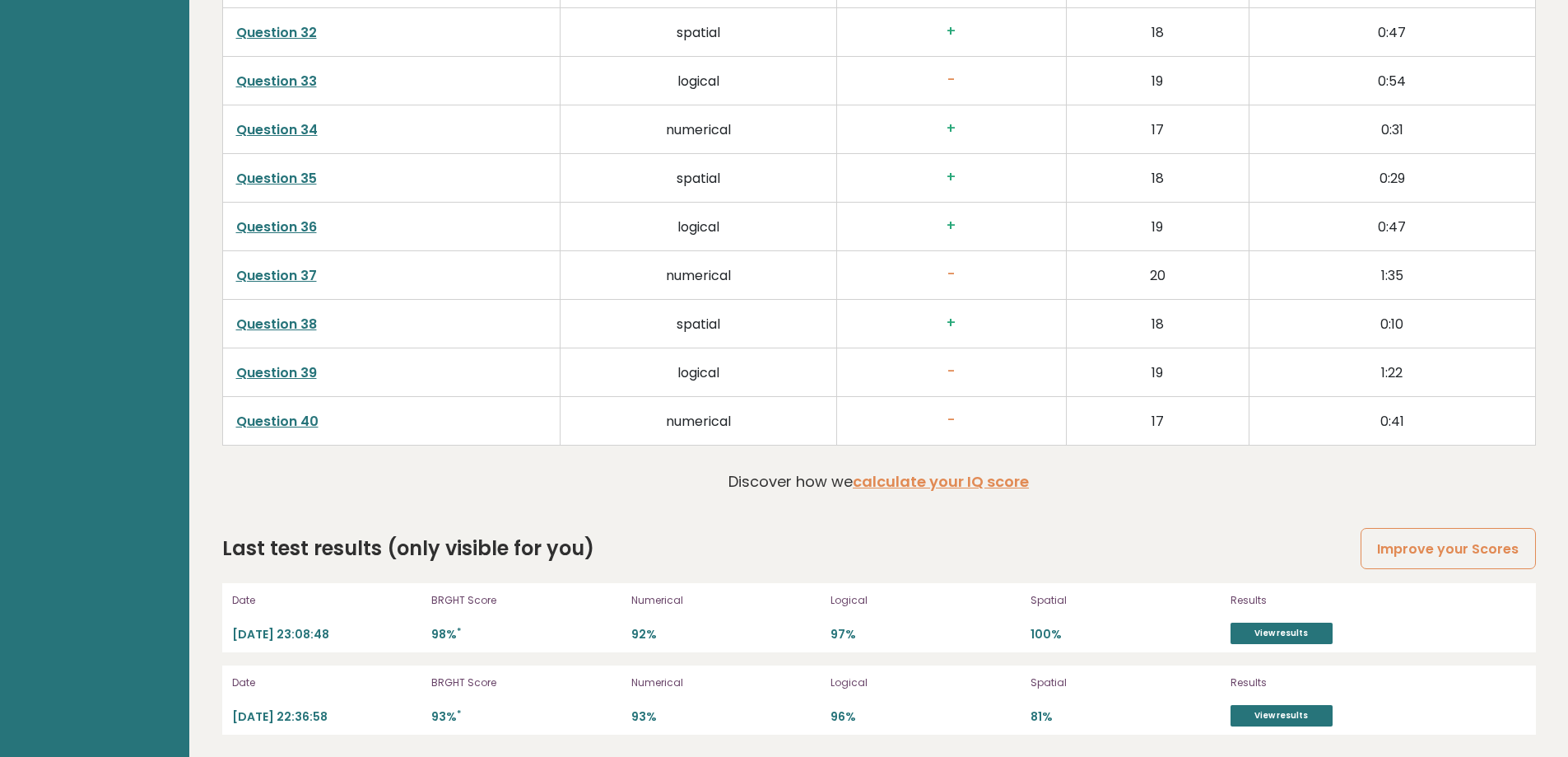
scroll to position [4284, 0]
click at [1260, 714] on link "View results" at bounding box center [1281, 712] width 103 height 21
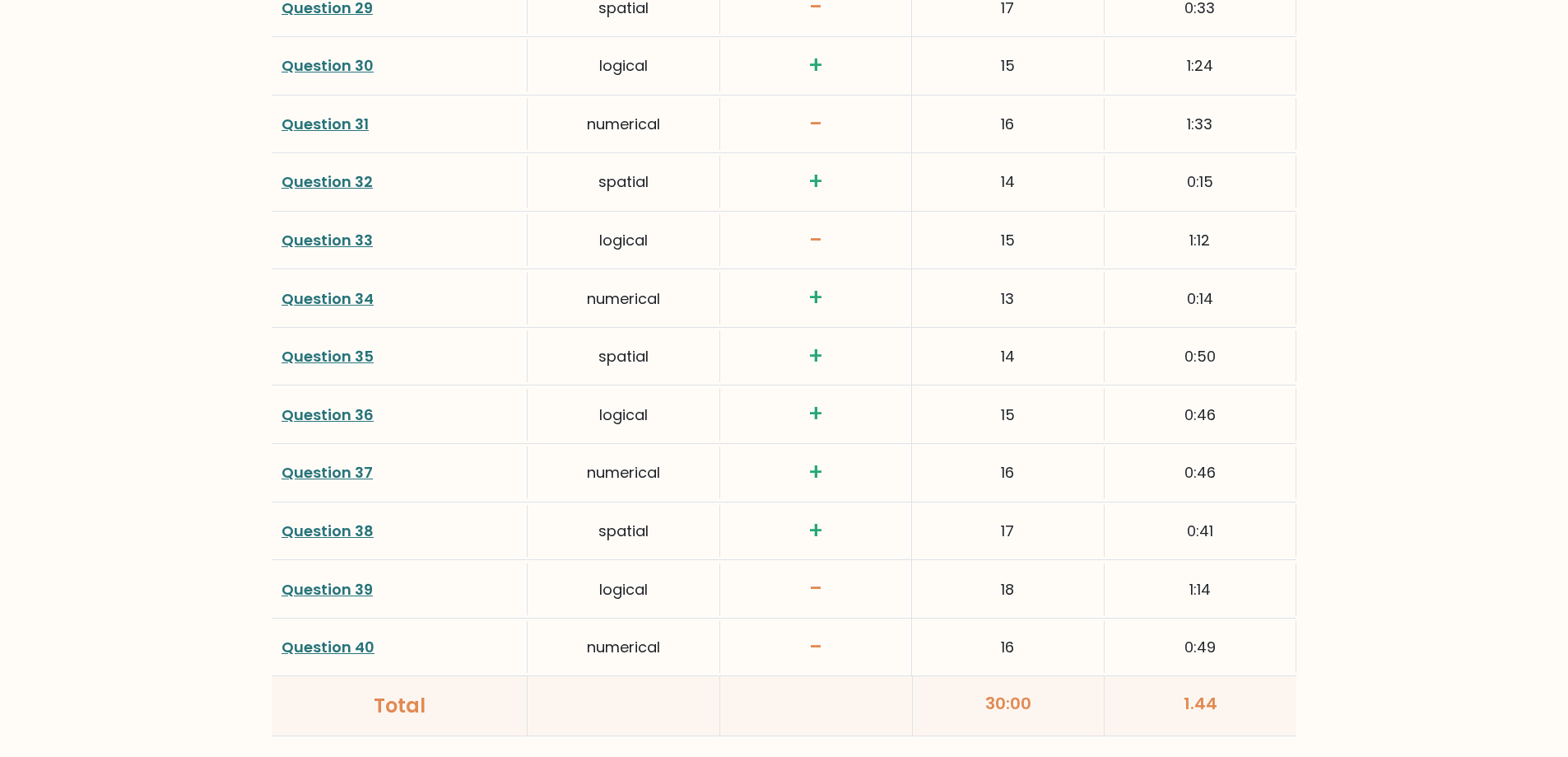
scroll to position [4210, 0]
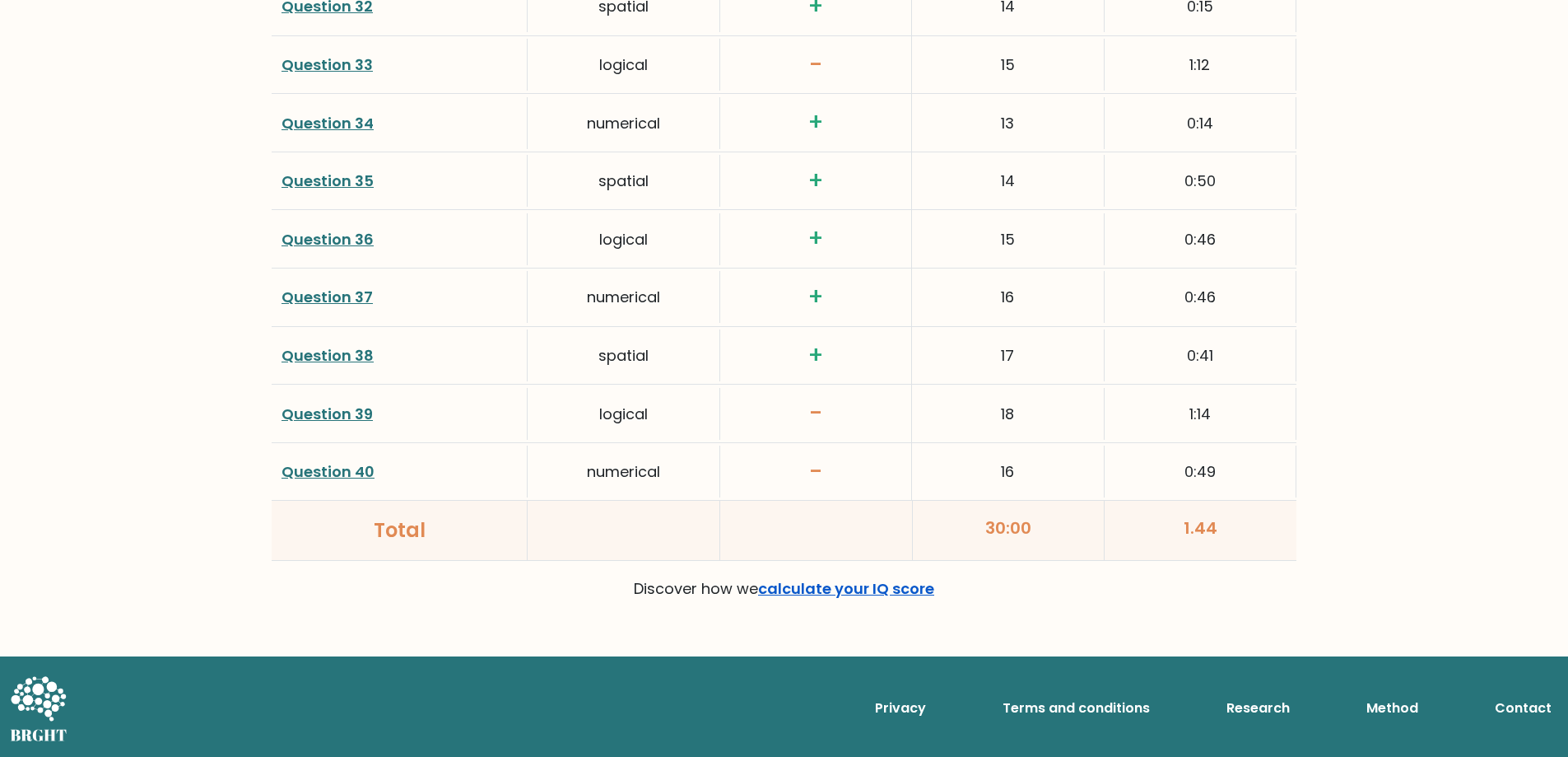
click at [850, 594] on link "calculate your IQ score" at bounding box center [845, 588] width 176 height 21
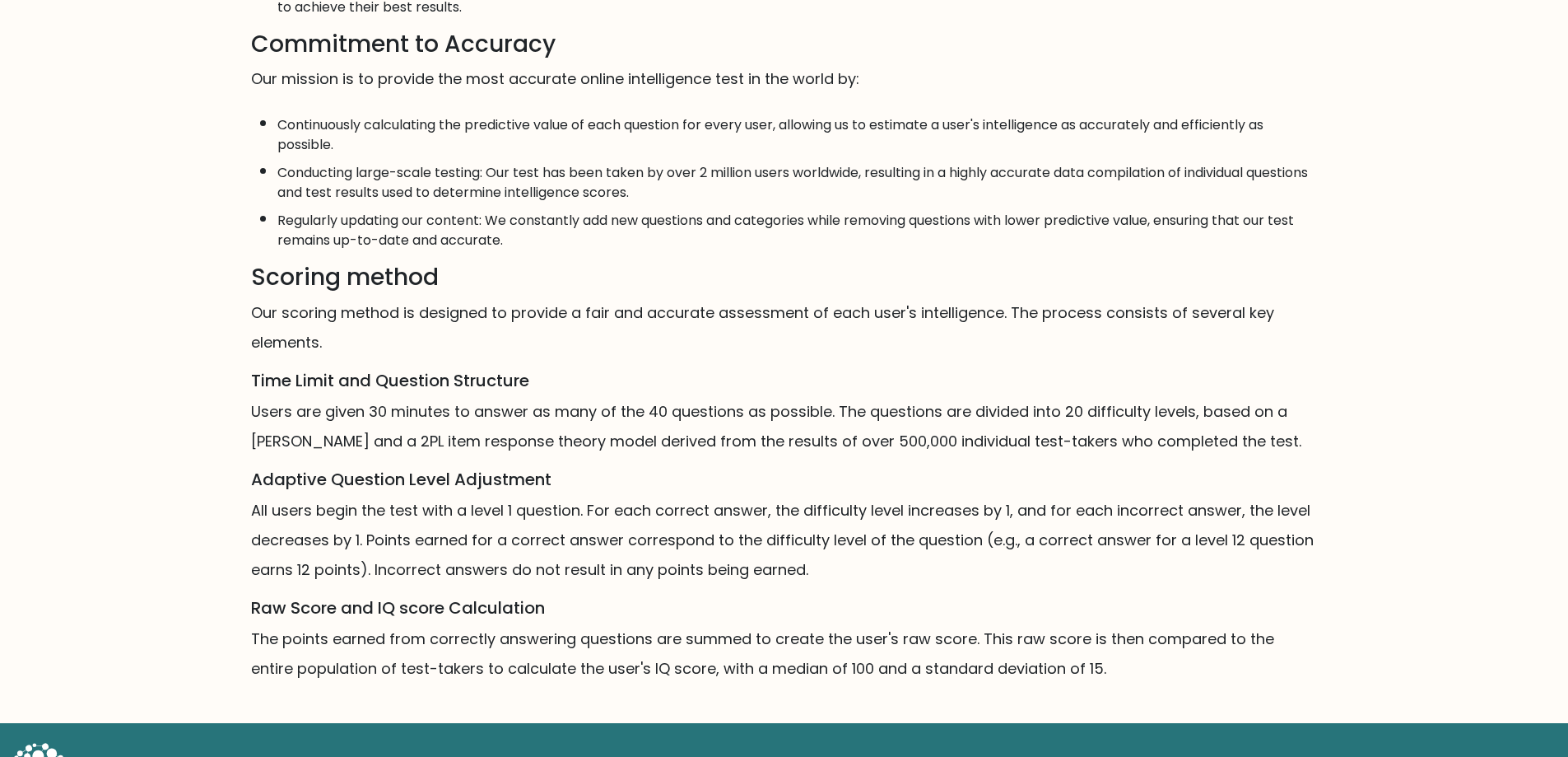
scroll to position [828, 0]
